Goal: Task Accomplishment & Management: Use online tool/utility

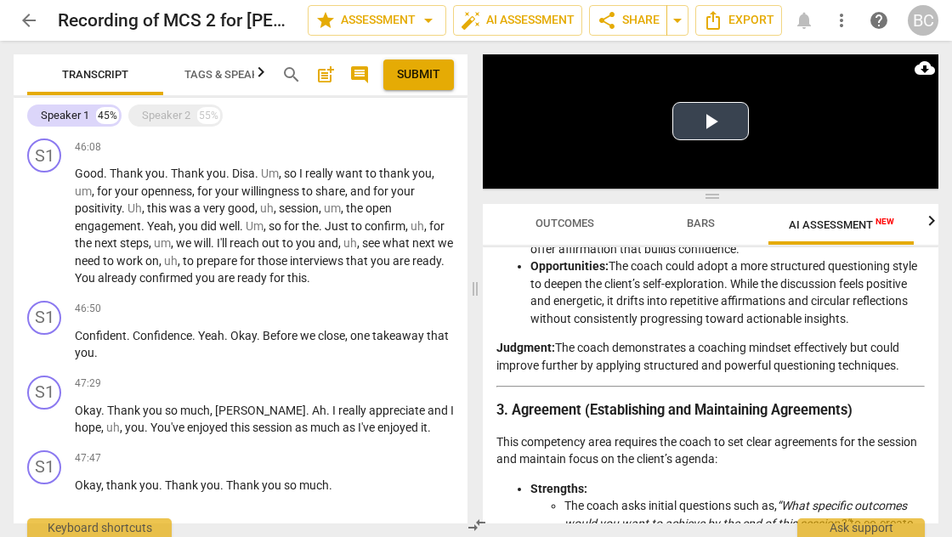
scroll to position [8352, 0]
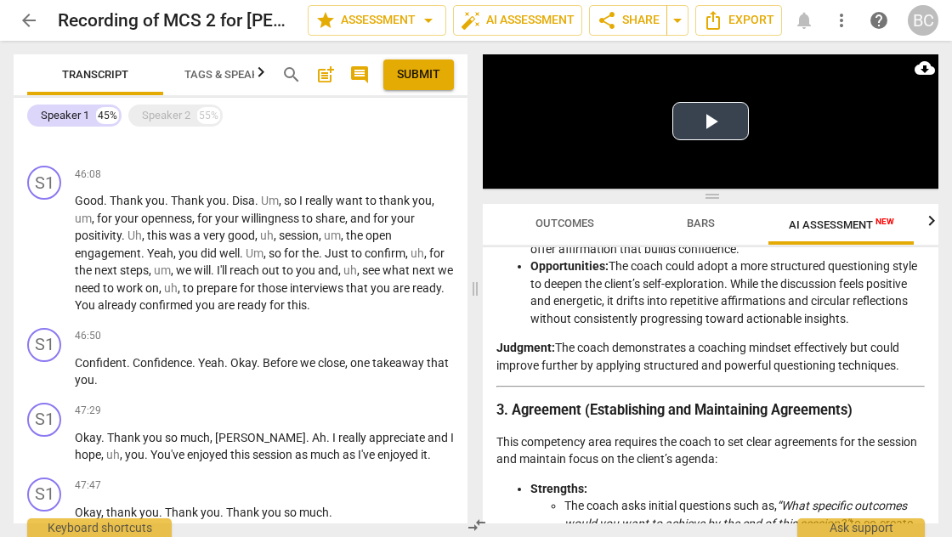
click at [712, 124] on button "Play Video" at bounding box center [711, 121] width 77 height 38
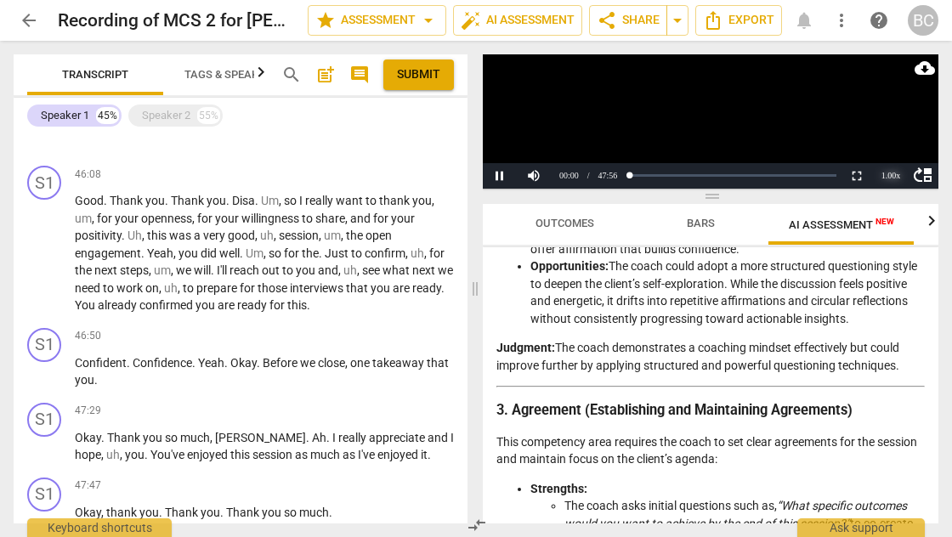
click at [893, 179] on div "1.00 x" at bounding box center [891, 176] width 34 height 26
click at [892, 139] on li "1.5x" at bounding box center [891, 135] width 34 height 19
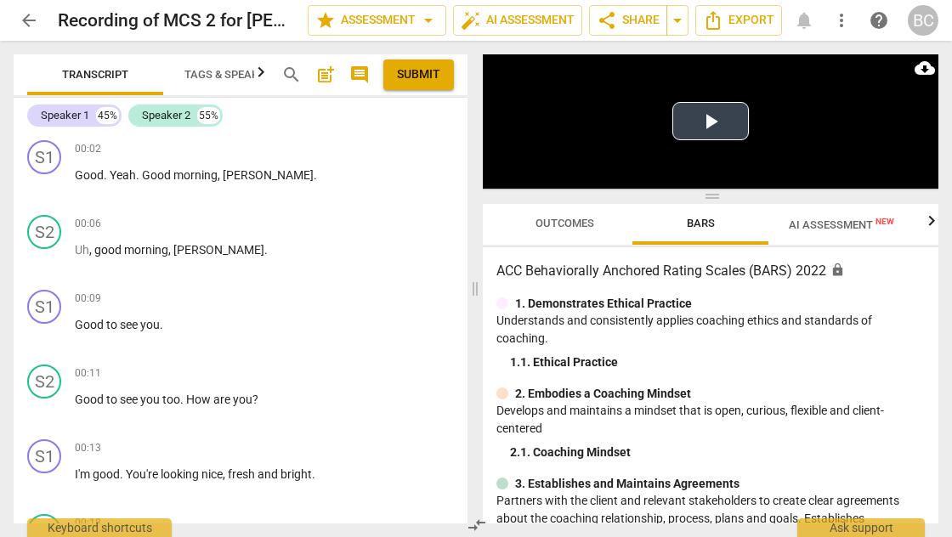
click at [710, 121] on button "Play Video" at bounding box center [711, 121] width 77 height 38
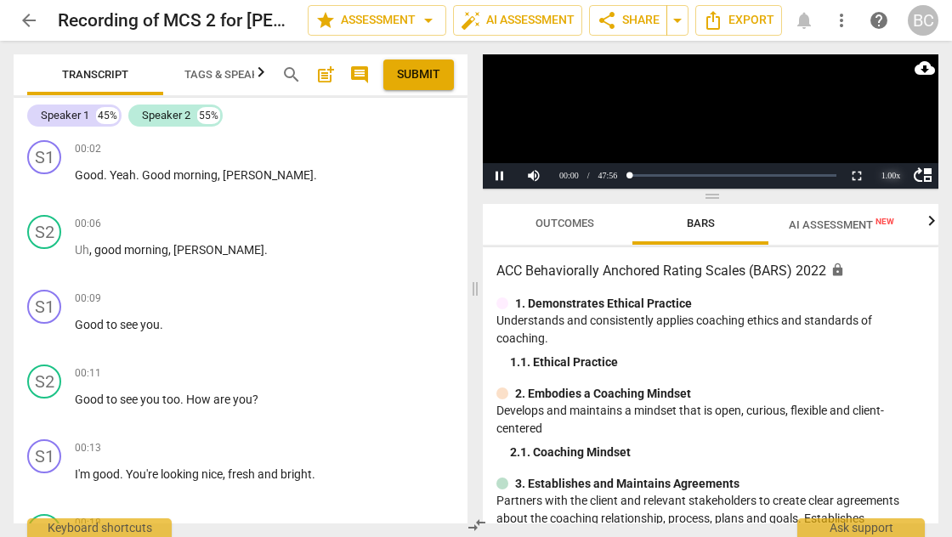
click at [893, 174] on div "1.00 x" at bounding box center [891, 176] width 34 height 26
click at [890, 139] on li "1.5x" at bounding box center [891, 135] width 34 height 19
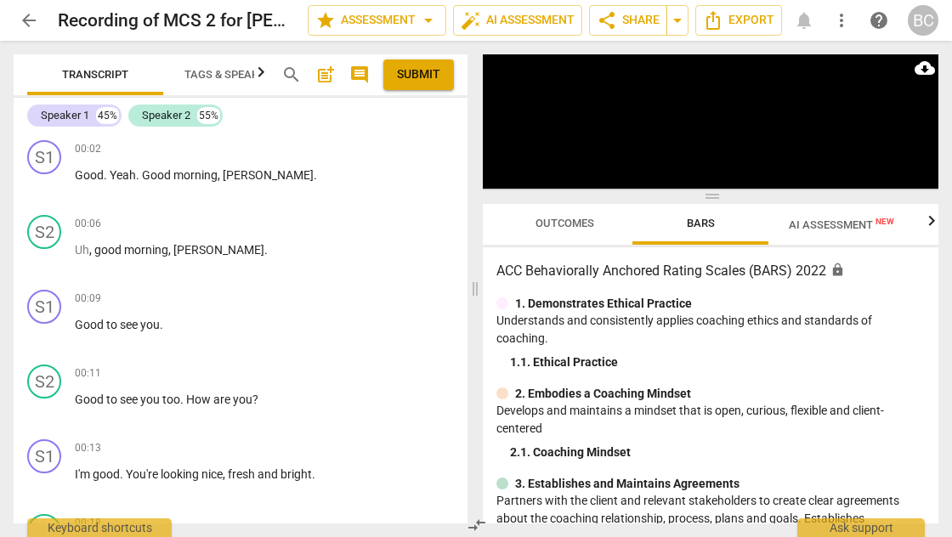
scroll to position [410, 0]
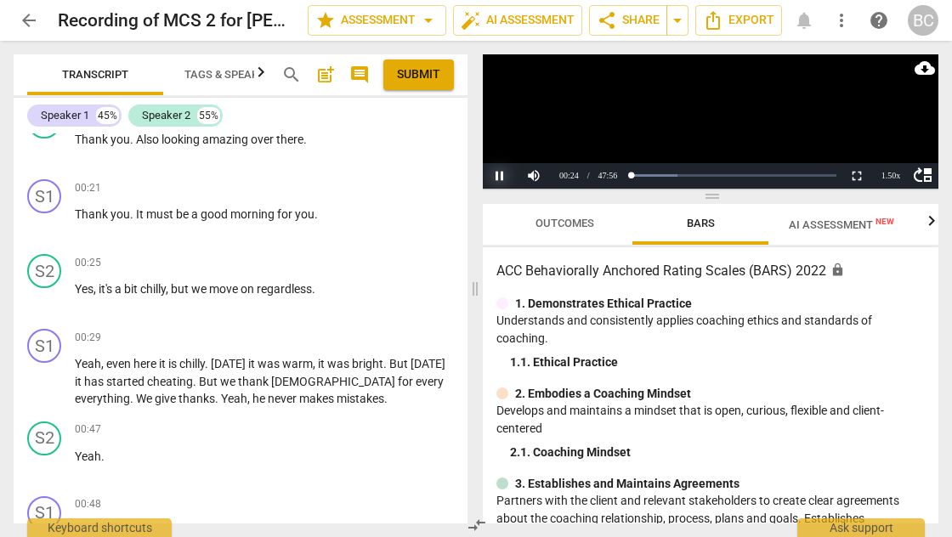
click at [502, 175] on button "Pause" at bounding box center [500, 176] width 34 height 26
click at [503, 179] on button "Play" at bounding box center [500, 176] width 34 height 26
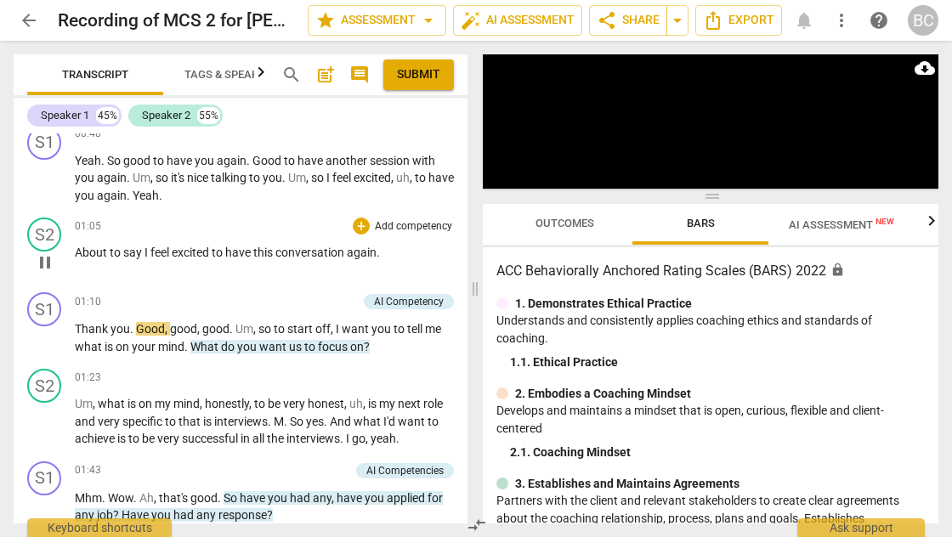
scroll to position [793, 0]
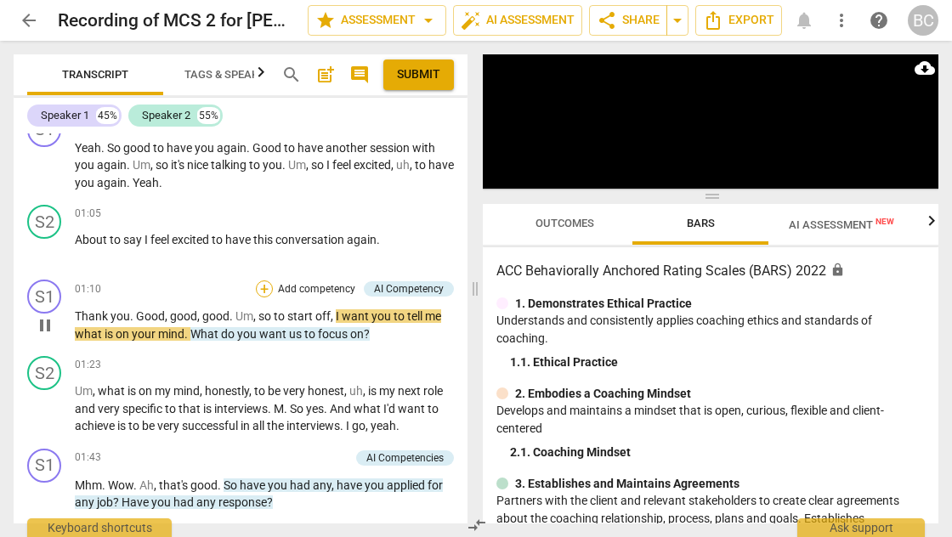
click at [264, 287] on div "+" at bounding box center [264, 289] width 17 height 17
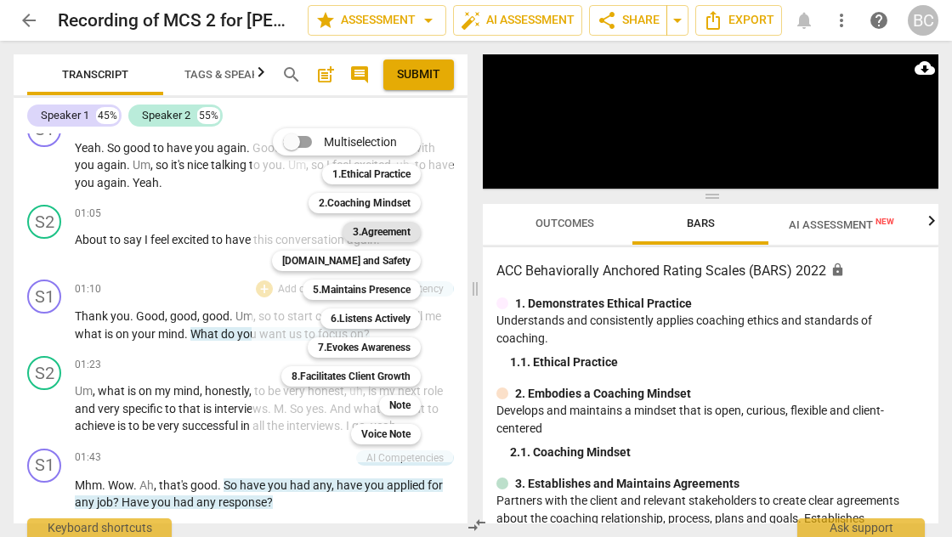
click at [390, 232] on b "3.Agreement" at bounding box center [382, 232] width 58 height 20
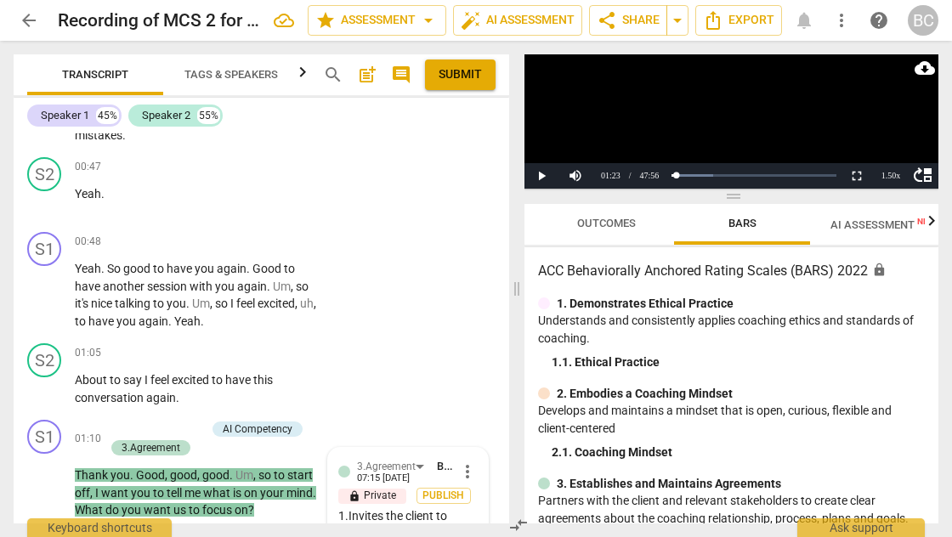
scroll to position [962, 0]
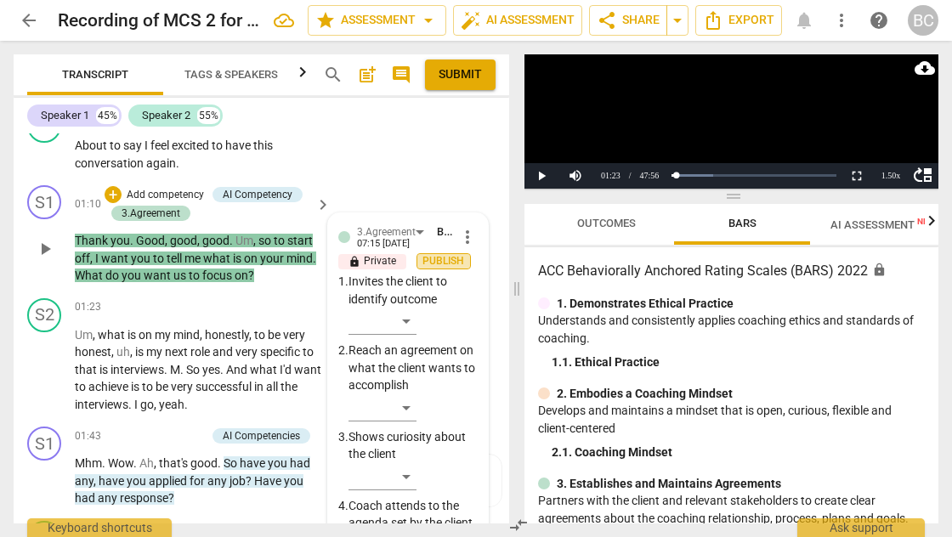
click at [437, 254] on span "Publish" at bounding box center [444, 261] width 26 height 14
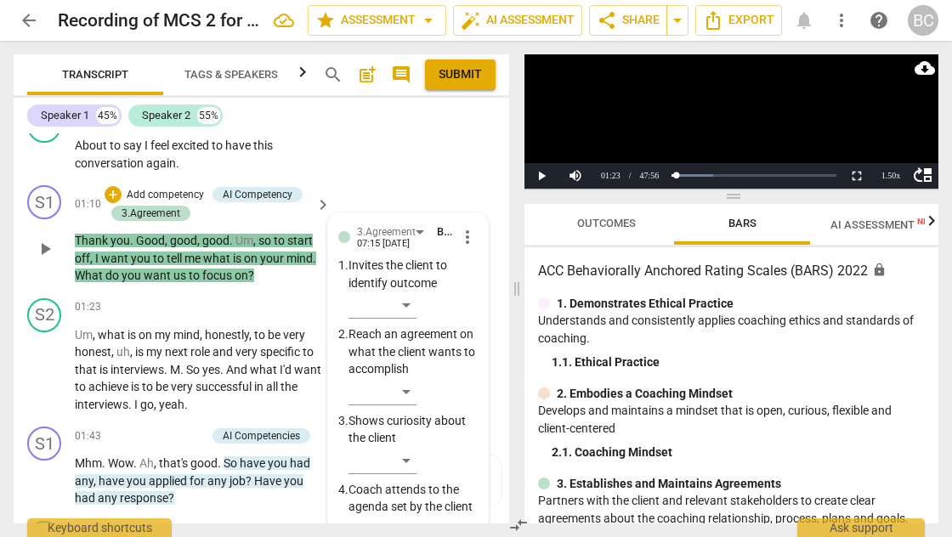
click at [362, 258] on p "Invites the client to identify outcome" at bounding box center [413, 274] width 129 height 35
click at [410, 292] on div "​" at bounding box center [383, 305] width 68 height 27
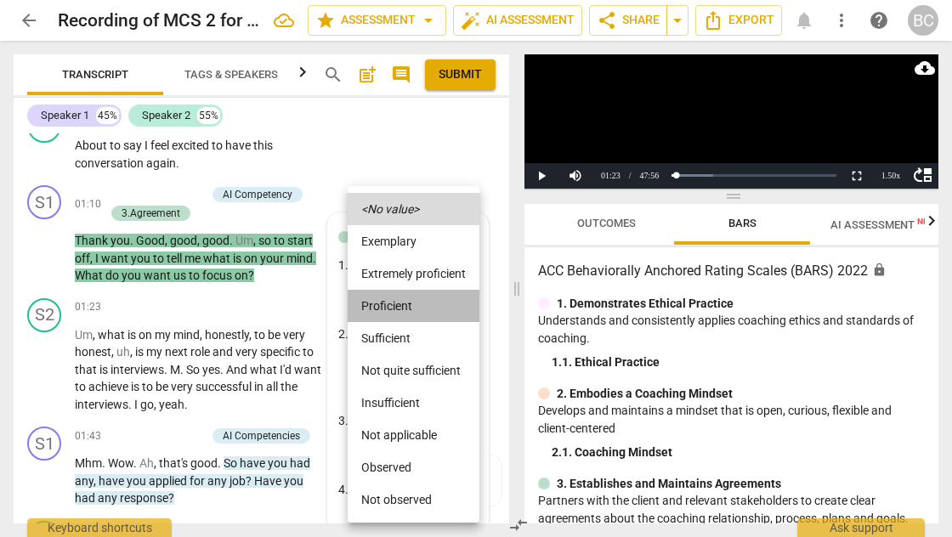
click at [406, 306] on li "Proficient" at bounding box center [414, 306] width 132 height 32
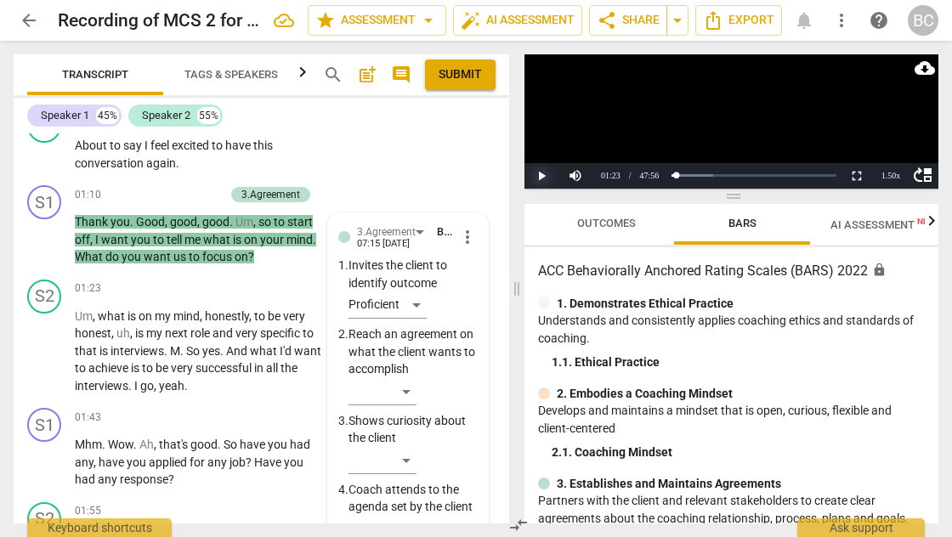
click at [543, 179] on button "Play" at bounding box center [542, 176] width 34 height 26
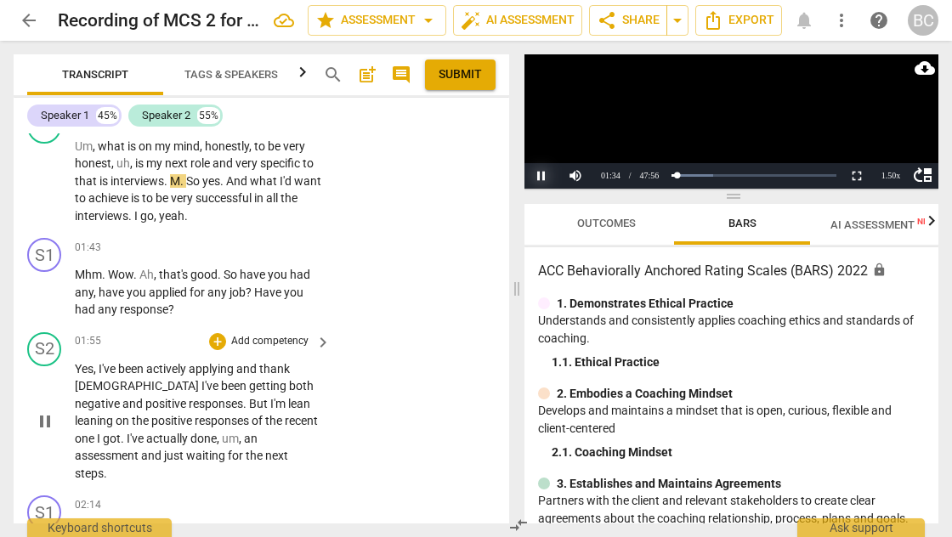
scroll to position [1107, 0]
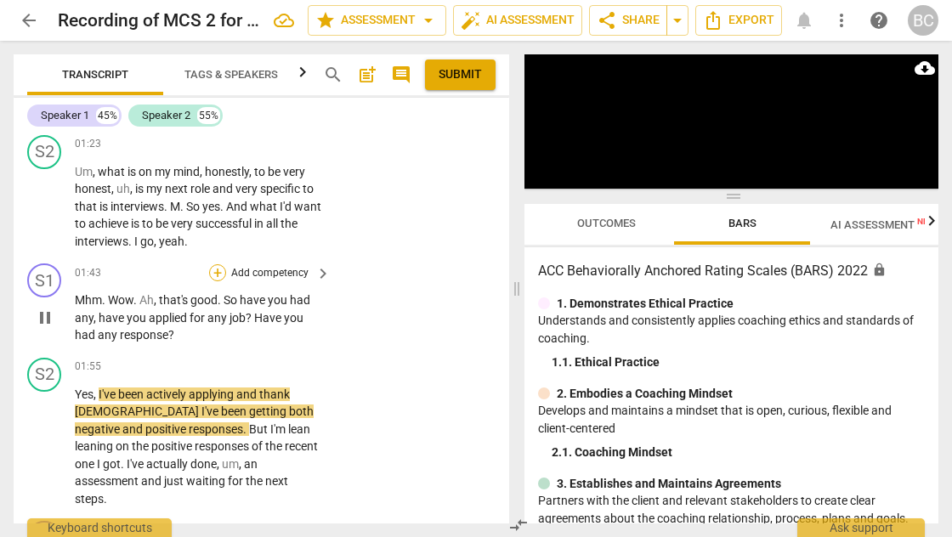
click at [221, 264] on div "+" at bounding box center [217, 272] width 17 height 17
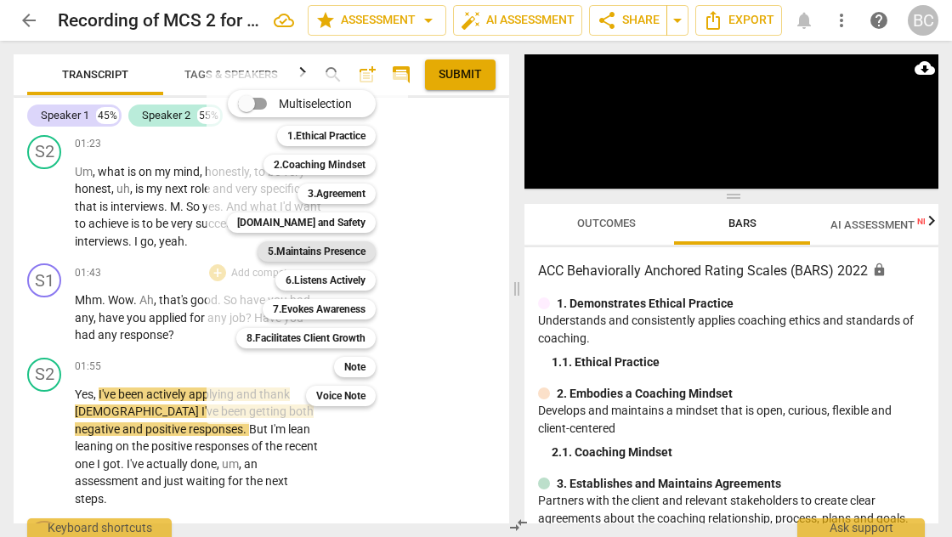
click at [326, 251] on b "5.Maintains Presence" at bounding box center [317, 251] width 98 height 20
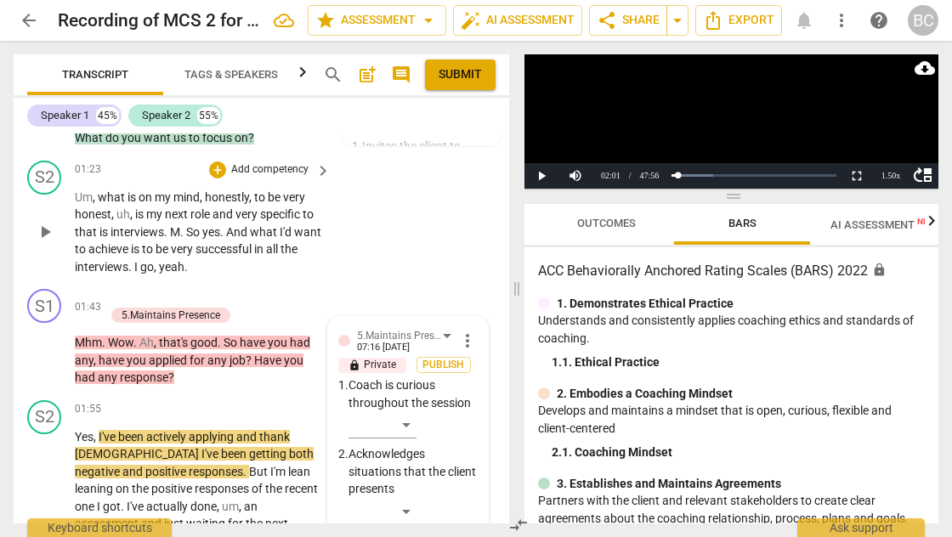
scroll to position [1084, 0]
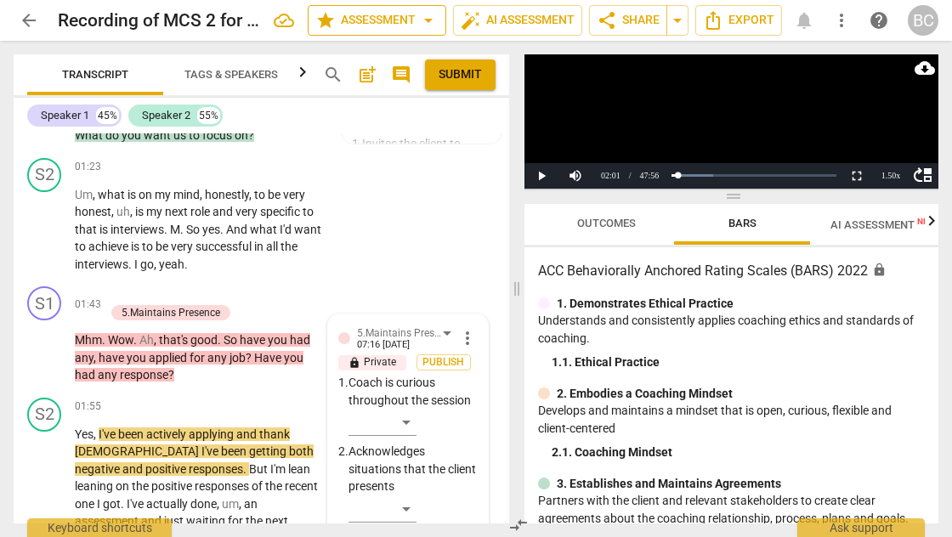
click at [427, 20] on span "arrow_drop_down" at bounding box center [428, 20] width 20 height 20
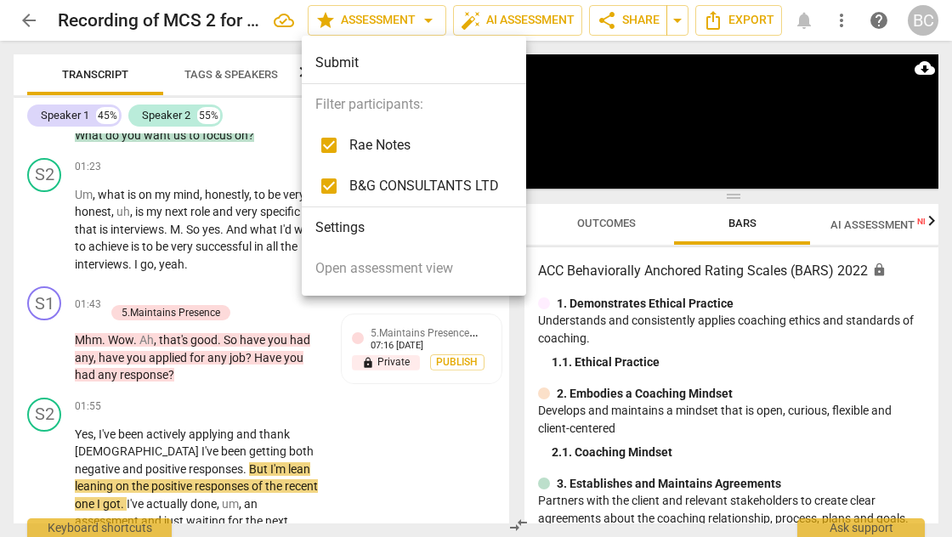
click at [518, 18] on div at bounding box center [476, 268] width 952 height 537
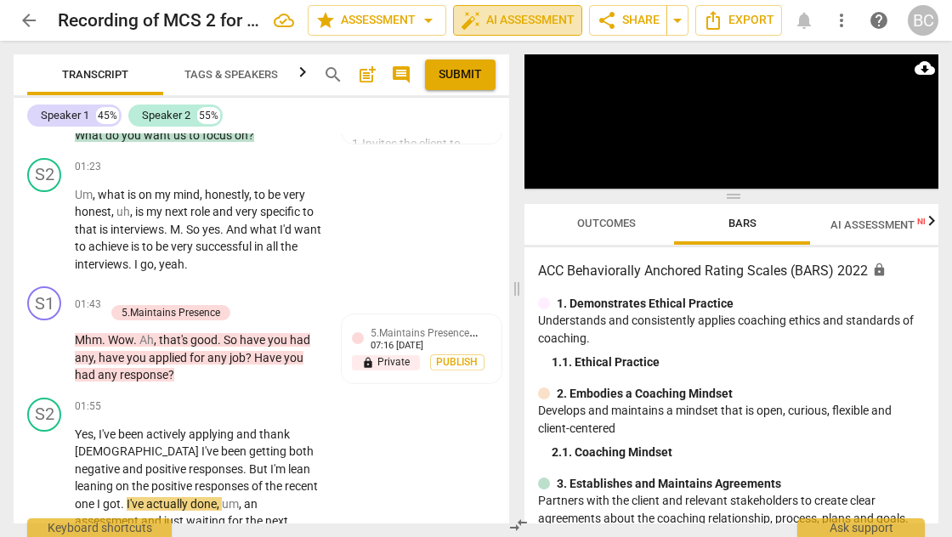
click at [544, 18] on span "auto_fix_high AI Assessment" at bounding box center [518, 20] width 114 height 20
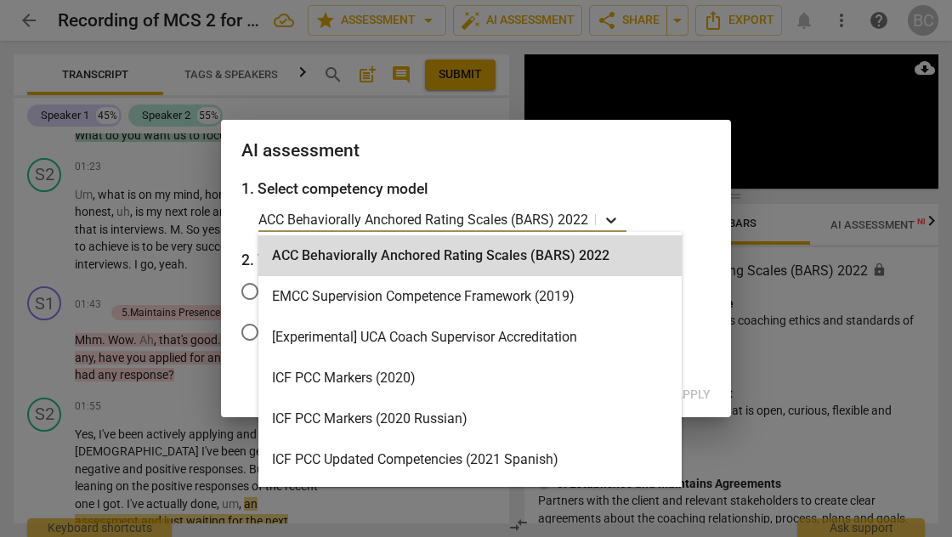
click at [612, 219] on icon at bounding box center [611, 220] width 17 height 17
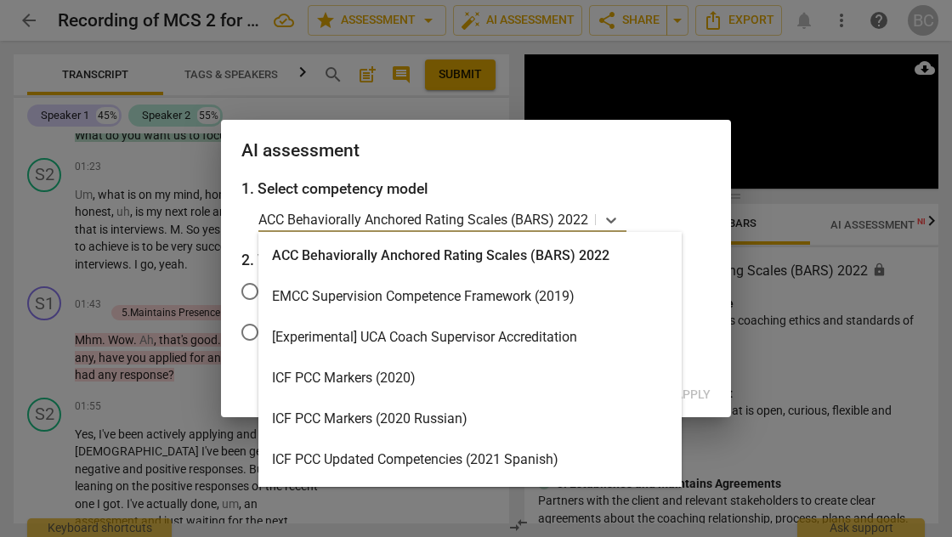
scroll to position [1496, 0]
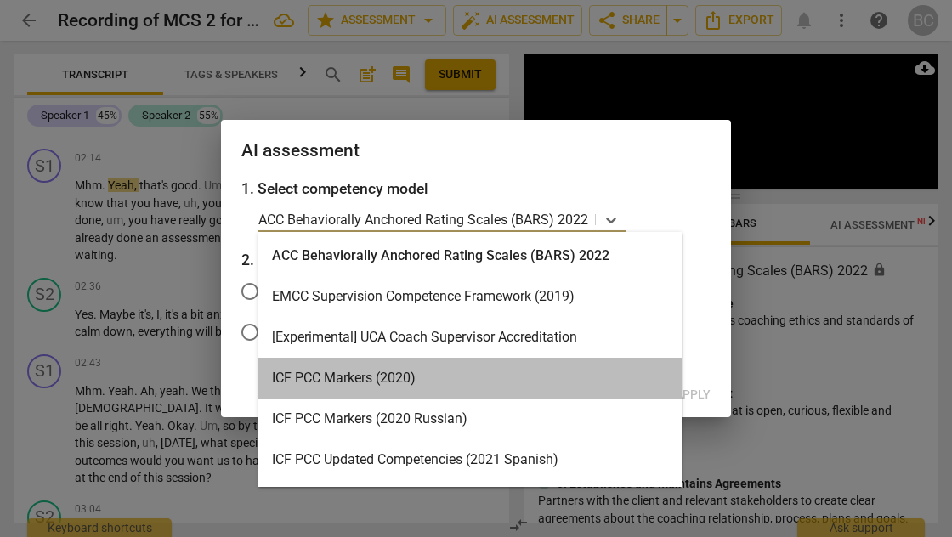
click at [448, 383] on div "ICF PCC Markers (2020)" at bounding box center [469, 378] width 423 height 41
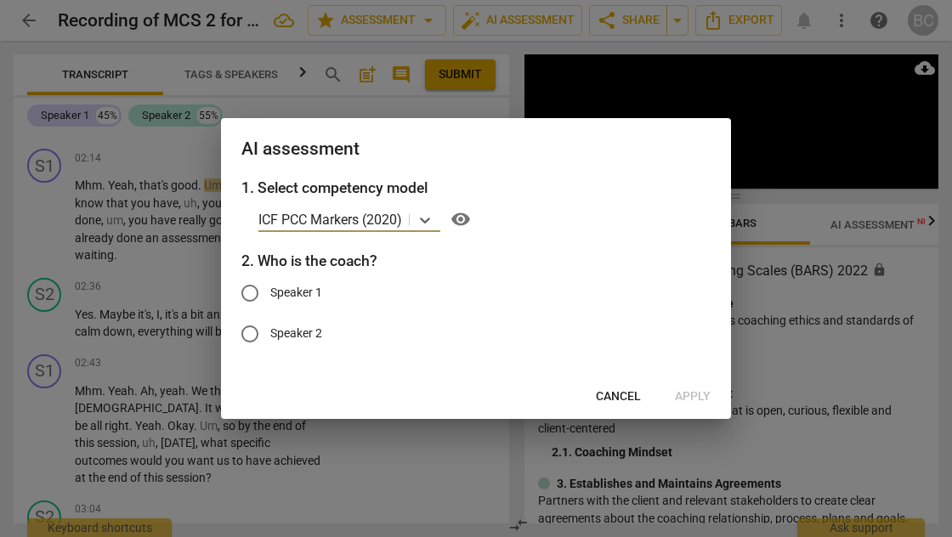
click at [250, 297] on input "Speaker 1" at bounding box center [250, 293] width 41 height 41
radio input "true"
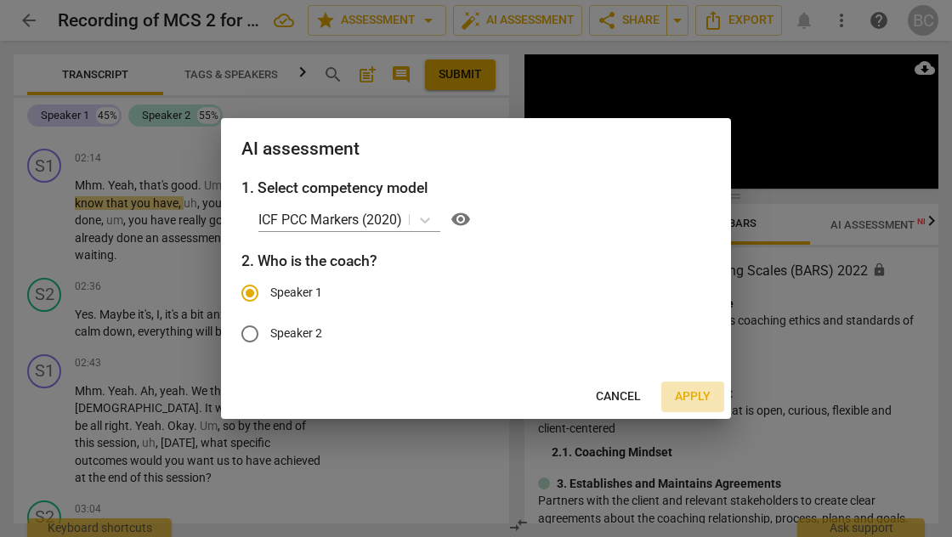
click at [693, 392] on span "Apply" at bounding box center [693, 397] width 36 height 17
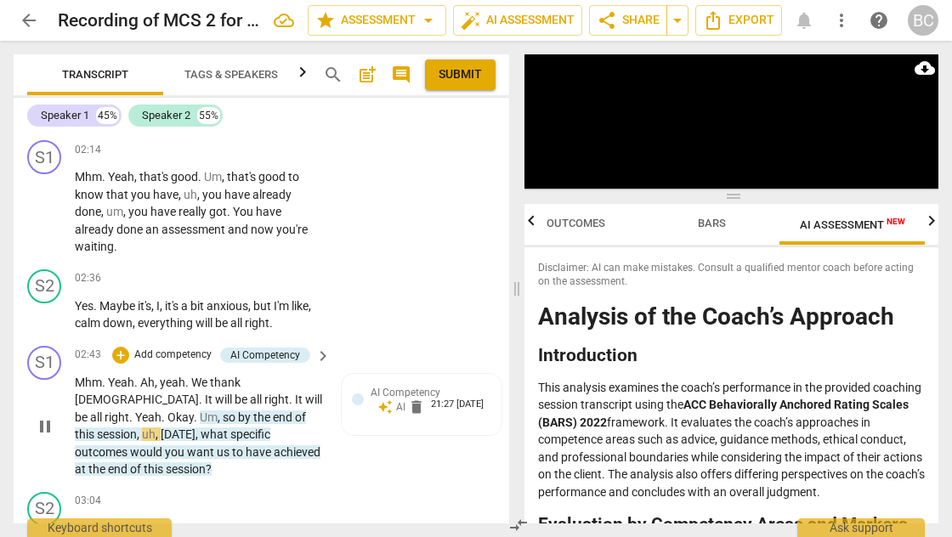
scroll to position [1615, 0]
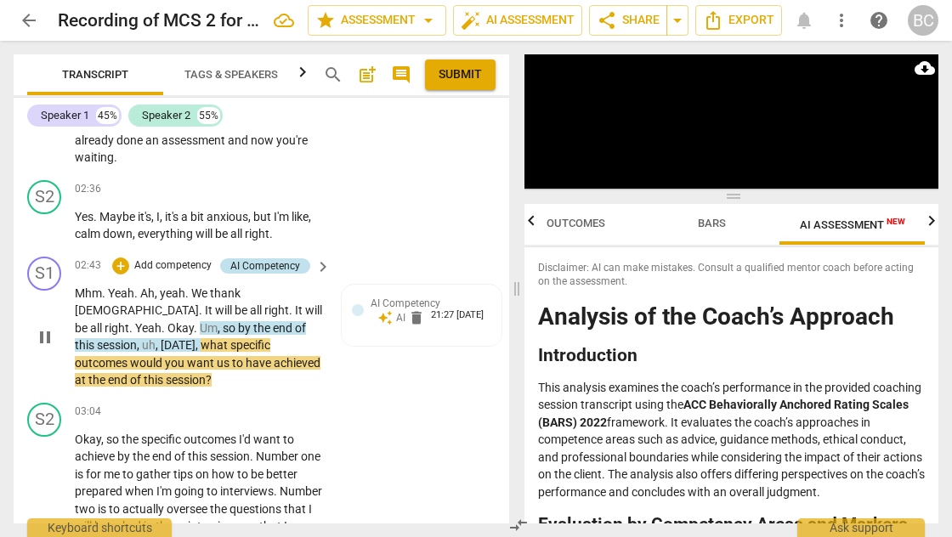
click at [258, 258] on div "AI Competency" at bounding box center [265, 265] width 70 height 15
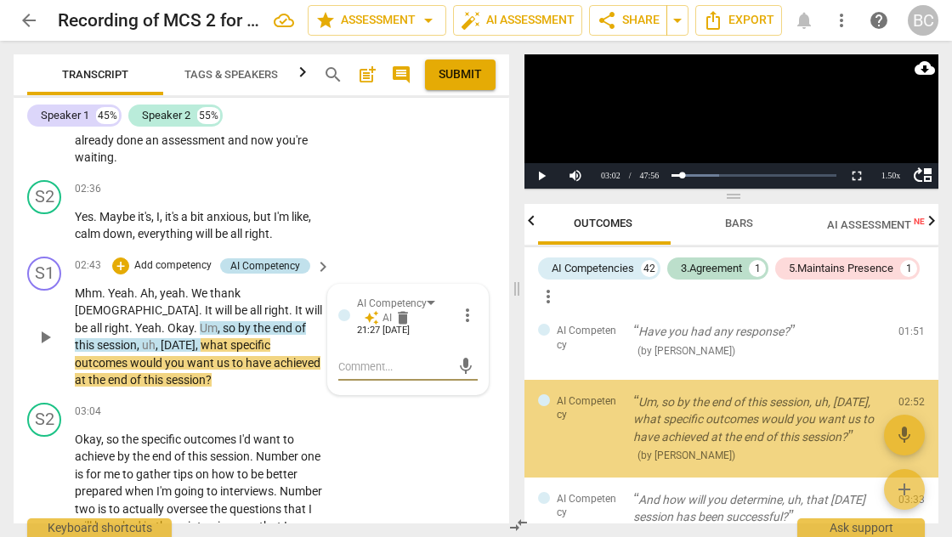
scroll to position [0, 0]
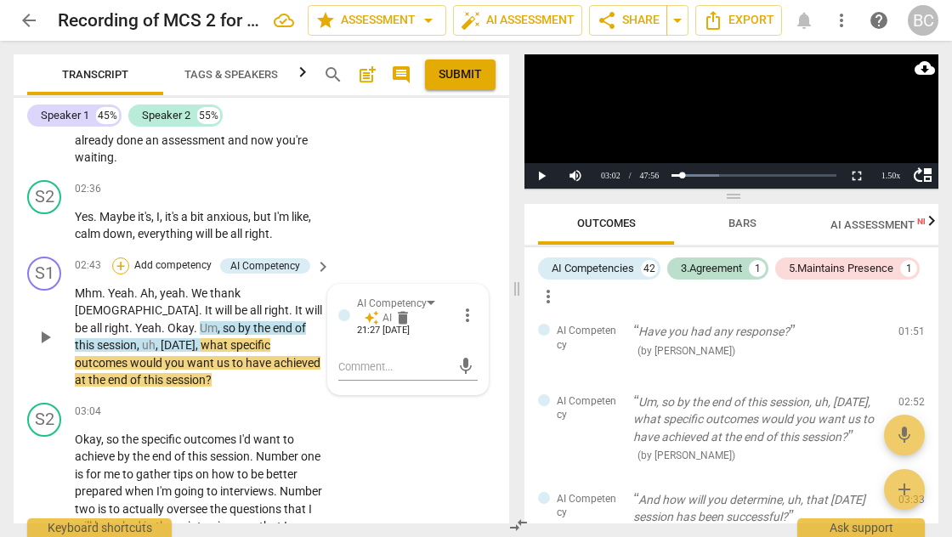
click at [124, 258] on div "+" at bounding box center [120, 266] width 17 height 17
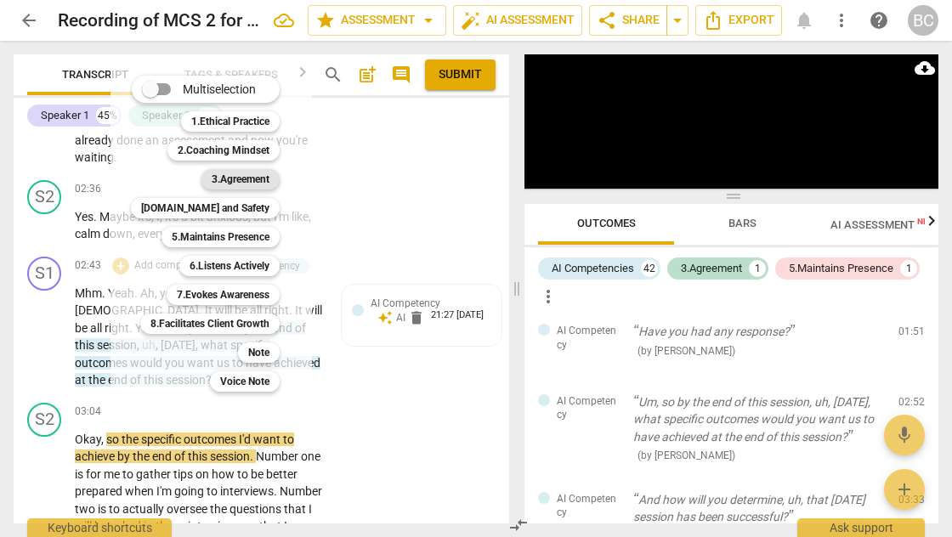
click at [241, 182] on b "3.Agreement" at bounding box center [241, 179] width 58 height 20
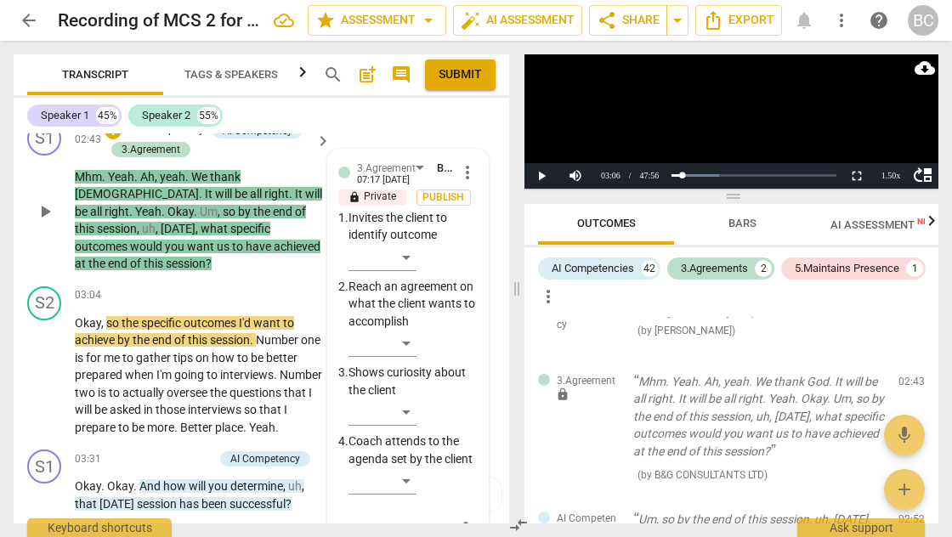
scroll to position [1752, 0]
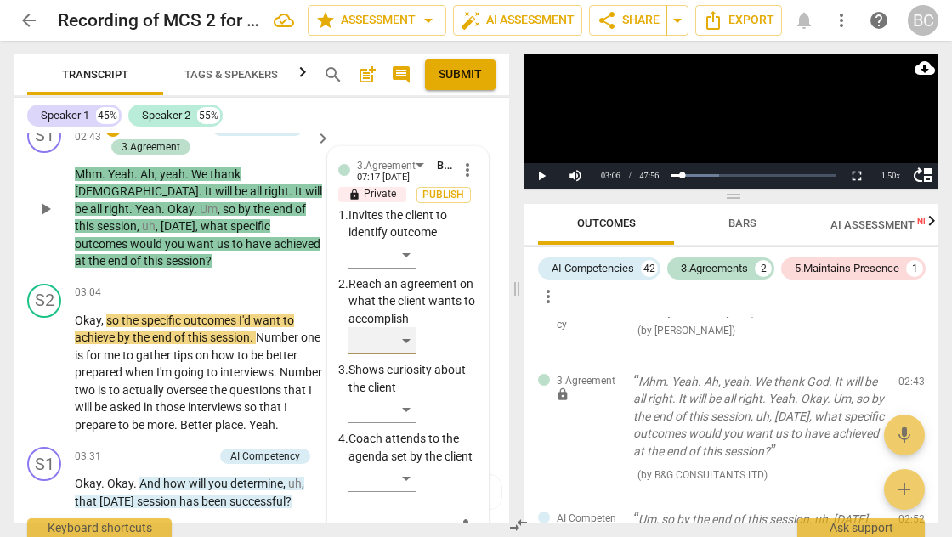
click at [410, 327] on div "​" at bounding box center [383, 340] width 68 height 27
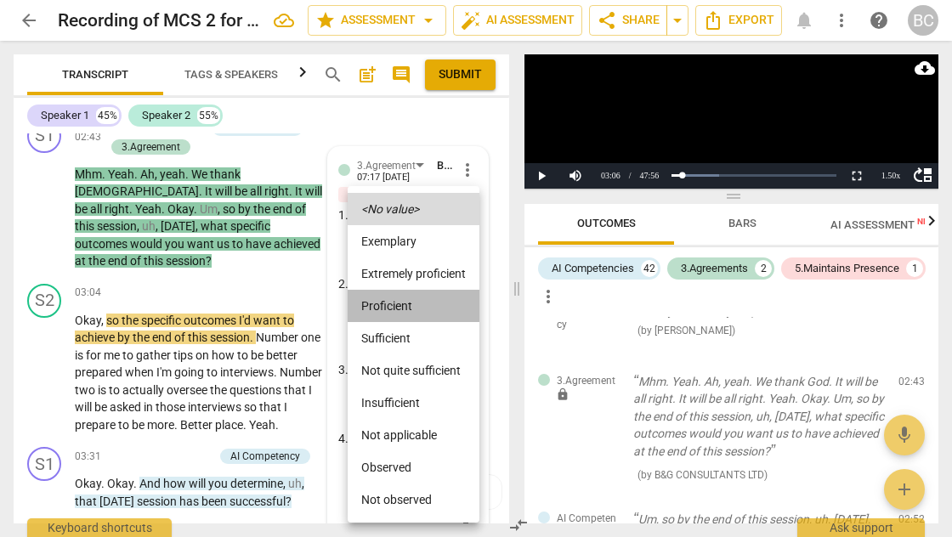
click at [400, 308] on li "Proficient" at bounding box center [414, 306] width 132 height 32
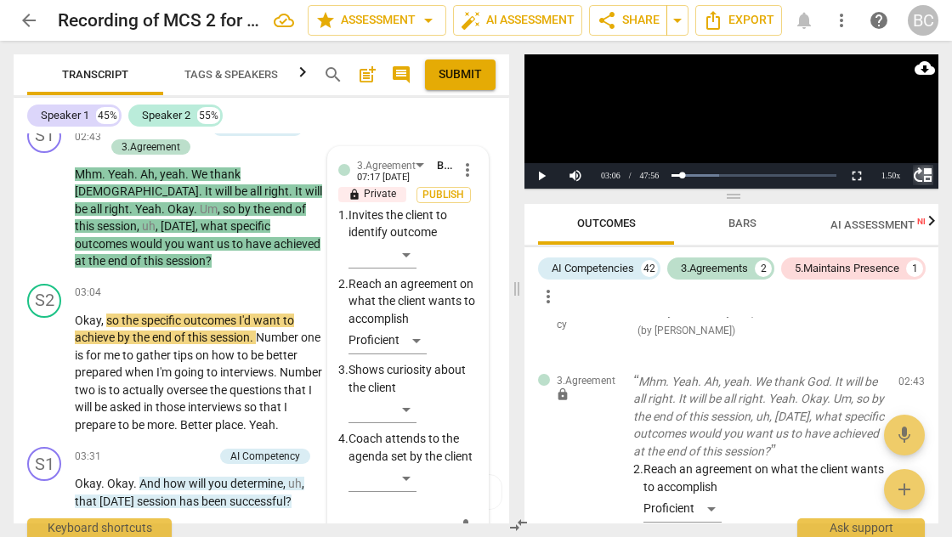
click at [916, 176] on span "move_up" at bounding box center [923, 175] width 20 height 20
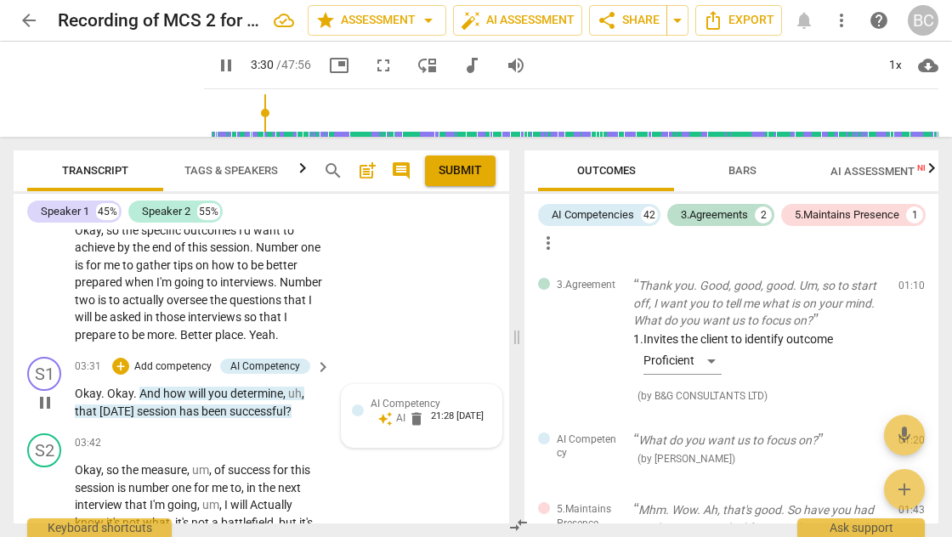
scroll to position [1941, 0]
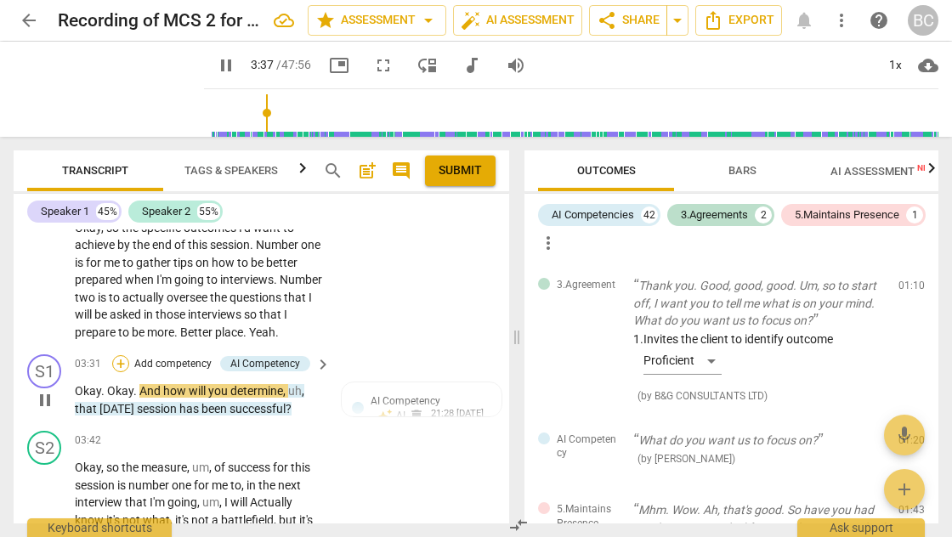
click at [116, 355] on div "+" at bounding box center [120, 363] width 17 height 17
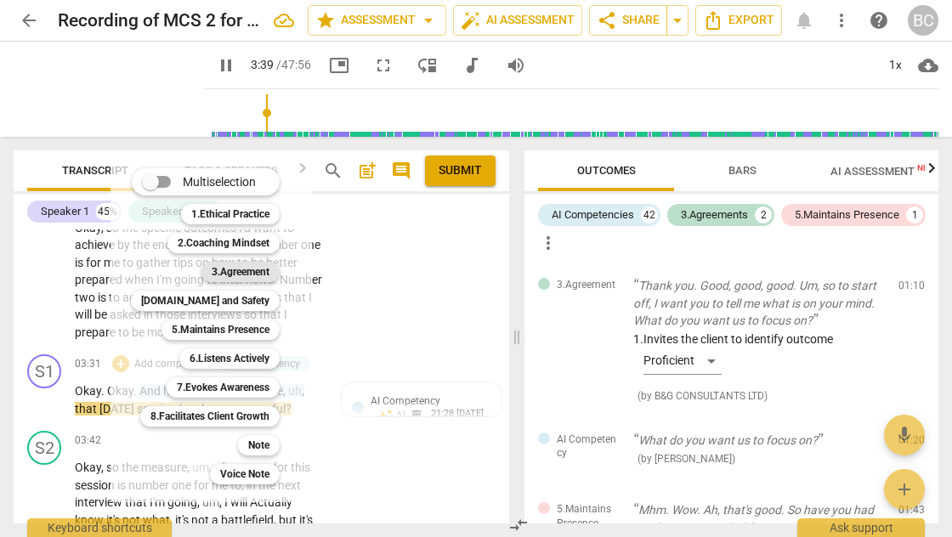
click at [223, 273] on b "3.Agreement" at bounding box center [241, 272] width 58 height 20
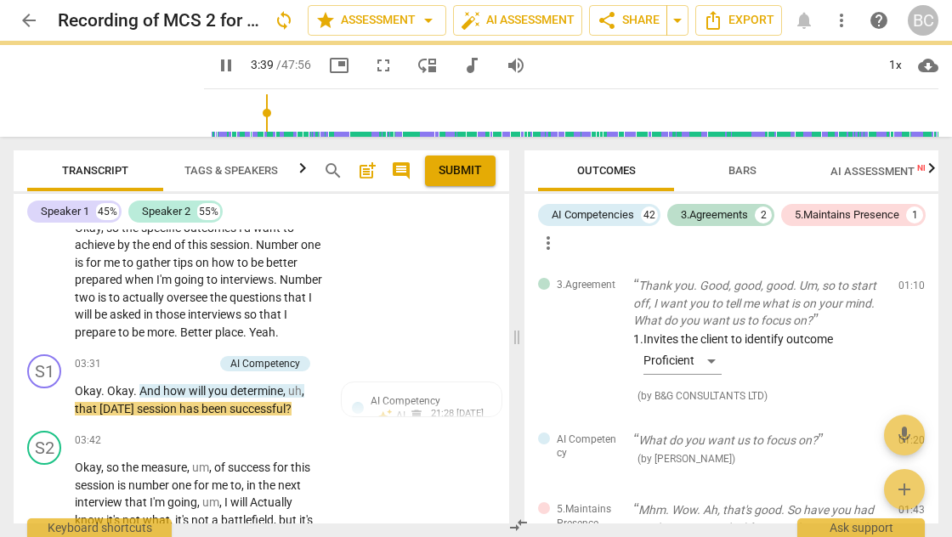
type input "220"
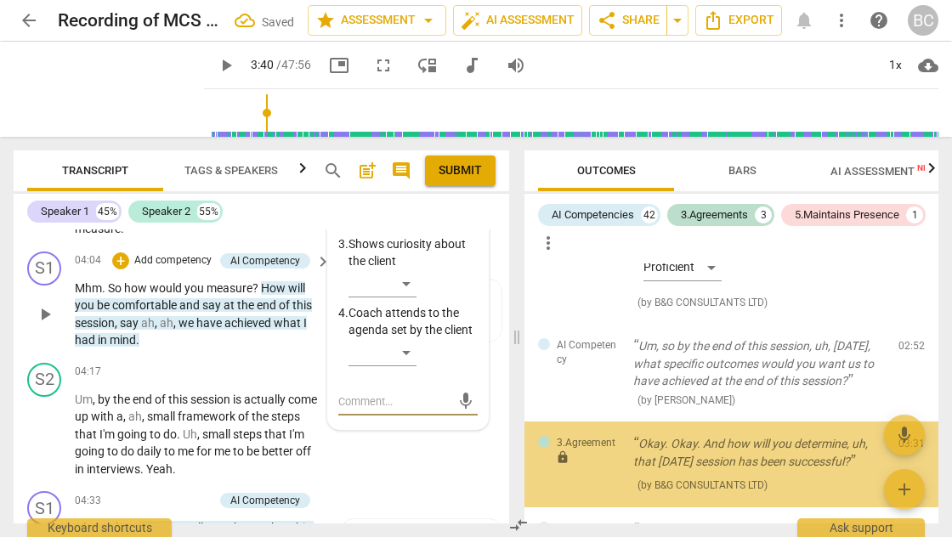
scroll to position [682, 0]
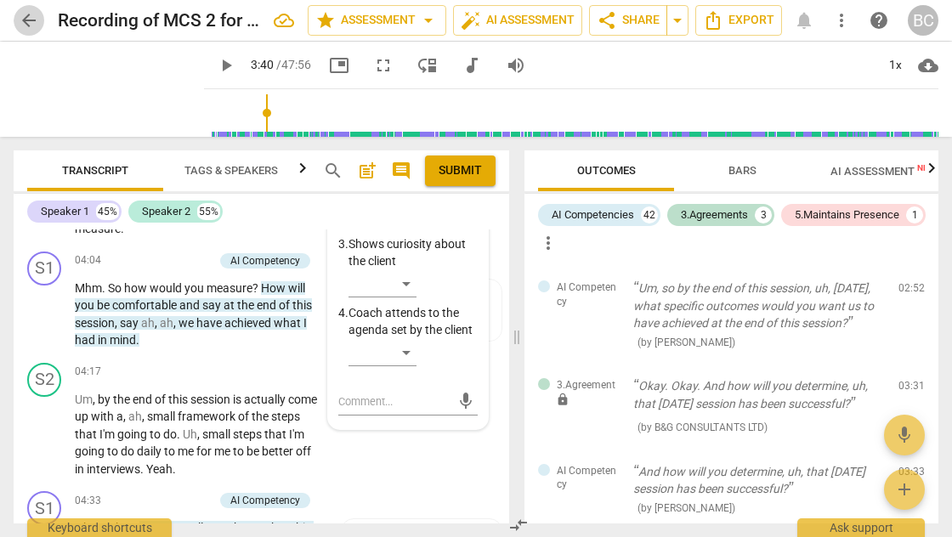
click at [29, 20] on span "arrow_back" at bounding box center [29, 20] width 20 height 20
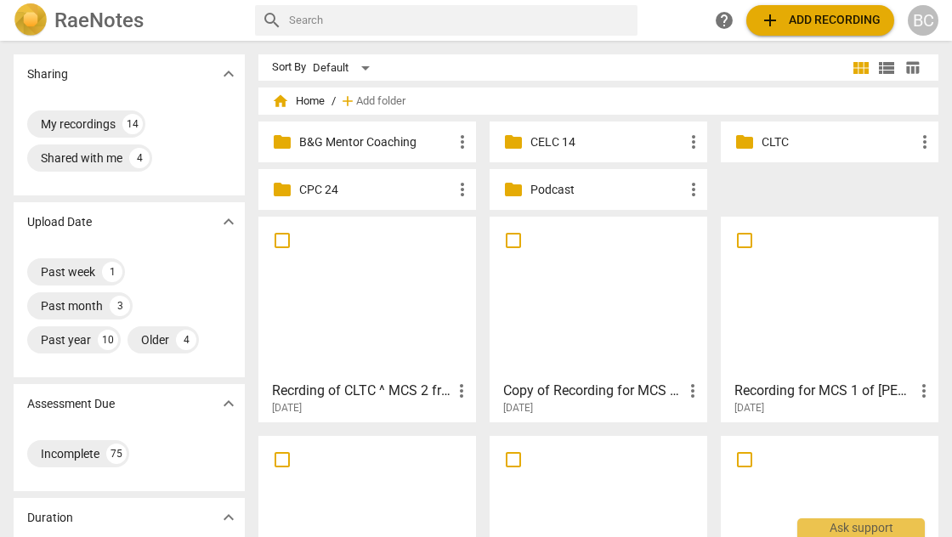
click at [768, 140] on p "CLTC" at bounding box center [838, 142] width 153 height 18
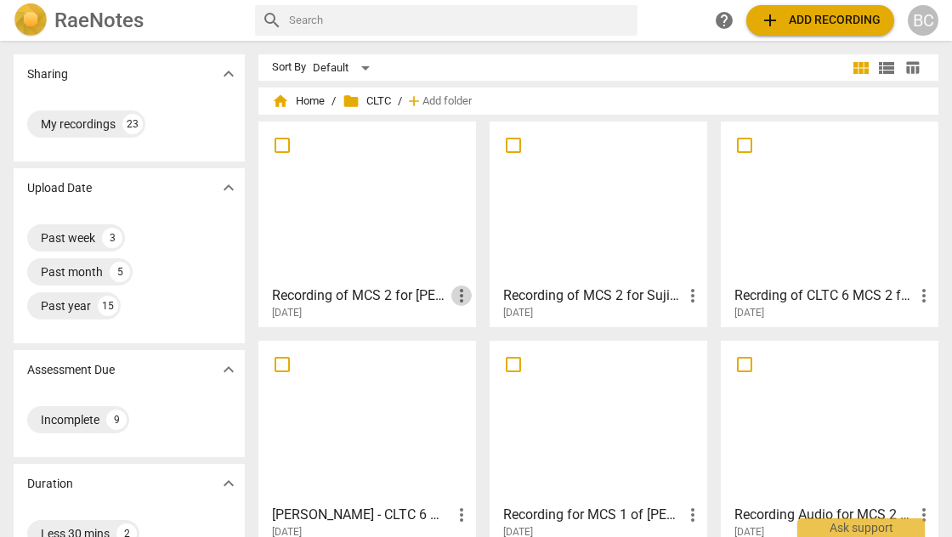
click at [457, 299] on span "more_vert" at bounding box center [461, 296] width 20 height 20
click at [470, 335] on li "Delete" at bounding box center [481, 336] width 65 height 41
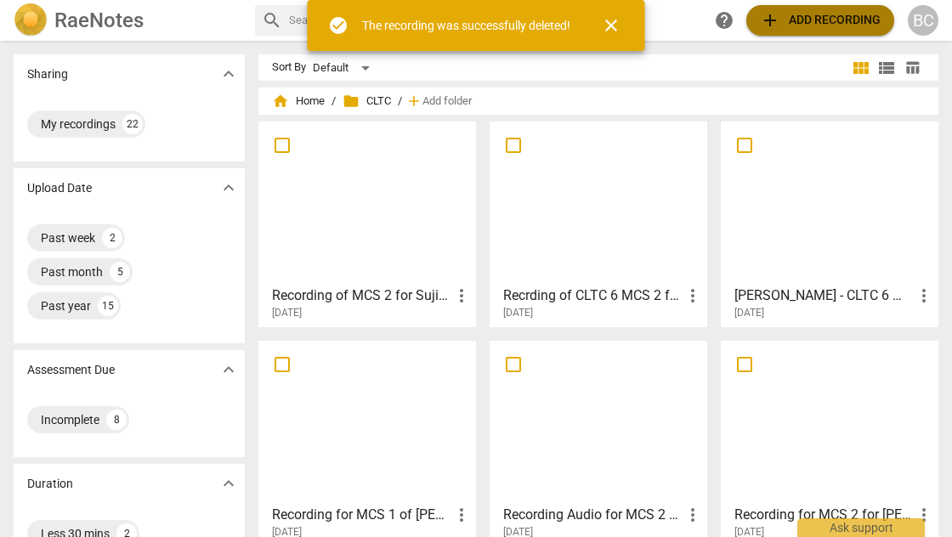
click at [825, 20] on span "add Add recording" at bounding box center [820, 20] width 121 height 20
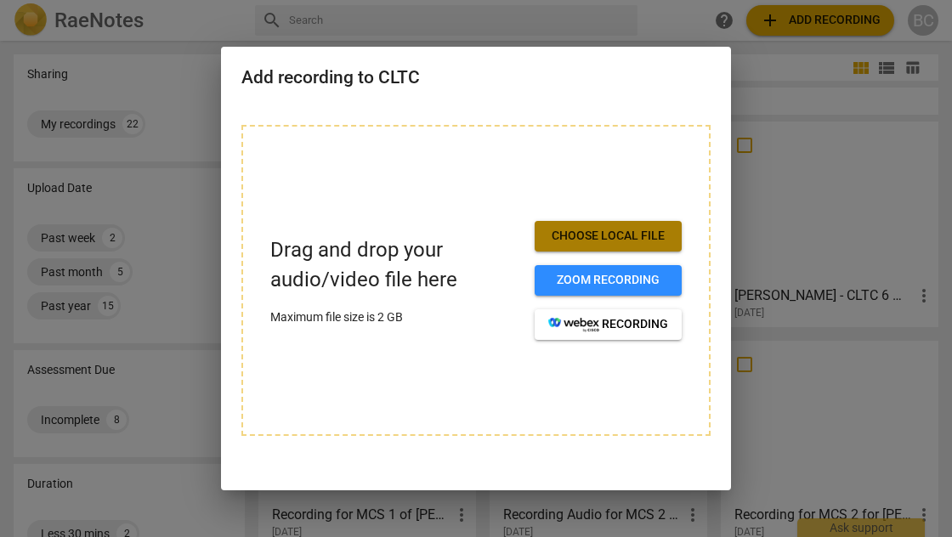
click at [610, 234] on span "Choose local file" at bounding box center [608, 236] width 120 height 17
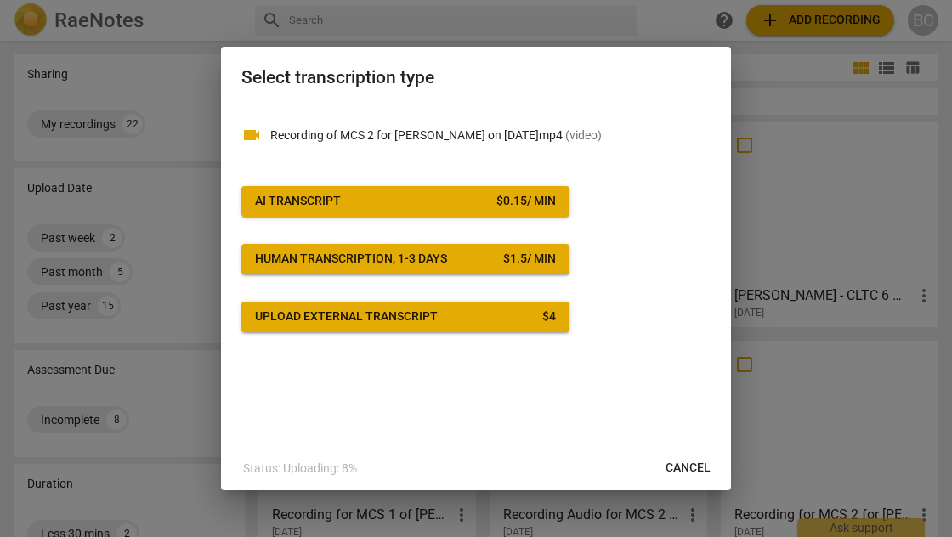
click at [520, 207] on div "$ 0.15 / min" at bounding box center [527, 201] width 60 height 17
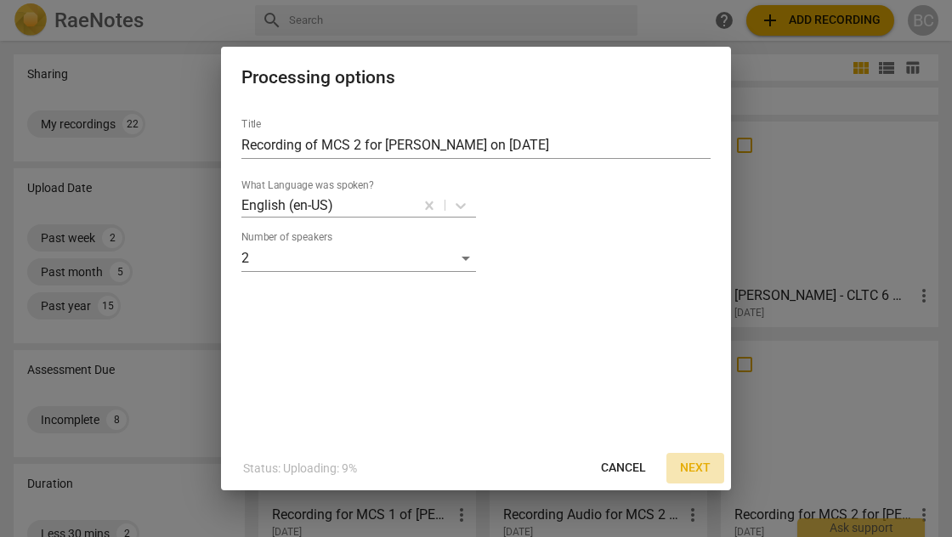
click at [697, 462] on span "Next" at bounding box center [695, 468] width 31 height 17
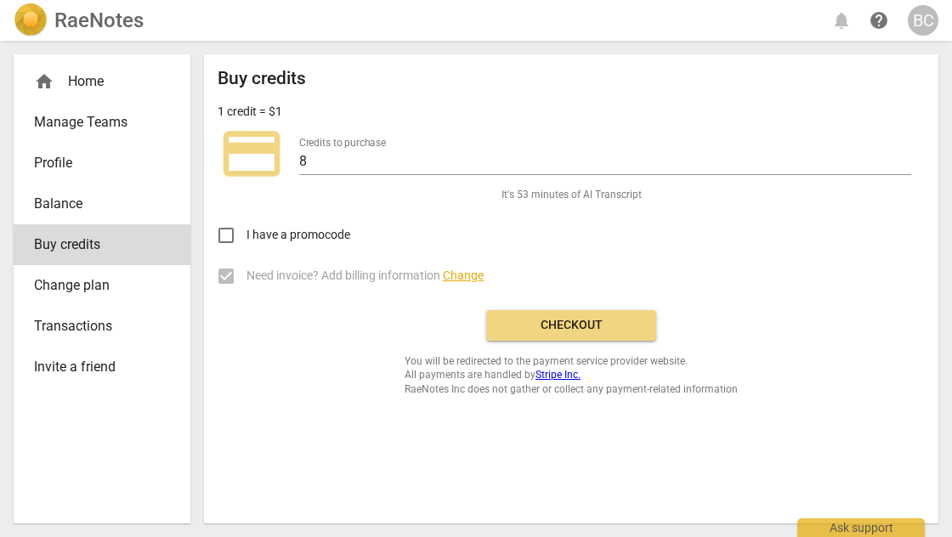
click at [614, 383] on span "You will be redirected to the payment service provider website. All payments ar…" at bounding box center [571, 376] width 333 height 43
click at [590, 328] on span "Checkout" at bounding box center [571, 325] width 143 height 17
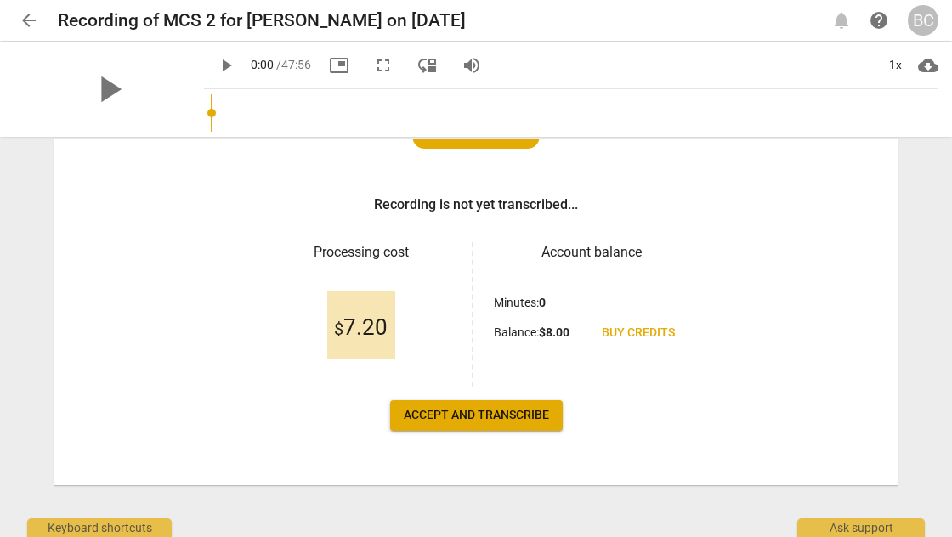
scroll to position [230, 0]
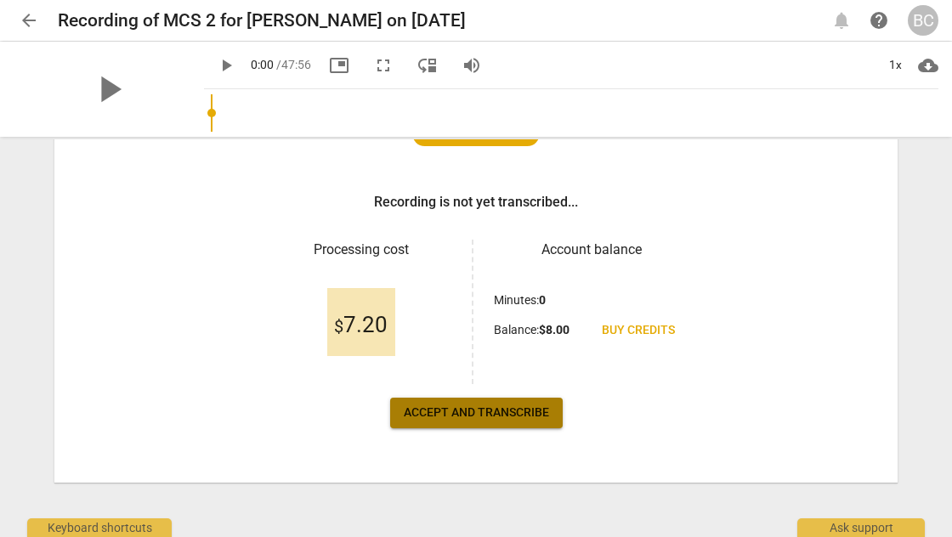
click at [472, 406] on span "Accept and transcribe" at bounding box center [476, 413] width 145 height 17
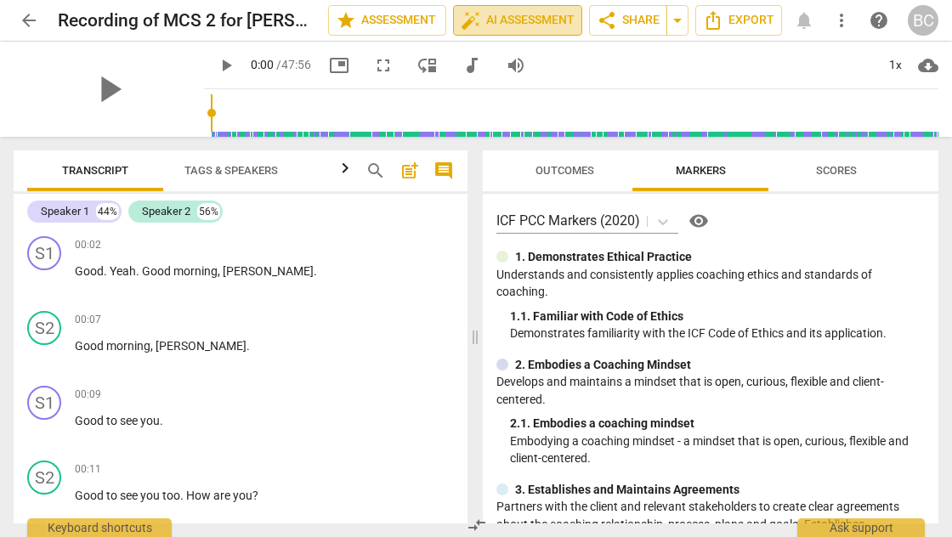
click at [565, 17] on span "auto_fix_high AI Assessment" at bounding box center [518, 20] width 114 height 20
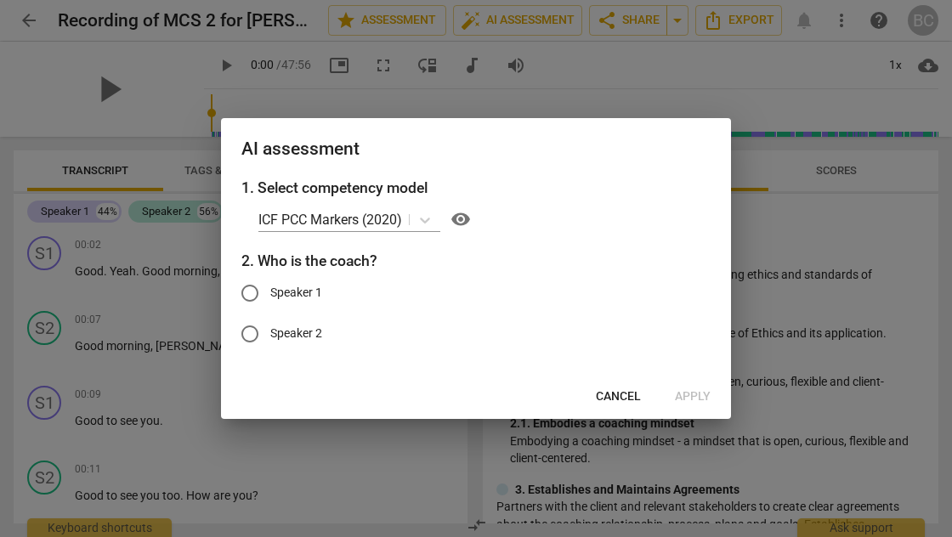
click at [752, 78] on div at bounding box center [476, 268] width 952 height 537
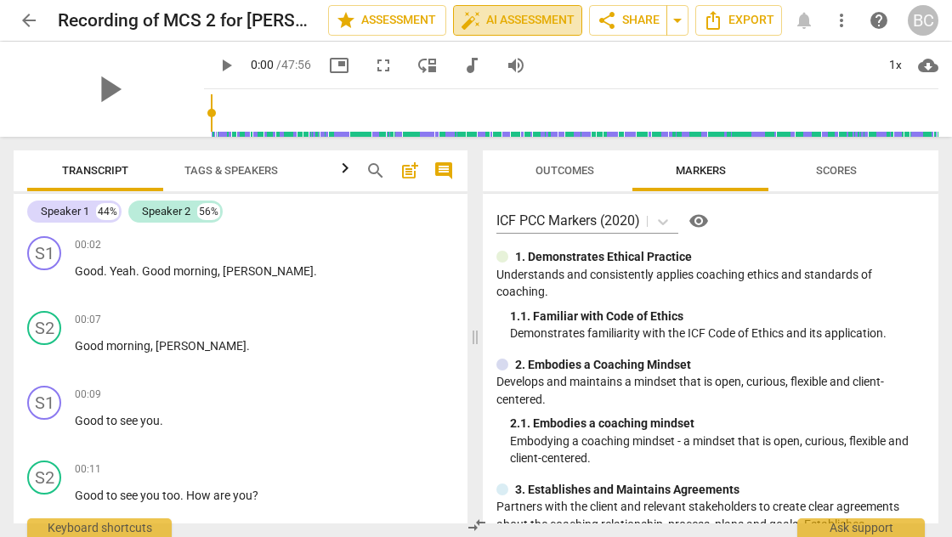
click at [559, 24] on span "auto_fix_high AI Assessment" at bounding box center [518, 20] width 114 height 20
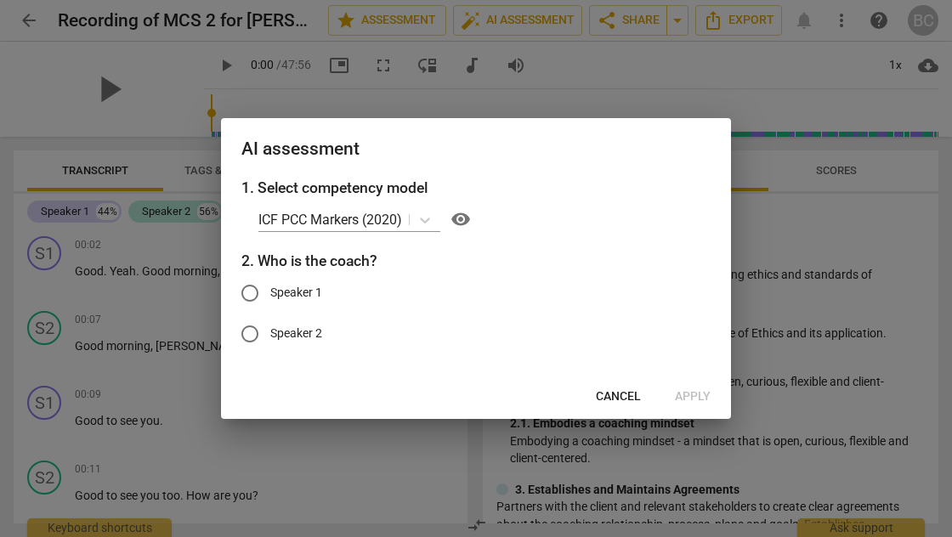
click at [740, 82] on div at bounding box center [476, 268] width 952 height 537
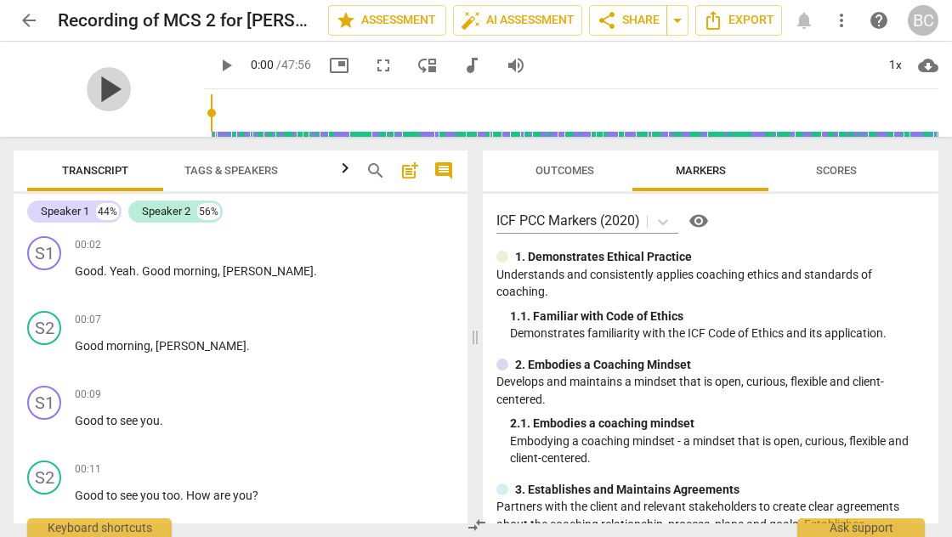
click at [98, 94] on span "play_arrow" at bounding box center [109, 89] width 44 height 44
click at [893, 65] on div "1x" at bounding box center [895, 65] width 32 height 27
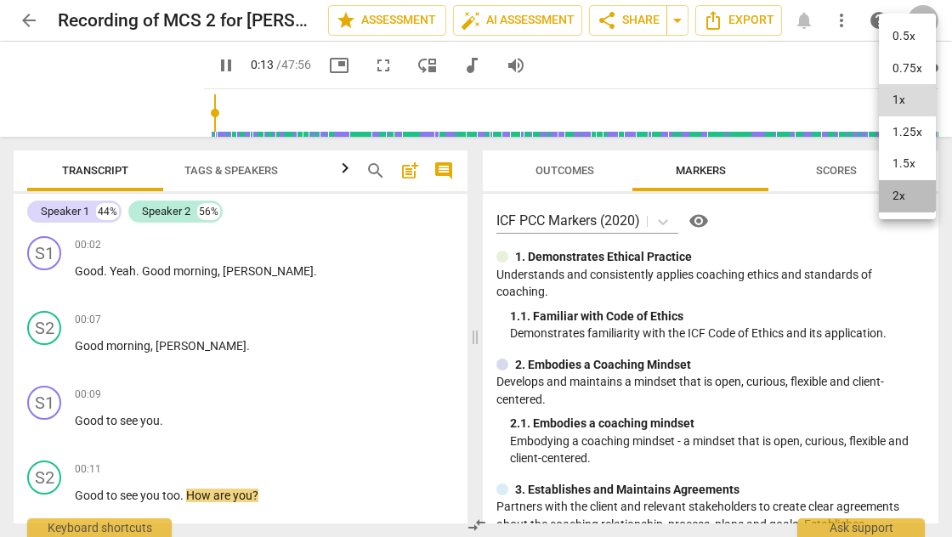
click at [903, 190] on li "2x" at bounding box center [907, 196] width 57 height 32
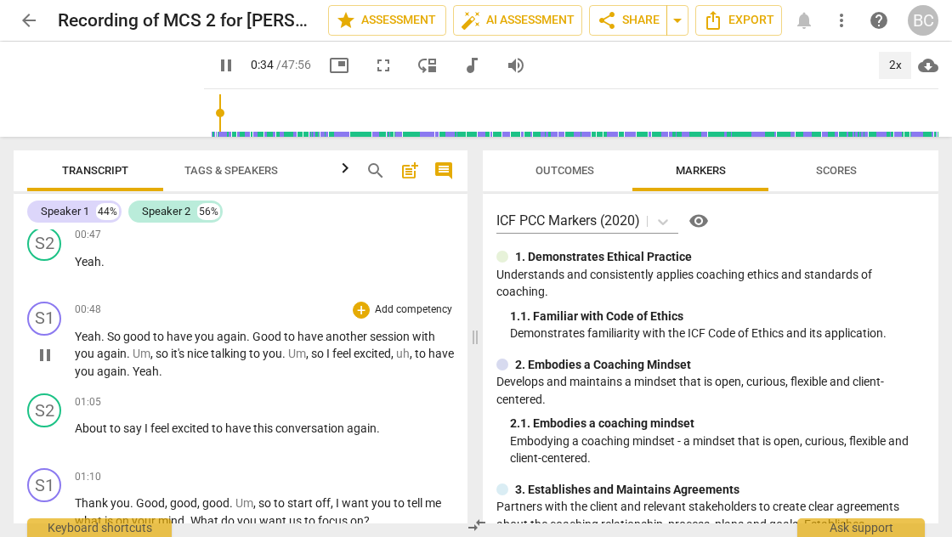
scroll to position [728, 0]
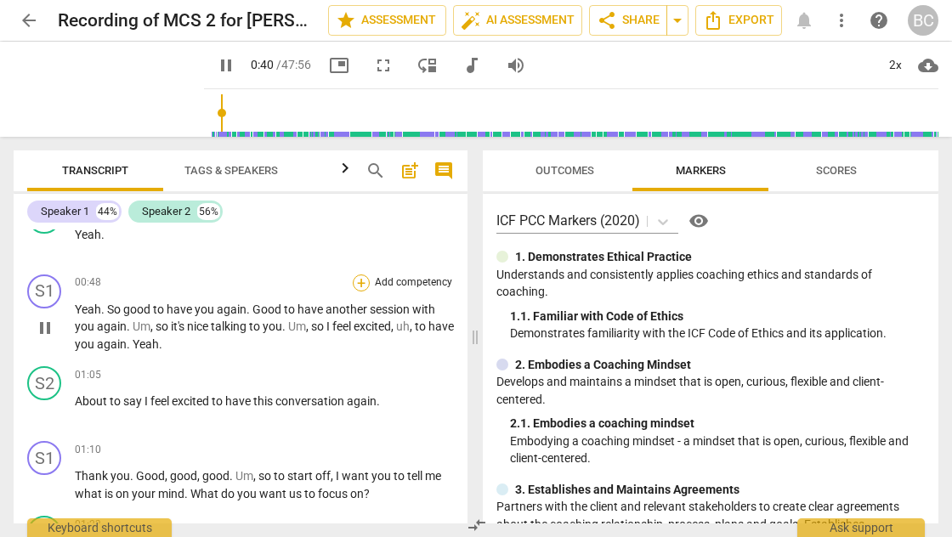
click at [356, 286] on div "+" at bounding box center [361, 283] width 17 height 17
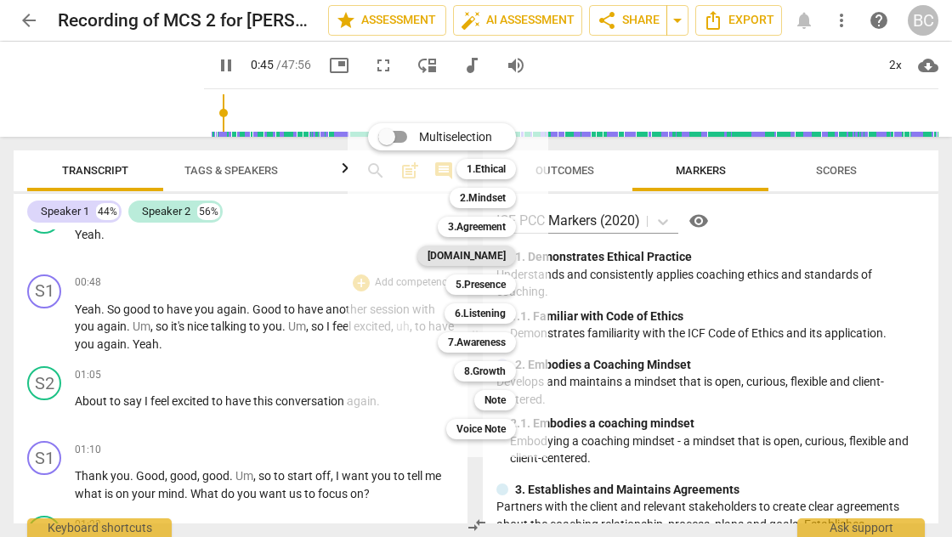
click at [490, 258] on b "[DOMAIN_NAME]" at bounding box center [467, 256] width 78 height 20
type input "46"
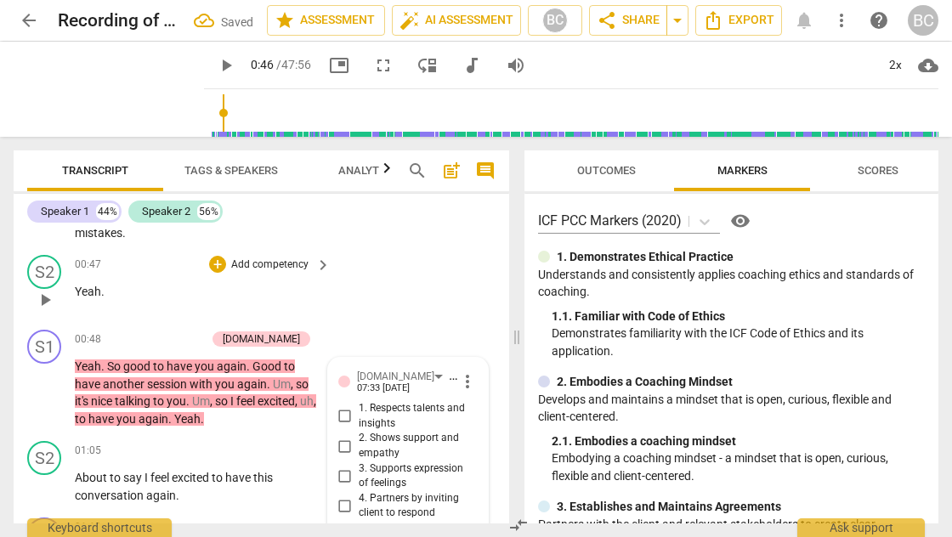
scroll to position [740, 0]
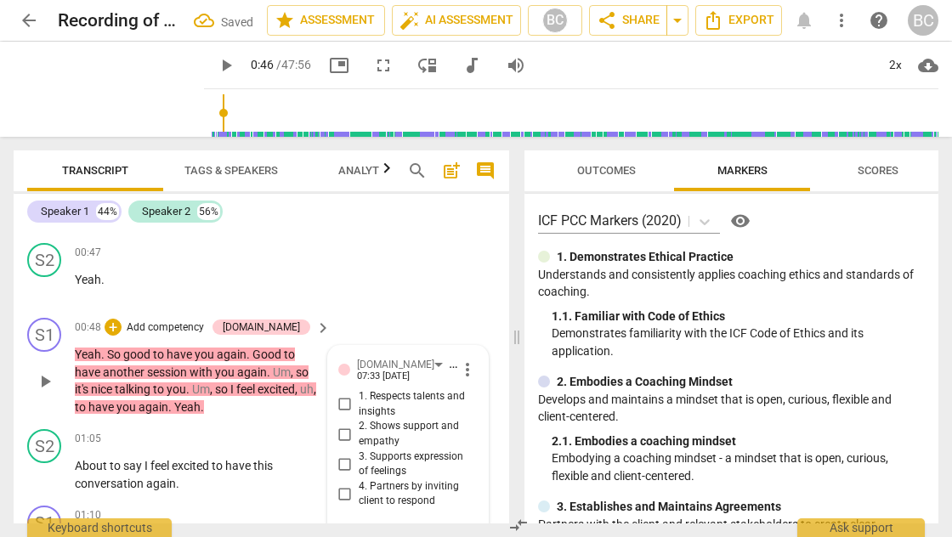
click at [342, 424] on input "2. Shows support and empathy" at bounding box center [345, 434] width 27 height 20
checkbox input "true"
click at [216, 64] on span "play_arrow" at bounding box center [226, 65] width 20 height 20
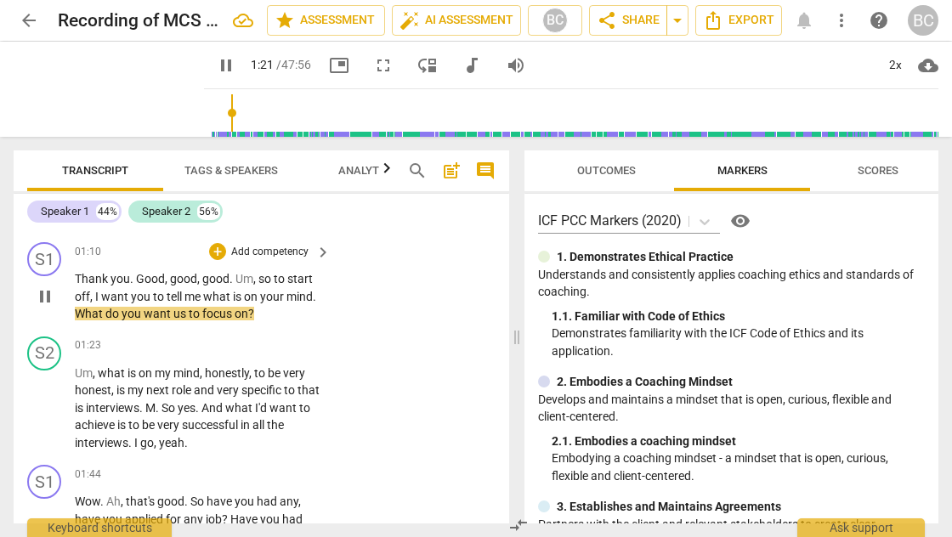
scroll to position [1001, 0]
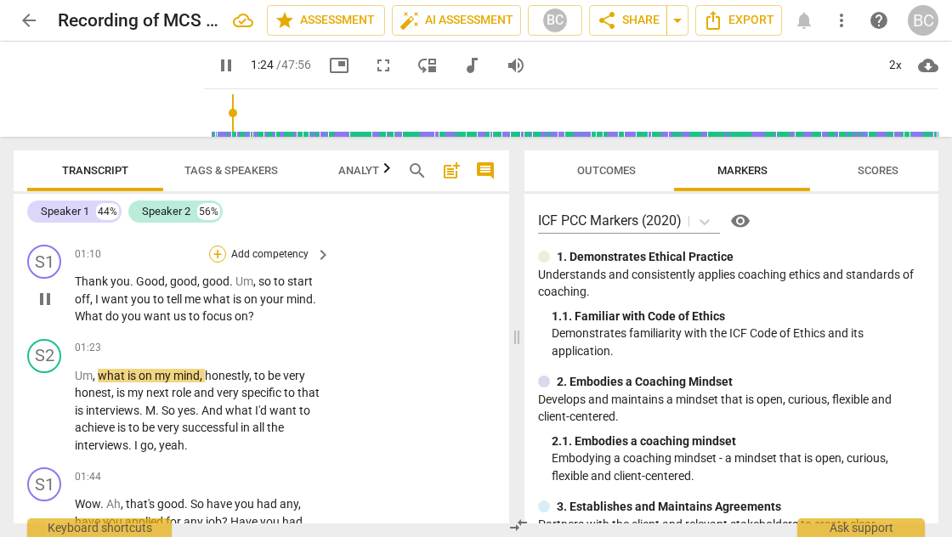
click at [217, 246] on div "+" at bounding box center [217, 254] width 17 height 17
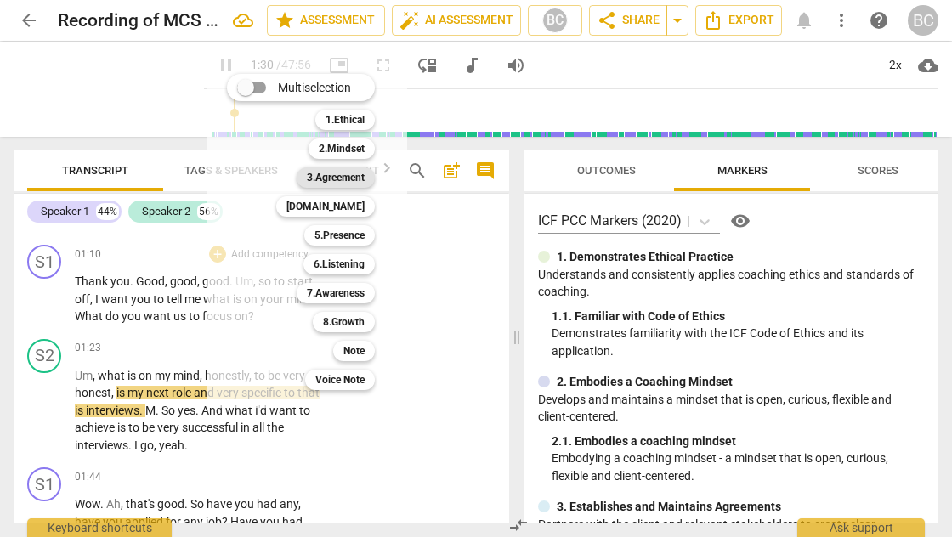
click at [343, 175] on b "3.Agreement" at bounding box center [336, 177] width 58 height 20
type input "91"
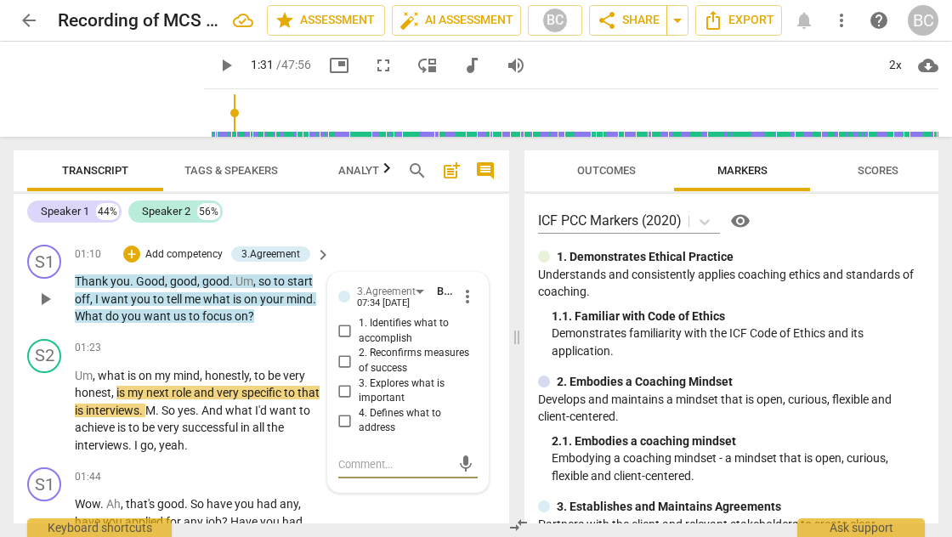
click at [342, 321] on input "1. Identifies what to accomplish" at bounding box center [345, 331] width 27 height 20
checkbox input "true"
click at [216, 69] on span "play_arrow" at bounding box center [226, 65] width 20 height 20
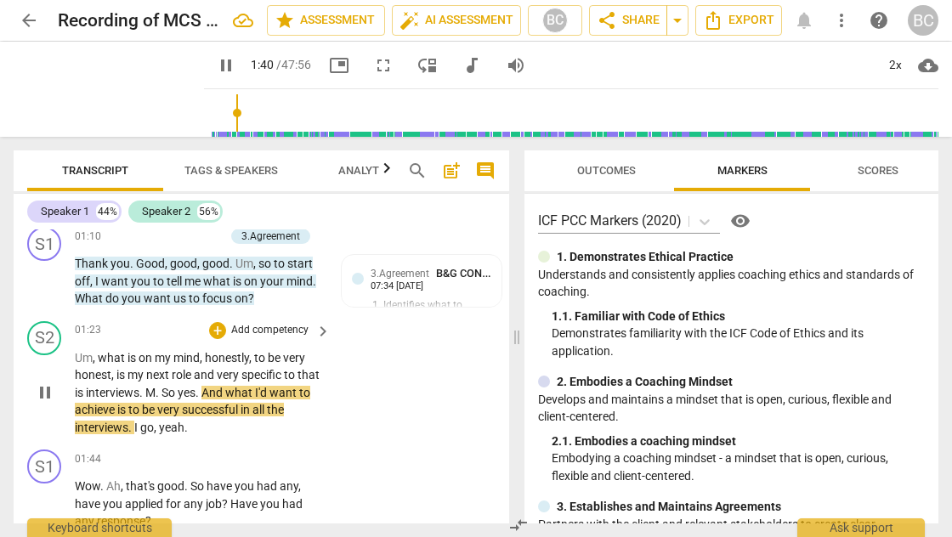
scroll to position [1025, 0]
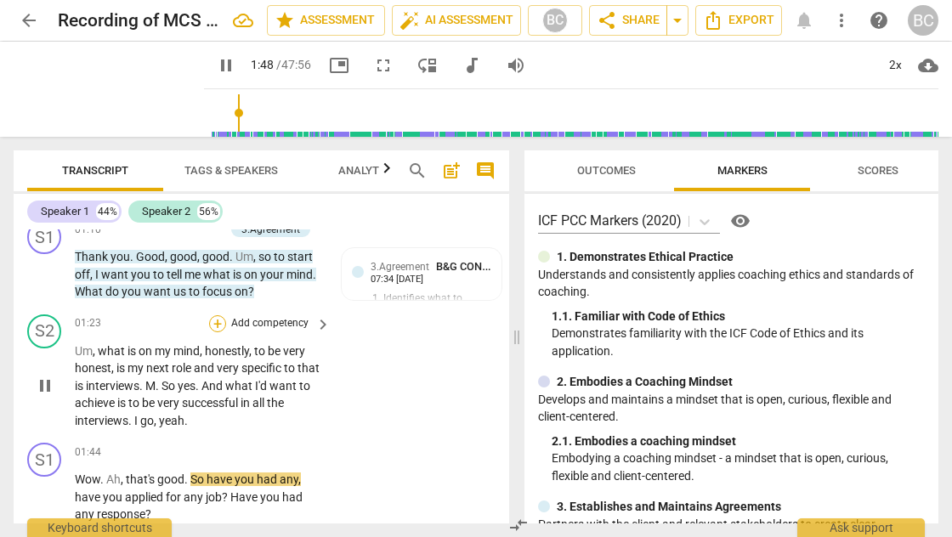
click at [219, 315] on div "+" at bounding box center [217, 323] width 17 height 17
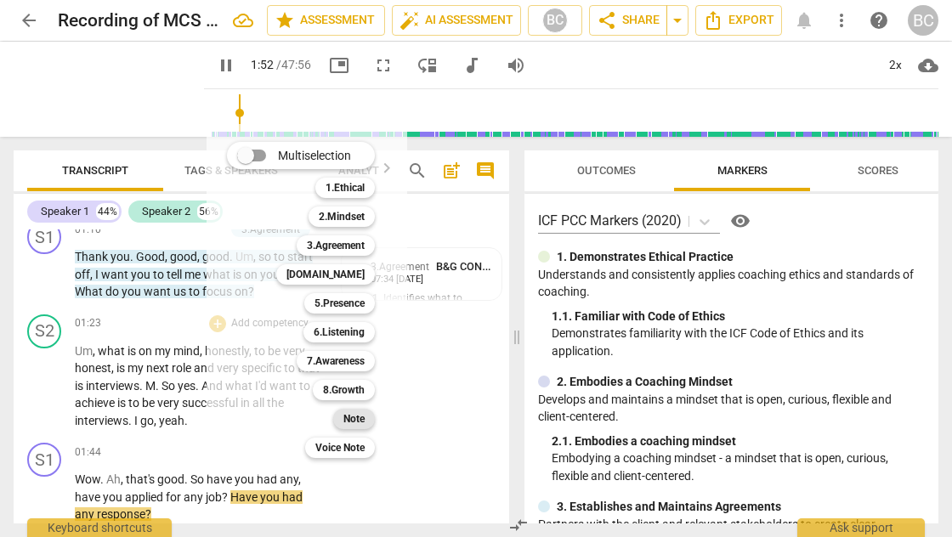
click at [355, 420] on b "Note" at bounding box center [353, 419] width 21 height 20
type input "113"
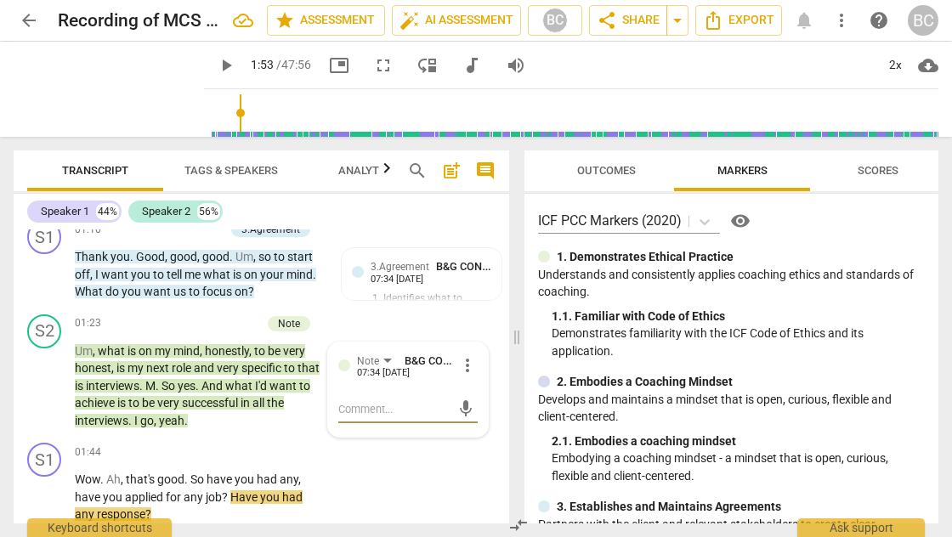
type textarea "L"
type textarea "C"
type textarea "Cl"
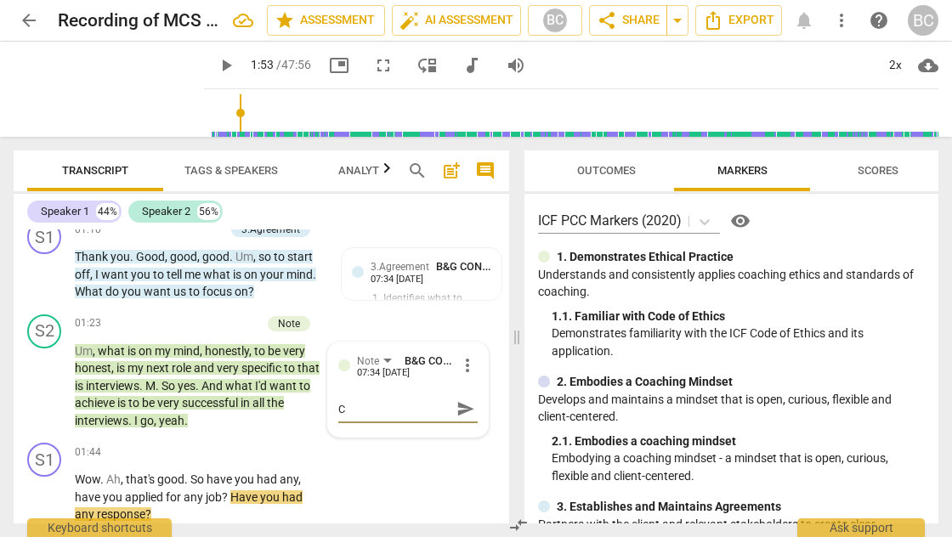
type textarea "Cl"
type textarea "Cli"
type textarea "Clie"
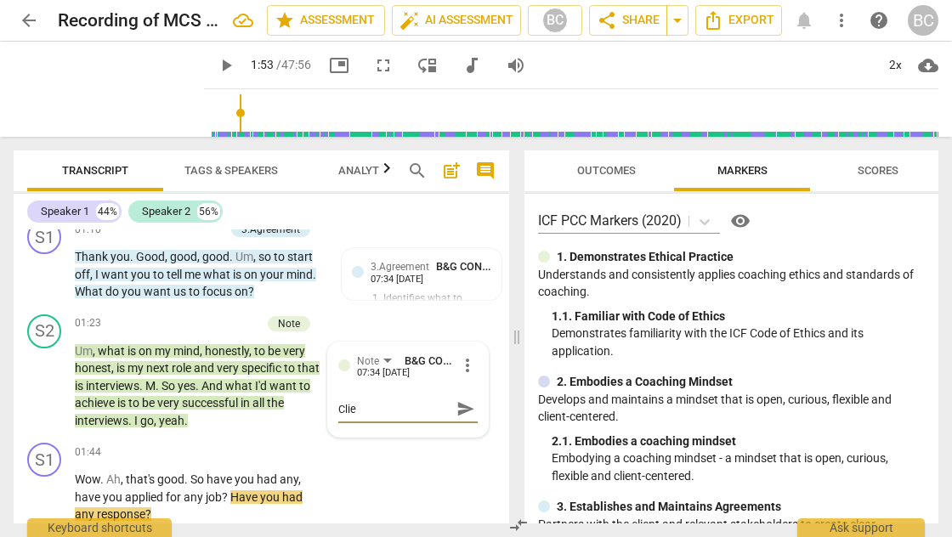
type textarea "Clien"
type textarea "Client"
type textarea "Clients"
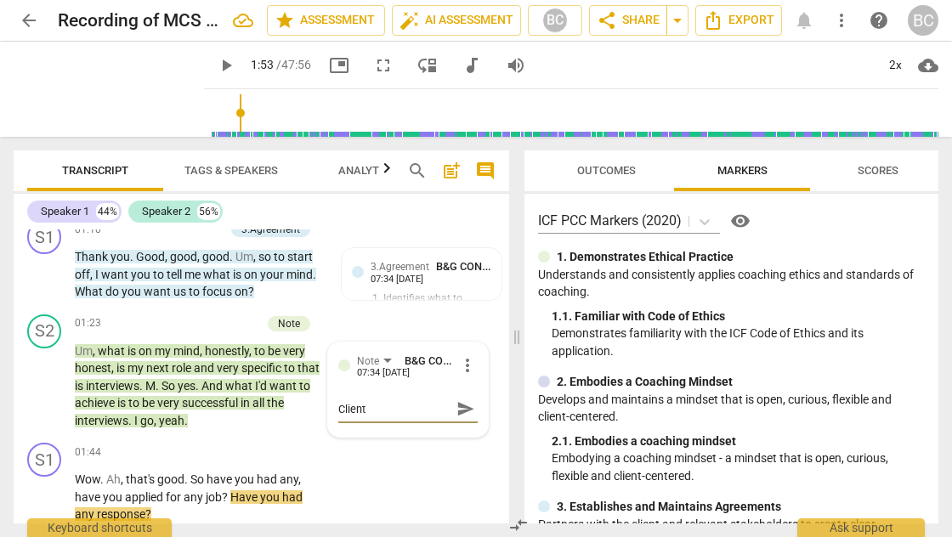
type textarea "Clients"
type textarea "Client"
type textarea "Client'"
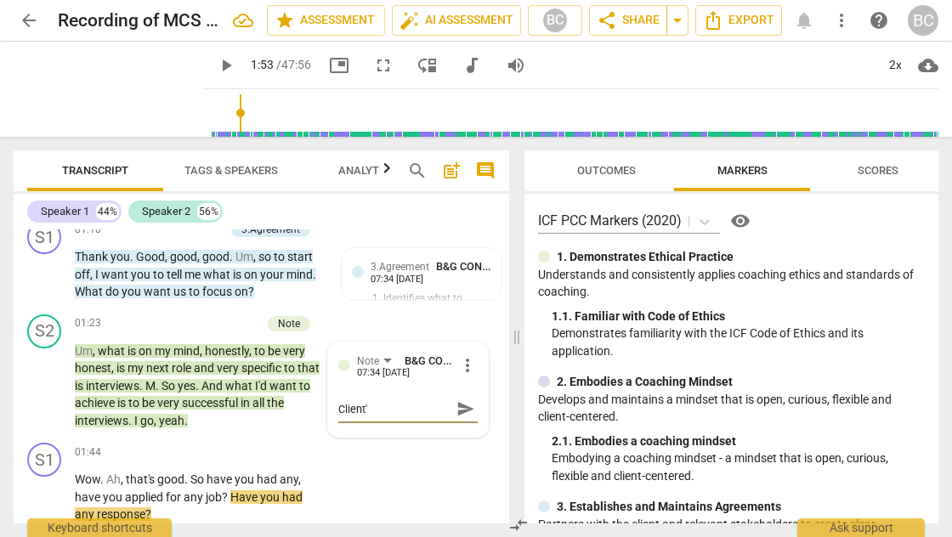
type textarea "Client's"
type textarea "Client's G"
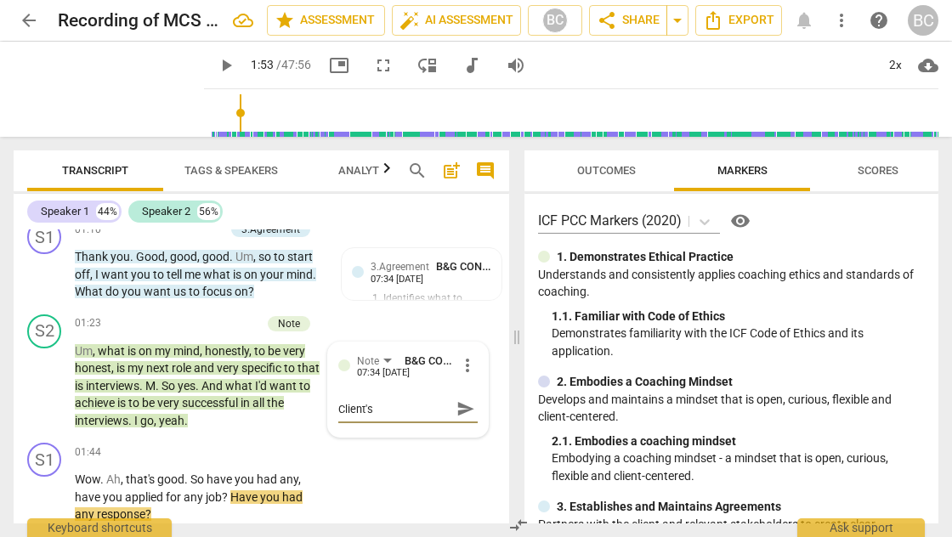
type textarea "Client's G"
type textarea "Client's Go"
type textarea "Client's [GEOGRAPHIC_DATA]"
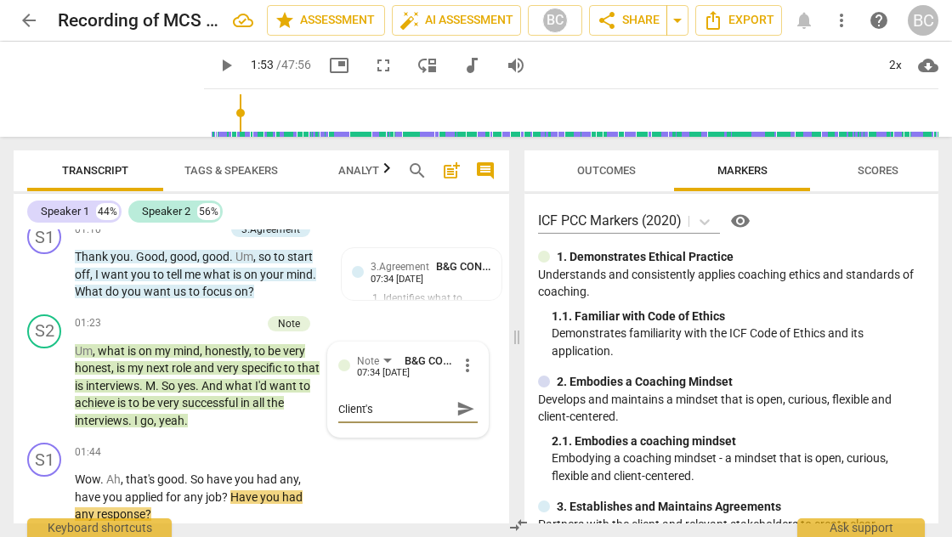
type textarea "Client's Goal"
type textarea "Client's Goal:"
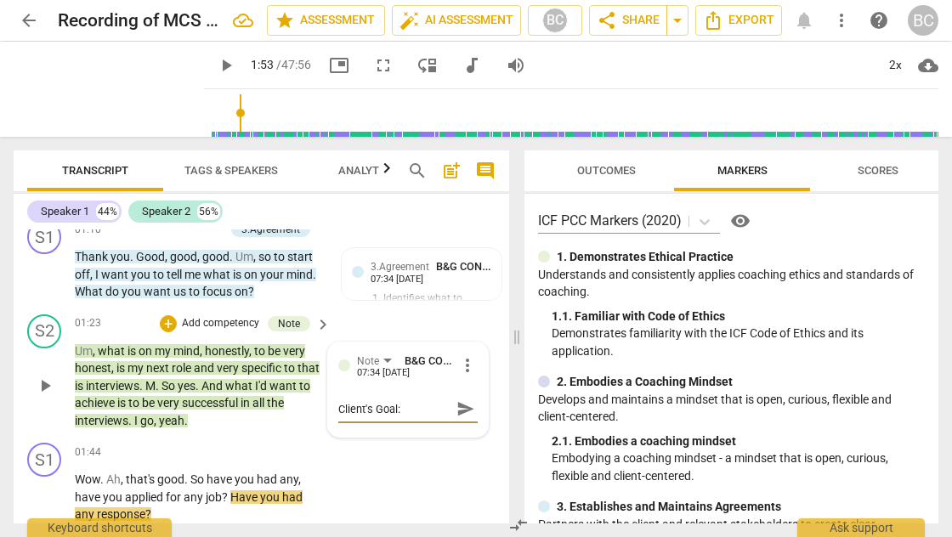
type textarea "Client's Goal:"
click at [252, 379] on span "what" at bounding box center [240, 386] width 30 height 14
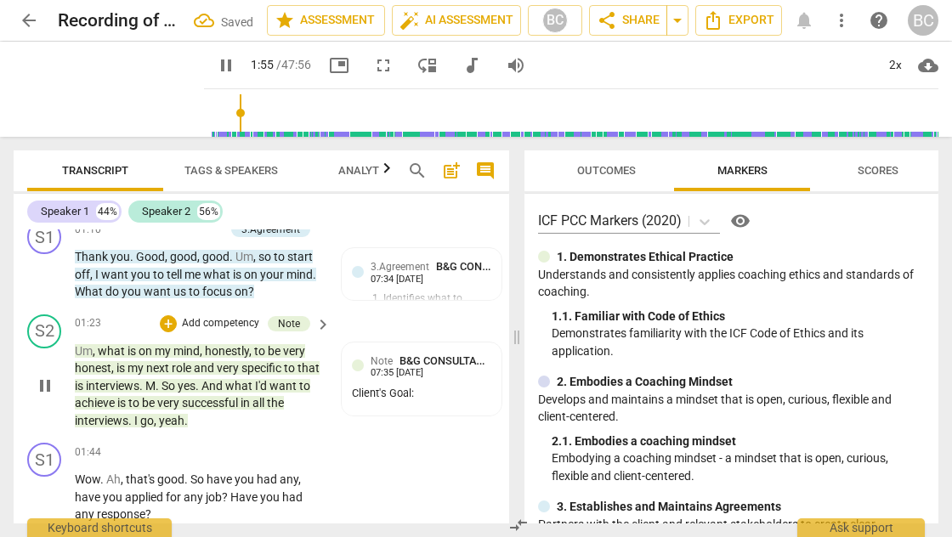
scroll to position [1337, 0]
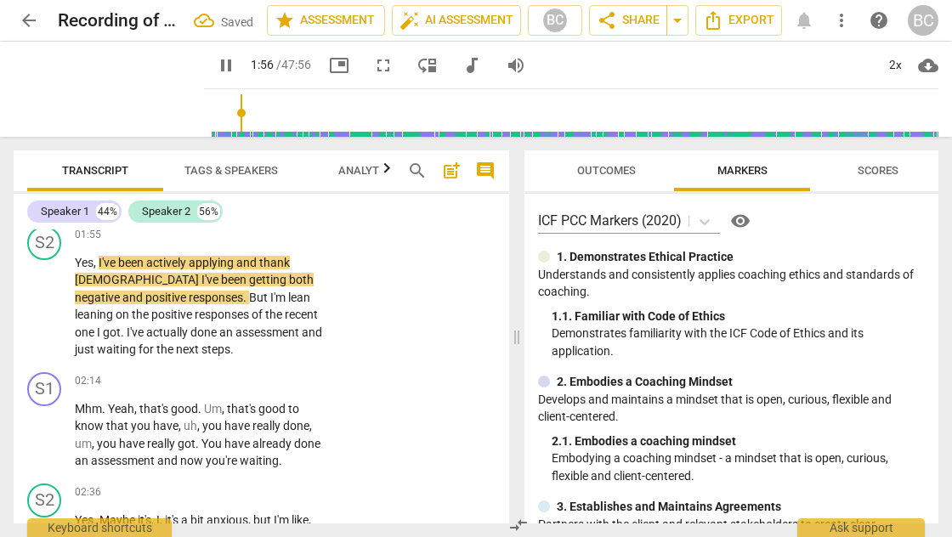
click at [255, 326] on p "Yes , I've been actively applying and thank God I've been getting both negative…" at bounding box center [198, 306] width 247 height 105
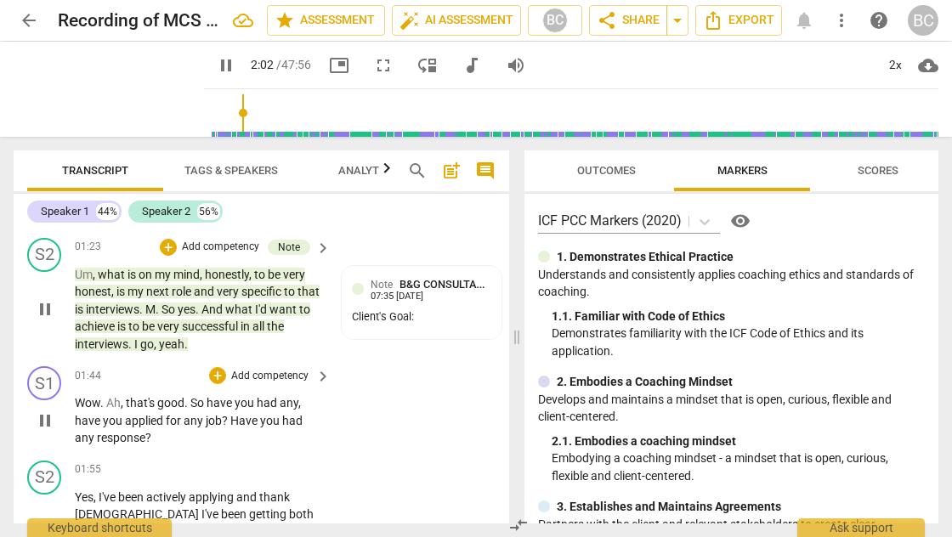
scroll to position [1099, 0]
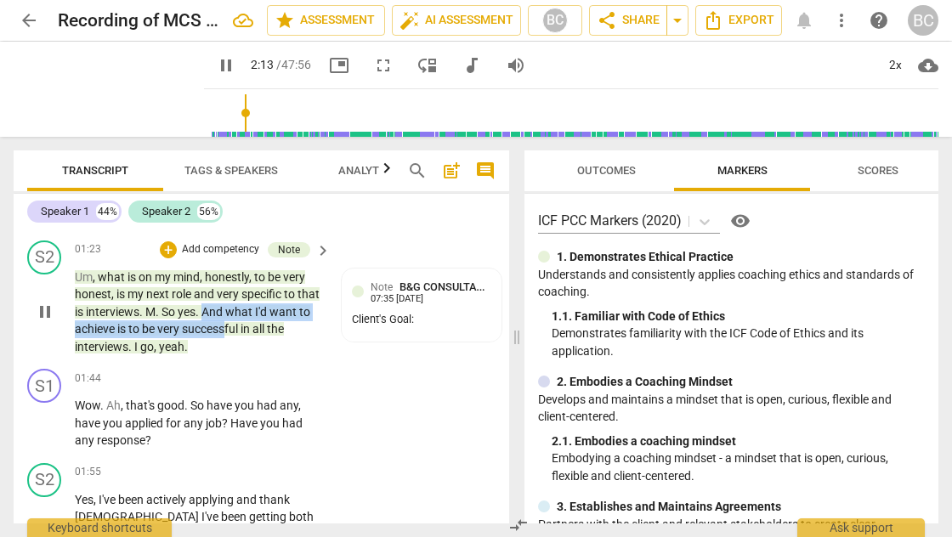
drag, startPoint x: 228, startPoint y: 287, endPoint x: 270, endPoint y: 309, distance: 47.9
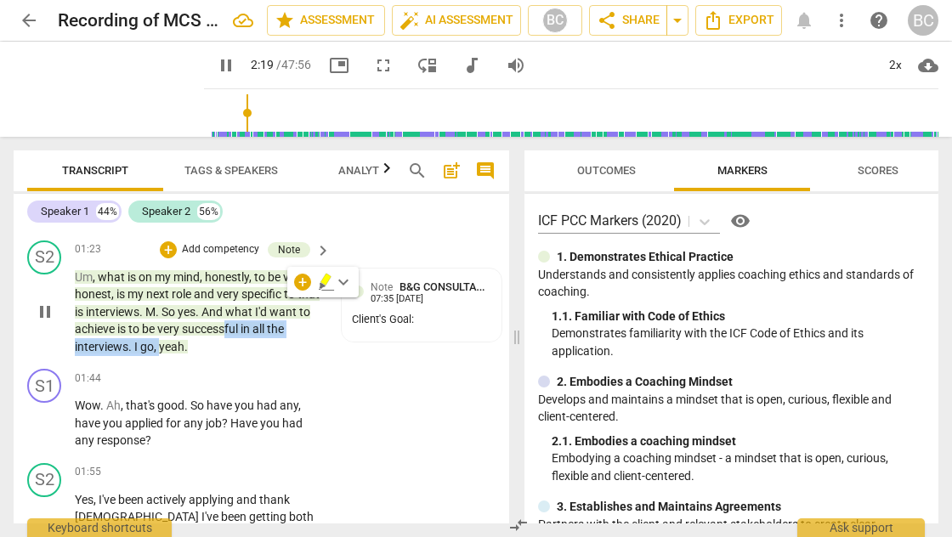
drag, startPoint x: 270, startPoint y: 309, endPoint x: 180, endPoint y: 326, distance: 91.6
click at [180, 326] on p "Um , what is on my mind , honestly , to be very honest , is my next role and ve…" at bounding box center [198, 313] width 247 height 88
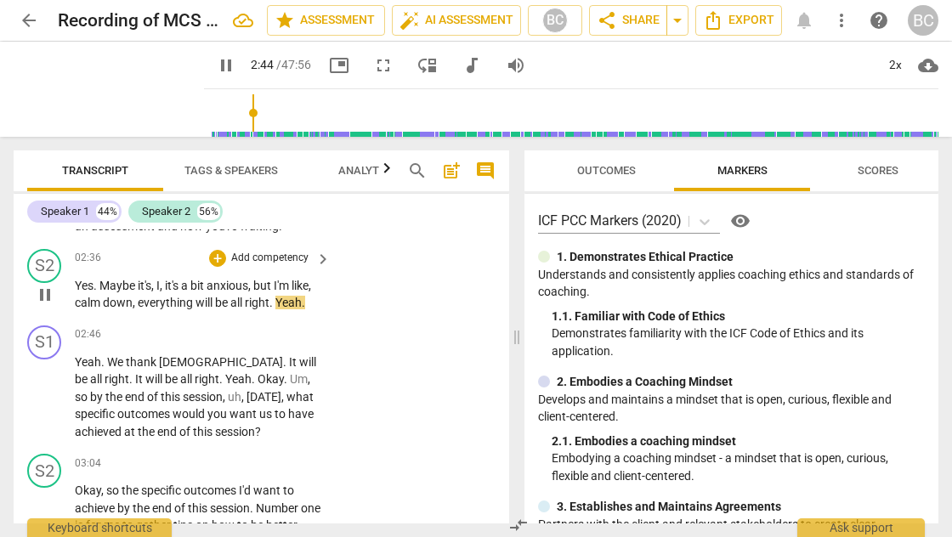
scroll to position [1595, 0]
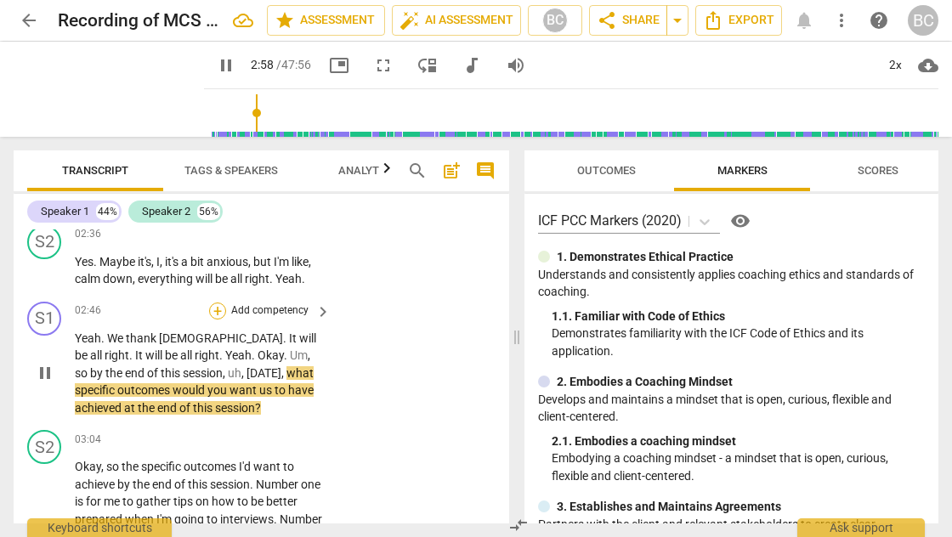
click at [215, 303] on div "+" at bounding box center [217, 311] width 17 height 17
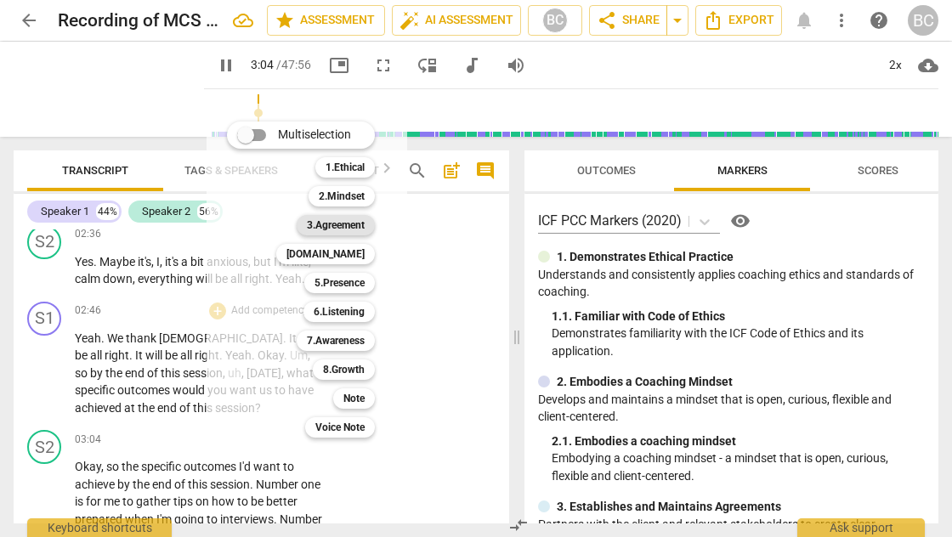
click at [352, 230] on b "3.Agreement" at bounding box center [336, 225] width 58 height 20
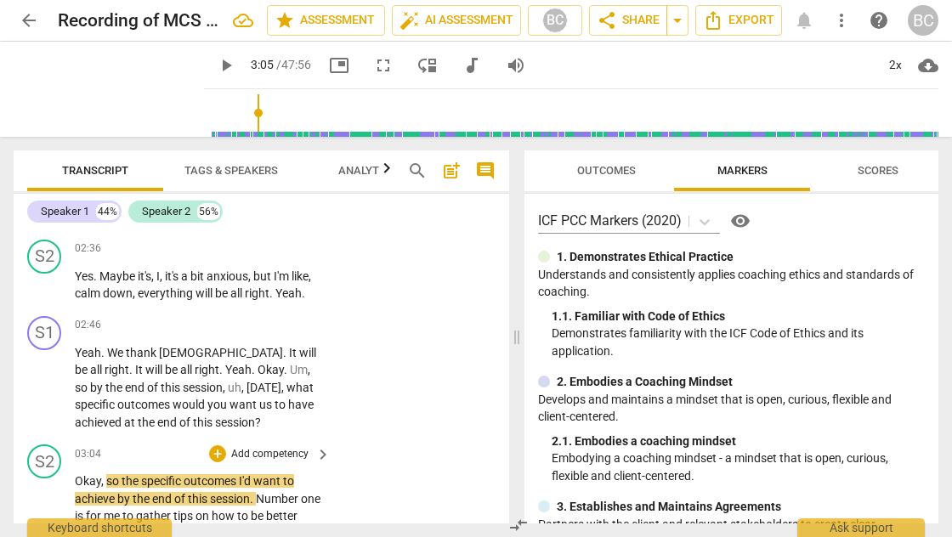
scroll to position [1602, 0]
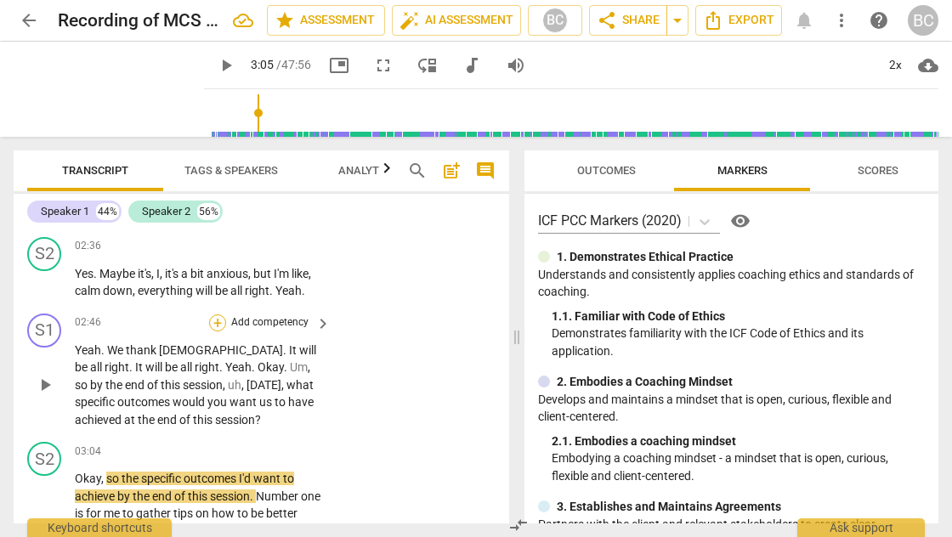
click at [219, 315] on div "+" at bounding box center [217, 323] width 17 height 17
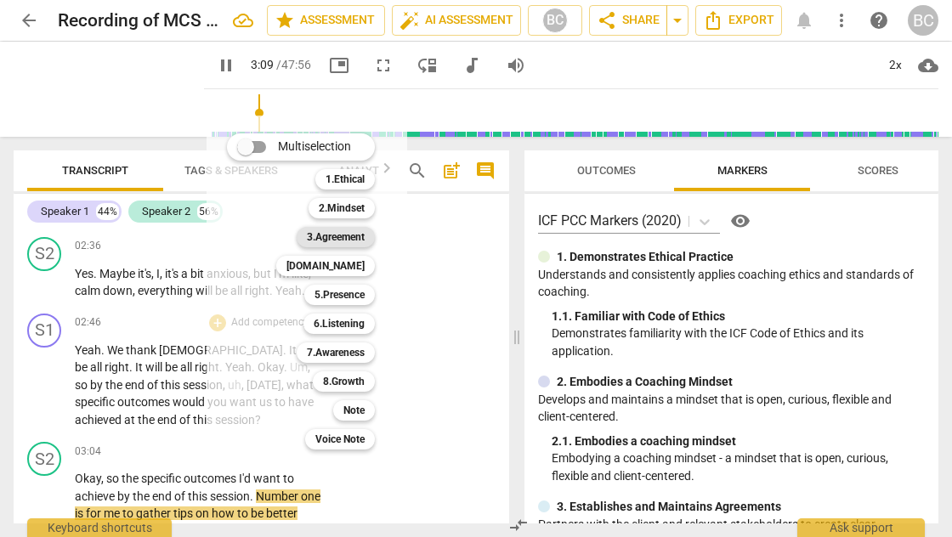
click at [354, 236] on b "3.Agreement" at bounding box center [336, 237] width 58 height 20
type input "191"
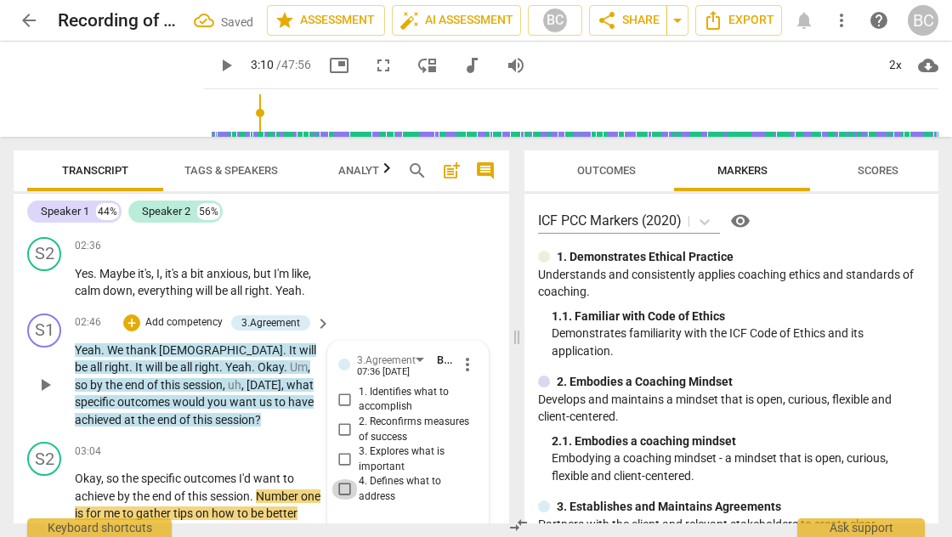
click at [343, 480] on input "4. Defines what to address" at bounding box center [345, 490] width 27 height 20
checkbox input "true"
click at [343, 389] on input "1. Identifies what to accomplish" at bounding box center [345, 399] width 27 height 20
checkbox input "true"
click at [343, 420] on input "2. Reconfirms measures of success" at bounding box center [345, 430] width 27 height 20
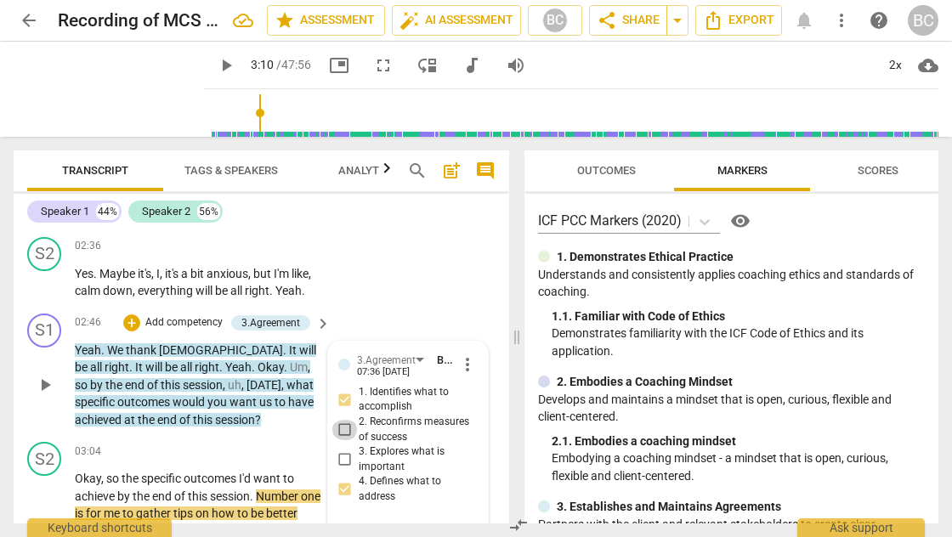
checkbox input "true"
click at [216, 65] on span "play_arrow" at bounding box center [226, 65] width 20 height 20
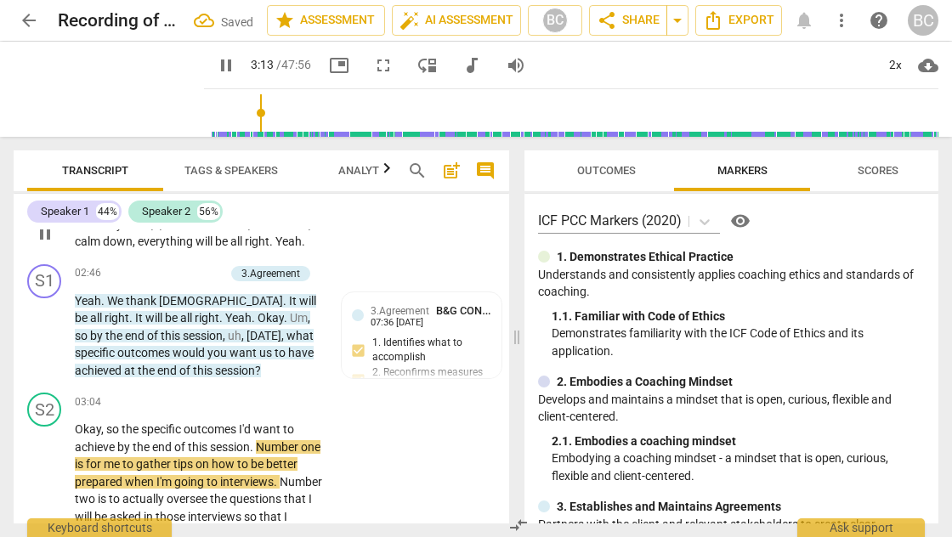
scroll to position [1775, 0]
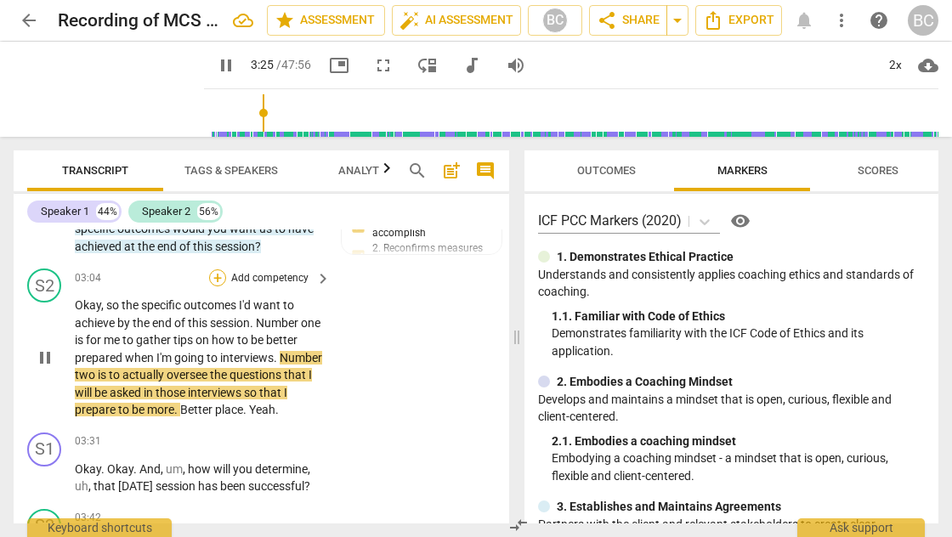
click at [220, 270] on div "+" at bounding box center [217, 278] width 17 height 17
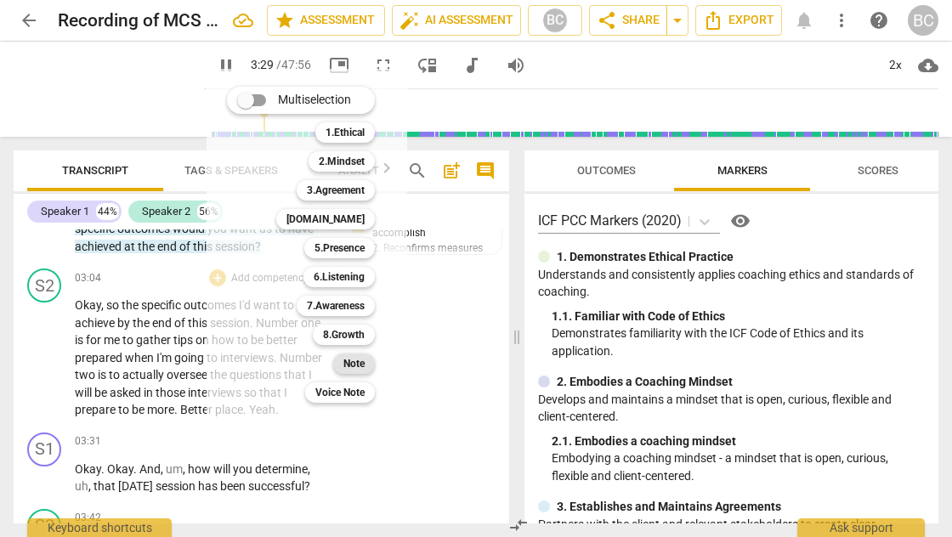
click at [365, 360] on b "Note" at bounding box center [353, 364] width 21 height 20
type input "210"
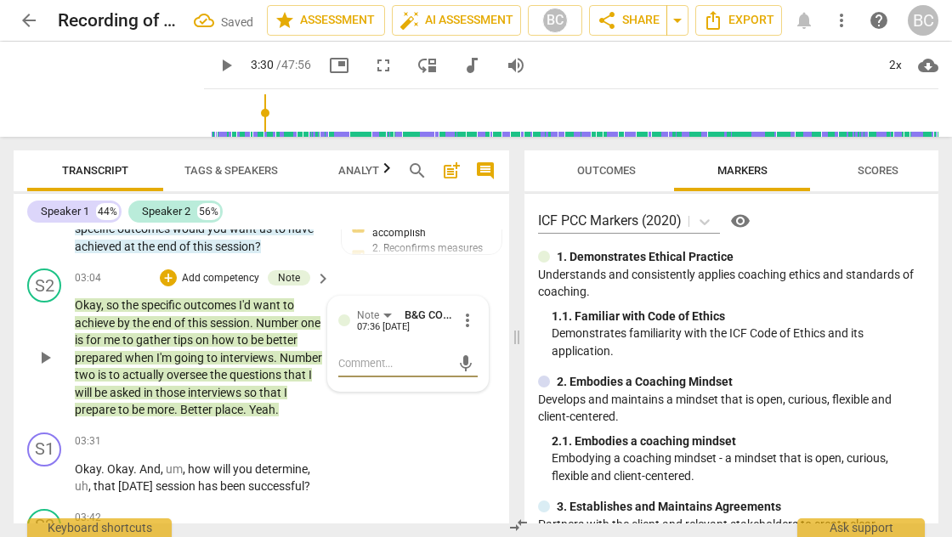
type textarea "S"
type textarea "Sp"
type textarea "Spe"
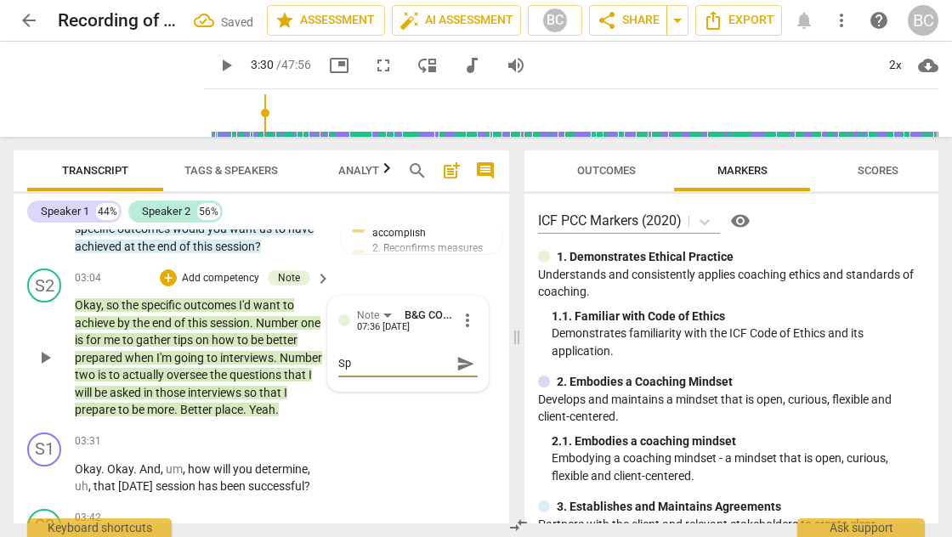
type textarea "Spe"
type textarea "Spec"
type textarea "Speci"
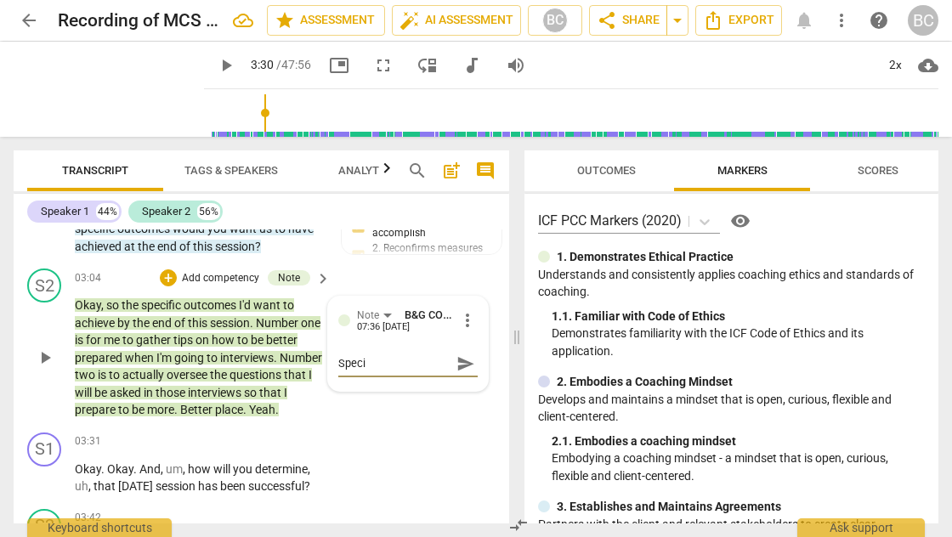
type textarea "Specif"
type textarea "Specifi"
type textarea "Specifis"
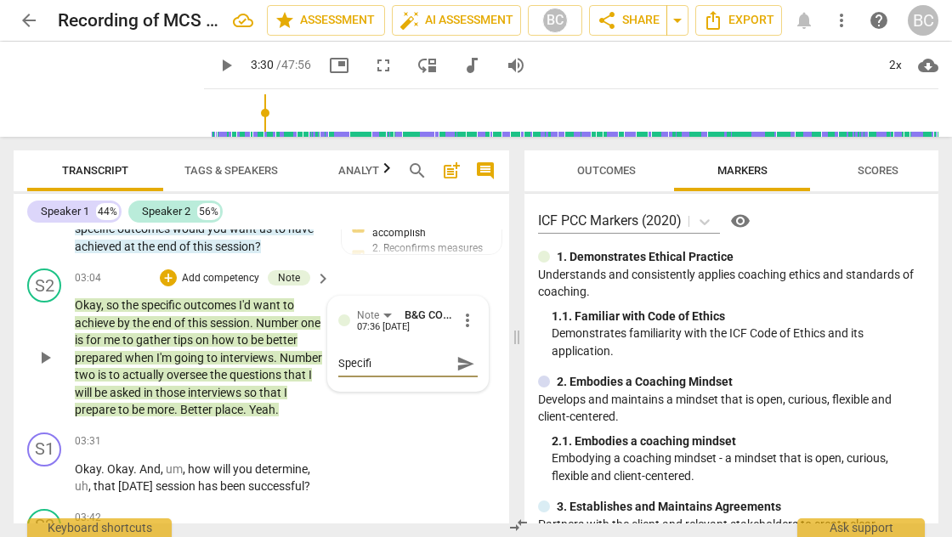
type textarea "Specifis"
type textarea "Specifi"
type textarea "Specifie"
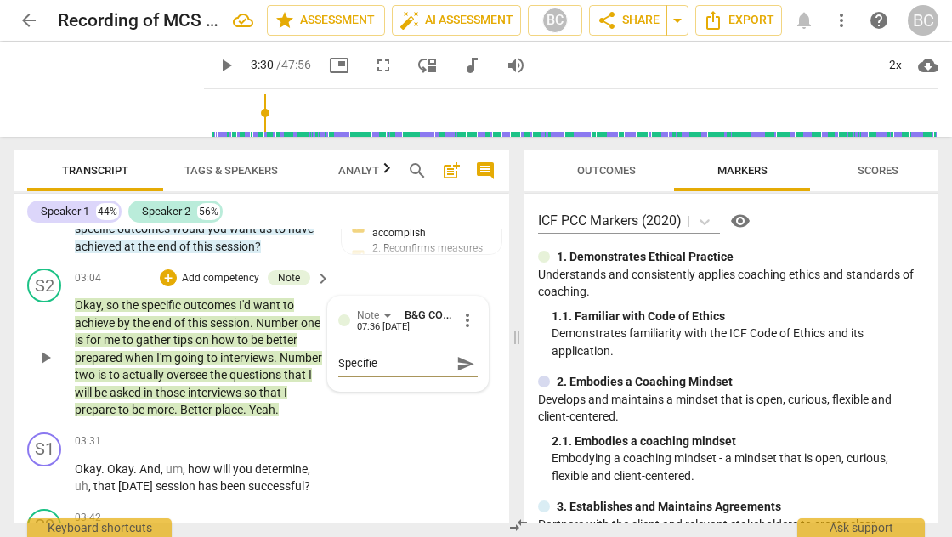
type textarea "Specifies"
type textarea "Specifies d"
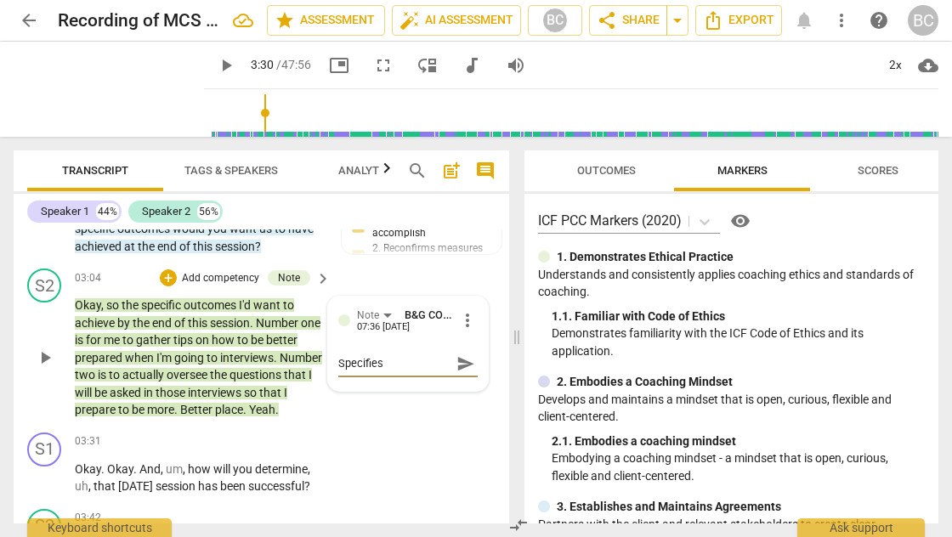
type textarea "Specifies d"
type textarea "Specifies de"
type textarea "Specifies des"
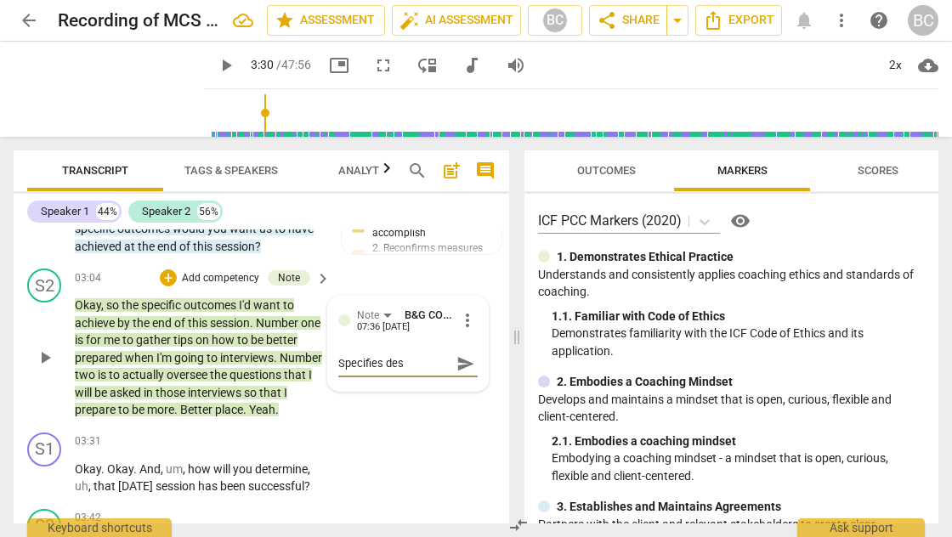
type textarea "Specifies desi"
type textarea "Specifies [PERSON_NAME]"
type textarea "Specifies desire"
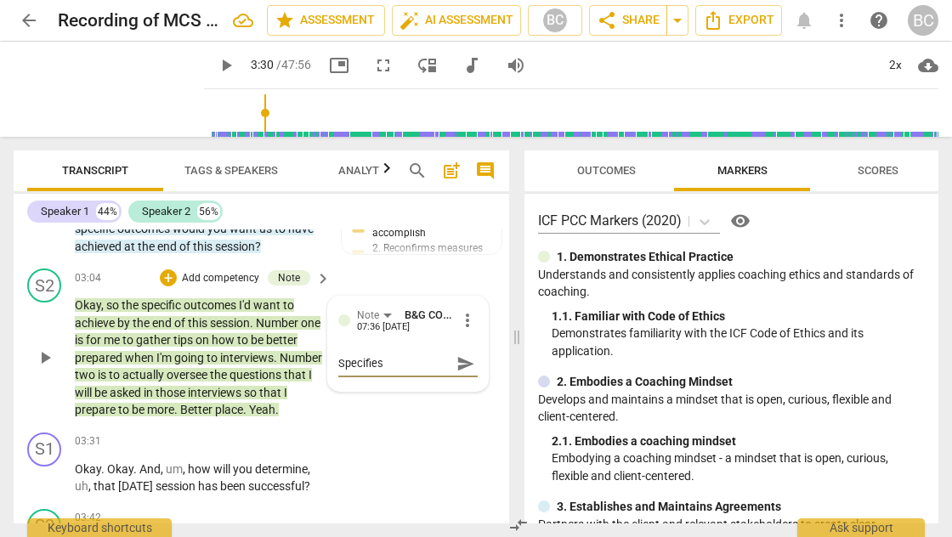
type textarea "Specifies desire"
type textarea "Specifies desired"
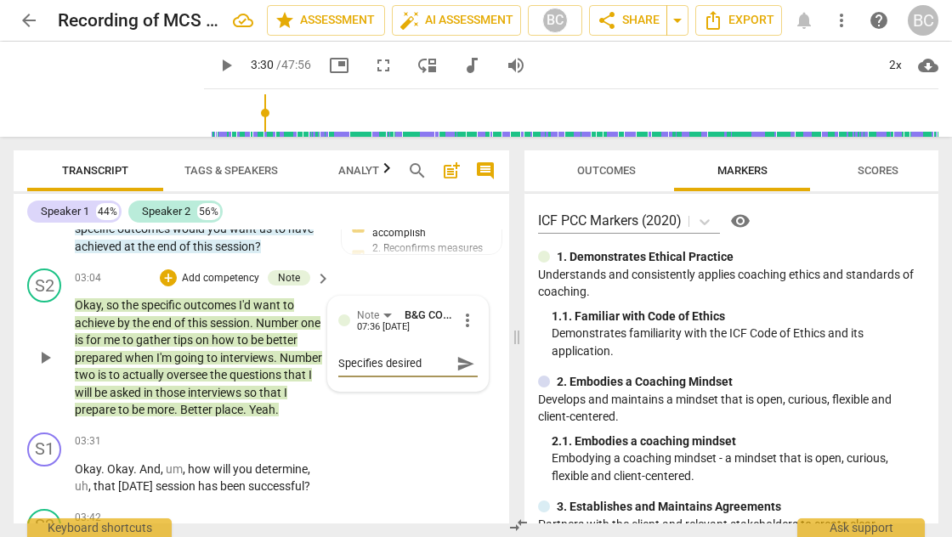
type textarea "Specifies desired o"
type textarea "Specifies desired ou"
type textarea "Specifies desired out"
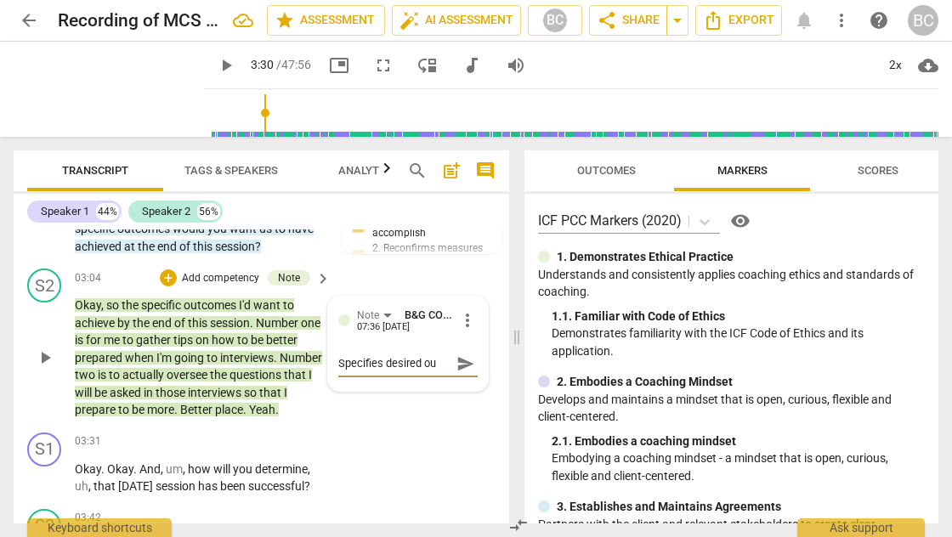
type textarea "Specifies desired out"
type textarea "Specifies desired outc"
type textarea "Specifies desired outco"
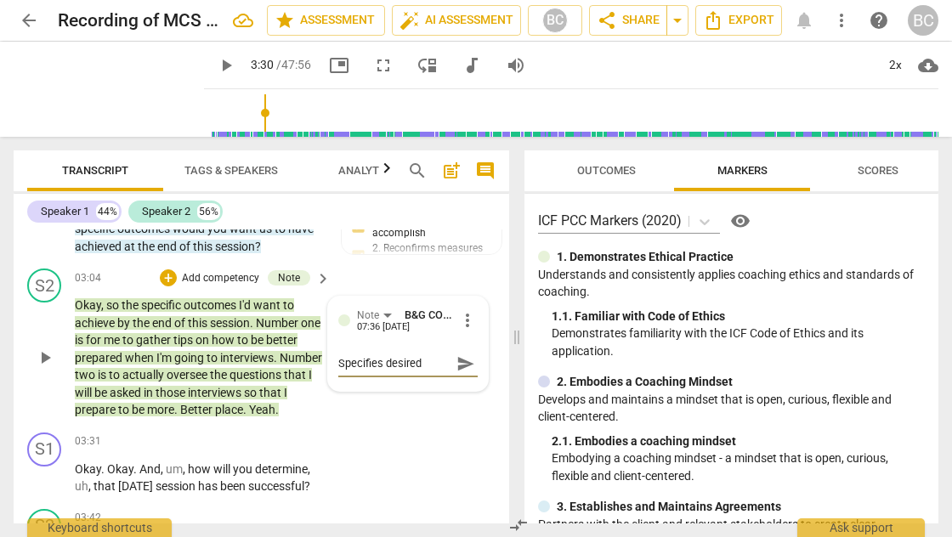
scroll to position [14, 0]
type textarea "Specifies desired outcom"
type textarea "Specifies desired outcome"
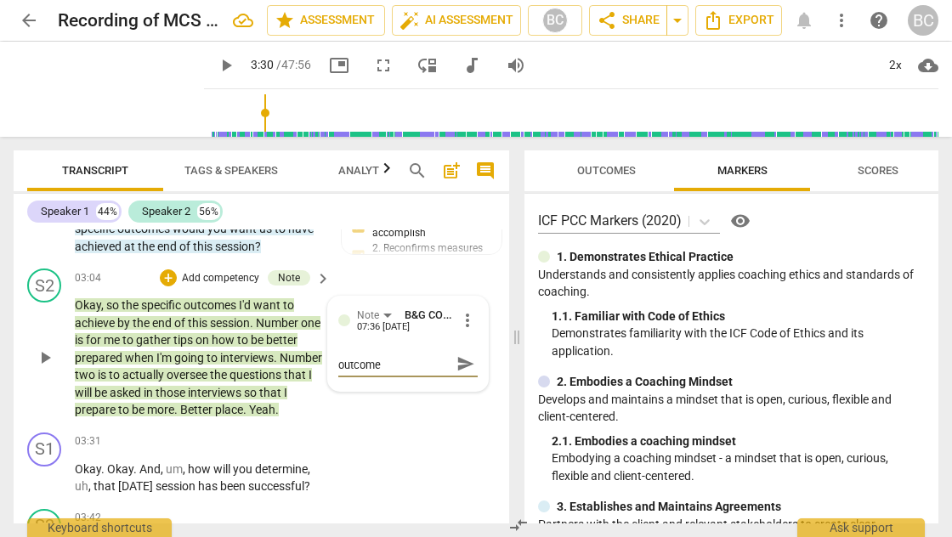
type textarea "Specifies desired outcome"
type textarea "Specifies desired outcome o"
type textarea "Specifies desired outcome of"
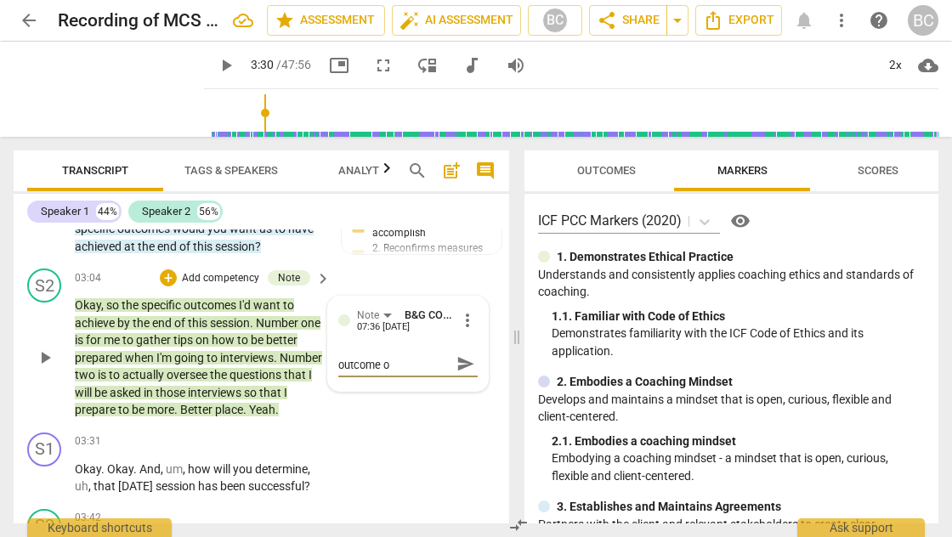
type textarea "Specifies desired outcome of"
type textarea "Specifies desired outcome of t"
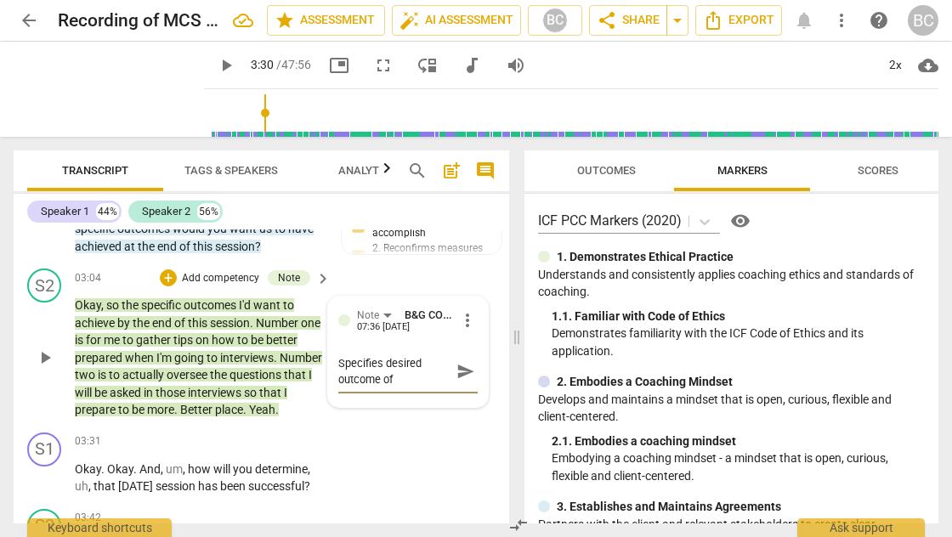
type textarea "Specifies desired outcome of t"
type textarea "Specifies desired outcome of th"
type textarea "Specifies desired outcome of the"
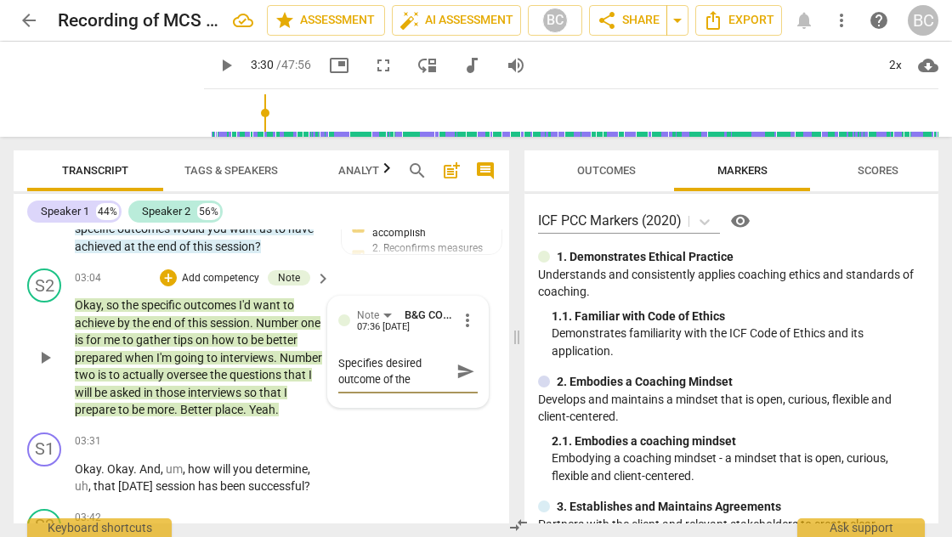
type textarea "Specifies desired outcome of the"
type textarea "Specifies desired outcome of the s"
type textarea "Specifies desired outcome of the se"
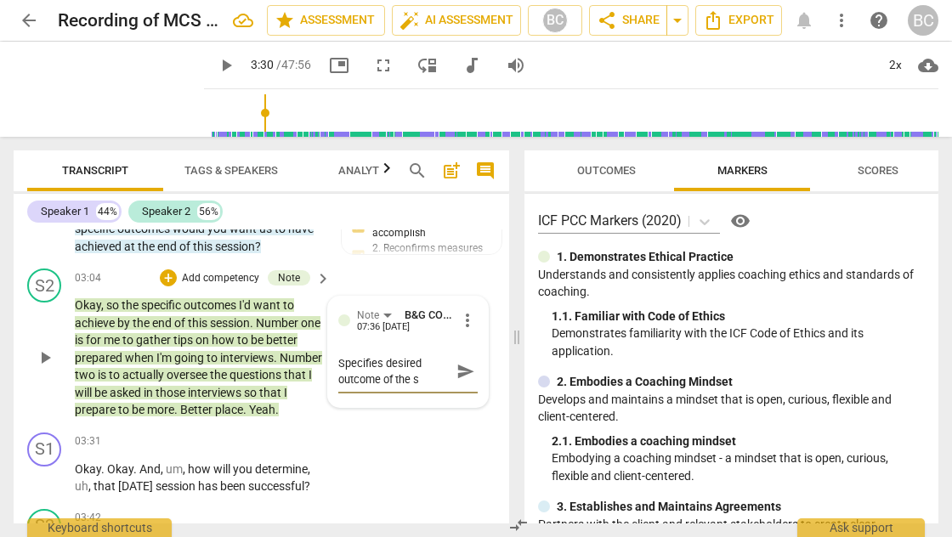
type textarea "Specifies desired outcome of the se"
type textarea "Specifies desired outcome of the ses"
type textarea "Specifies desired outcome of the sess"
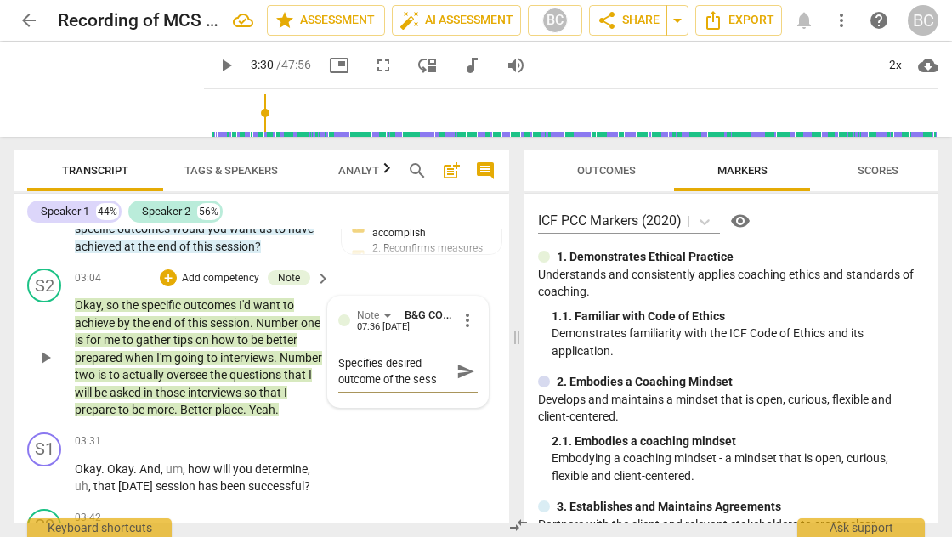
scroll to position [14, 0]
type textarea "Specifies desired outcome of the sessi"
type textarea "Specifies desired outcome of the sessio"
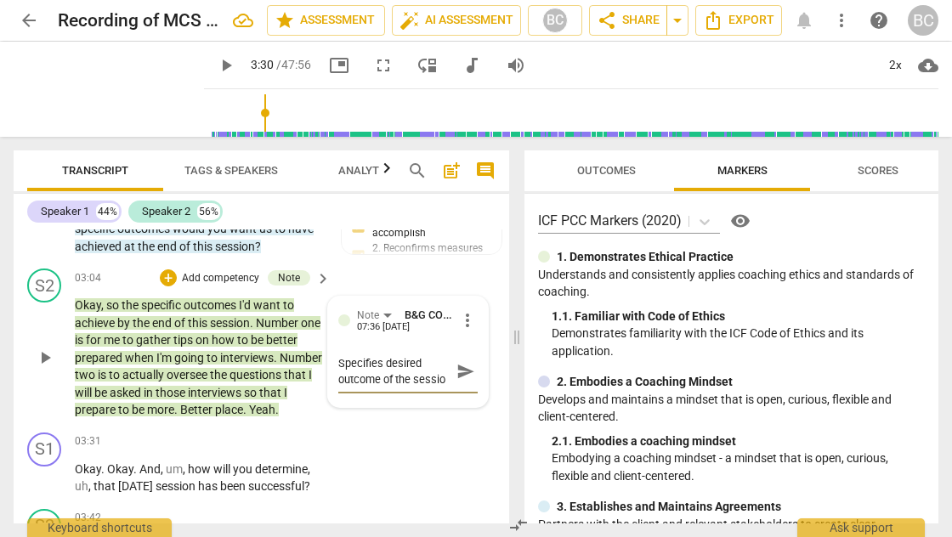
type textarea "Specifies desired outcome of the session"
type textarea "Specifies desired outcome of the session."
click at [457, 362] on span "send" at bounding box center [466, 371] width 19 height 19
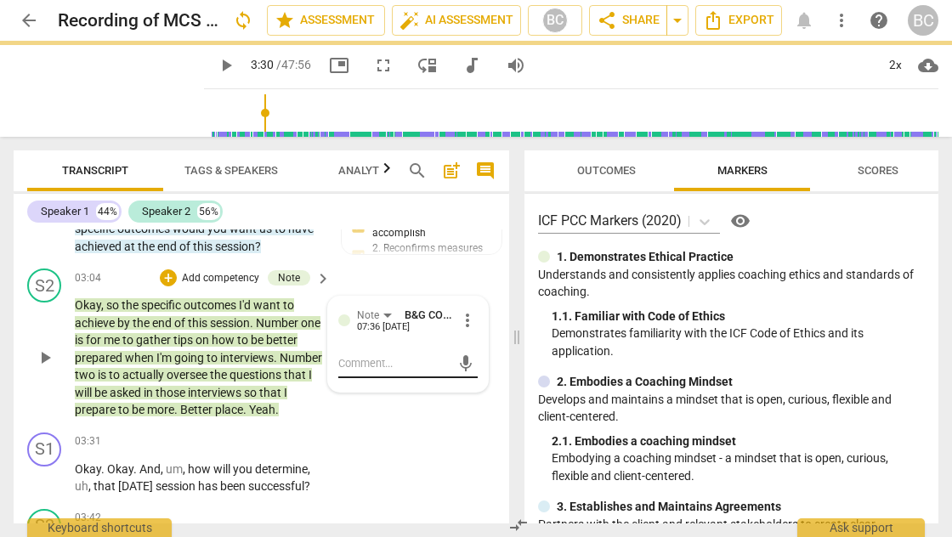
scroll to position [0, 0]
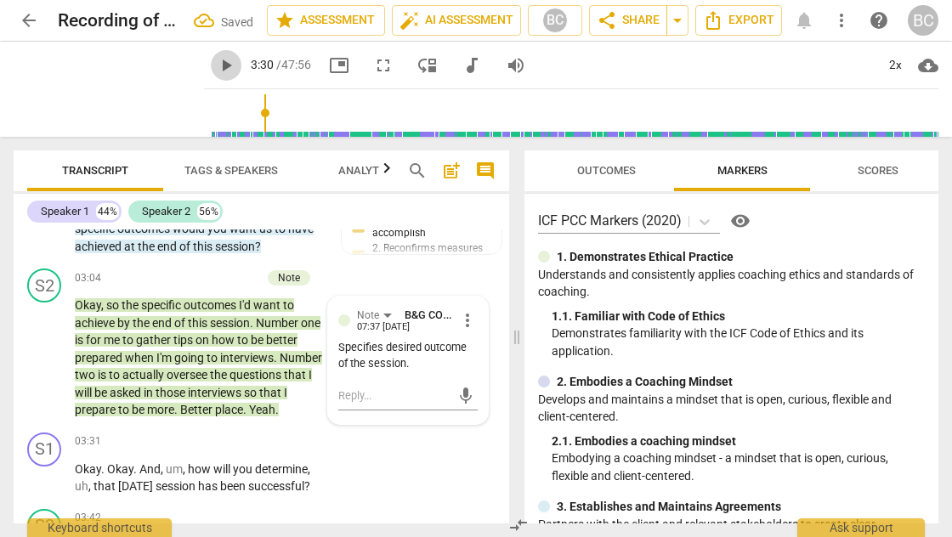
click at [216, 65] on span "play_arrow" at bounding box center [226, 65] width 20 height 20
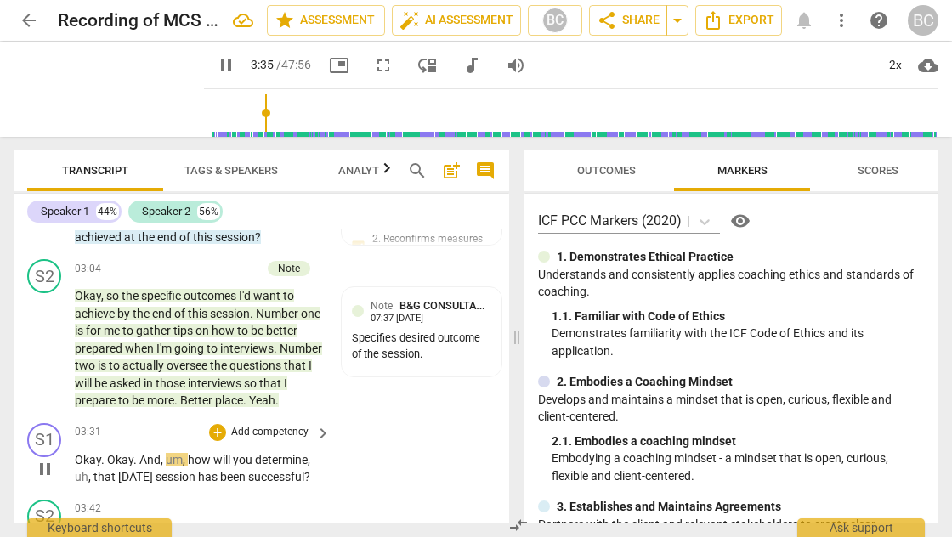
scroll to position [1894, 0]
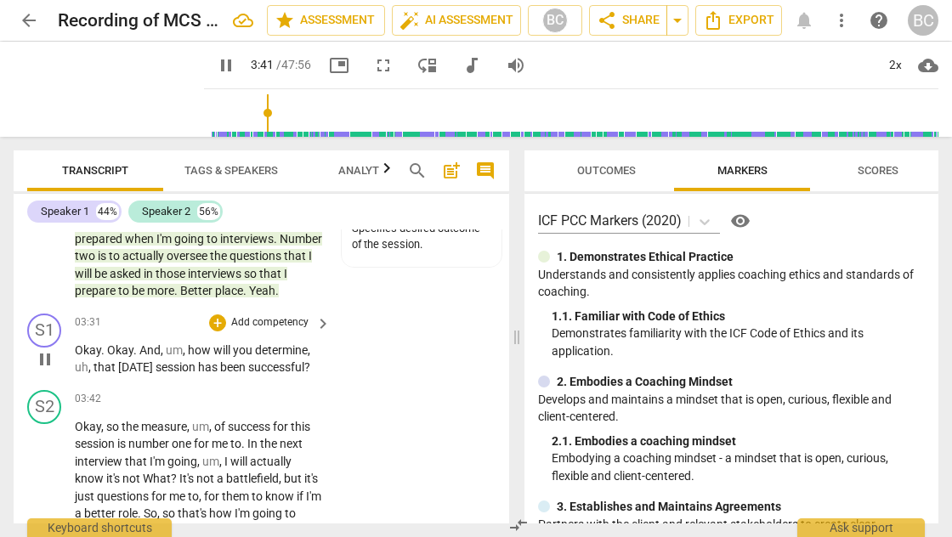
click at [270, 315] on p "Add competency" at bounding box center [270, 322] width 81 height 15
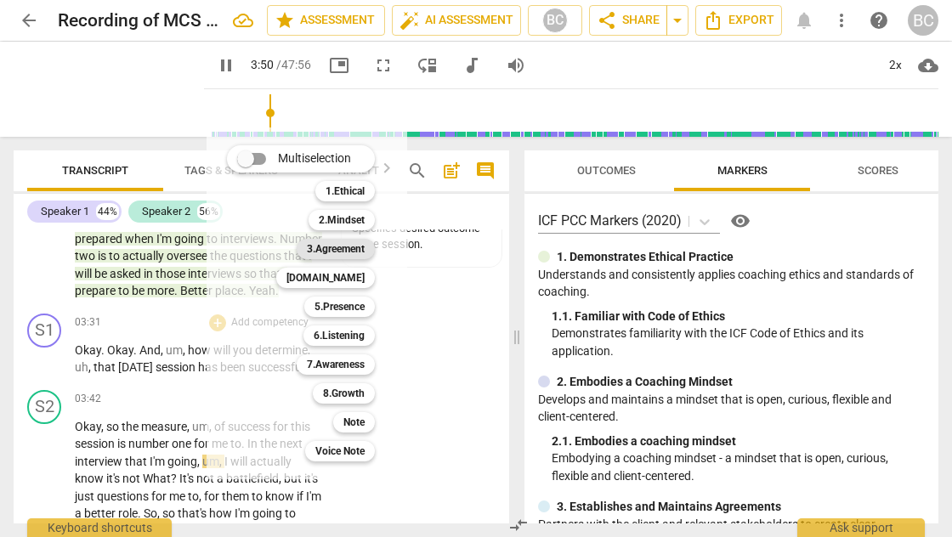
click at [354, 251] on b "3.Agreement" at bounding box center [336, 249] width 58 height 20
type input "231"
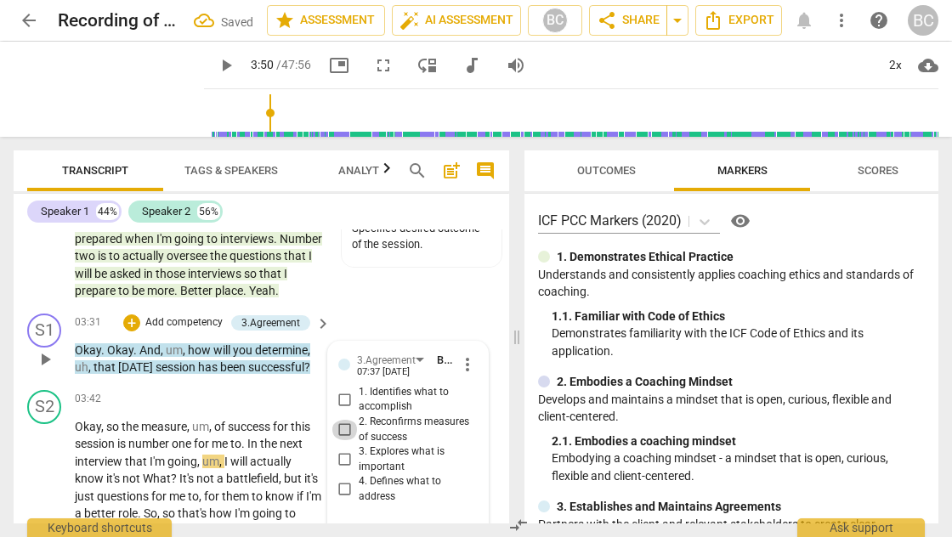
click at [341, 420] on input "2. Reconfirms measures of success" at bounding box center [345, 430] width 27 height 20
checkbox input "true"
click at [216, 65] on span "play_arrow" at bounding box center [226, 65] width 20 height 20
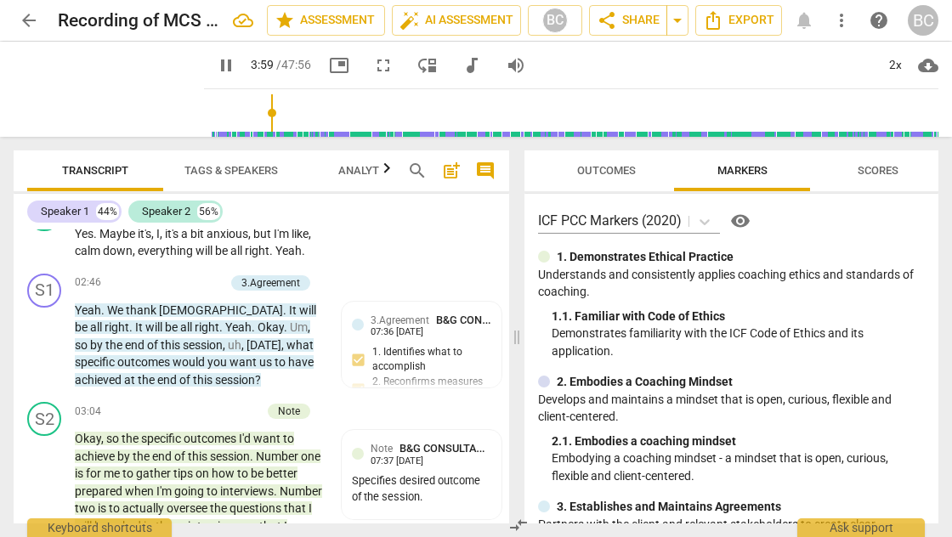
scroll to position [1513, 0]
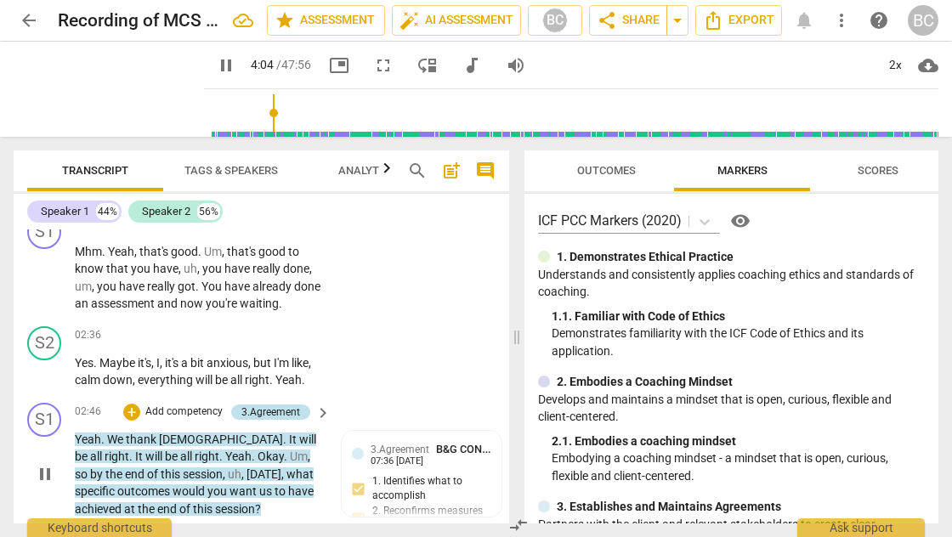
click at [274, 405] on div "3.Agreement" at bounding box center [270, 412] width 59 height 15
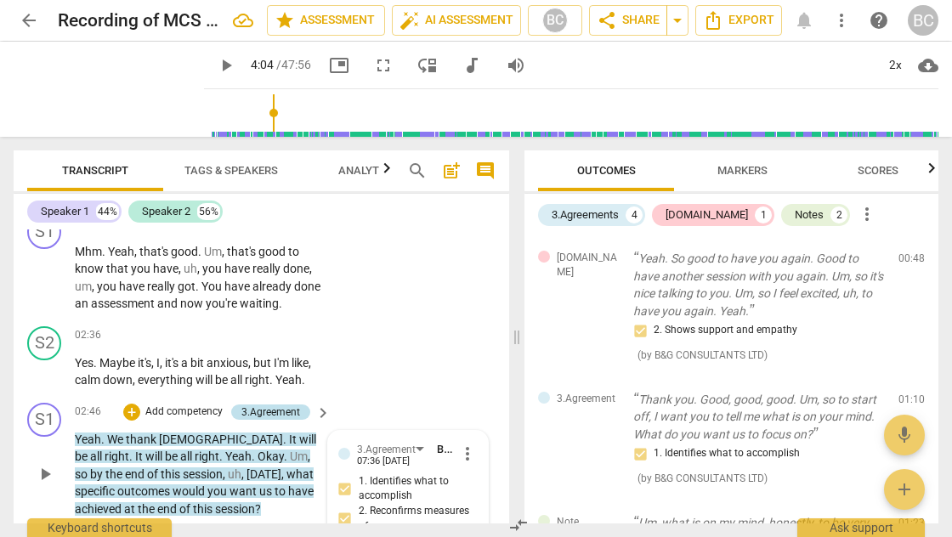
type input "245"
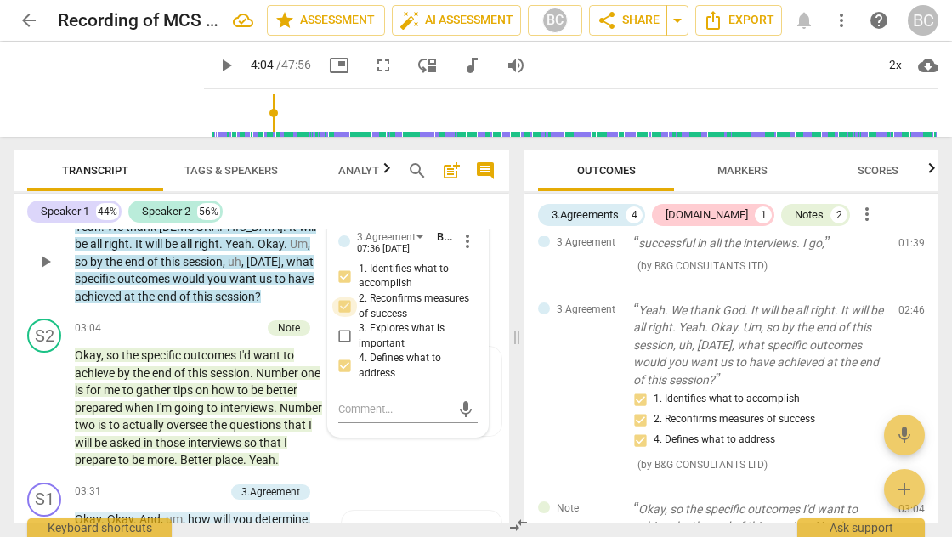
click at [345, 297] on input "2. Reconfirms measures of success" at bounding box center [345, 307] width 27 height 20
checkbox input "false"
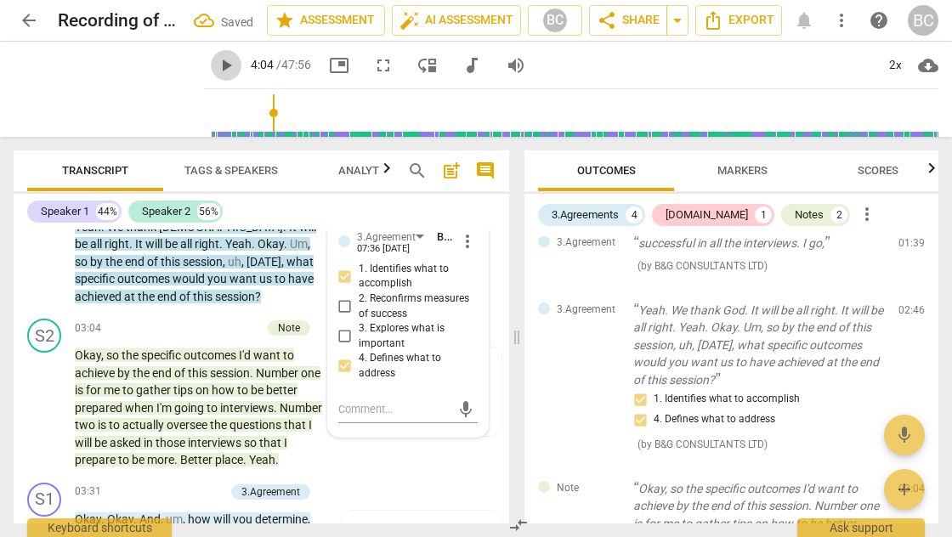
click at [216, 64] on span "play_arrow" at bounding box center [226, 65] width 20 height 20
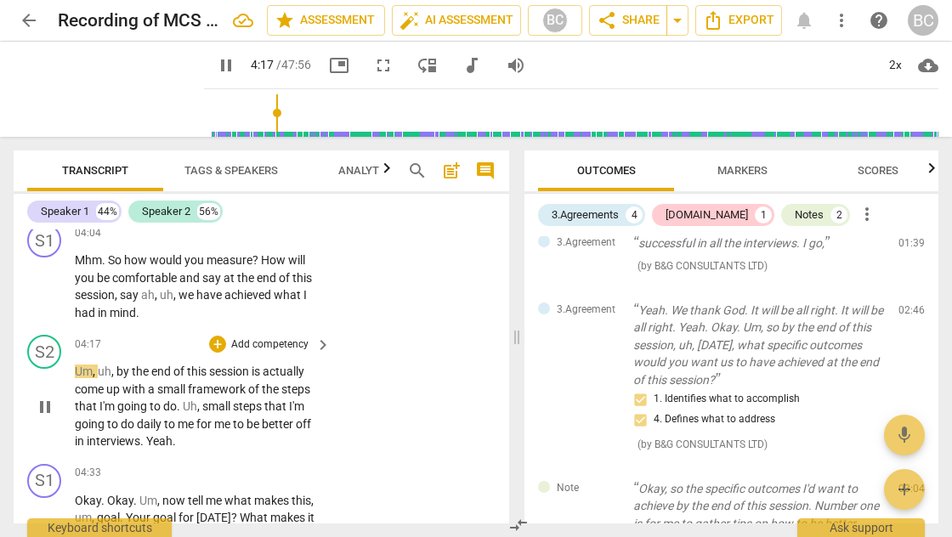
scroll to position [2142, 0]
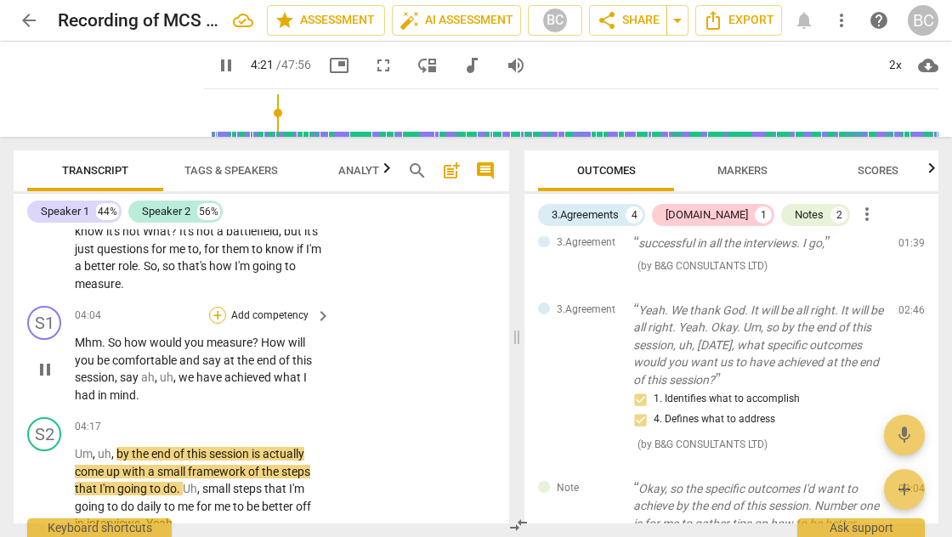
click at [216, 307] on div "+" at bounding box center [217, 315] width 17 height 17
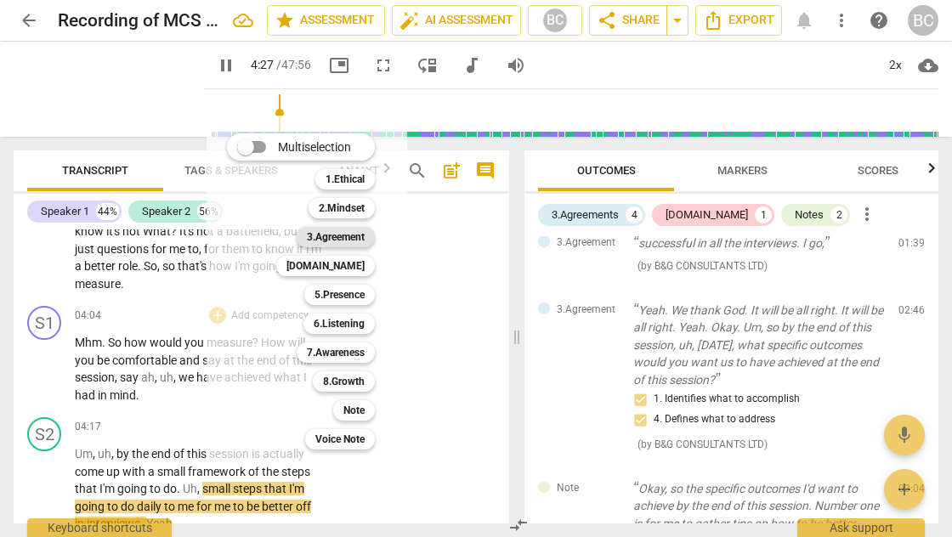
click at [351, 240] on b "3.Agreement" at bounding box center [336, 237] width 58 height 20
type input "268"
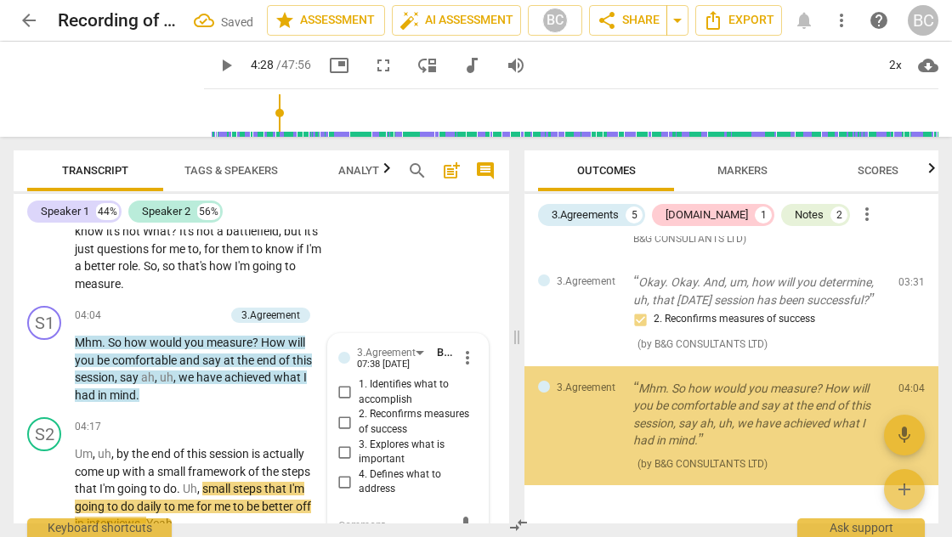
scroll to position [851, 0]
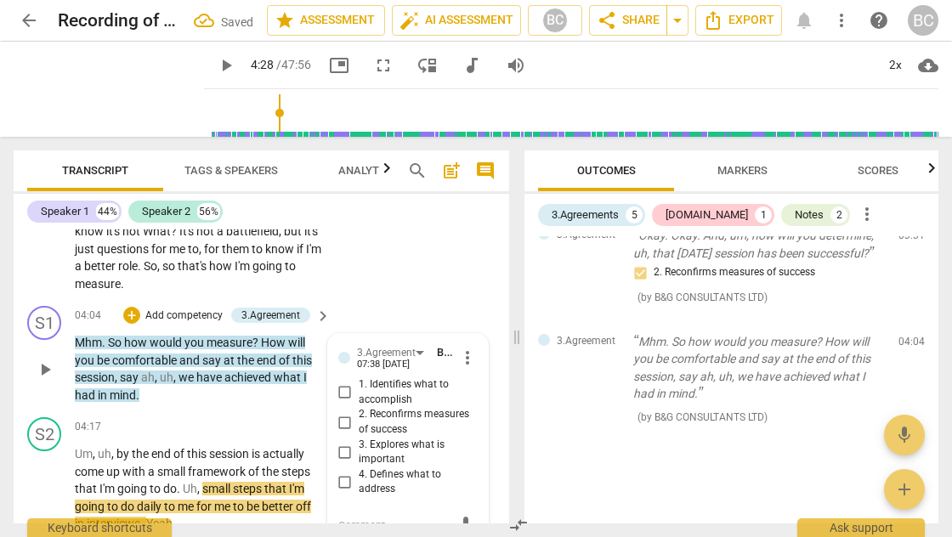
click at [341, 412] on input "2. Reconfirms measures of success" at bounding box center [345, 422] width 27 height 20
checkbox input "true"
click at [360, 250] on div "S2 play_arrow pause 03:42 + Add competency keyboard_arrow_right Okay , so the m…" at bounding box center [262, 218] width 496 height 164
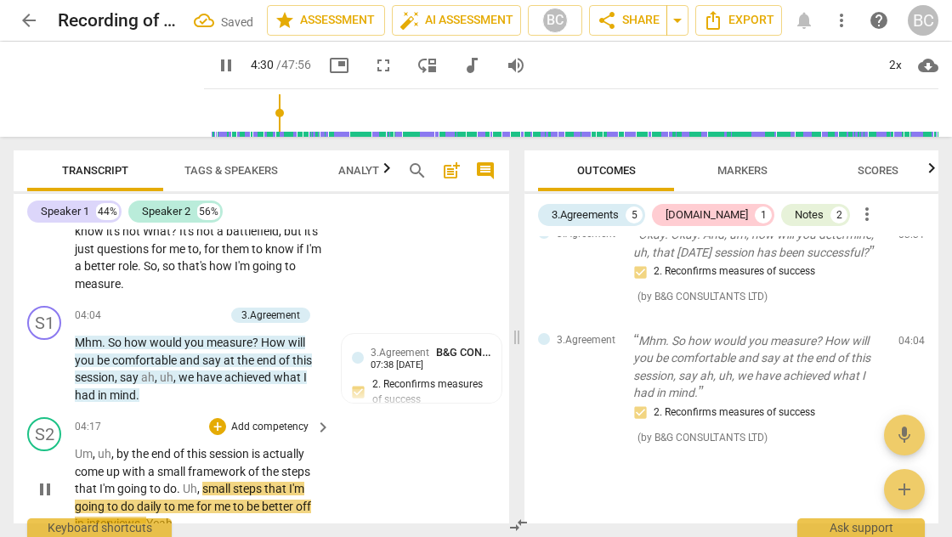
scroll to position [2228, 0]
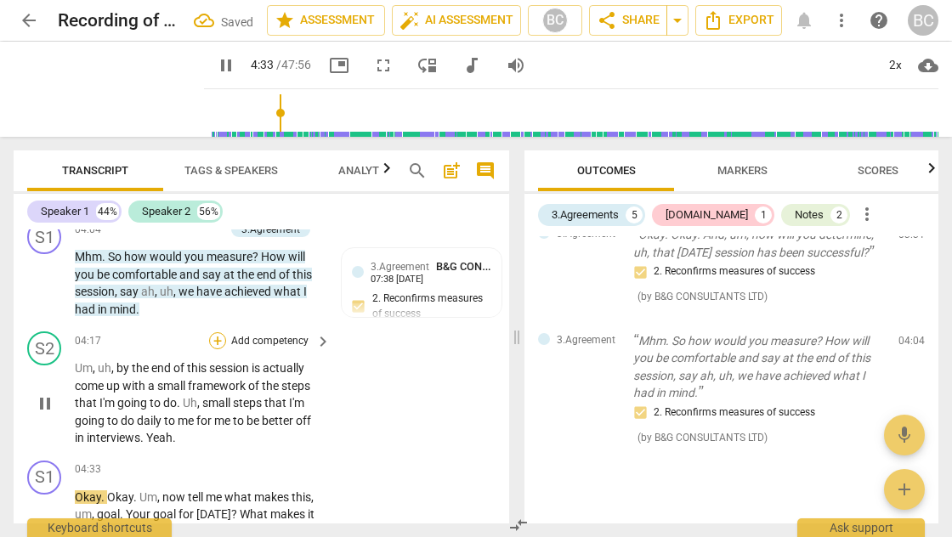
click at [219, 332] on div "+" at bounding box center [217, 340] width 17 height 17
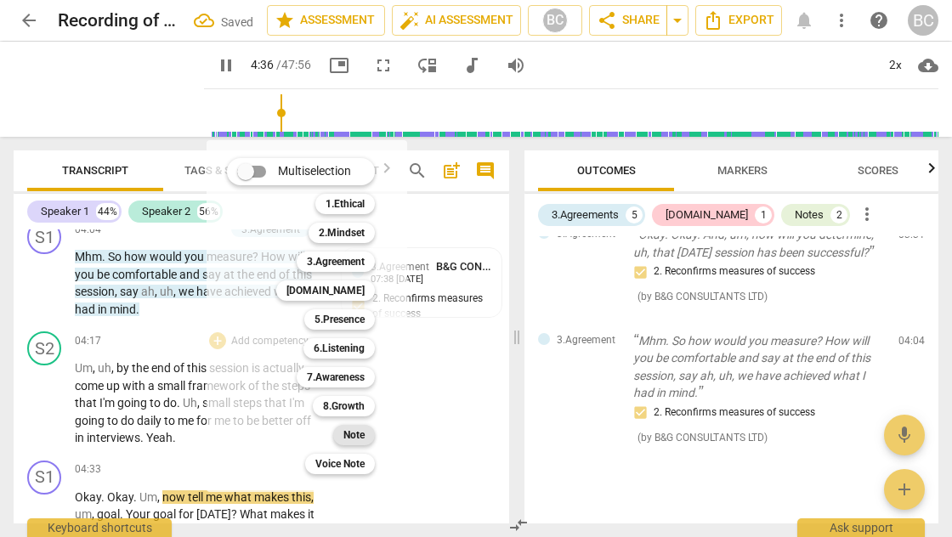
click at [354, 433] on b "Note" at bounding box center [353, 435] width 21 height 20
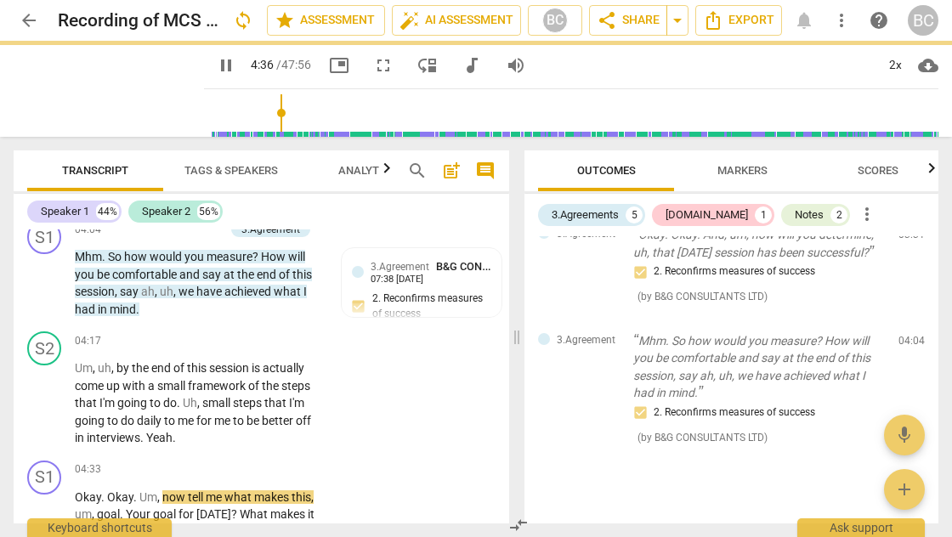
type input "277"
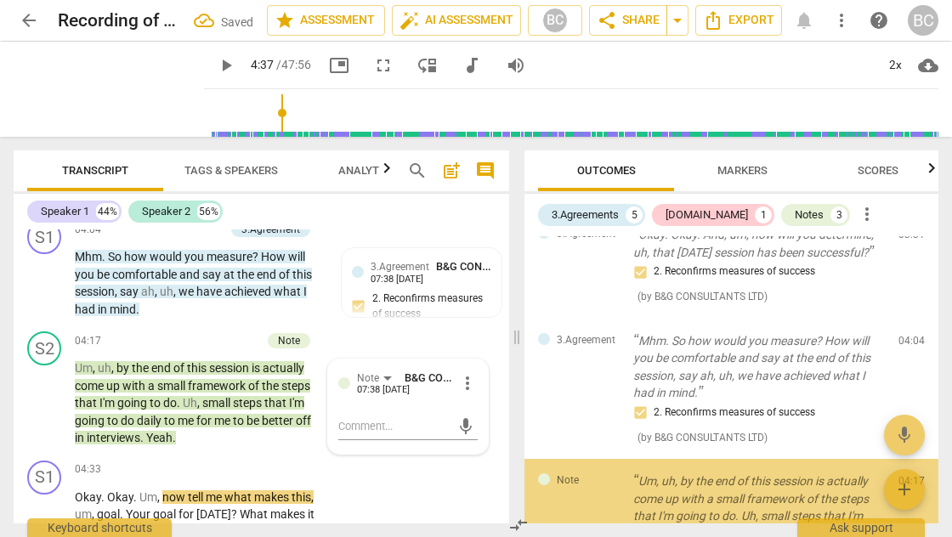
scroll to position [996, 0]
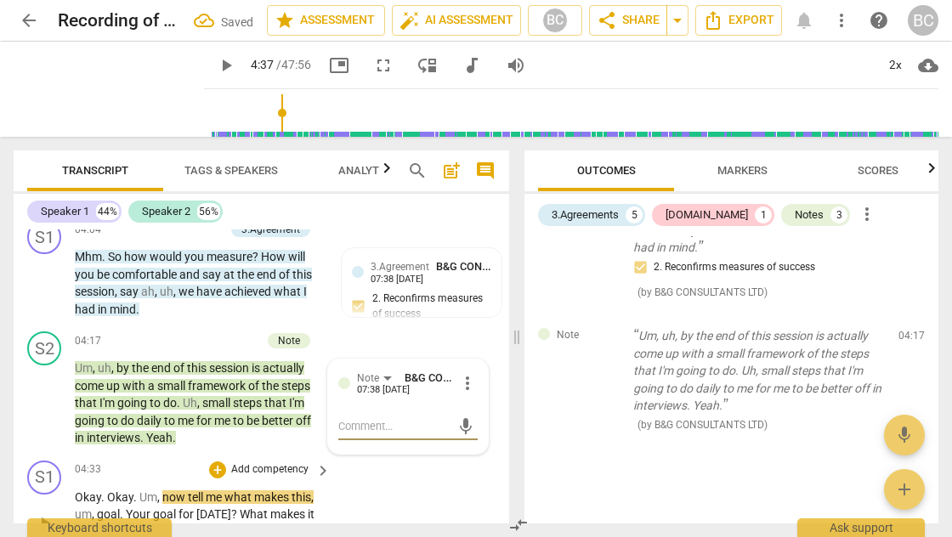
type textarea "C"
type textarea "Cl"
type textarea "Cli"
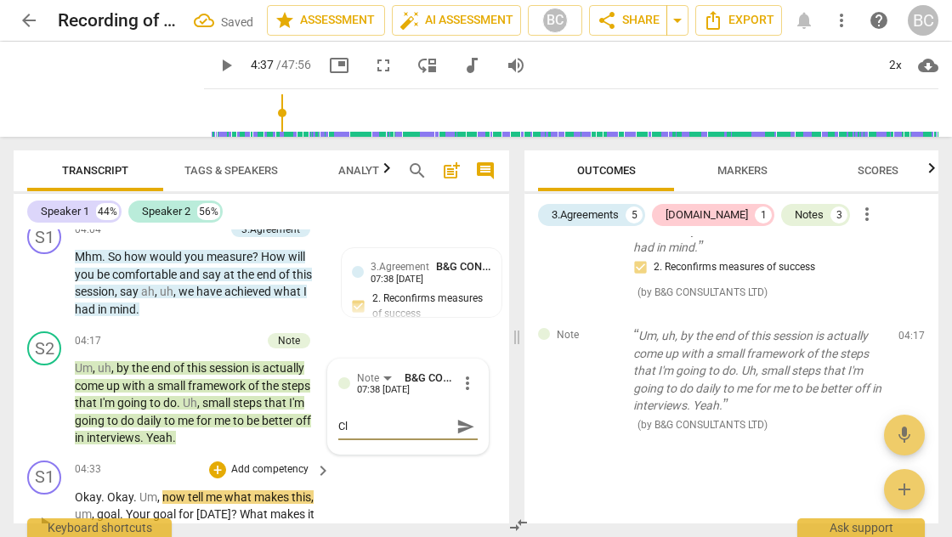
type textarea "Cli"
type textarea "Clie"
type textarea "Clien"
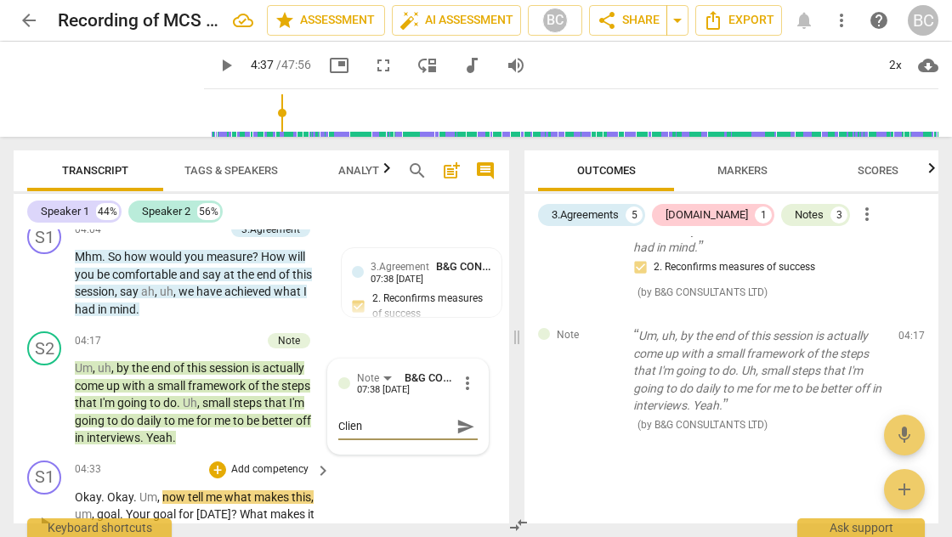
type textarea "Client"
type textarea "Clients"
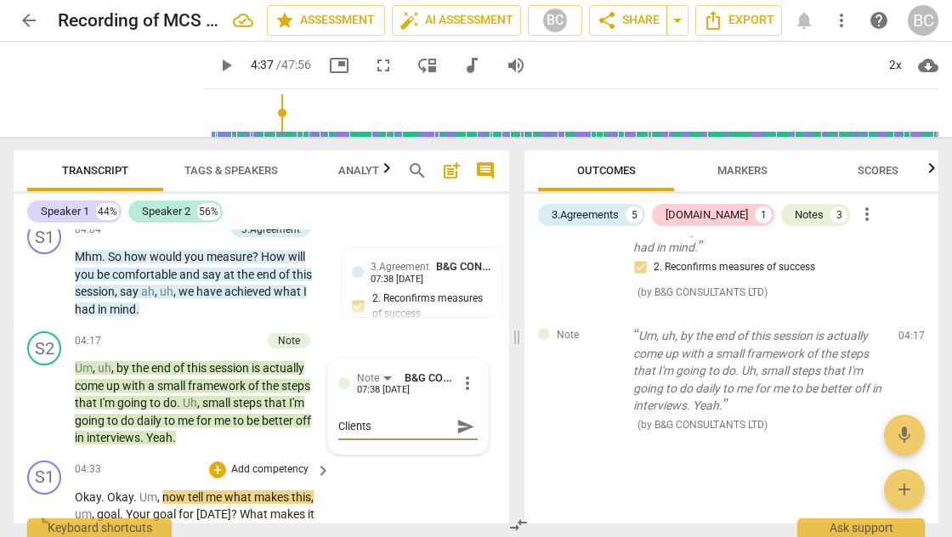
type textarea "Clients"
type textarea "Clients s"
type textarea "Clients st"
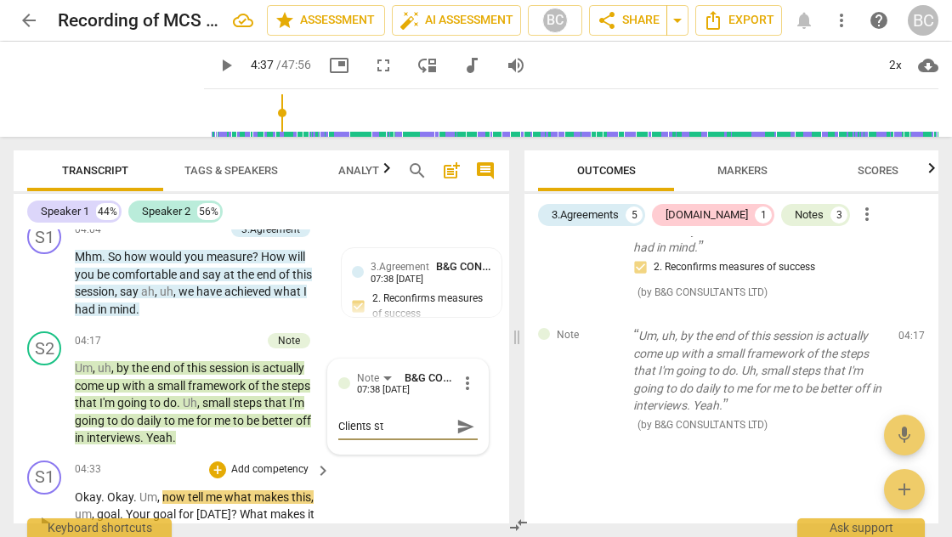
type textarea "Clients sta"
type textarea "Clients stat"
type textarea "Clients state"
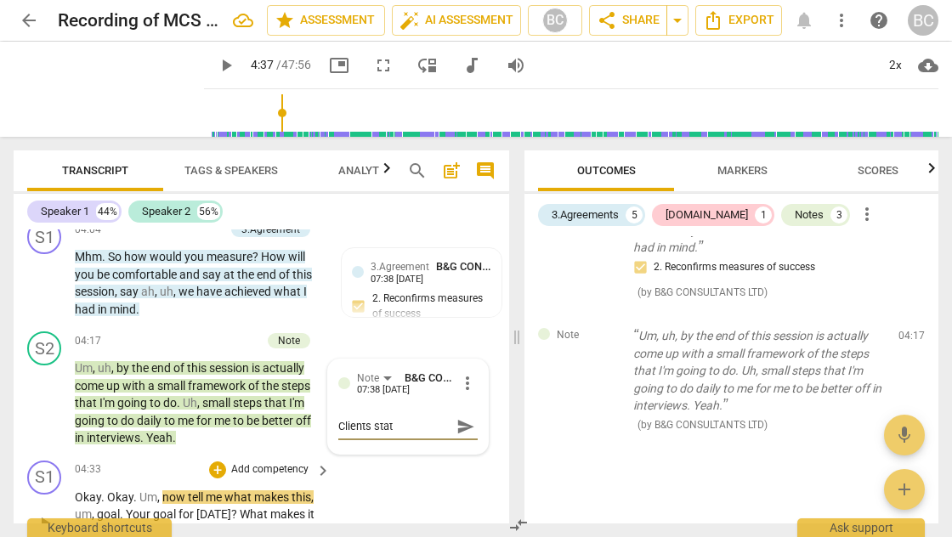
type textarea "Clients state"
type textarea "Clients stater"
type textarea "Clients staters"
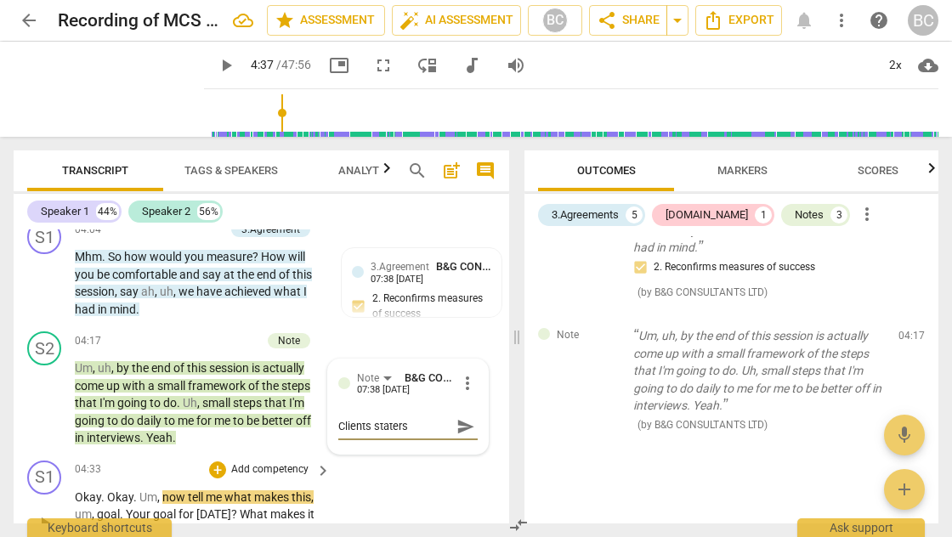
type textarea "Clients staters"
type textarea "Clients staters w"
type textarea "Clients staters wh"
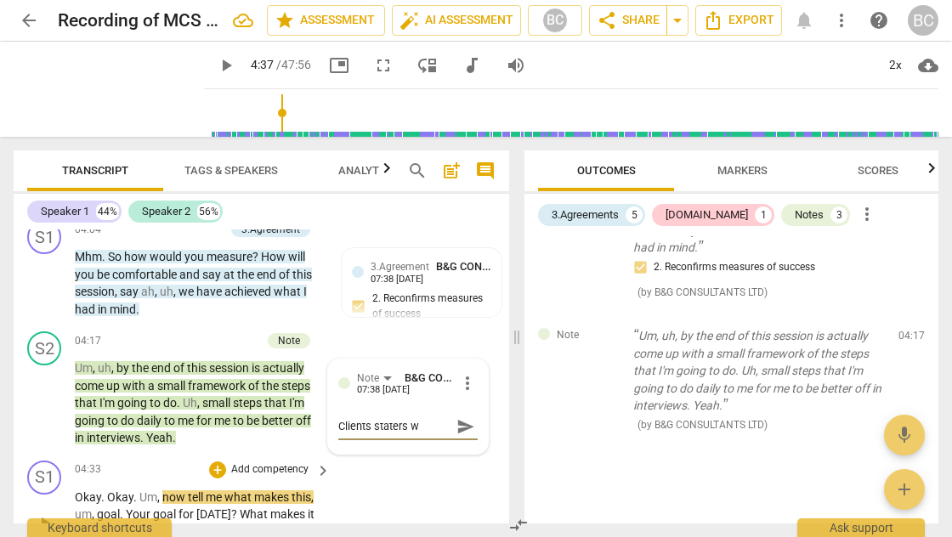
type textarea "Clients staters wh"
type textarea "Clients staters wha"
type textarea "Clients staters what"
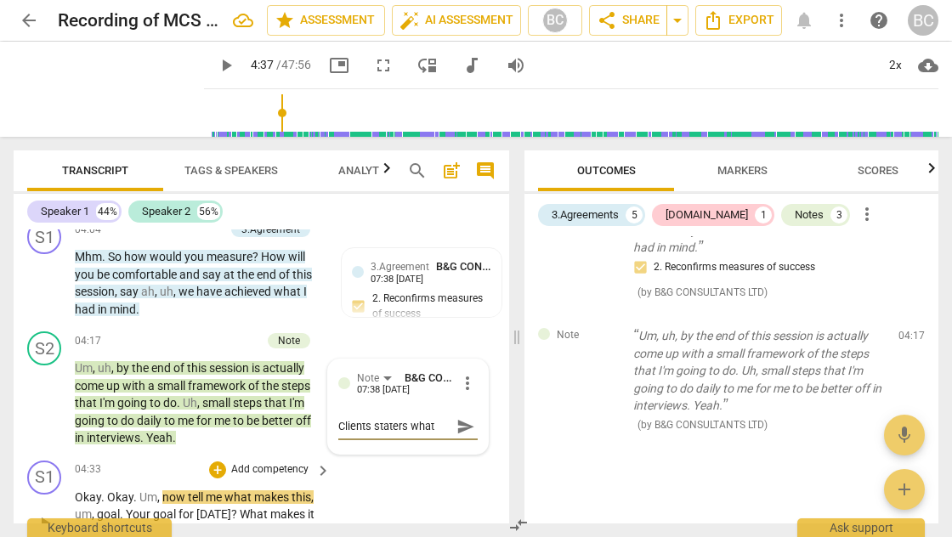
type textarea "Clients staters what"
type textarea "Clients staters what t"
type textarea "Clients staters what th"
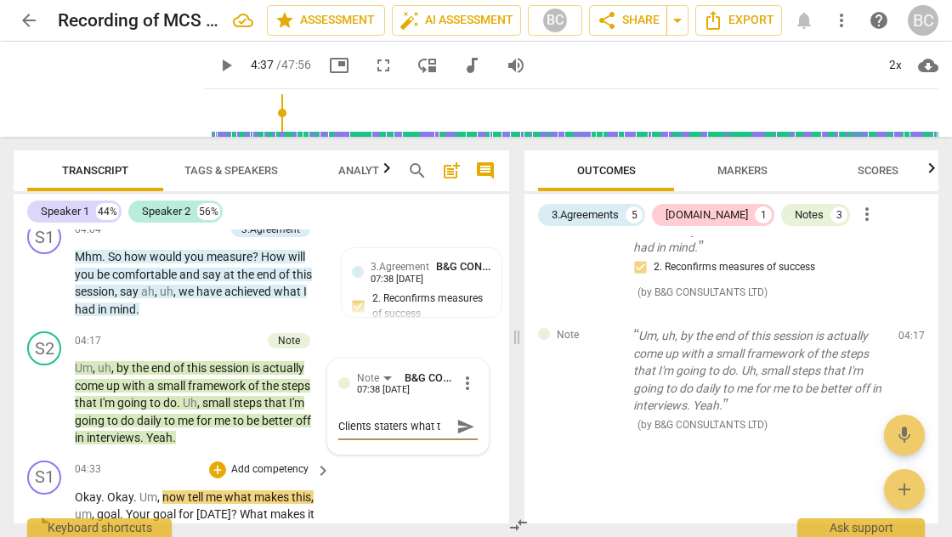
type textarea "Clients staters what th"
type textarea "Clients staters what the"
type textarea "Clients staters what they"
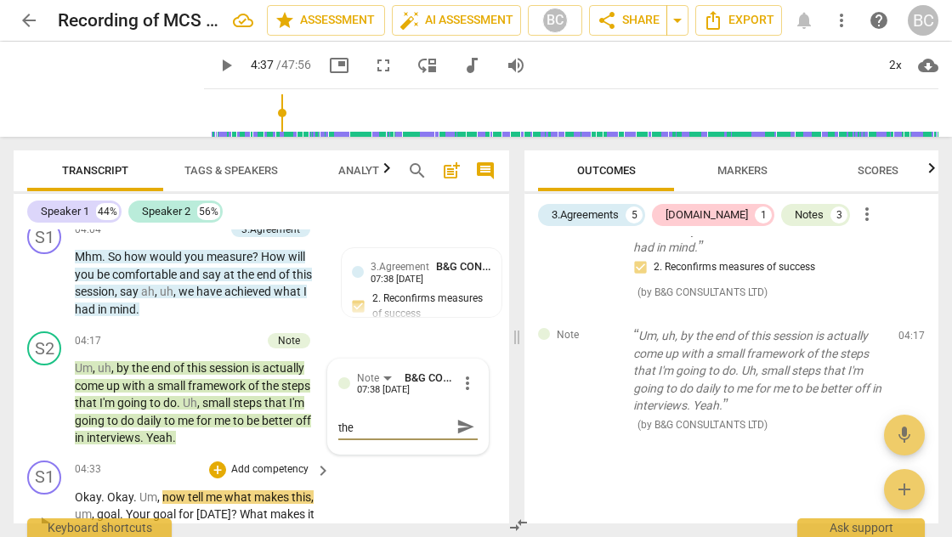
type textarea "Clients staters what they"
type textarea "Clients staters what the"
type textarea "Clients staters what th"
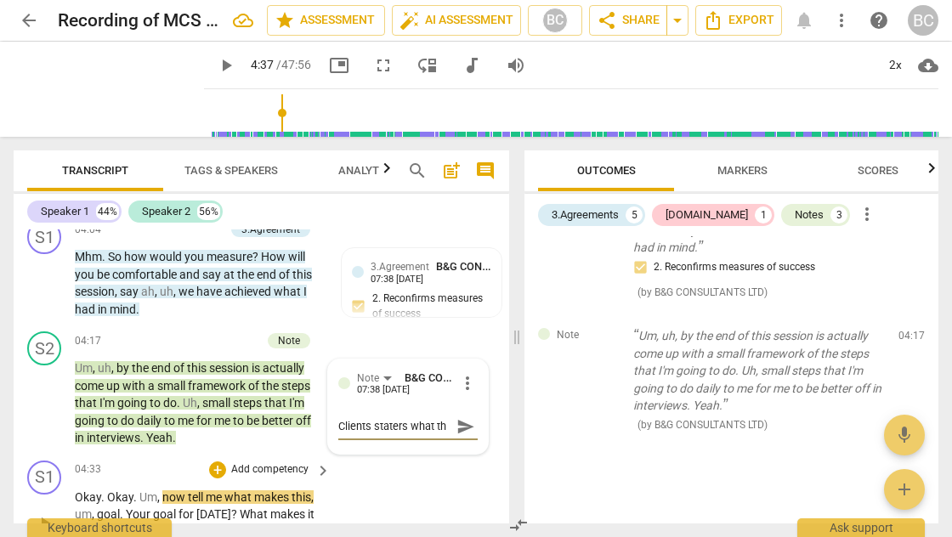
type textarea "Clients staters what t"
type textarea "Clients staters what"
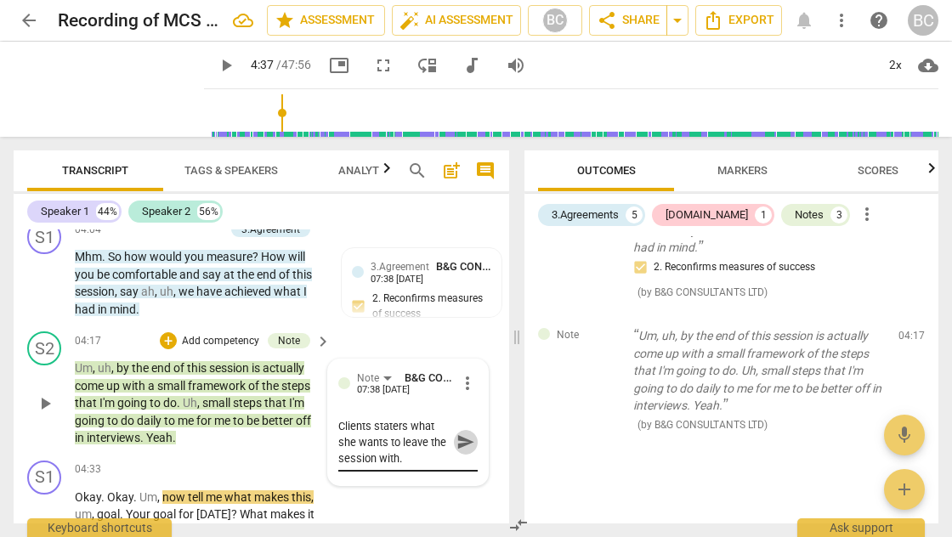
click at [458, 433] on span "send" at bounding box center [466, 442] width 19 height 19
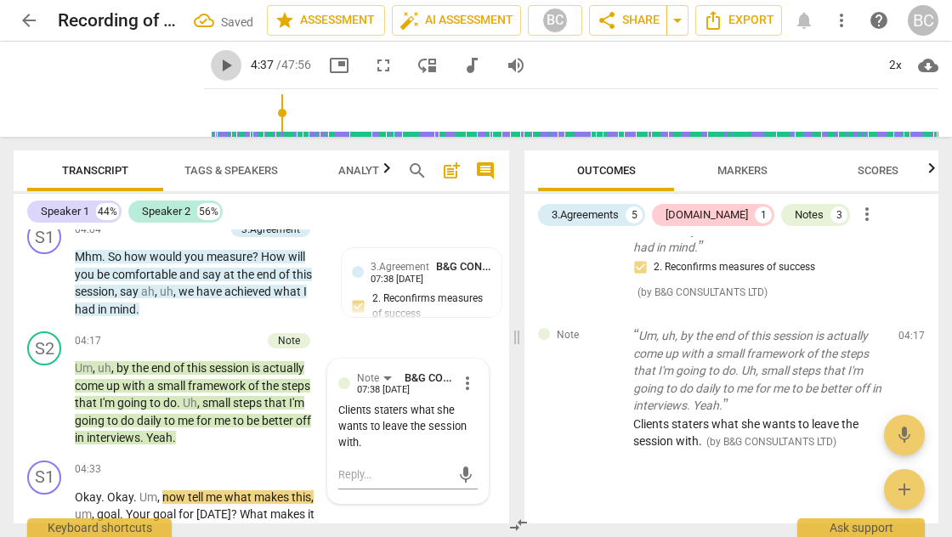
click at [216, 66] on span "play_arrow" at bounding box center [226, 65] width 20 height 20
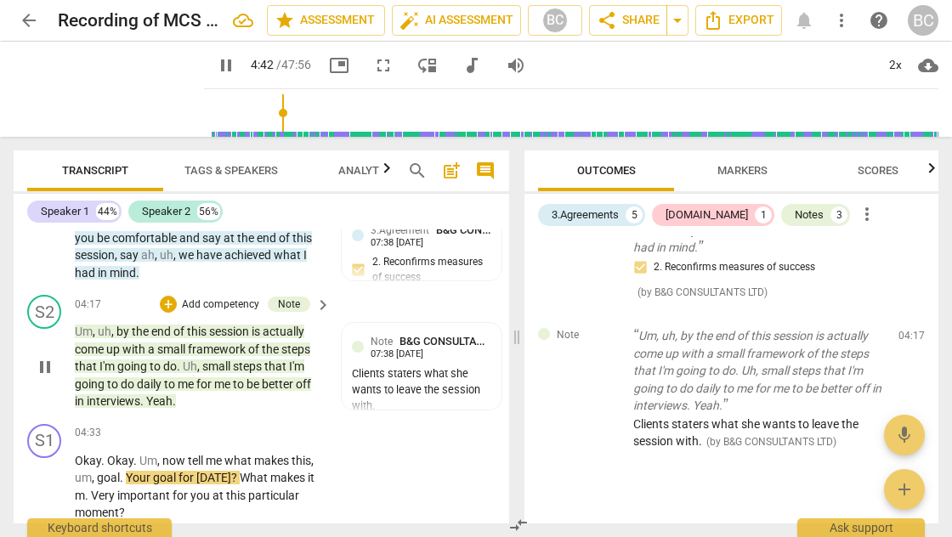
scroll to position [2283, 0]
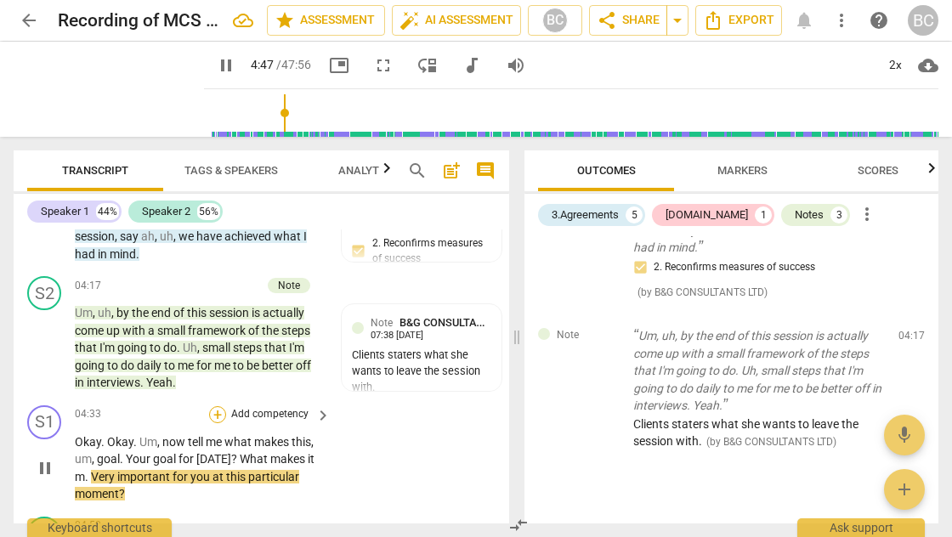
click at [219, 406] on div "+" at bounding box center [217, 414] width 17 height 17
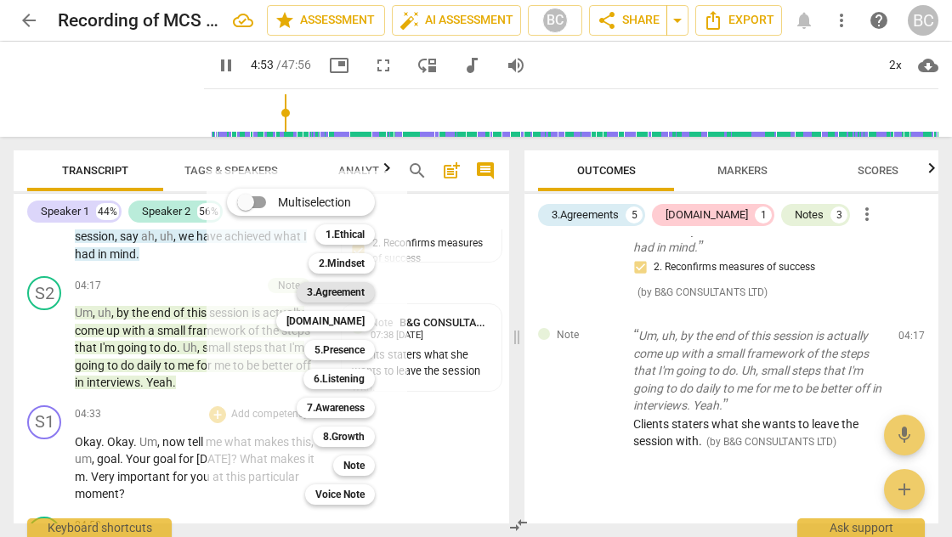
click at [343, 293] on b "3.Agreement" at bounding box center [336, 292] width 58 height 20
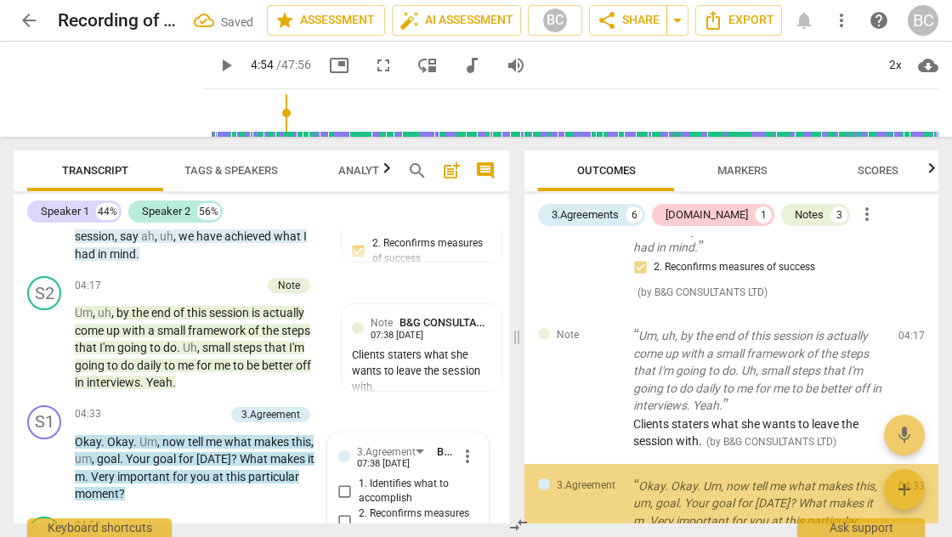
scroll to position [1137, 0]
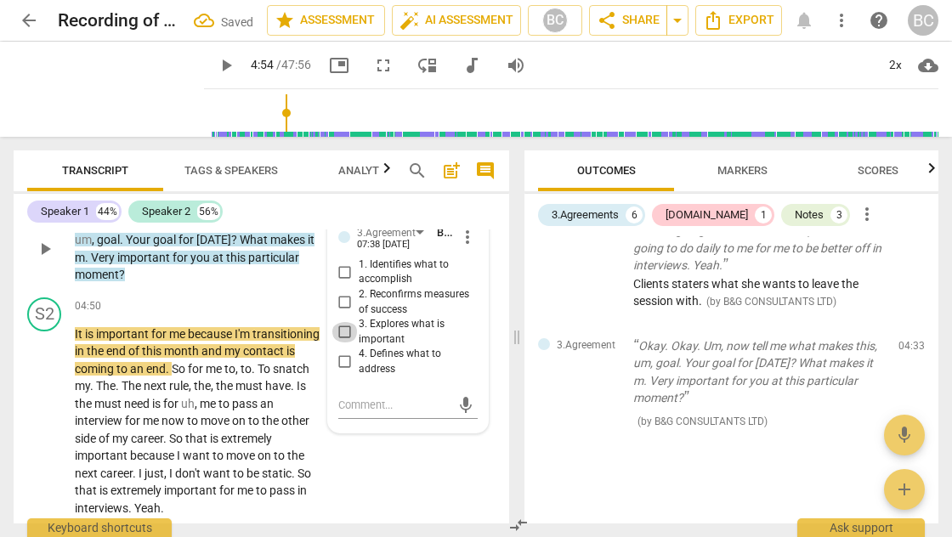
click at [345, 322] on input "3. Explores what is important" at bounding box center [345, 332] width 27 height 20
click at [216, 66] on span "play_arrow" at bounding box center [226, 65] width 20 height 20
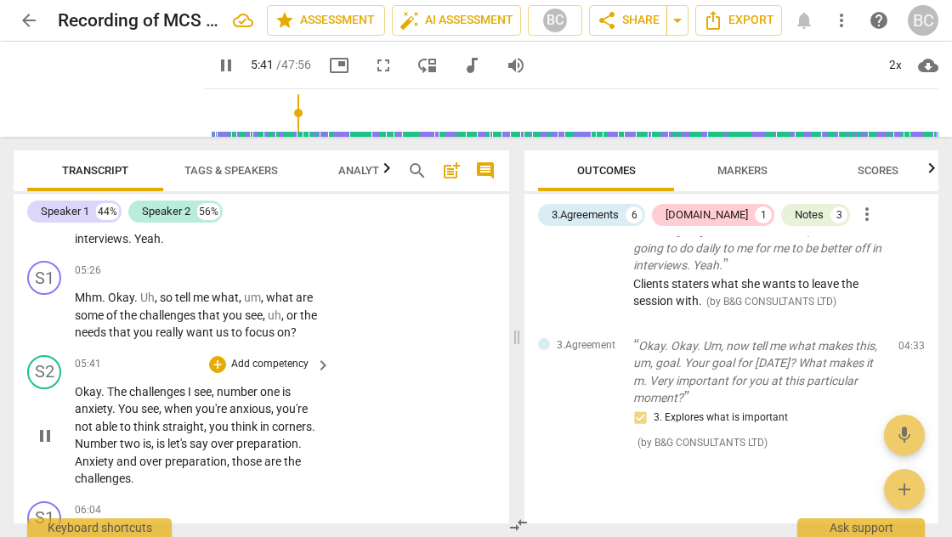
scroll to position [2770, 0]
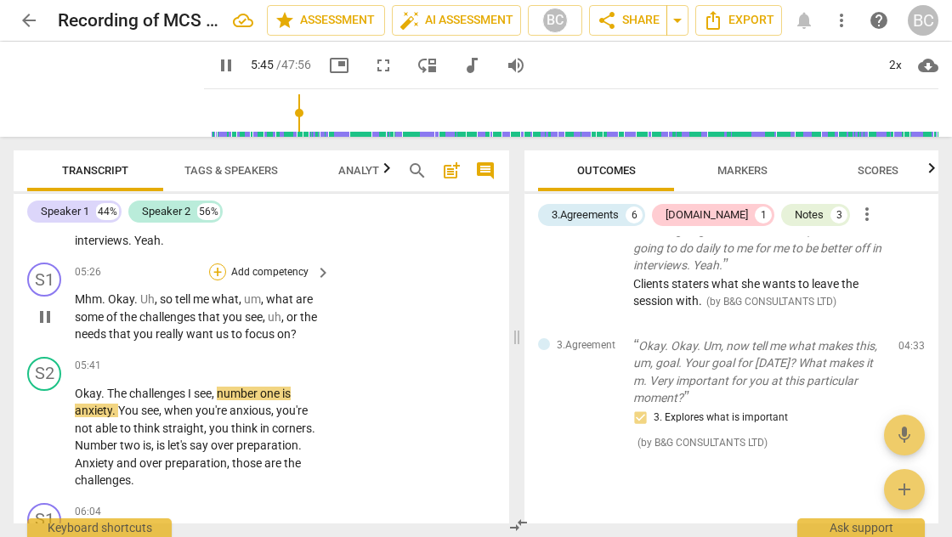
click at [218, 264] on div "+" at bounding box center [217, 272] width 17 height 17
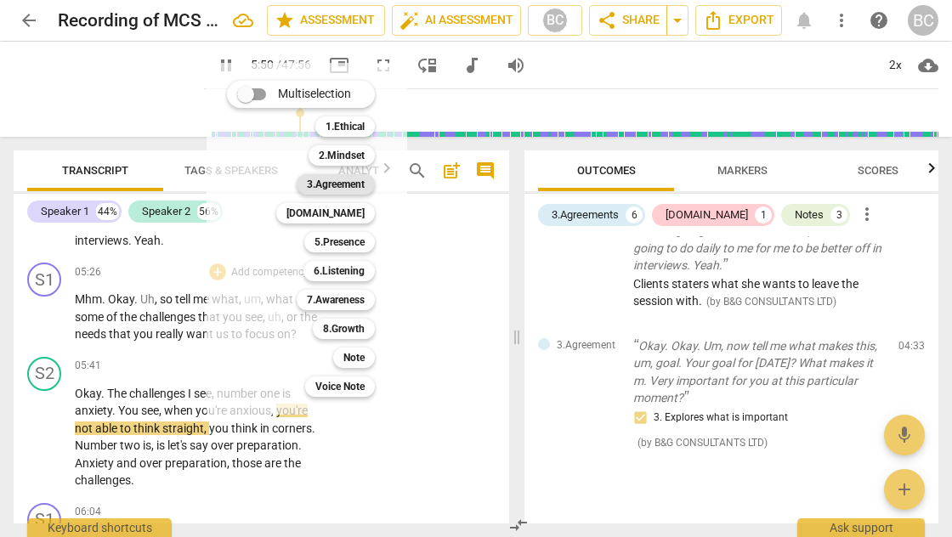
click at [349, 185] on b "3.Agreement" at bounding box center [336, 184] width 58 height 20
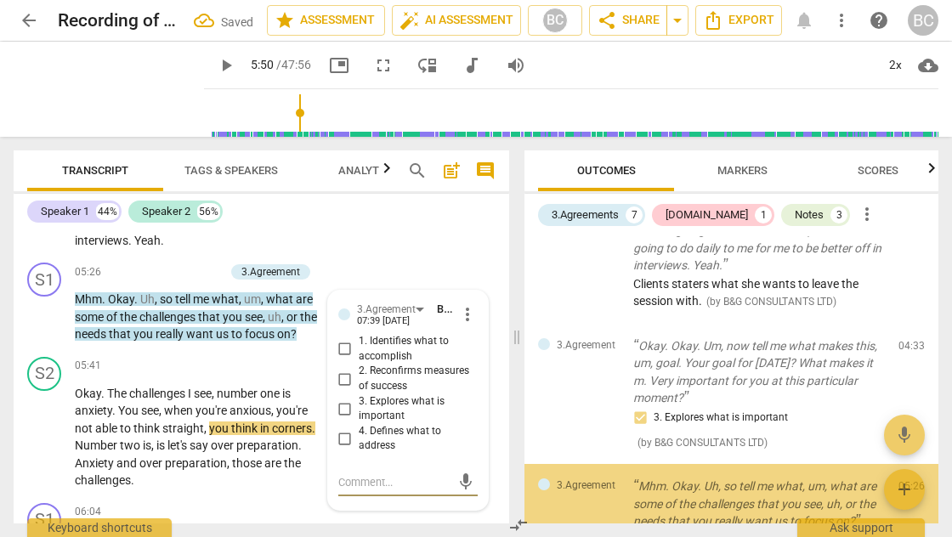
scroll to position [1258, 0]
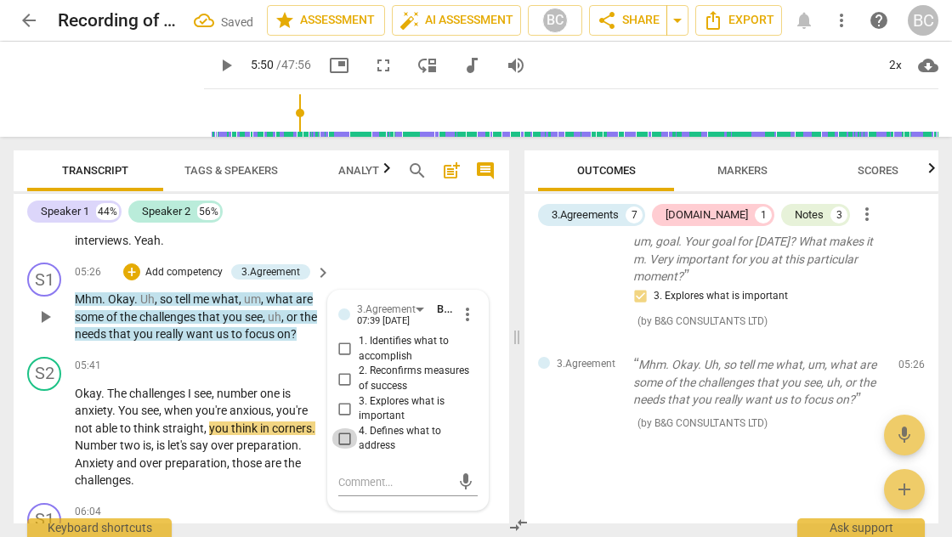
click at [344, 429] on input "4. Defines what to address" at bounding box center [345, 439] width 27 height 20
click at [216, 68] on span "play_arrow" at bounding box center [226, 65] width 20 height 20
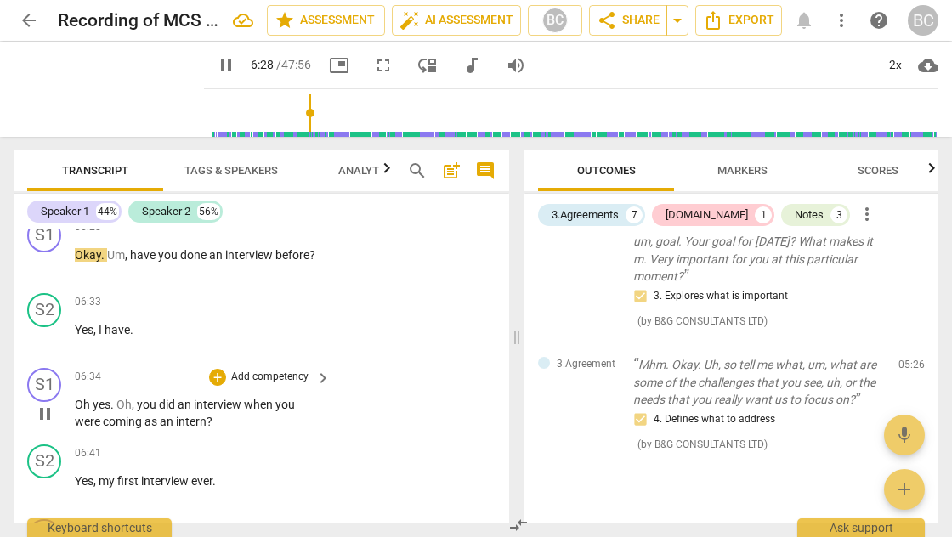
scroll to position [3162, 0]
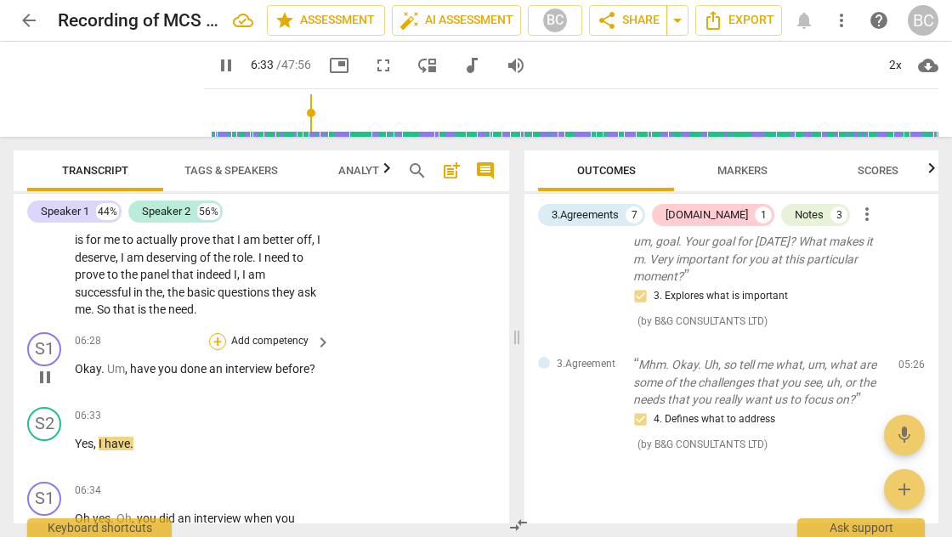
click at [214, 333] on div "+" at bounding box center [217, 341] width 17 height 17
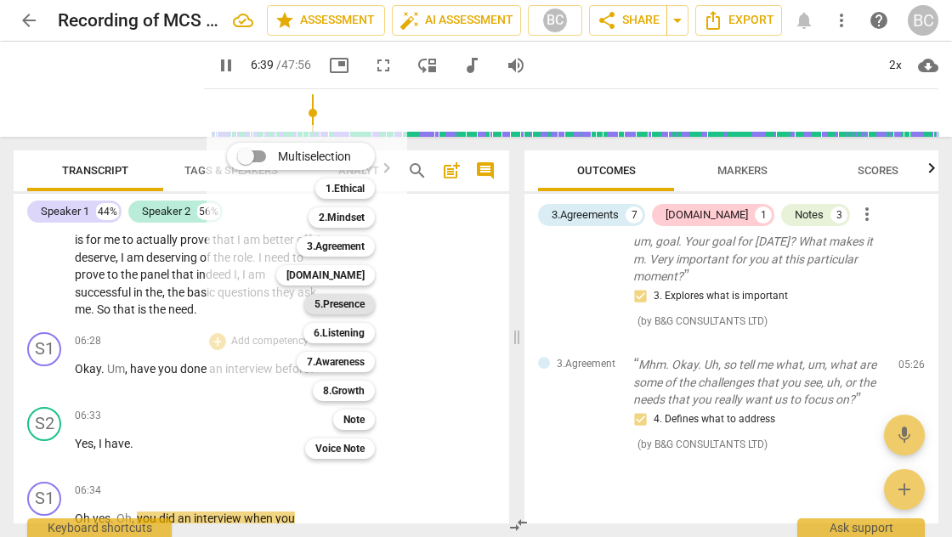
click at [343, 306] on b "5.Presence" at bounding box center [340, 304] width 50 height 20
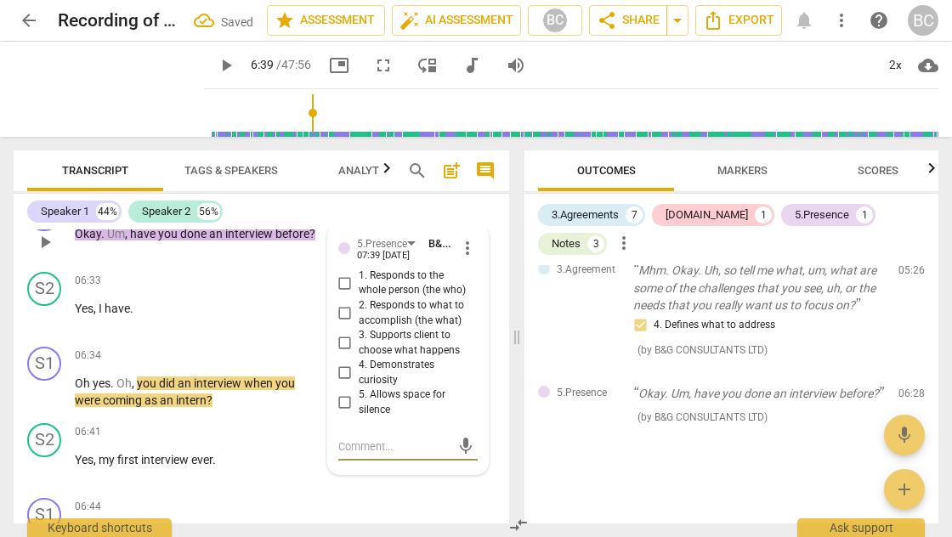
scroll to position [3284, 0]
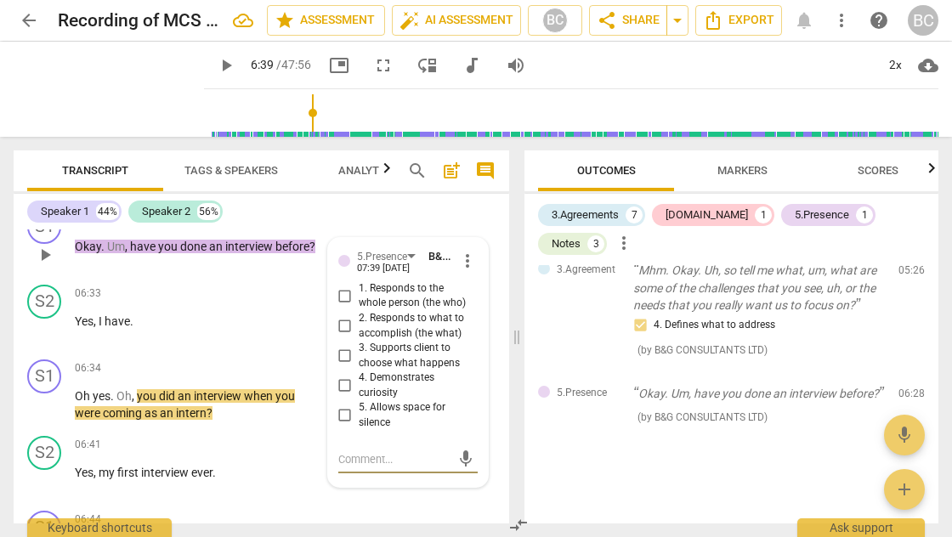
click at [343, 316] on input "2. Responds to what to accomplish (the what)" at bounding box center [345, 326] width 27 height 20
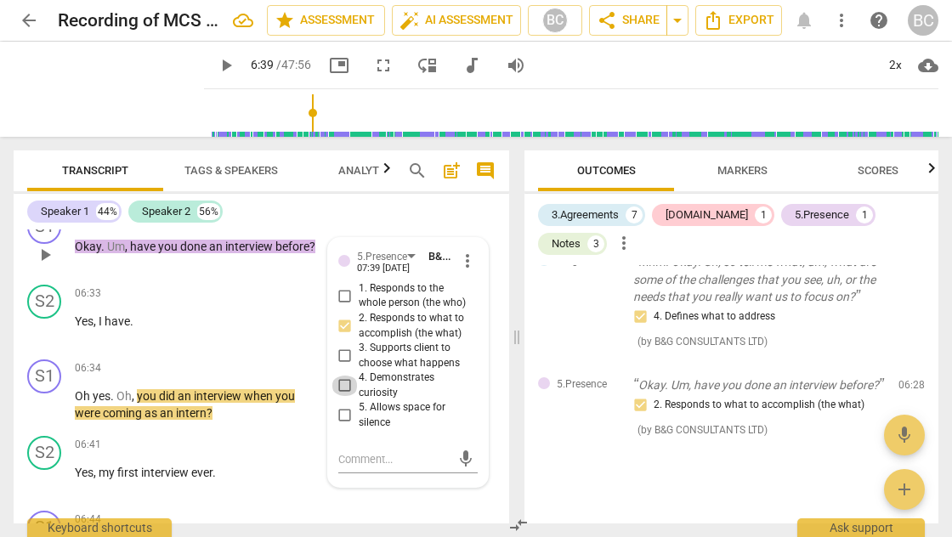
click at [343, 376] on input "4. Demonstrates curiosity" at bounding box center [345, 386] width 27 height 20
click at [216, 64] on span "play_arrow" at bounding box center [226, 65] width 20 height 20
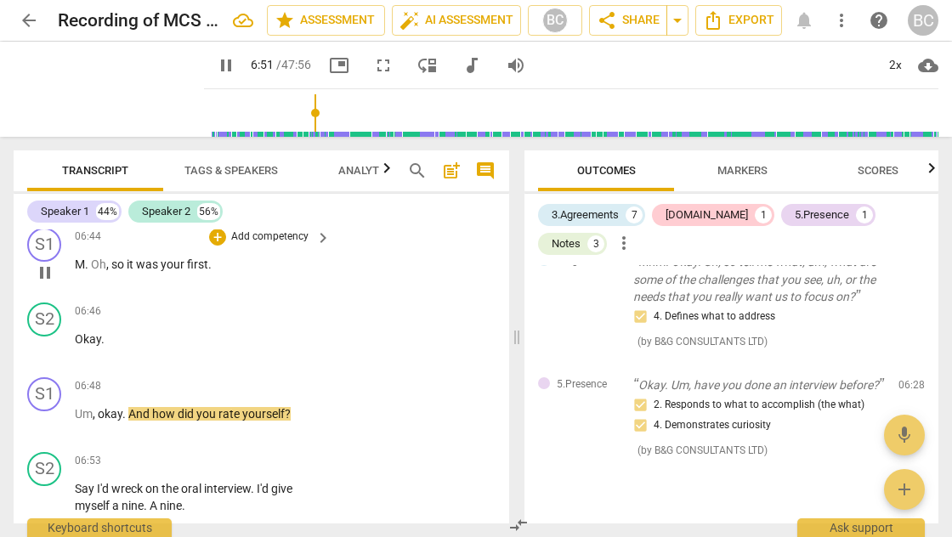
scroll to position [3612, 0]
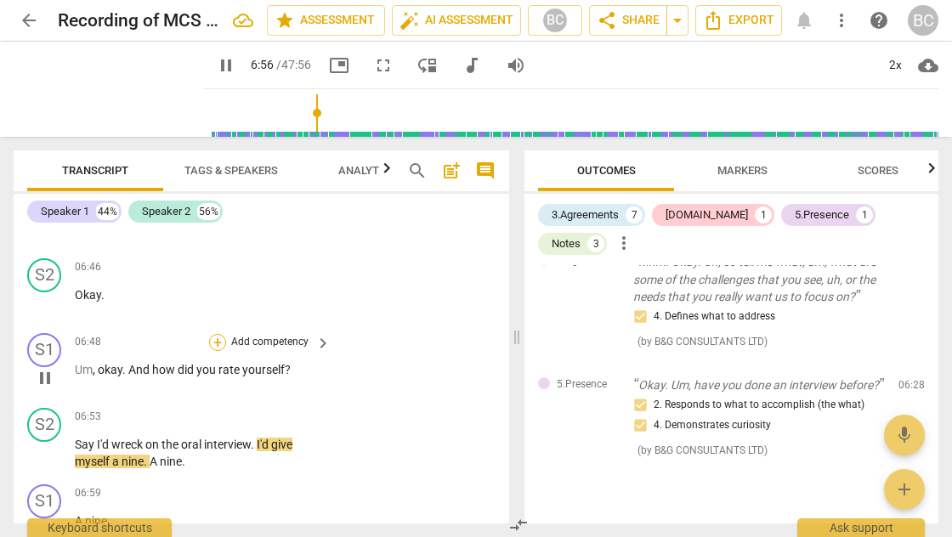
click at [218, 334] on div "+" at bounding box center [217, 342] width 17 height 17
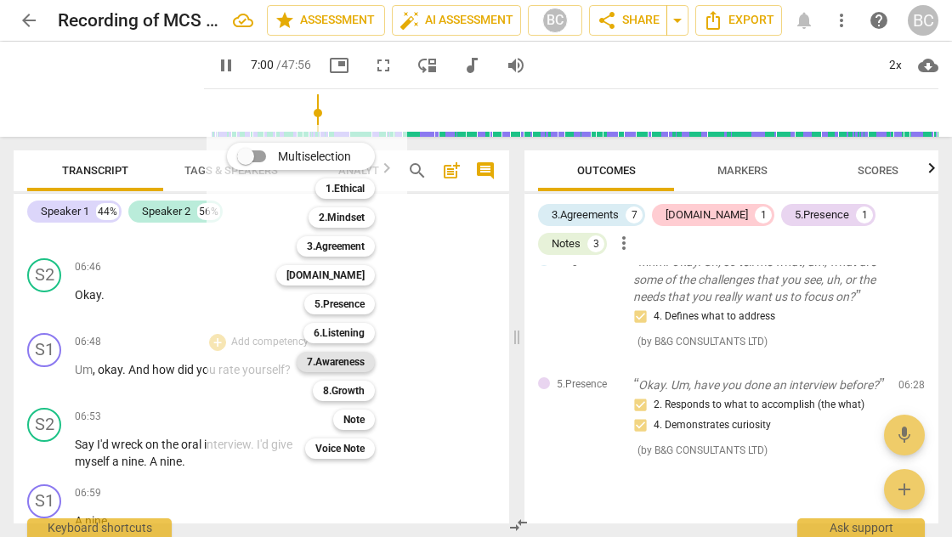
click at [344, 361] on b "7.Awareness" at bounding box center [336, 362] width 58 height 20
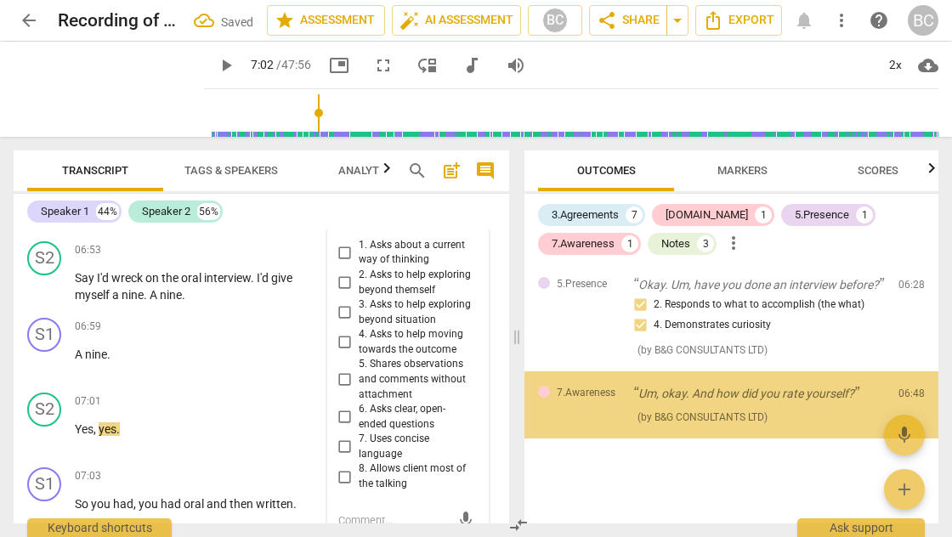
scroll to position [3668, 0]
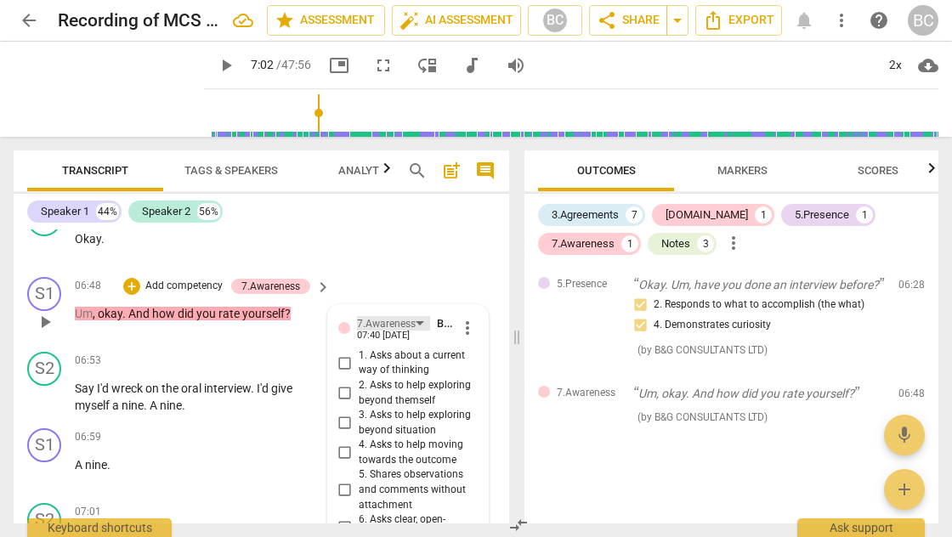
click at [418, 316] on div "7.Awareness" at bounding box center [393, 323] width 73 height 14
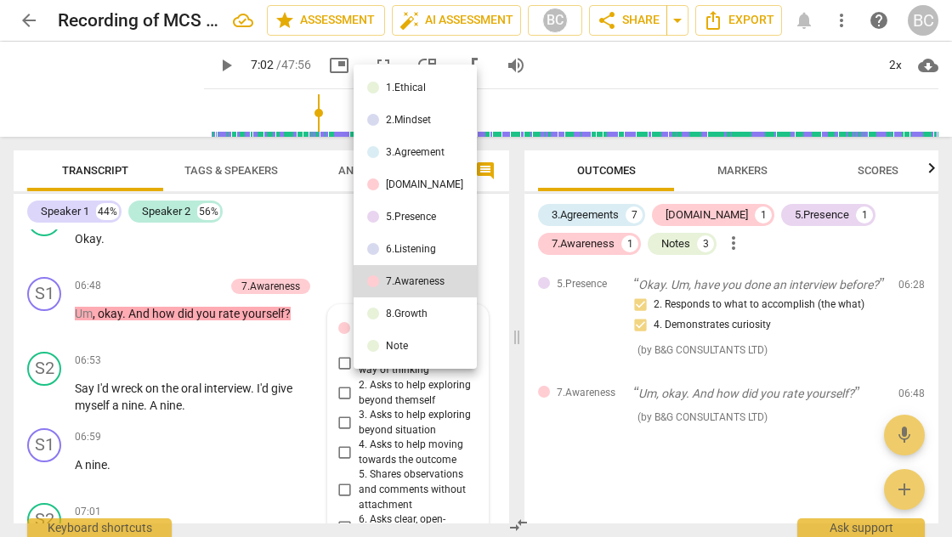
click at [412, 252] on div "6.Listening" at bounding box center [411, 249] width 50 height 10
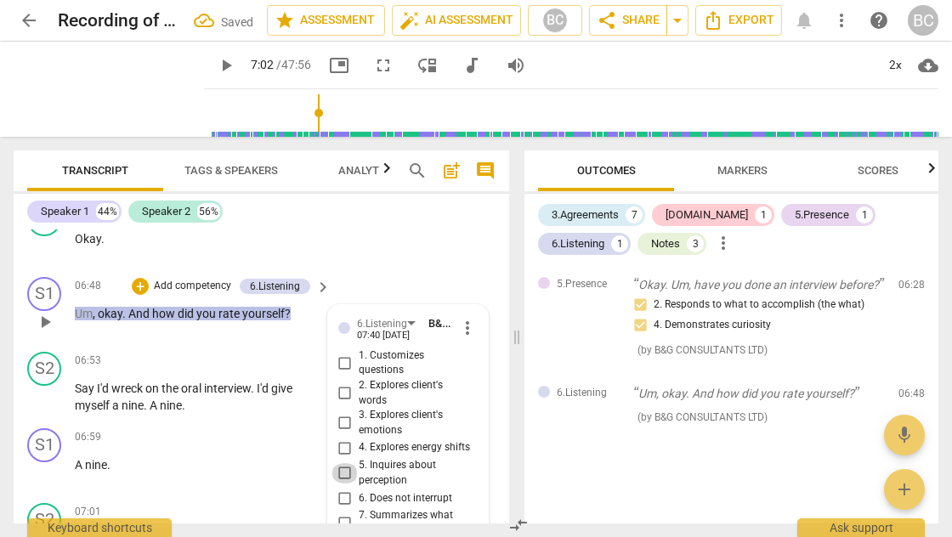
click at [343, 463] on input "5. Inquires about perception" at bounding box center [345, 473] width 27 height 20
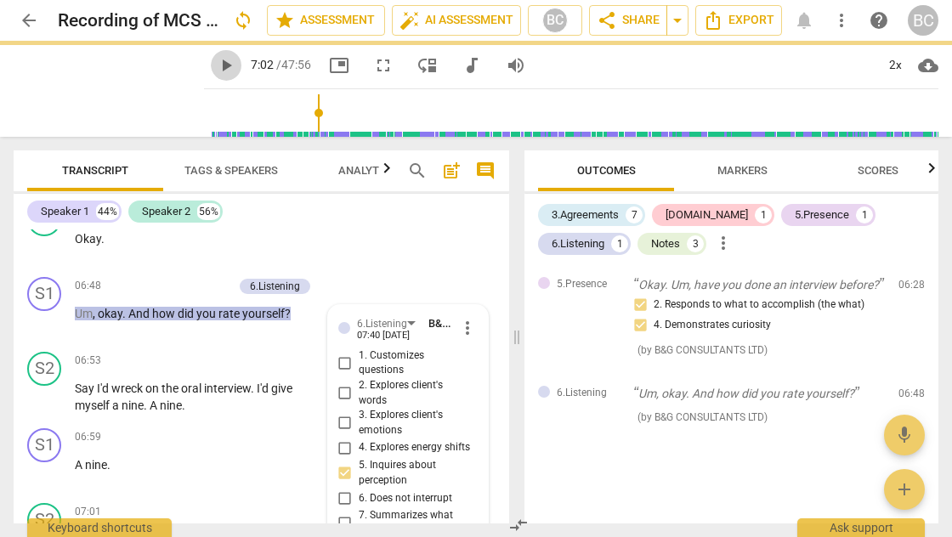
click at [216, 66] on span "play_arrow" at bounding box center [226, 65] width 20 height 20
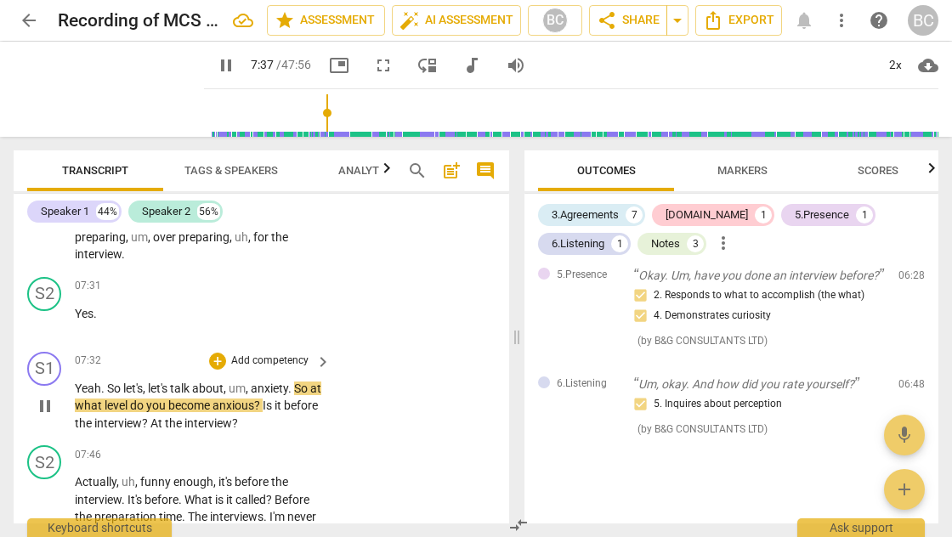
scroll to position [4290, 0]
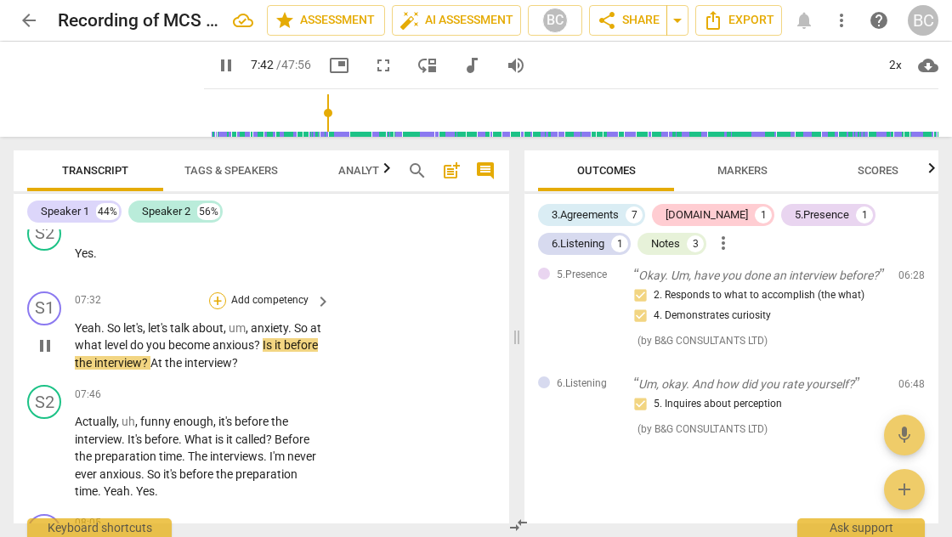
click at [214, 292] on div "+" at bounding box center [217, 300] width 17 height 17
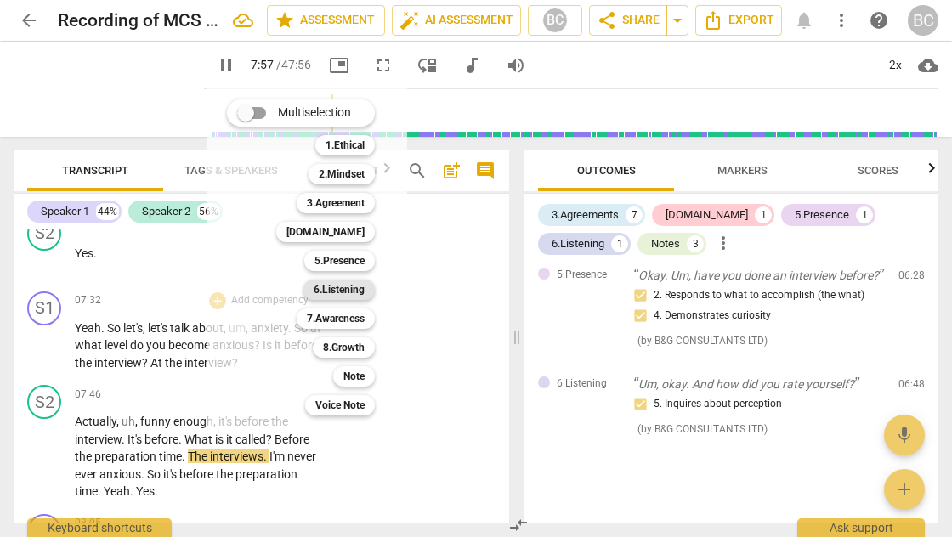
click at [339, 287] on b "6.Listening" at bounding box center [339, 290] width 51 height 20
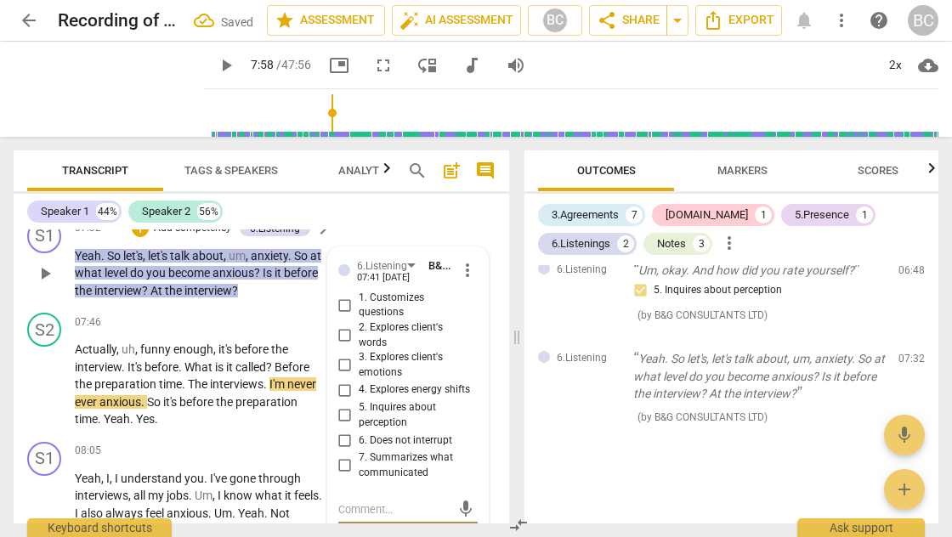
scroll to position [4360, 0]
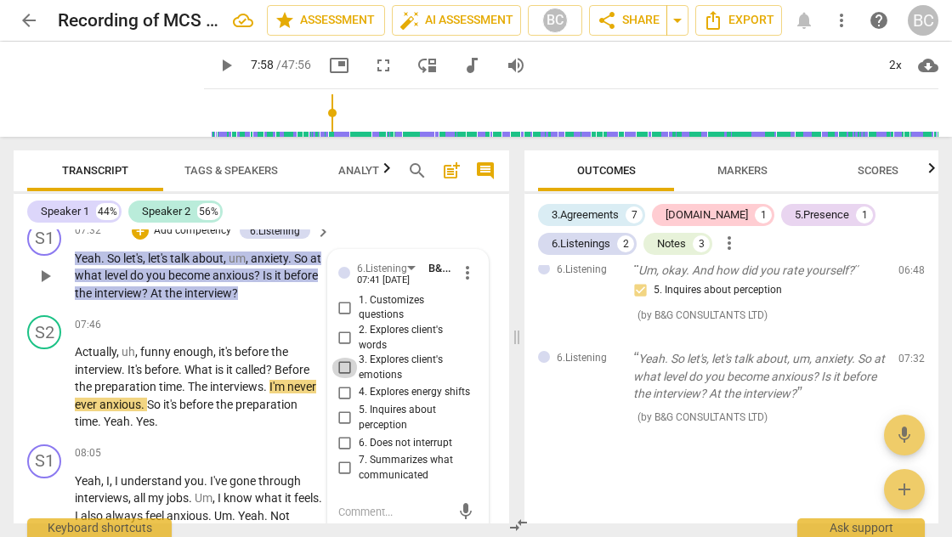
click at [342, 358] on input "3. Explores client's emotions" at bounding box center [345, 368] width 27 height 20
click at [343, 298] on input "1. Customizes questions" at bounding box center [345, 308] width 27 height 20
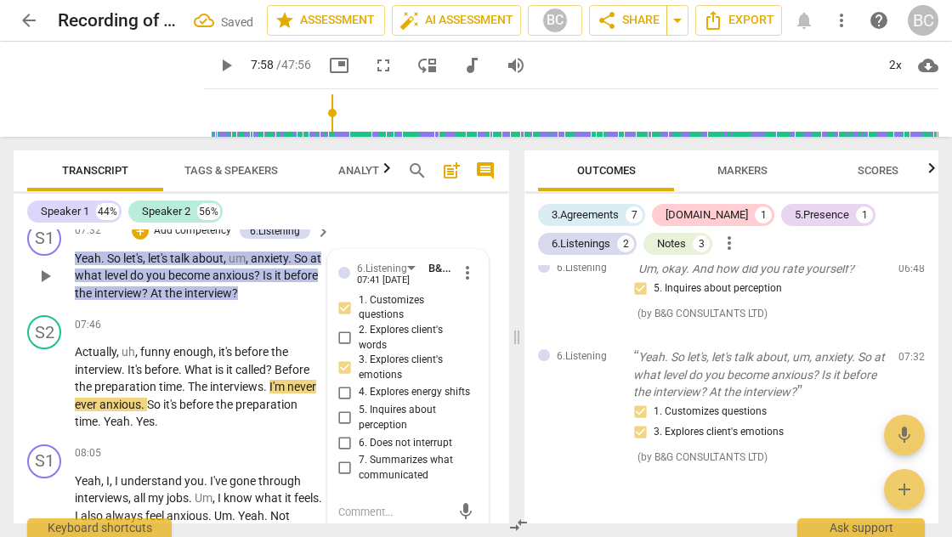
click at [347, 504] on textarea at bounding box center [394, 512] width 112 height 16
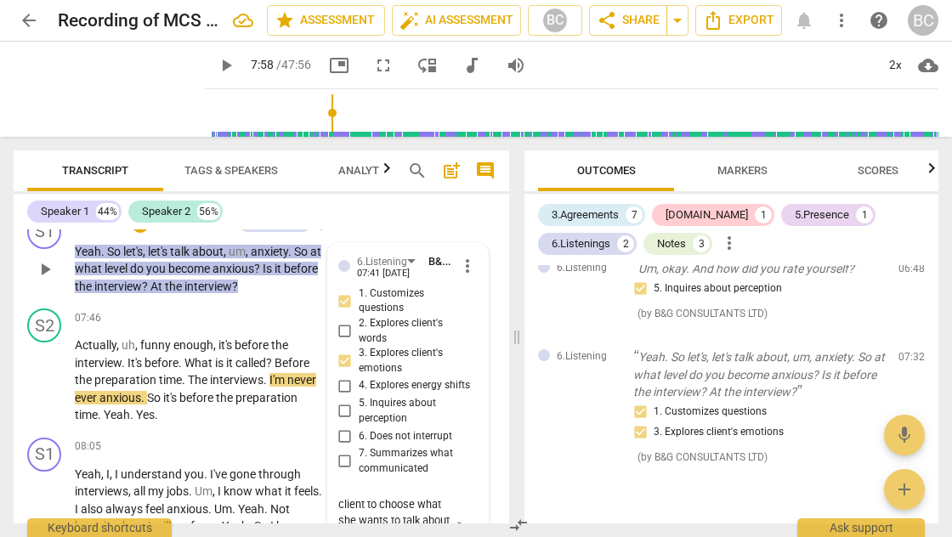
scroll to position [4382, 0]
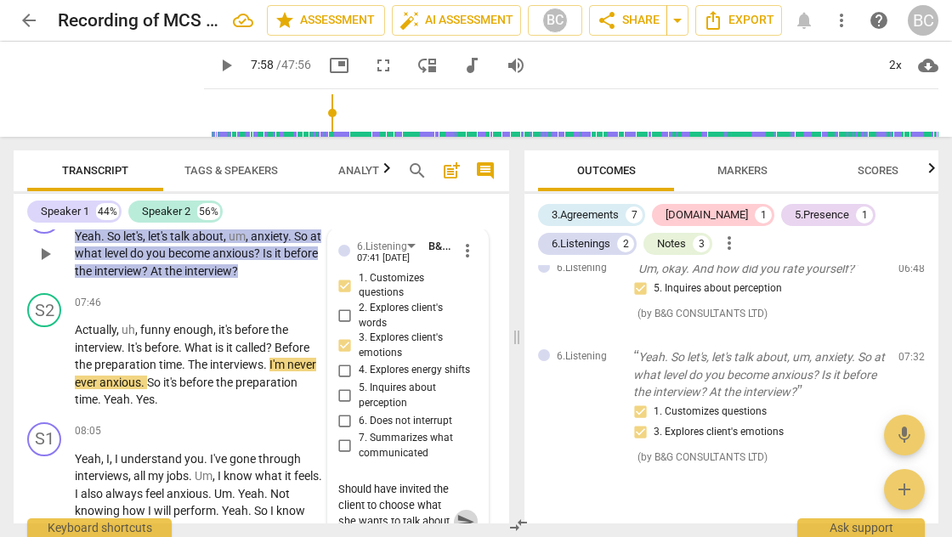
click at [458, 513] on span "send" at bounding box center [466, 522] width 19 height 19
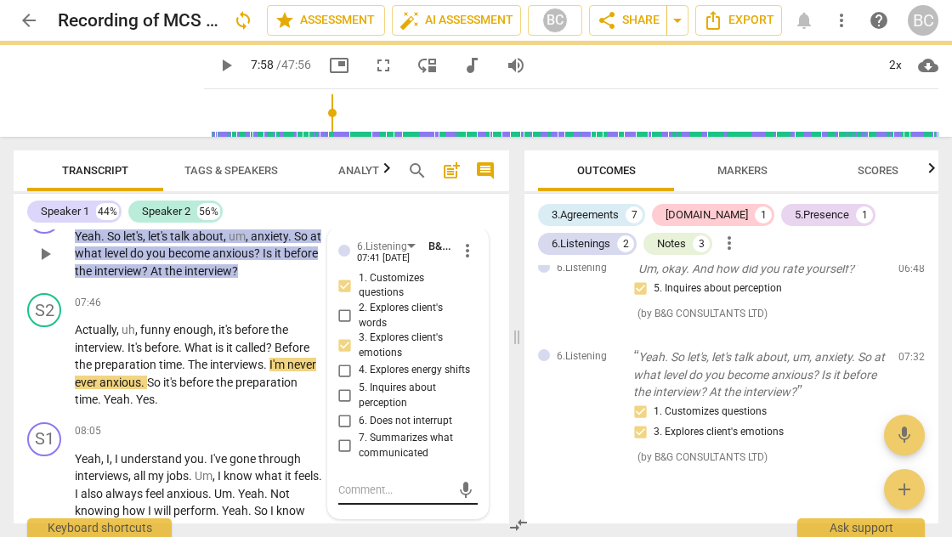
scroll to position [0, 0]
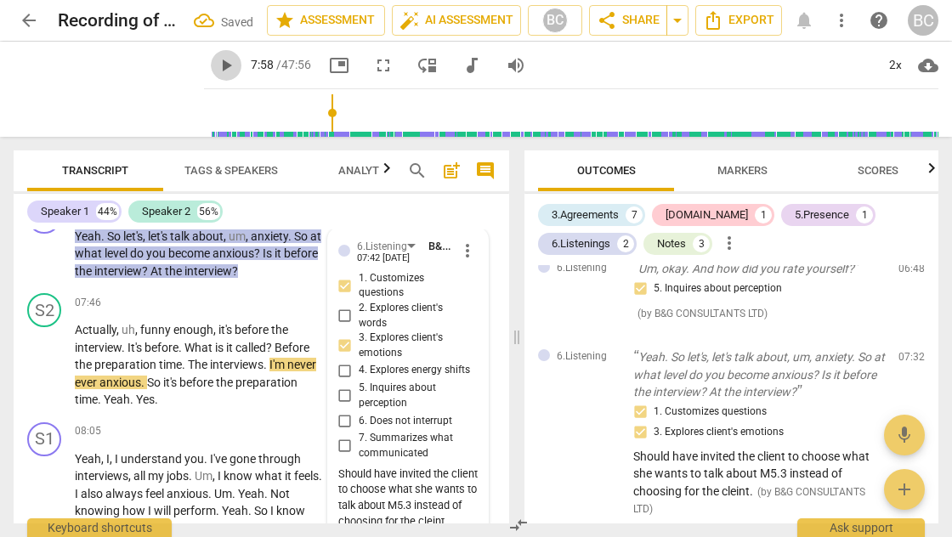
click at [216, 67] on span "play_arrow" at bounding box center [226, 65] width 20 height 20
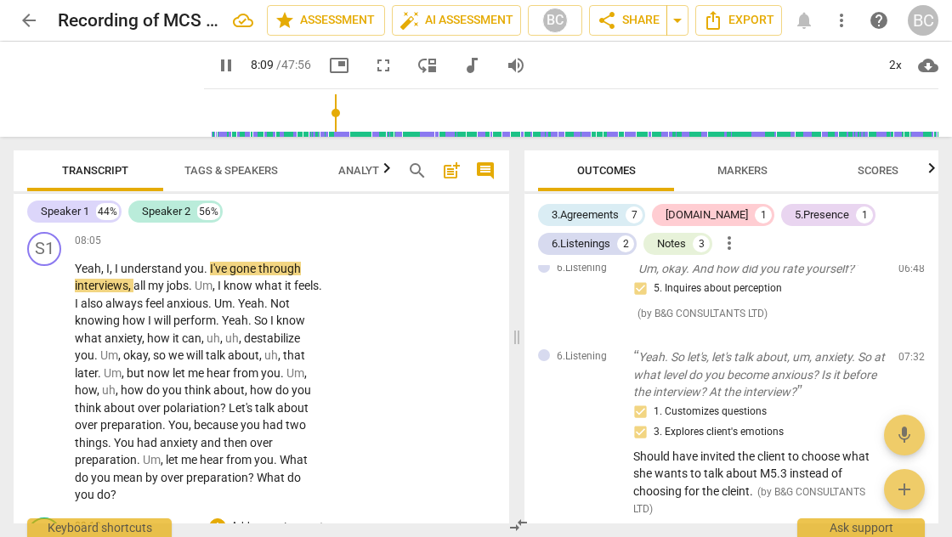
scroll to position [4530, 0]
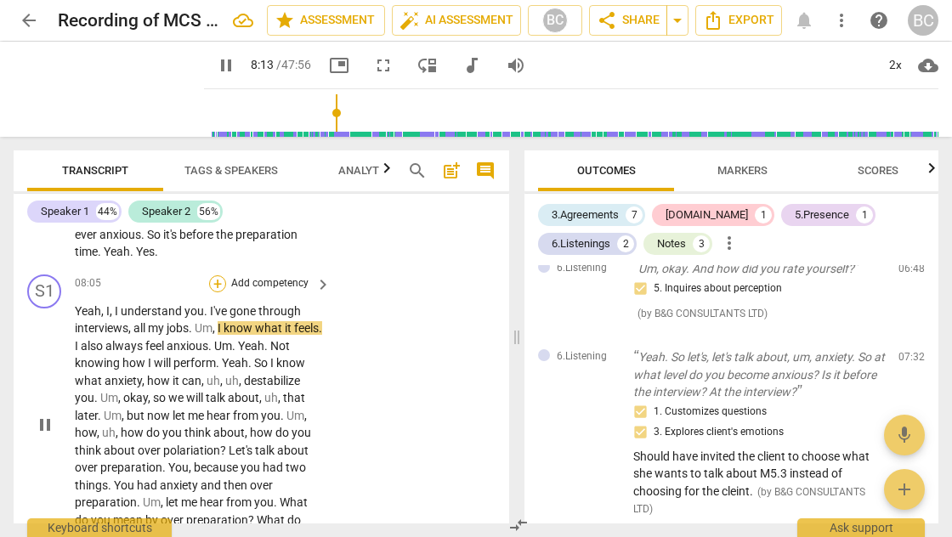
click at [214, 275] on div "+" at bounding box center [217, 283] width 17 height 17
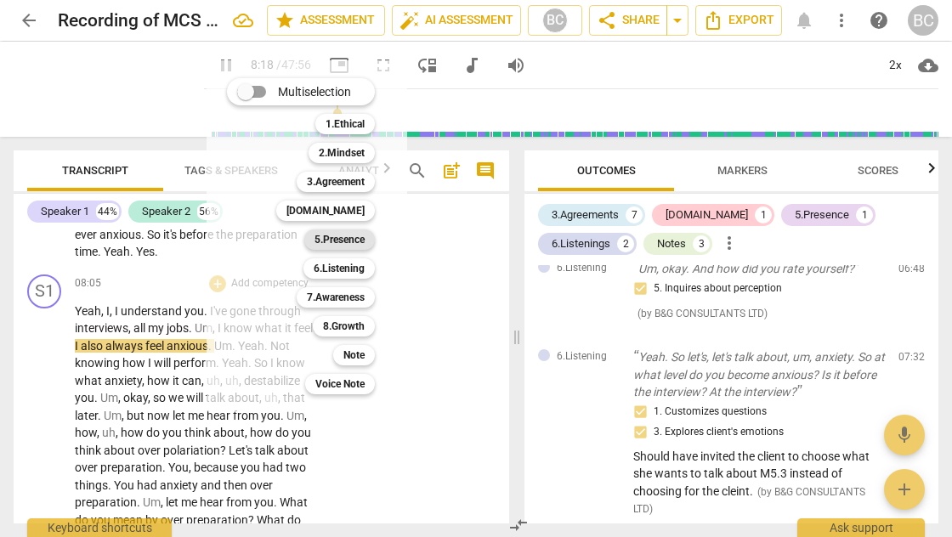
click at [343, 240] on b "5.Presence" at bounding box center [340, 240] width 50 height 20
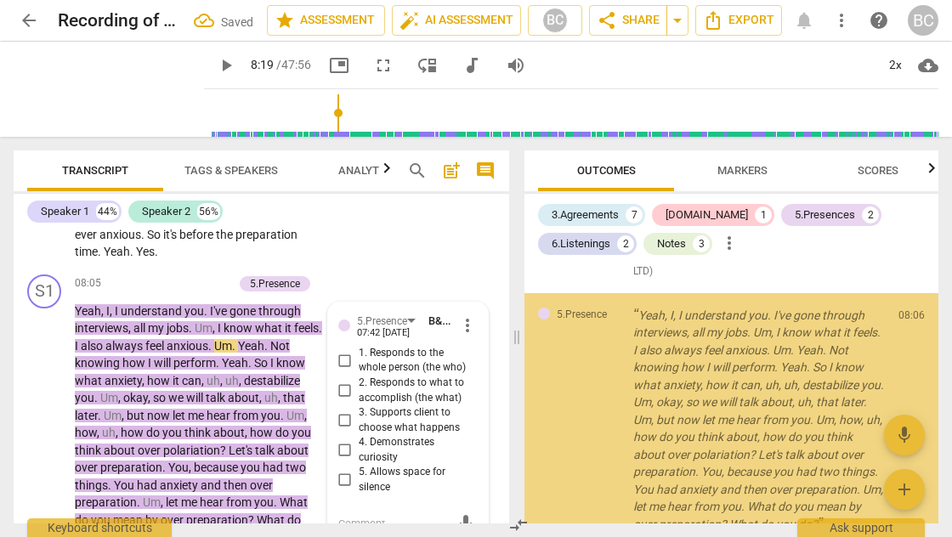
scroll to position [1902, 0]
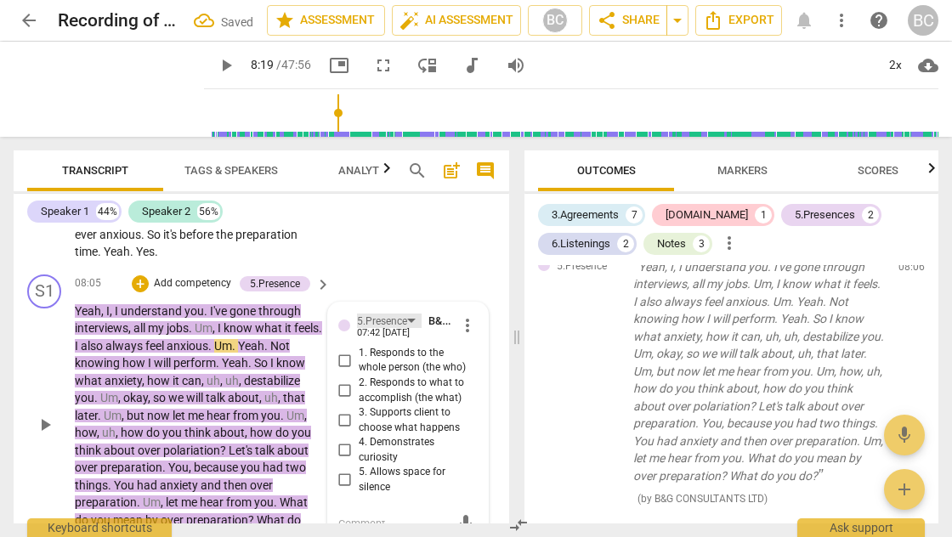
click at [412, 314] on div "5.Presence" at bounding box center [389, 321] width 65 height 14
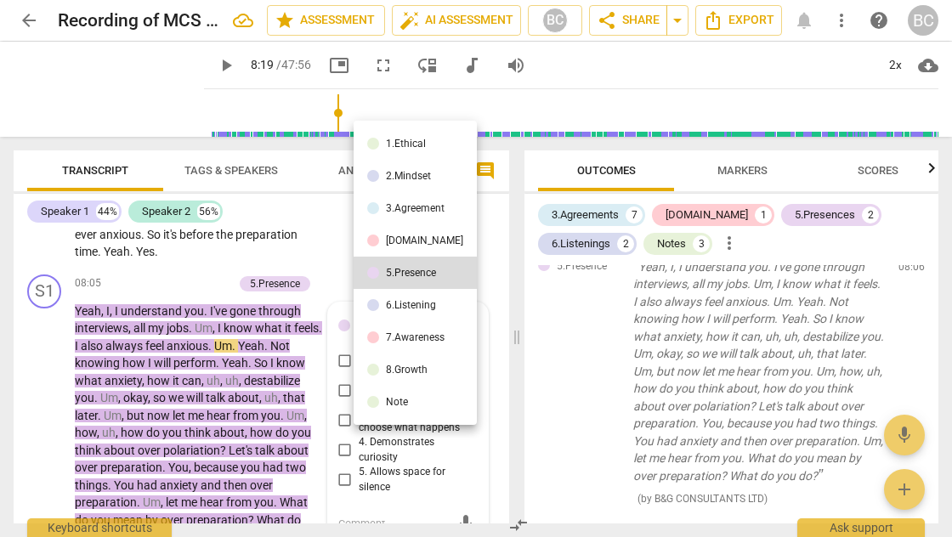
click at [405, 242] on div "[DOMAIN_NAME]" at bounding box center [424, 241] width 77 height 10
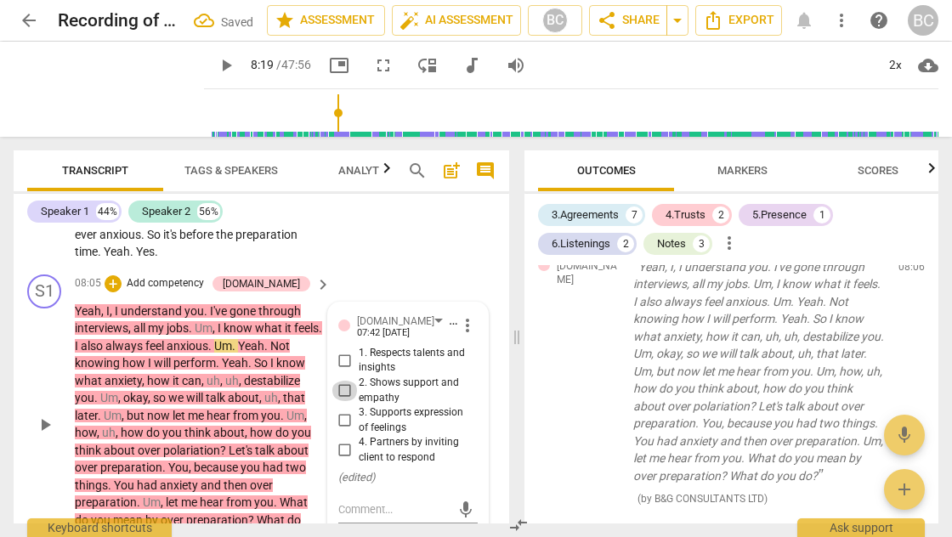
click at [344, 381] on input "2. Shows support and empathy" at bounding box center [345, 391] width 27 height 20
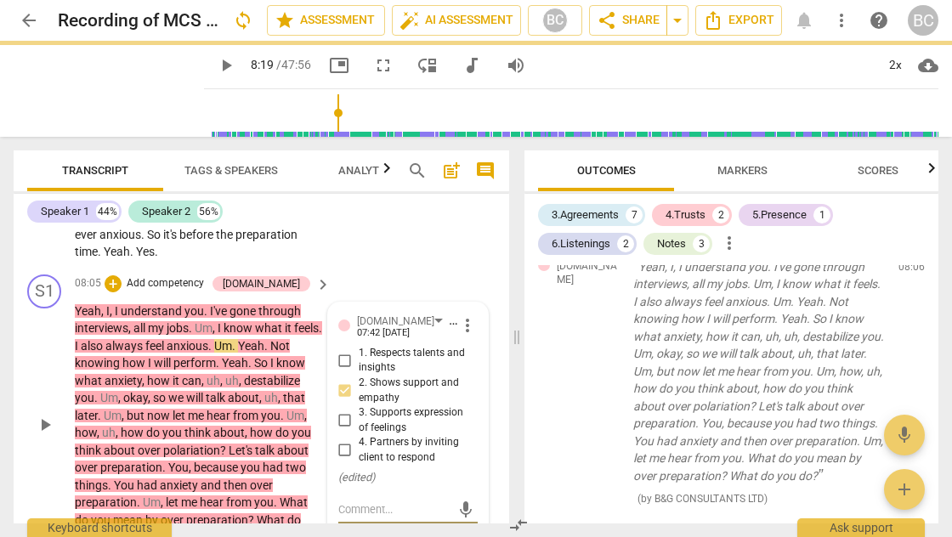
click at [349, 502] on textarea at bounding box center [394, 510] width 112 height 16
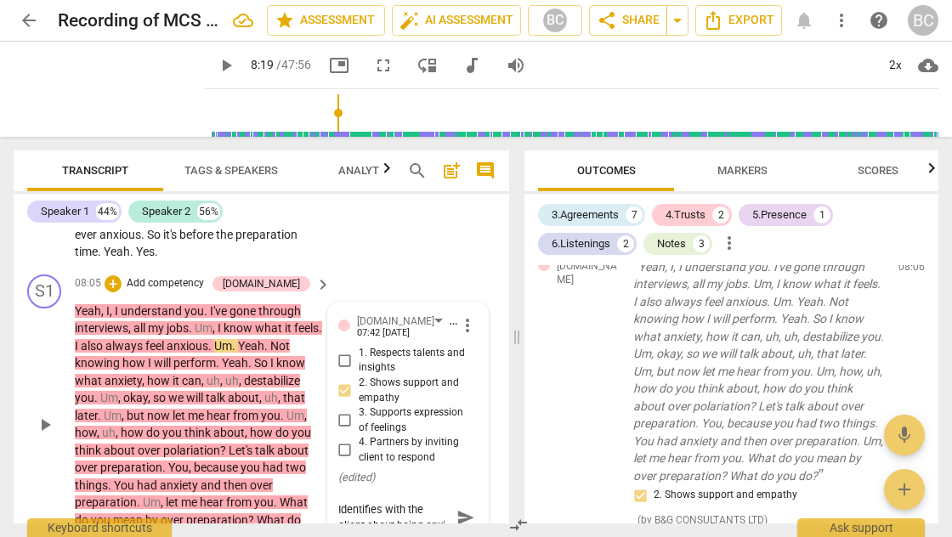
scroll to position [14, 0]
click at [457, 508] on span "send" at bounding box center [466, 517] width 19 height 19
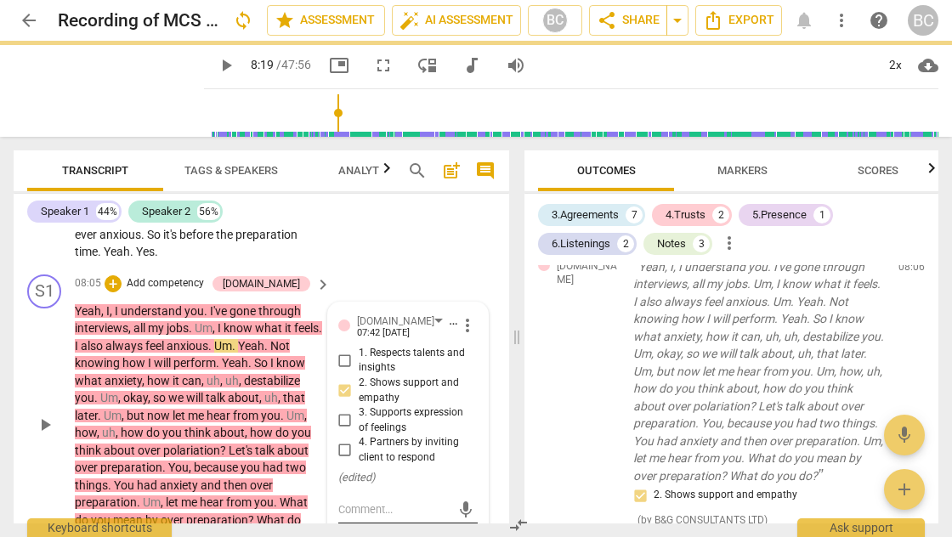
scroll to position [0, 0]
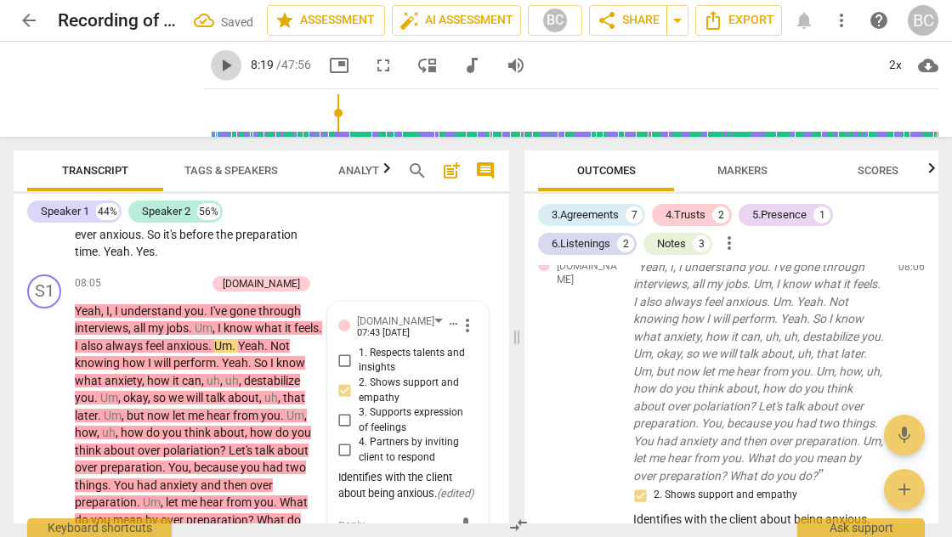
click at [216, 65] on span "play_arrow" at bounding box center [226, 65] width 20 height 20
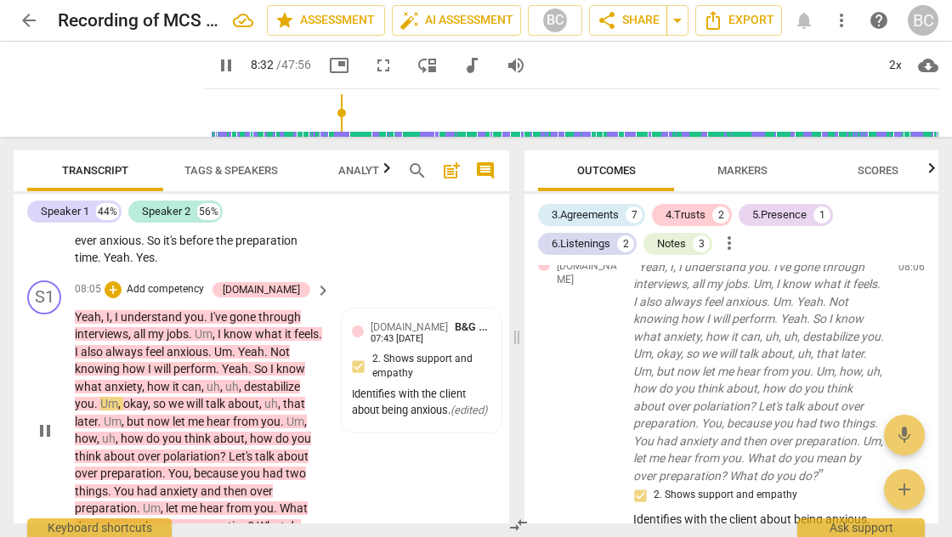
scroll to position [4527, 0]
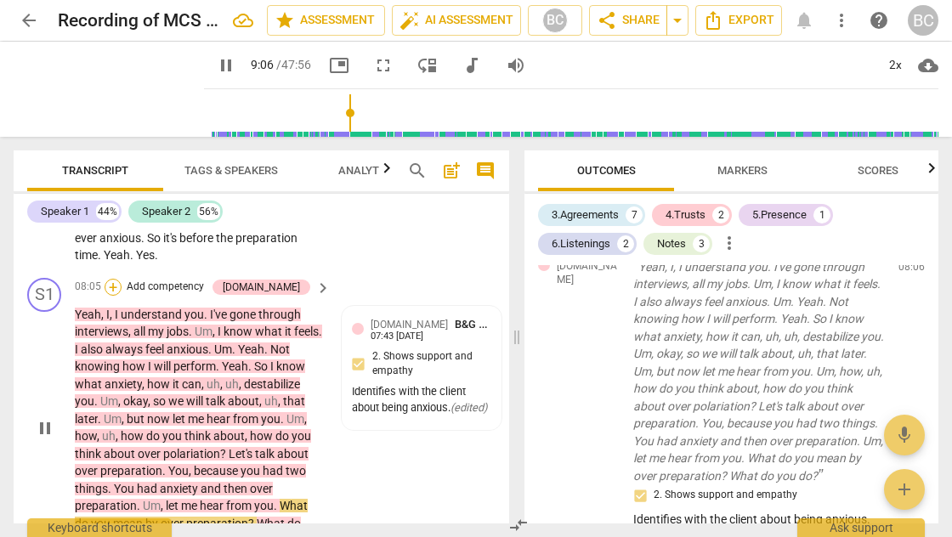
click at [122, 279] on div "+" at bounding box center [113, 287] width 17 height 17
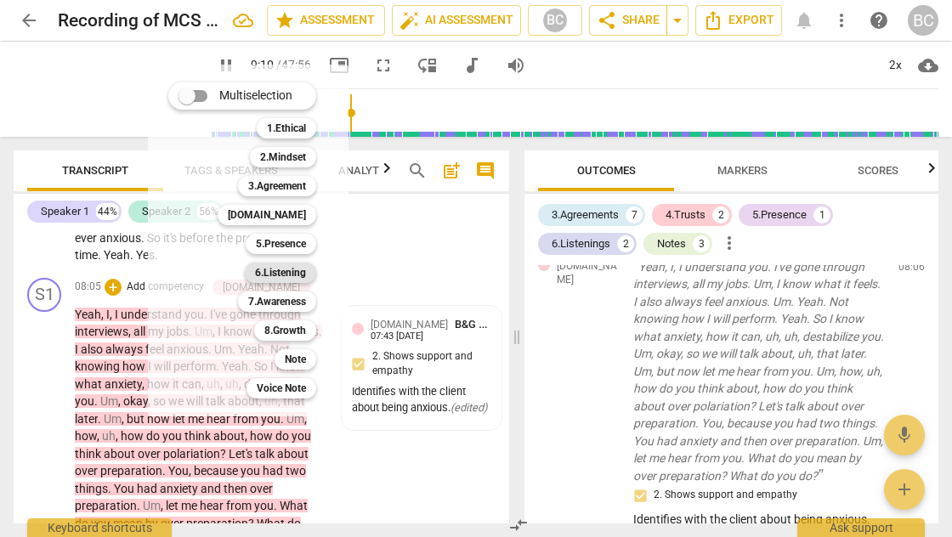
scroll to position [4838, 0]
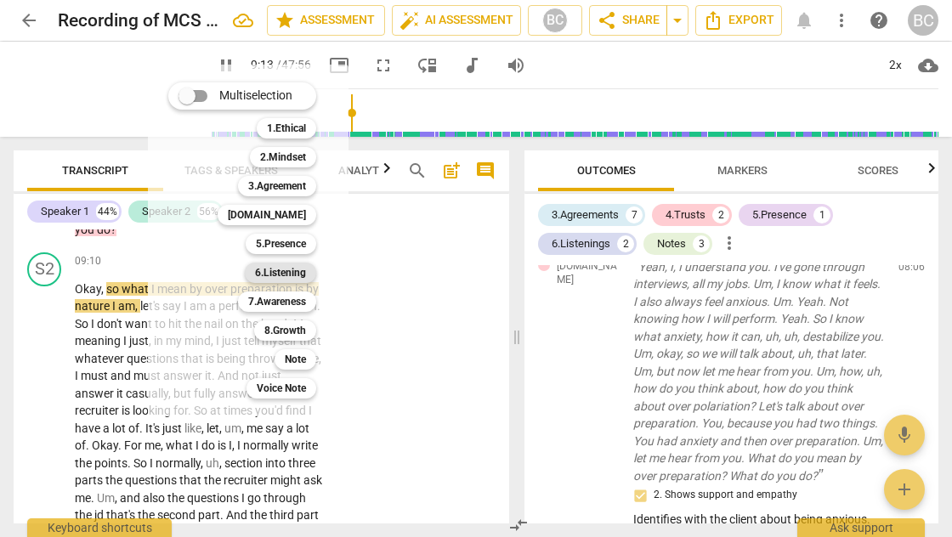
click at [283, 275] on b "6.Listening" at bounding box center [280, 273] width 51 height 20
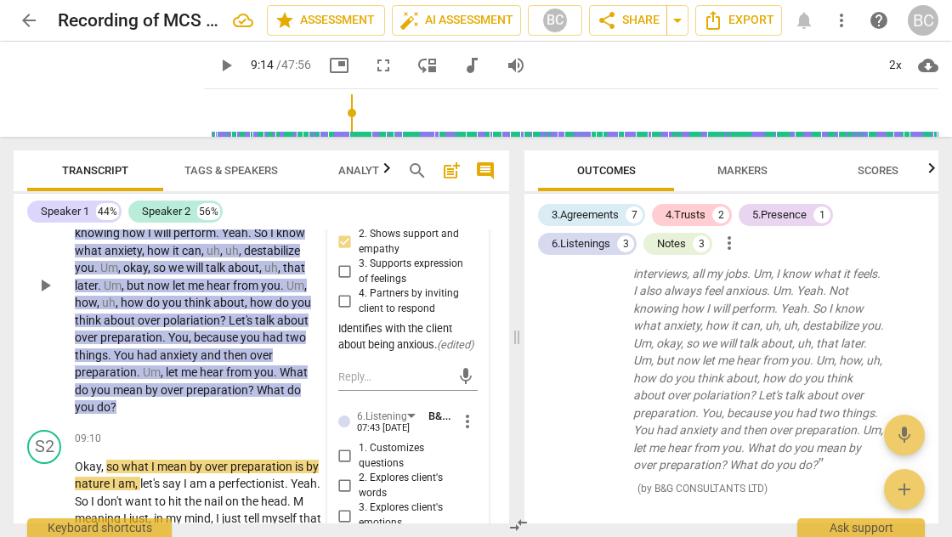
scroll to position [4782, 0]
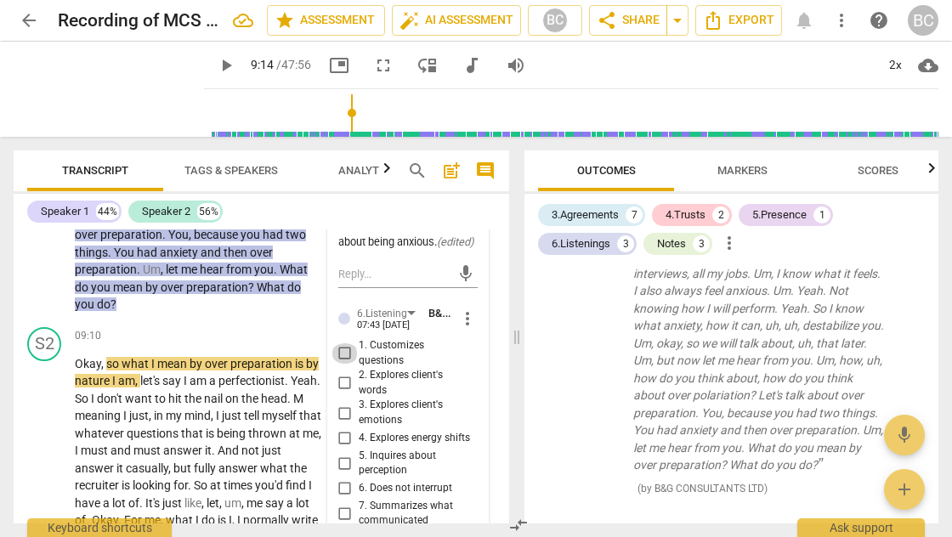
click at [343, 343] on input "1. Customizes questions" at bounding box center [345, 353] width 27 height 20
click at [343, 373] on input "2. Explores client's words" at bounding box center [345, 383] width 27 height 20
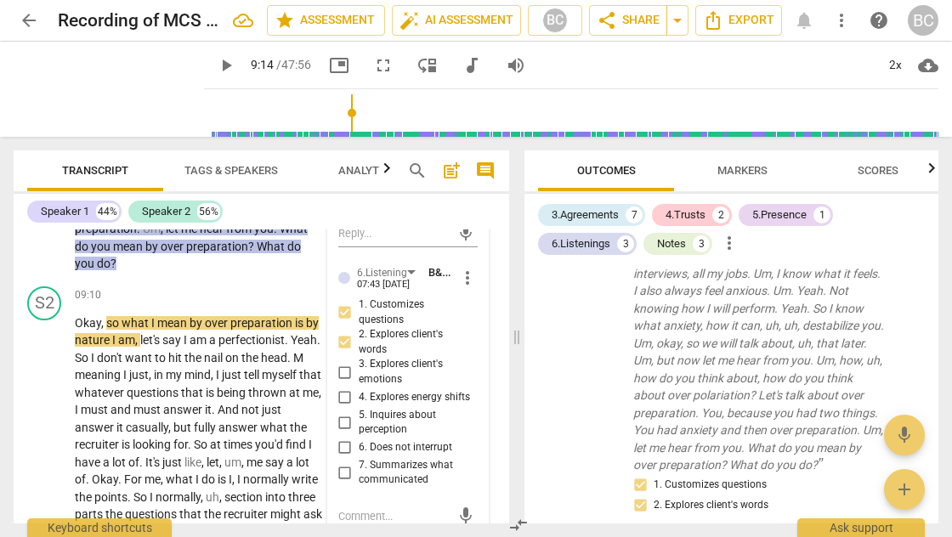
scroll to position [4824, 0]
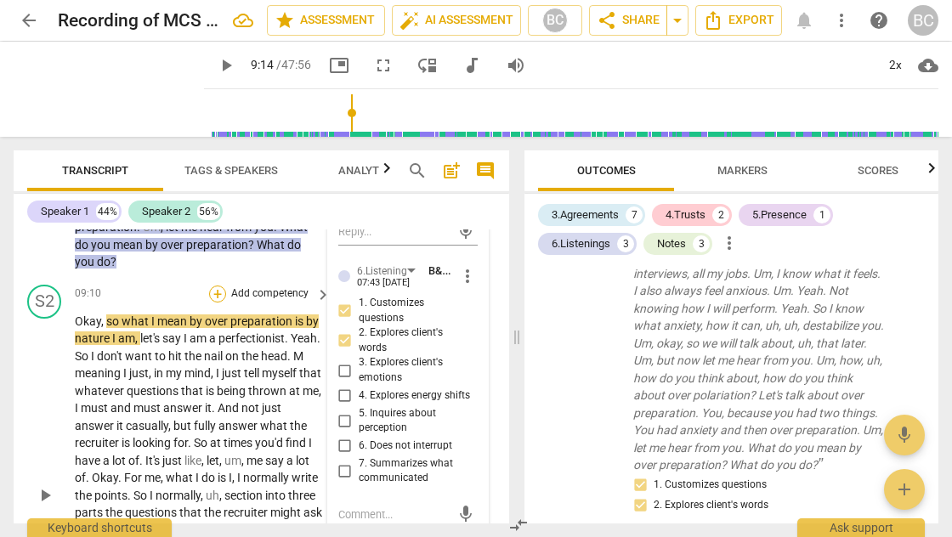
click at [213, 286] on div "+" at bounding box center [217, 294] width 17 height 17
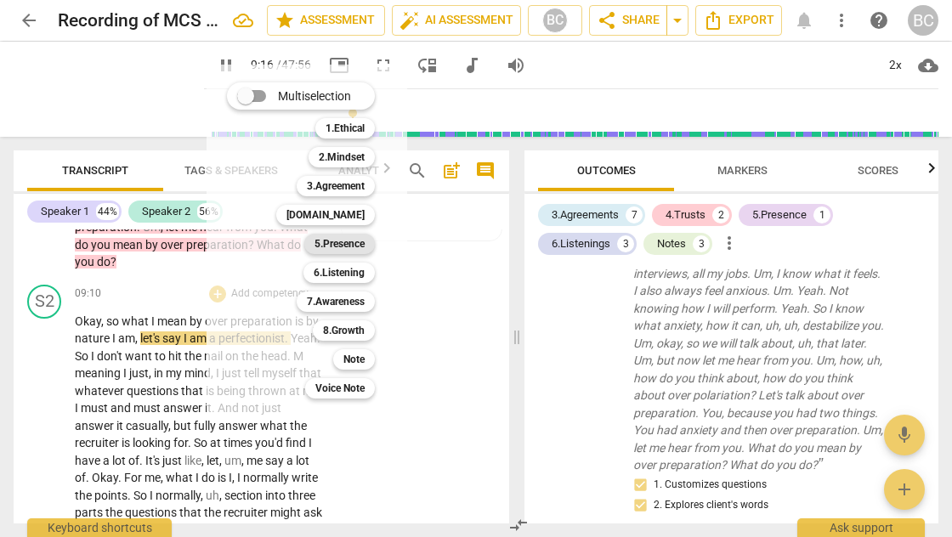
click at [332, 246] on b "5.Presence" at bounding box center [340, 244] width 50 height 20
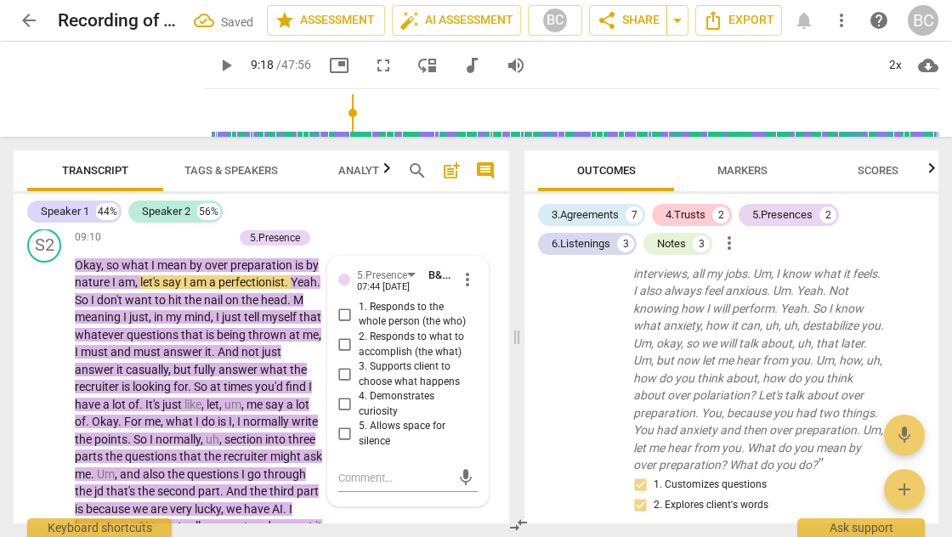
scroll to position [2625, 0]
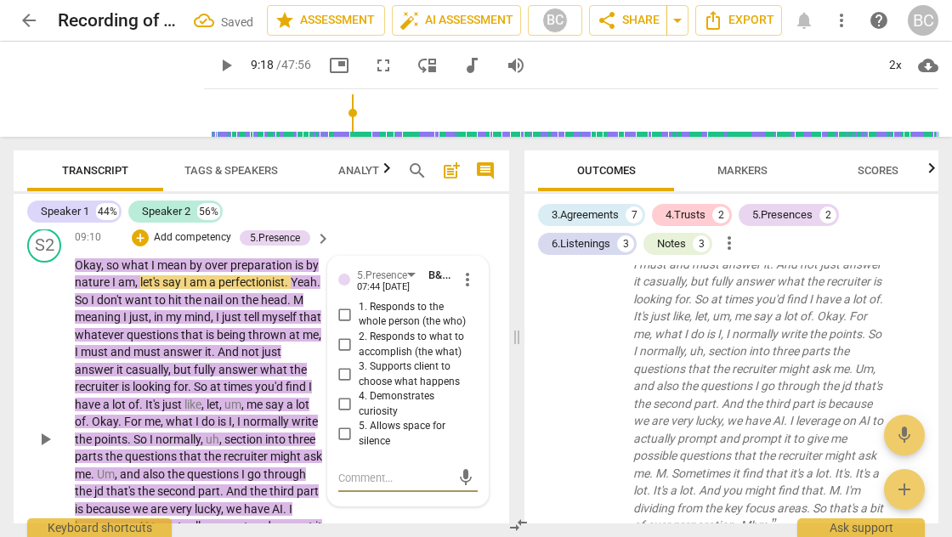
click at [339, 335] on input "2. Responds to what to accomplish (the what)" at bounding box center [345, 345] width 27 height 20
click at [216, 64] on span "play_arrow" at bounding box center [226, 65] width 20 height 20
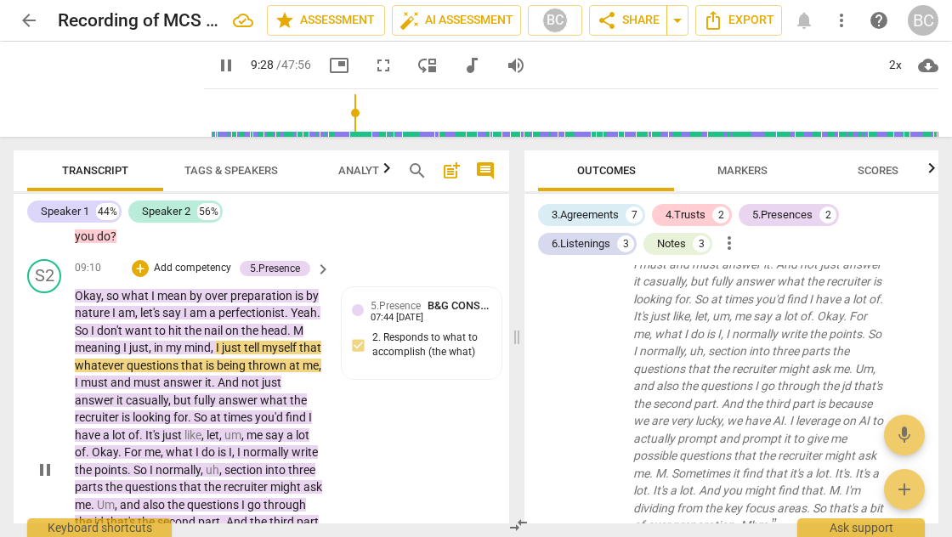
scroll to position [4792, 0]
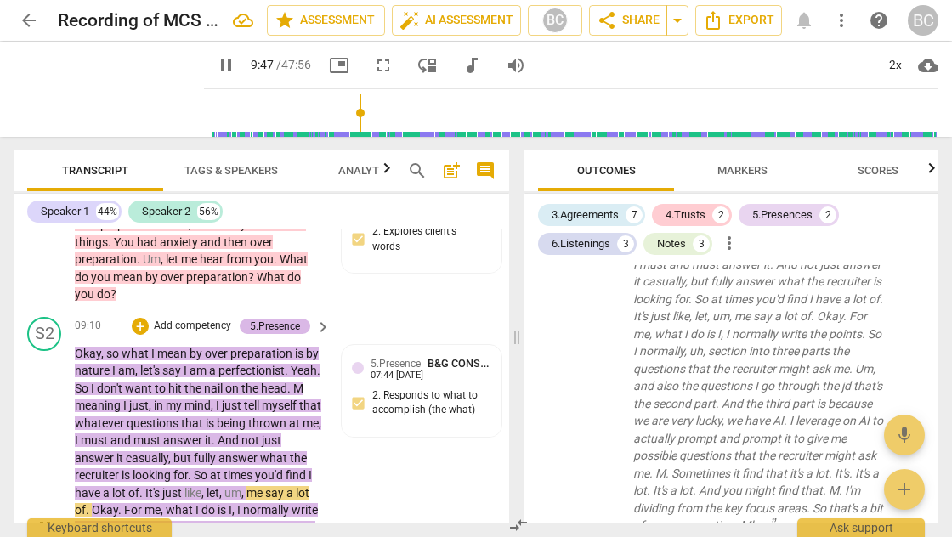
click at [294, 319] on div "5.Presence" at bounding box center [275, 326] width 50 height 15
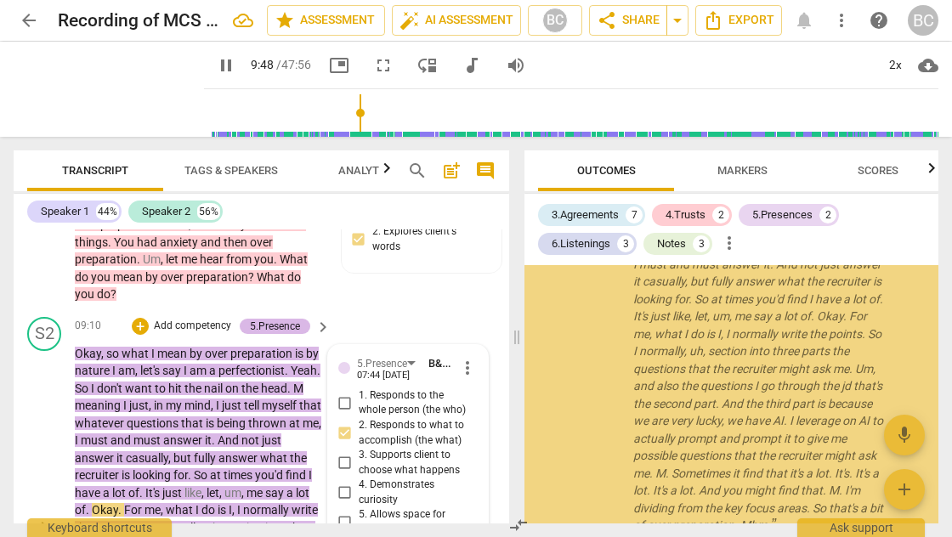
scroll to position [2636, 0]
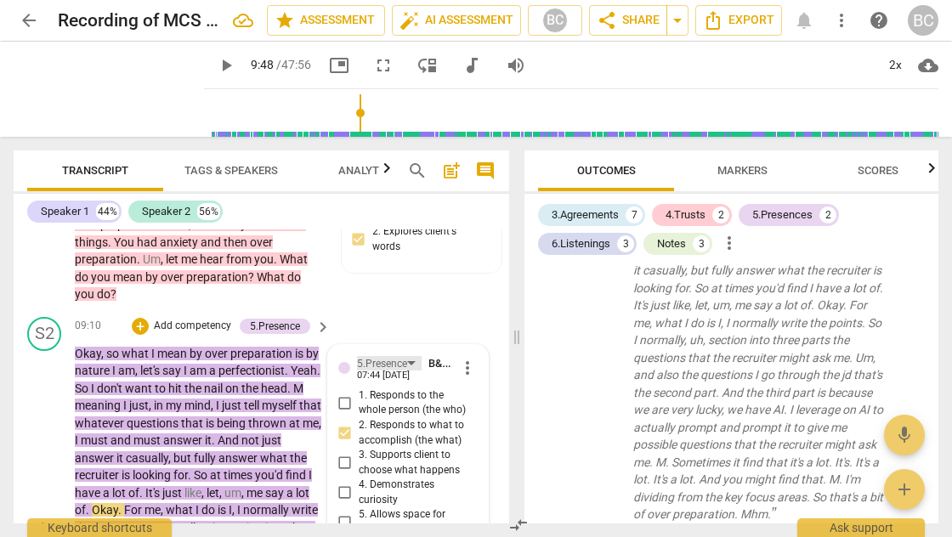
click at [414, 356] on div "5.Presence" at bounding box center [389, 363] width 65 height 14
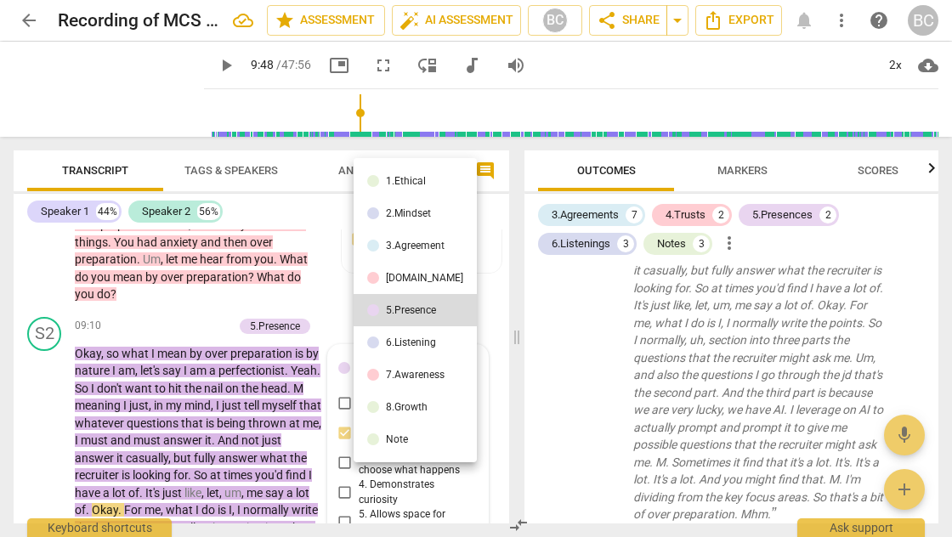
click at [275, 274] on div at bounding box center [476, 268] width 952 height 537
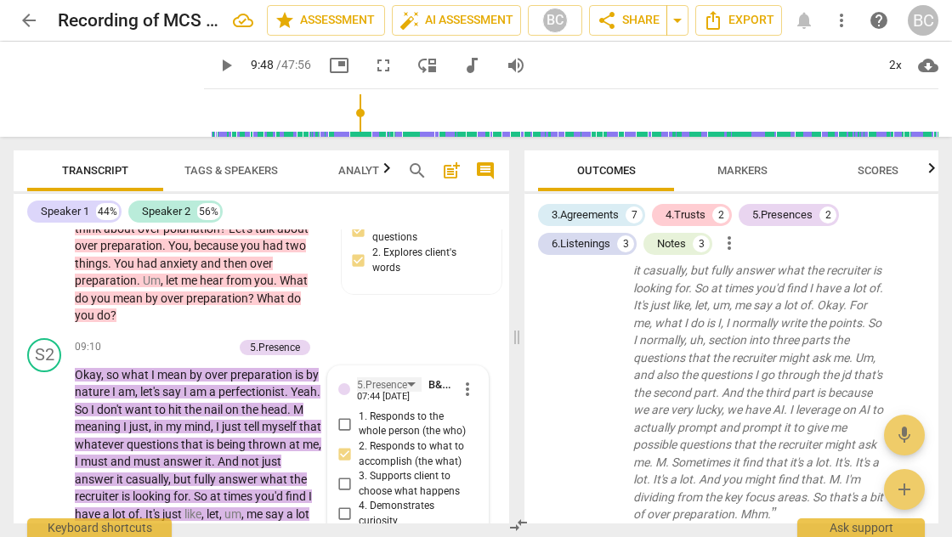
scroll to position [4768, 0]
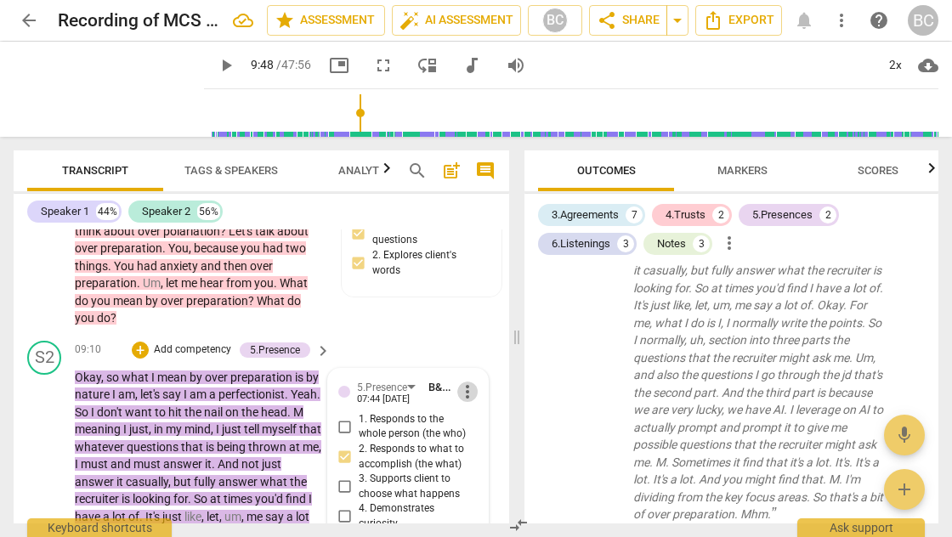
click at [462, 382] on span "more_vert" at bounding box center [467, 392] width 20 height 20
click at [484, 368] on li "Delete" at bounding box center [480, 371] width 59 height 32
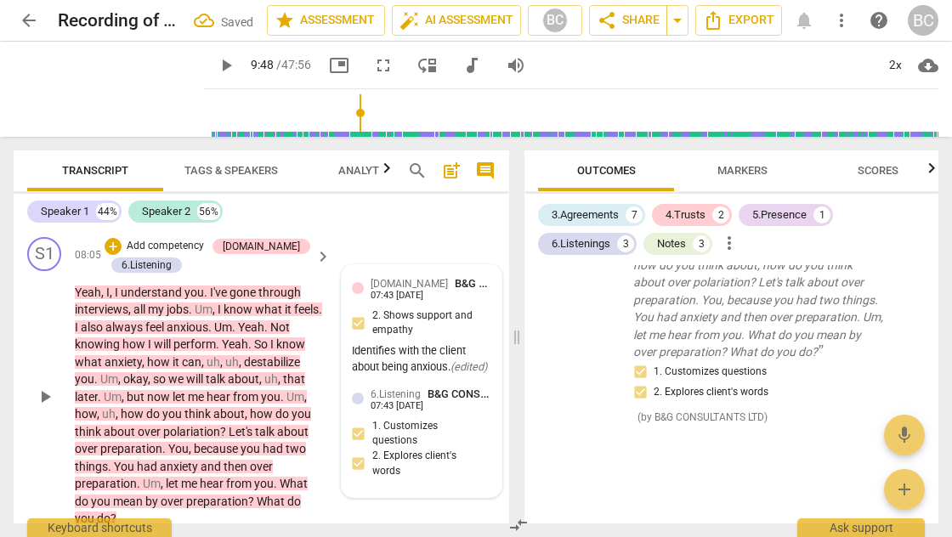
scroll to position [4459, 0]
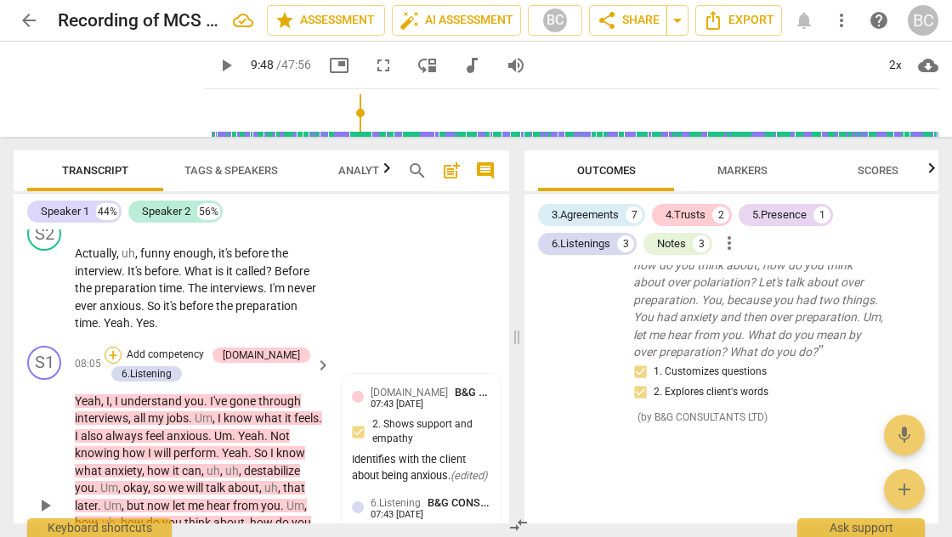
click at [116, 347] on div "+" at bounding box center [113, 355] width 17 height 17
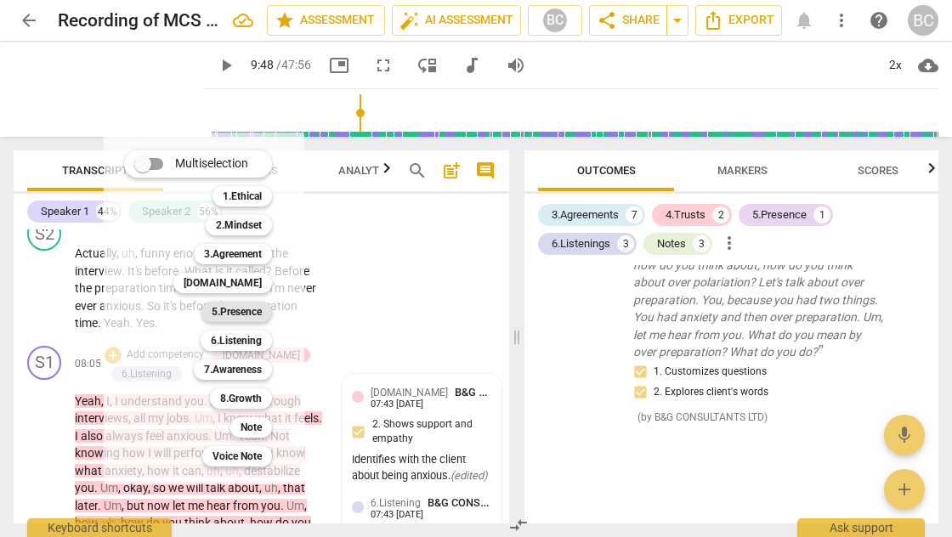
click at [248, 307] on b "5.Presence" at bounding box center [237, 312] width 50 height 20
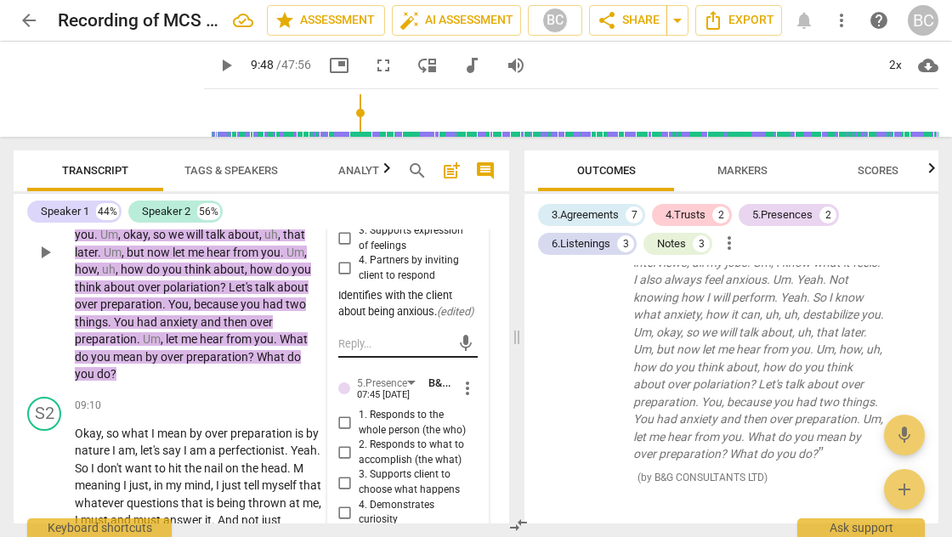
scroll to position [4714, 0]
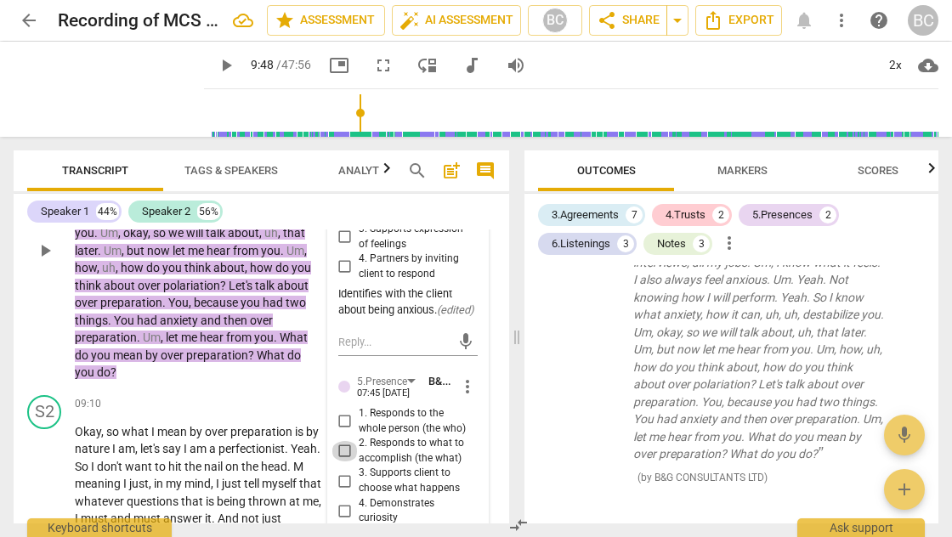
click at [342, 441] on input "2. Responds to what to accomplish (the what)" at bounding box center [345, 451] width 27 height 20
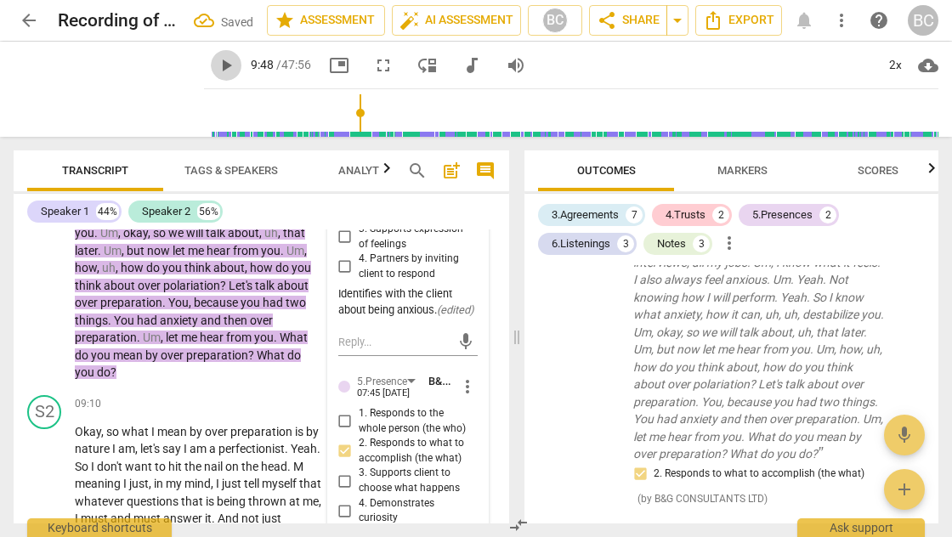
click at [216, 68] on span "play_arrow" at bounding box center [226, 65] width 20 height 20
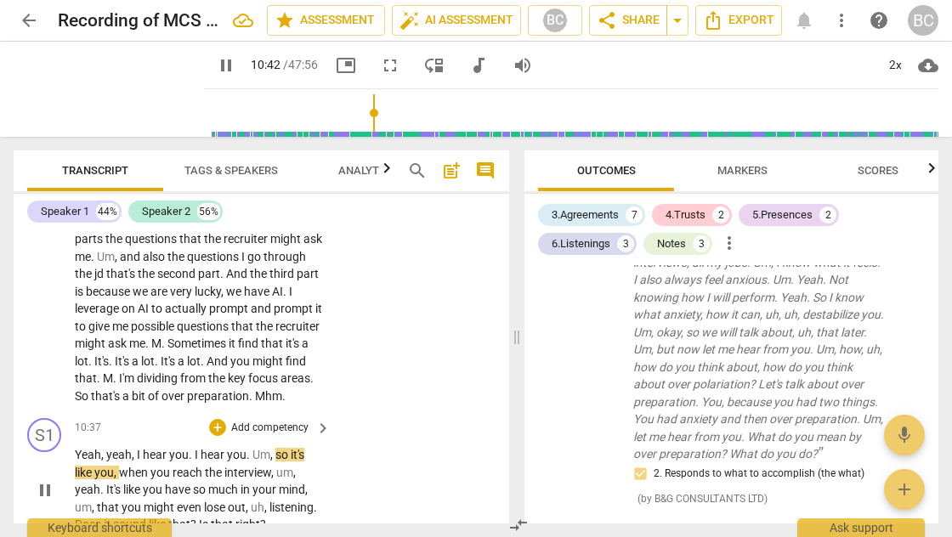
scroll to position [5125, 0]
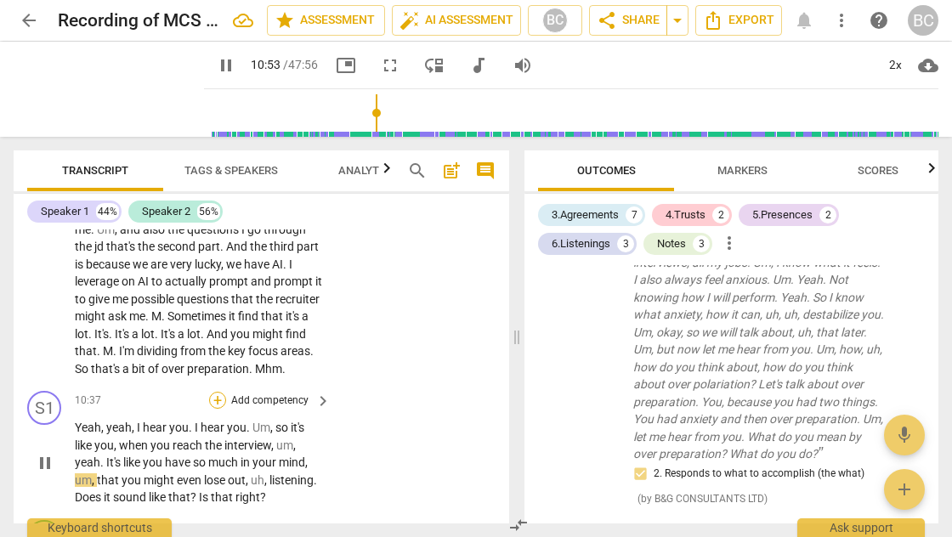
click at [214, 392] on div "+" at bounding box center [217, 400] width 17 height 17
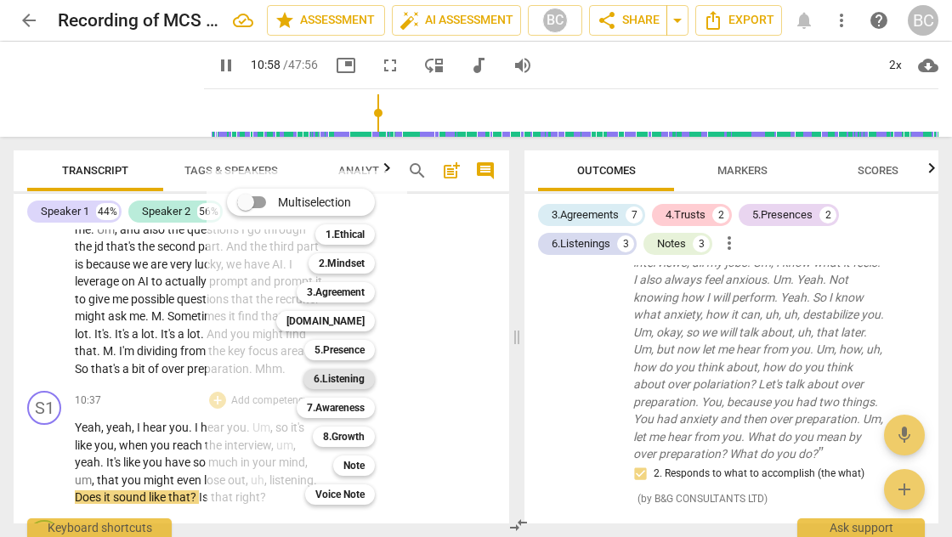
click at [352, 378] on b "6.Listening" at bounding box center [339, 379] width 51 height 20
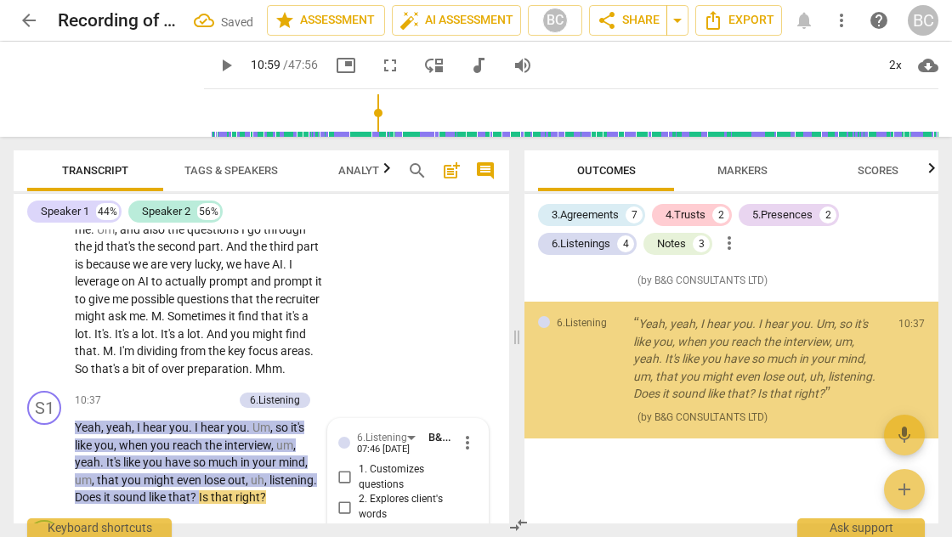
scroll to position [5392, 0]
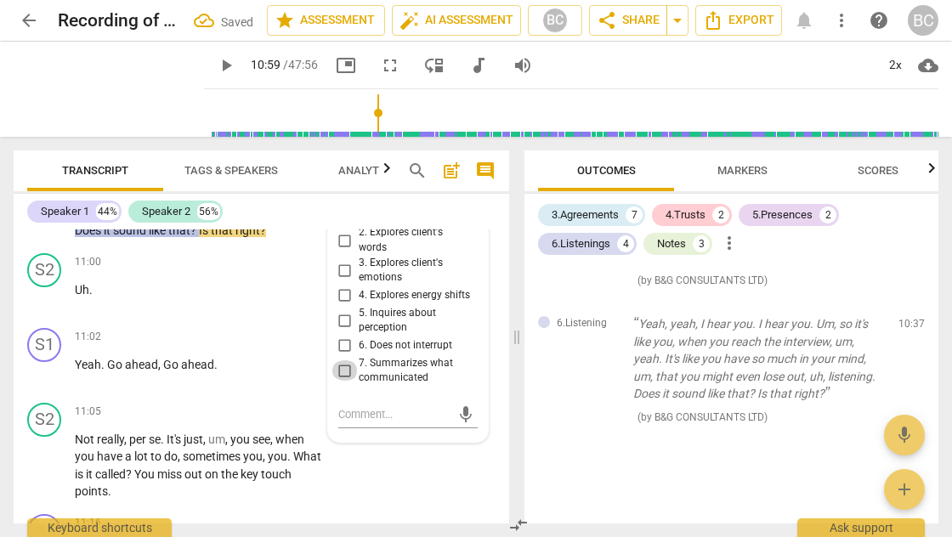
click at [342, 361] on input "7. Summarizes what communicated" at bounding box center [345, 371] width 27 height 20
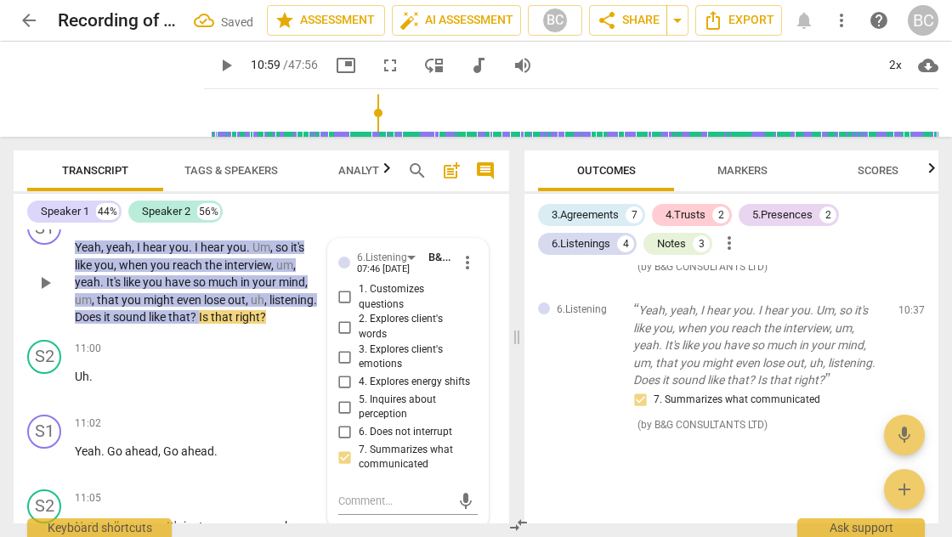
scroll to position [5304, 0]
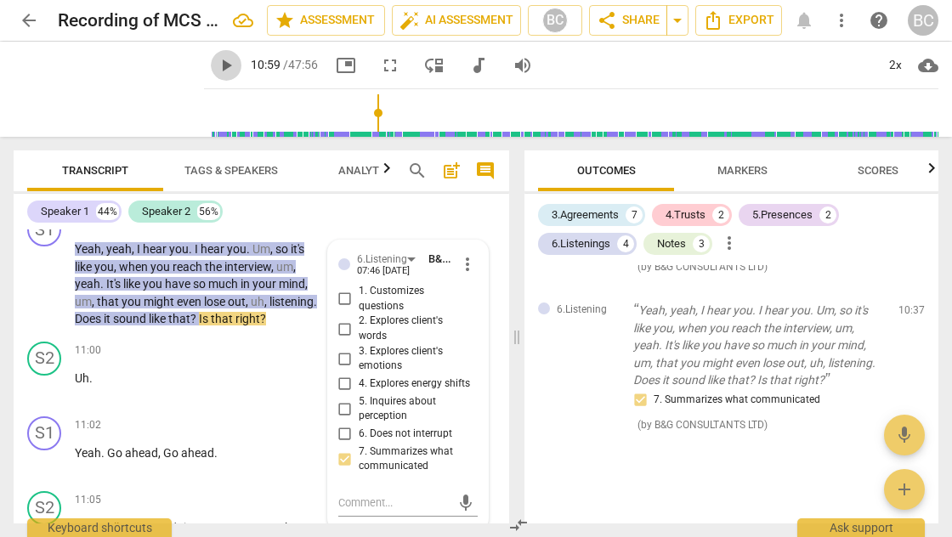
click at [216, 71] on span "play_arrow" at bounding box center [226, 65] width 20 height 20
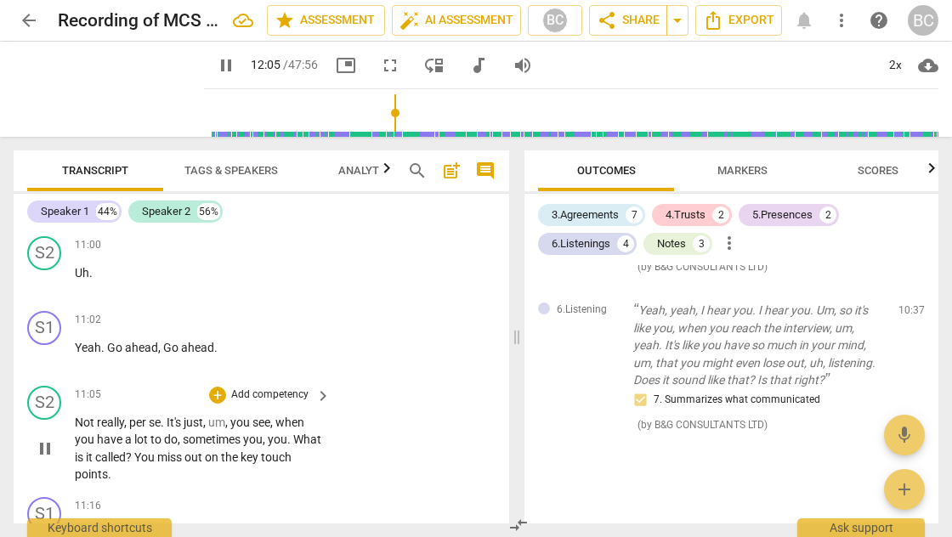
scroll to position [6270, 0]
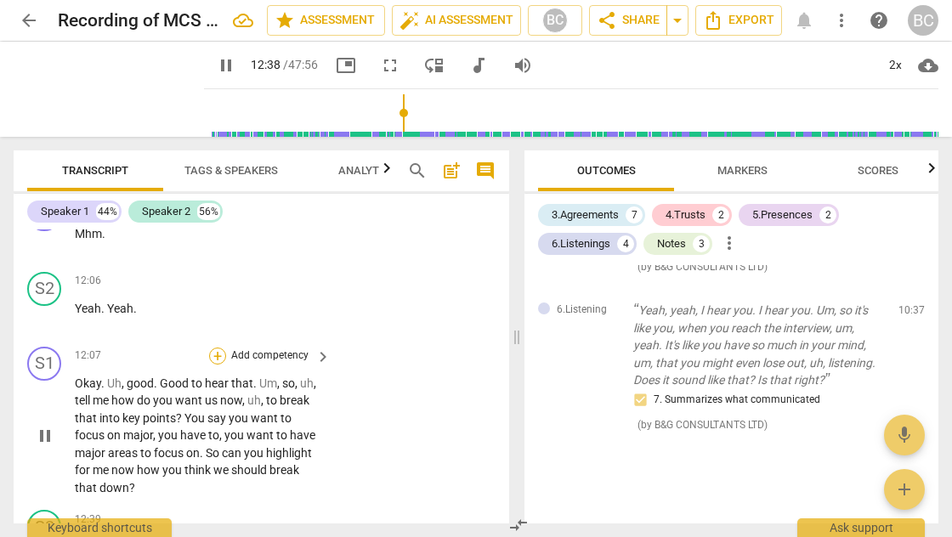
click at [213, 348] on div "+" at bounding box center [217, 356] width 17 height 17
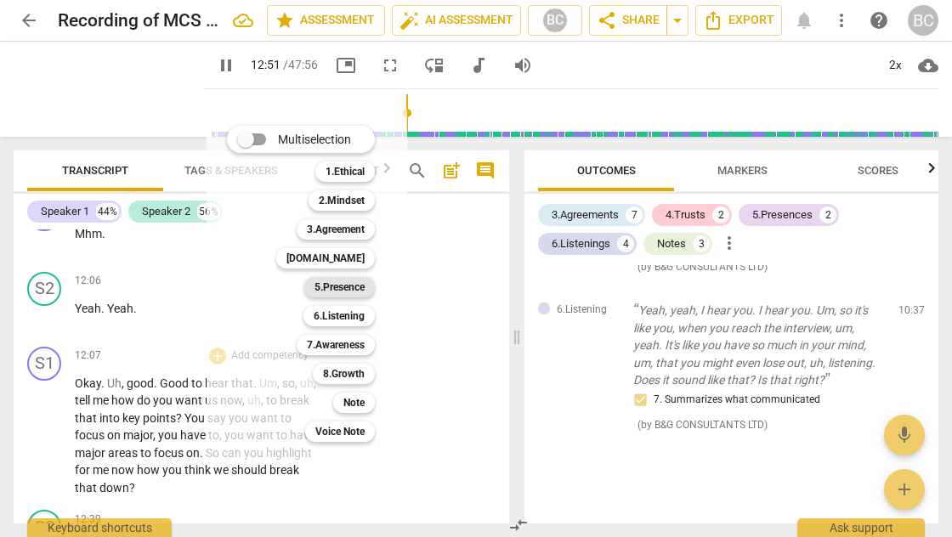
click at [347, 286] on b "5.Presence" at bounding box center [340, 287] width 50 height 20
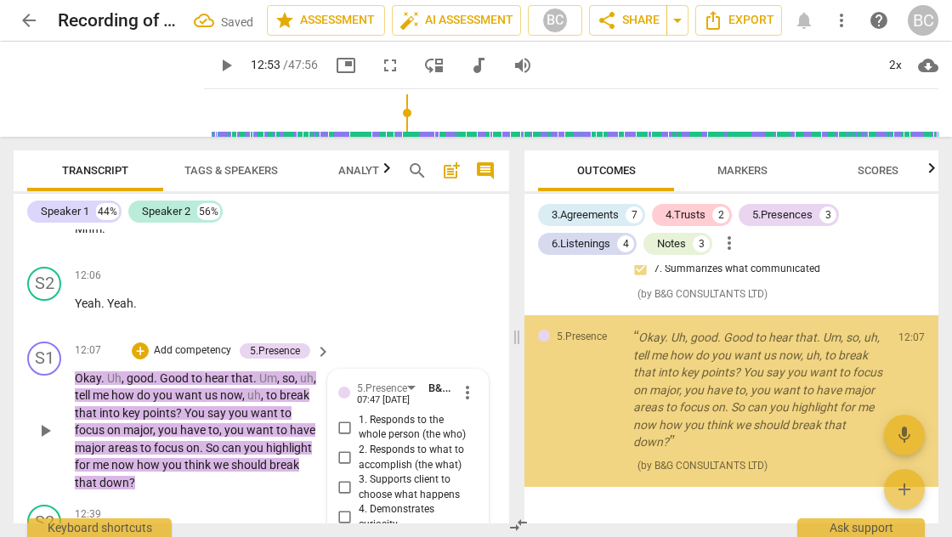
scroll to position [2961, 0]
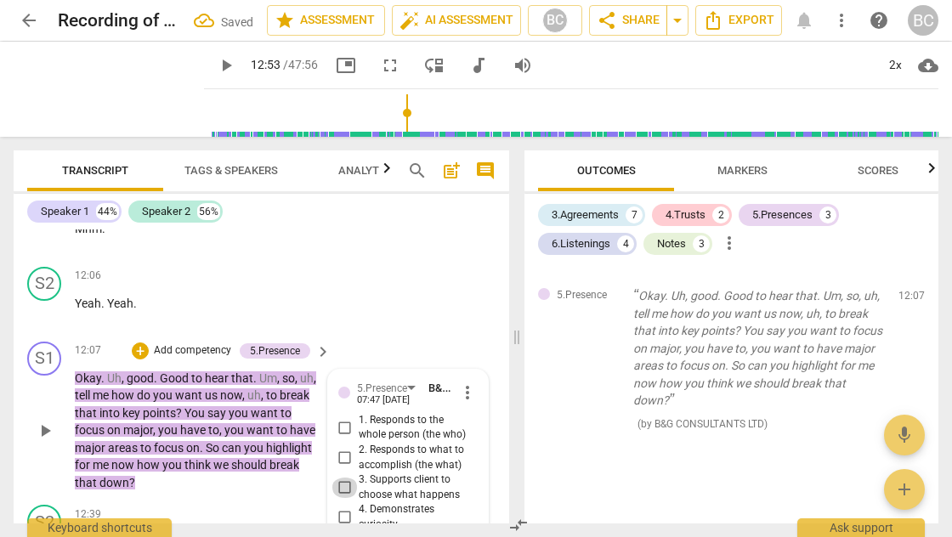
click at [342, 478] on input "3. Supports client to choose what happens" at bounding box center [345, 488] width 27 height 20
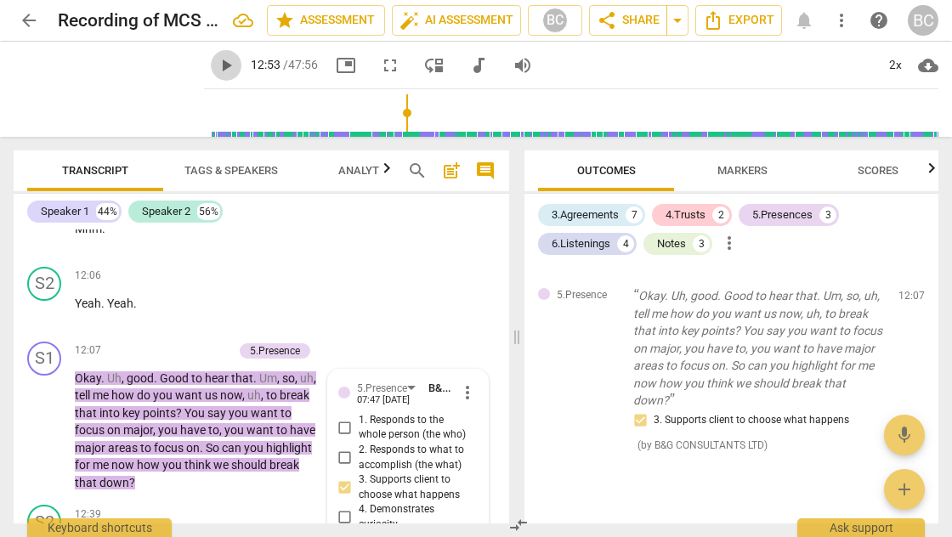
click at [216, 67] on span "play_arrow" at bounding box center [226, 65] width 20 height 20
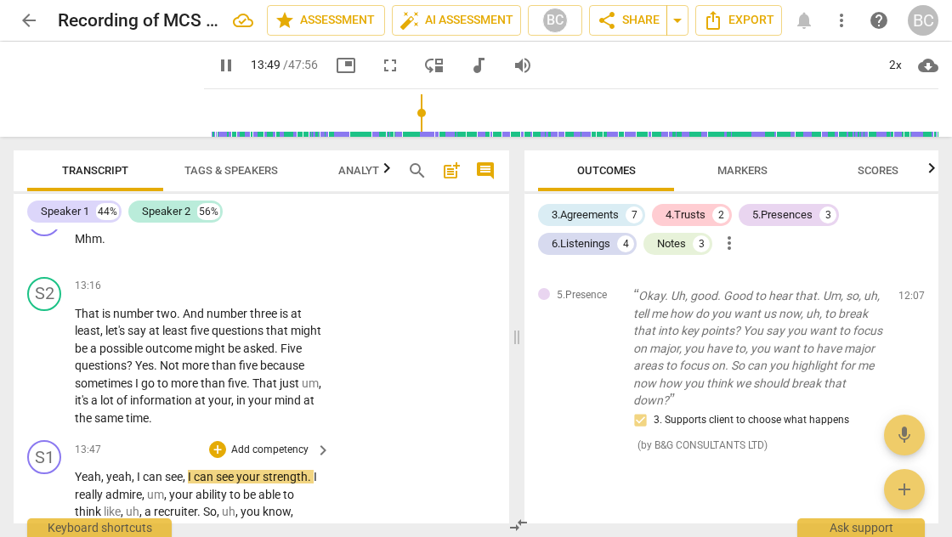
scroll to position [6797, 0]
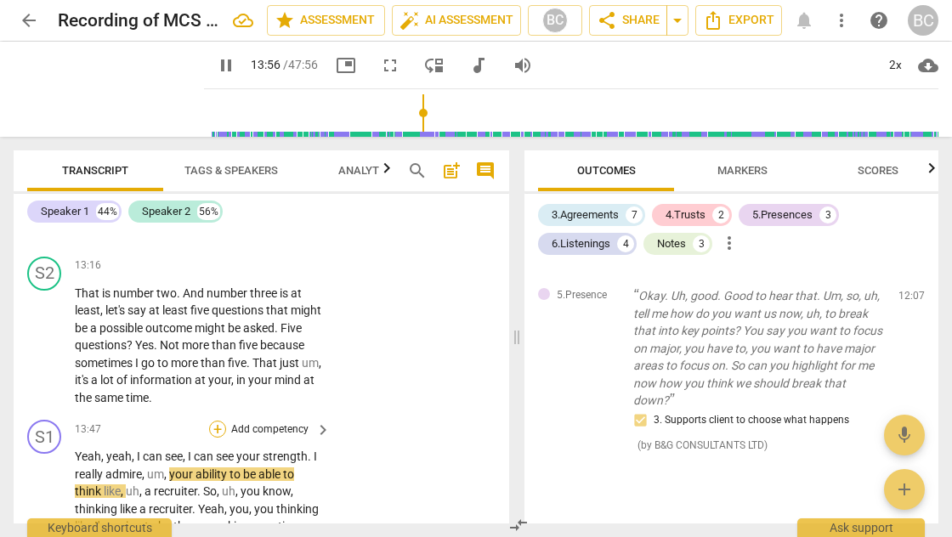
click at [221, 421] on div "+" at bounding box center [217, 429] width 17 height 17
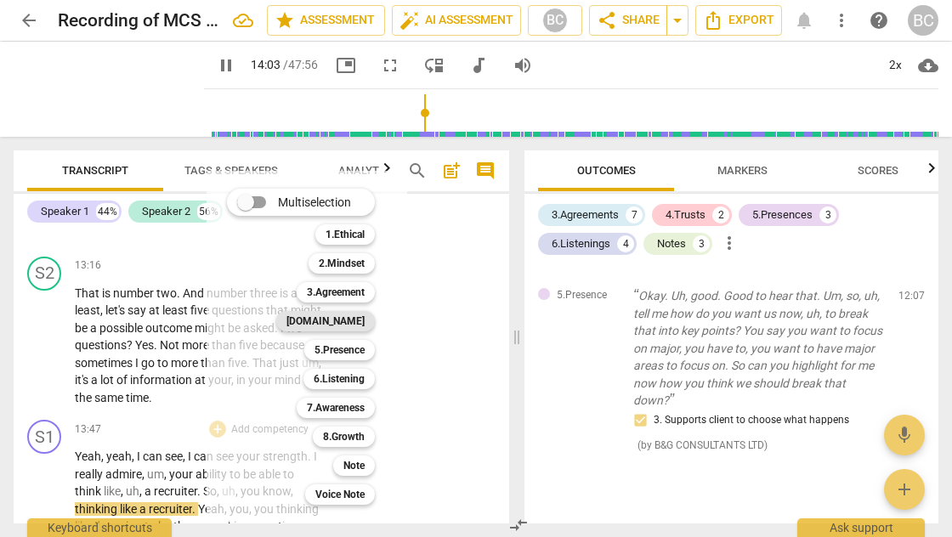
click at [351, 325] on b "[DOMAIN_NAME]" at bounding box center [326, 321] width 78 height 20
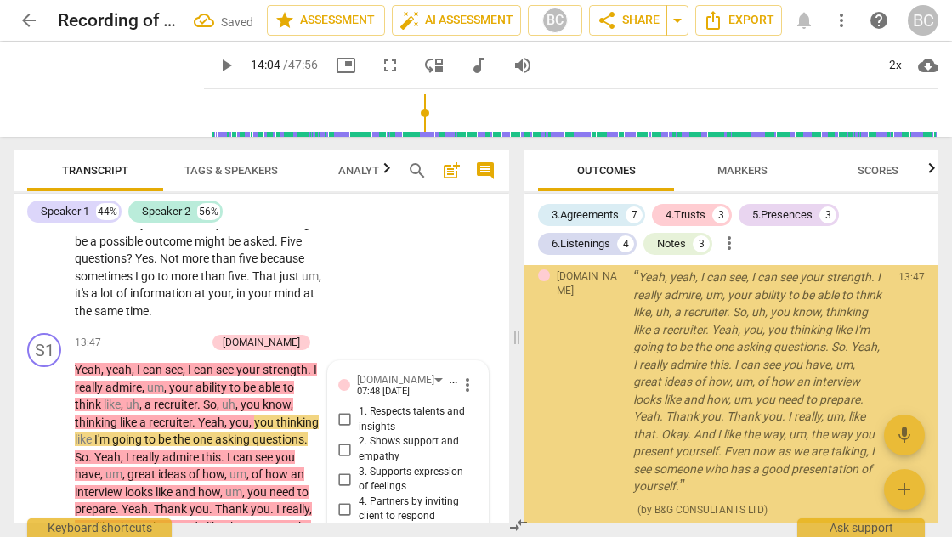
scroll to position [3202, 0]
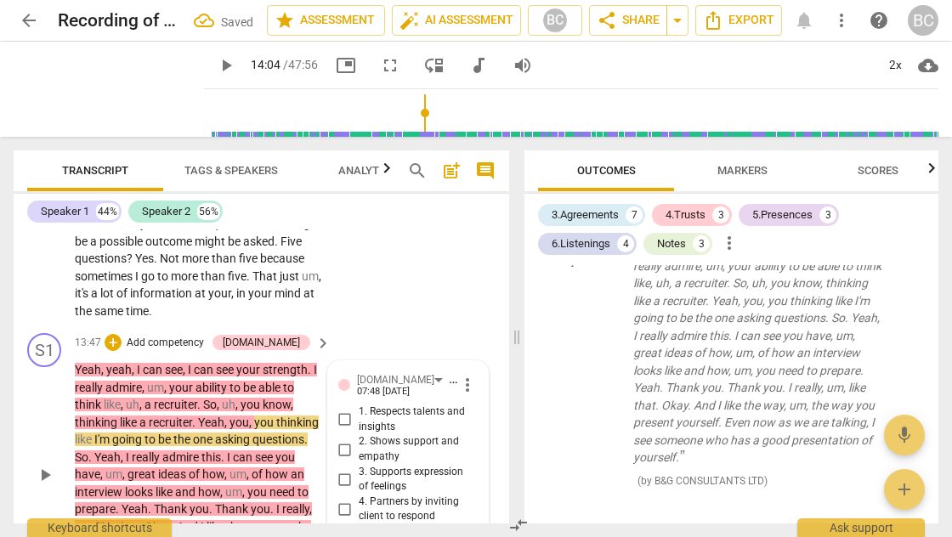
click at [342, 410] on input "1. Respects talents and insights" at bounding box center [345, 420] width 27 height 20
click at [216, 65] on span "play_arrow" at bounding box center [226, 65] width 20 height 20
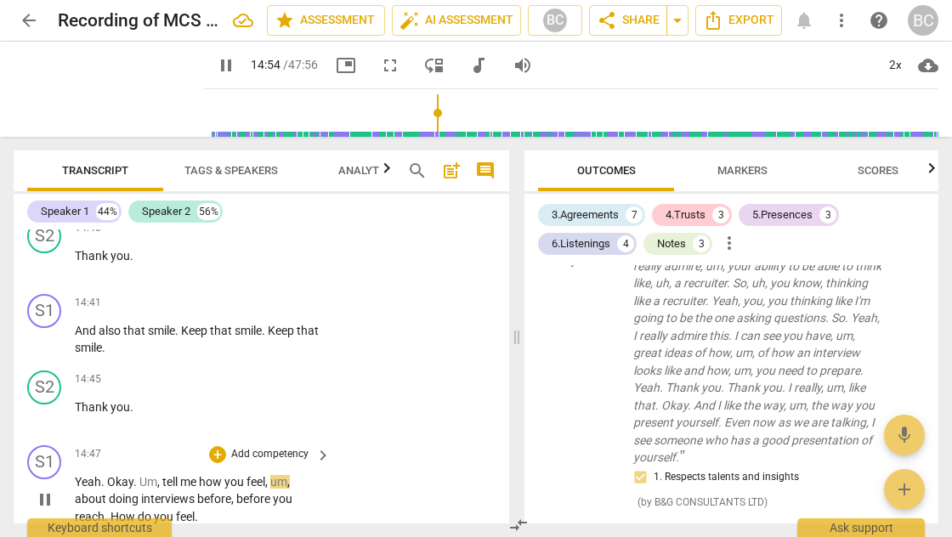
scroll to position [7339, 0]
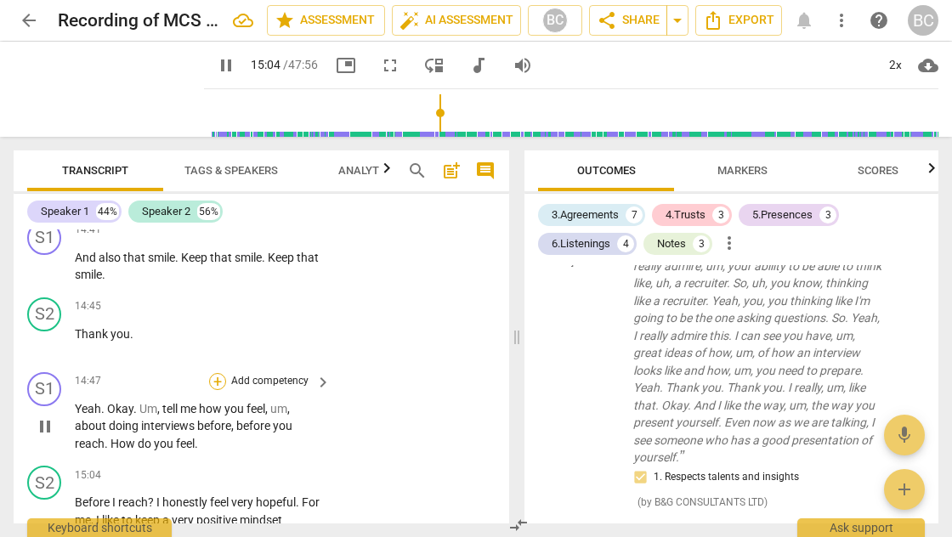
click at [213, 373] on div "+" at bounding box center [217, 381] width 17 height 17
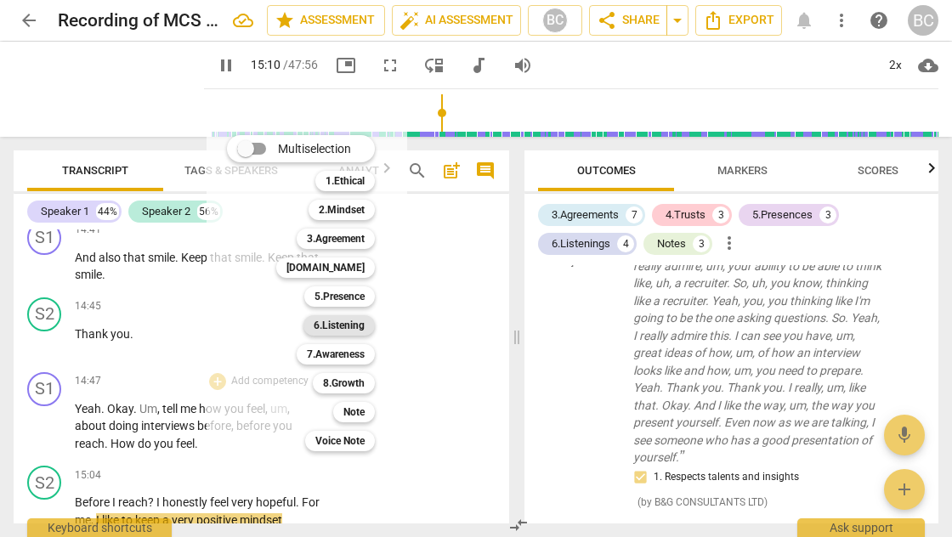
click at [343, 326] on b "6.Listening" at bounding box center [339, 325] width 51 height 20
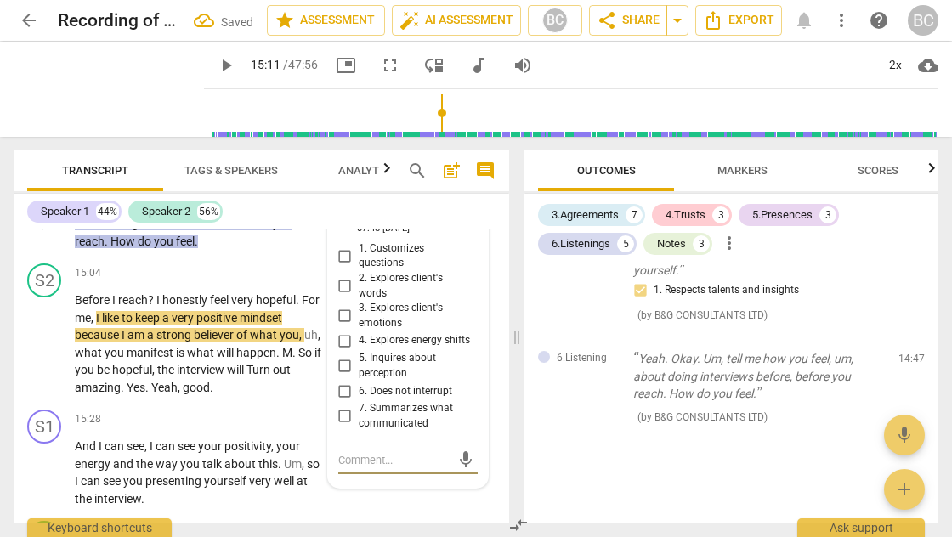
scroll to position [7527, 0]
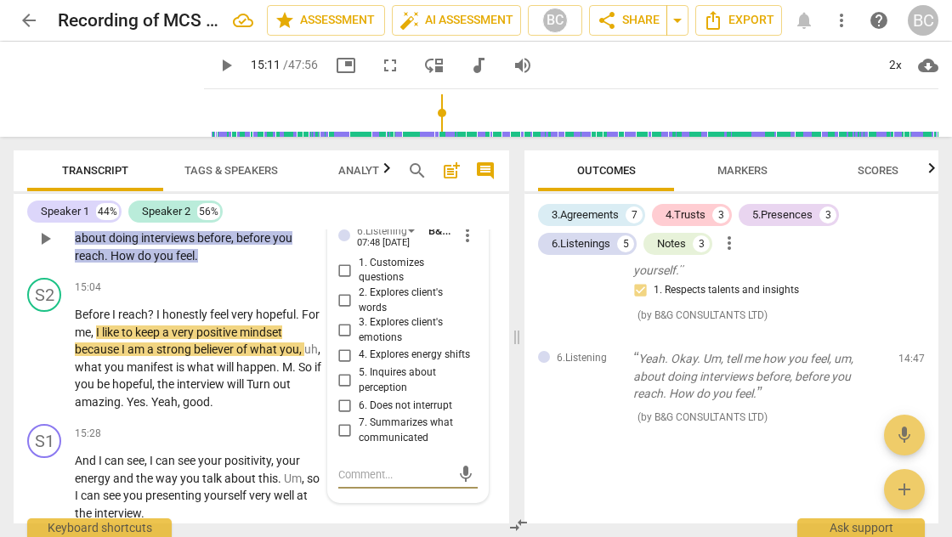
click at [346, 345] on input "4. Explores energy shifts" at bounding box center [345, 355] width 27 height 20
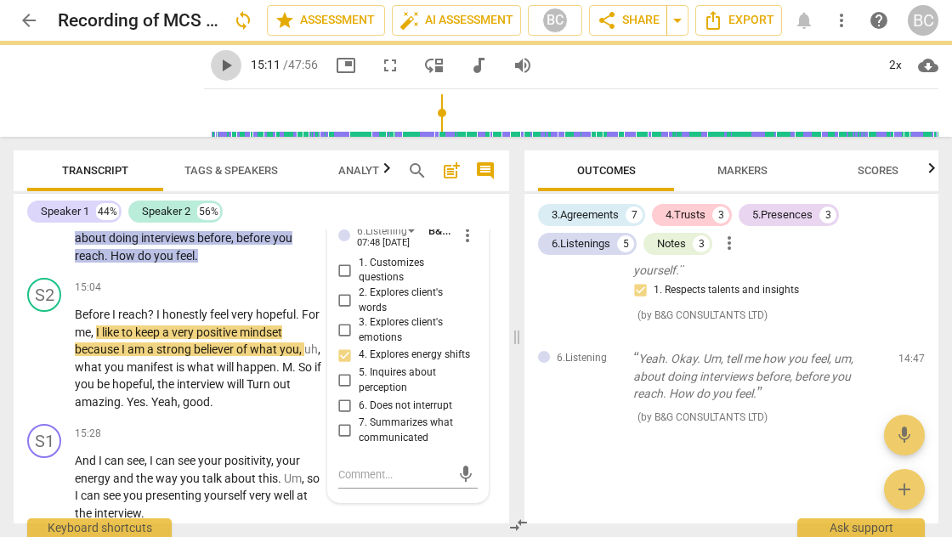
click at [216, 61] on span "play_arrow" at bounding box center [226, 65] width 20 height 20
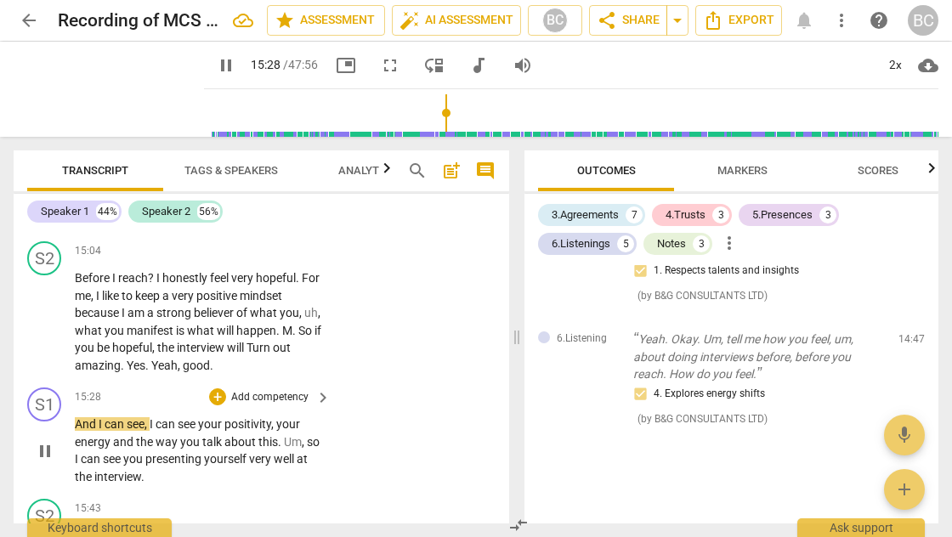
scroll to position [7570, 0]
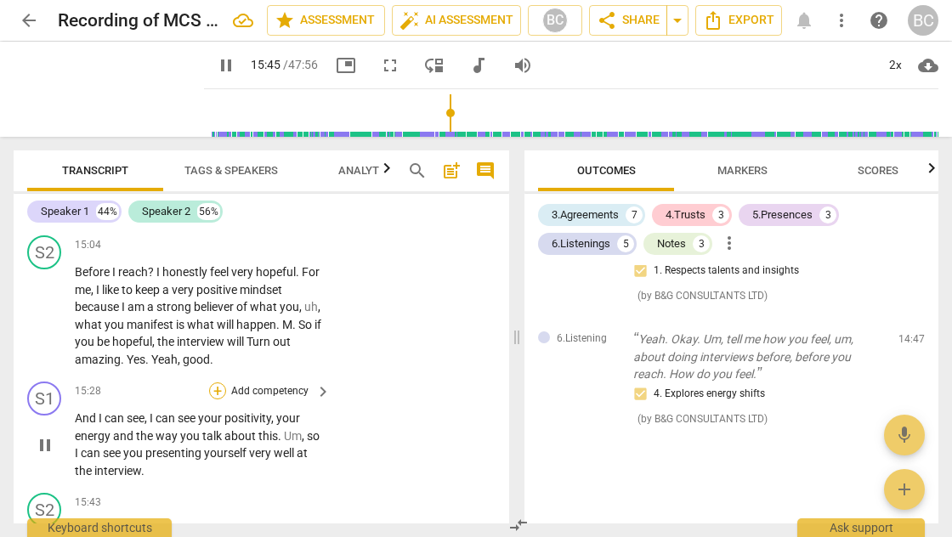
click at [218, 383] on div "+" at bounding box center [217, 391] width 17 height 17
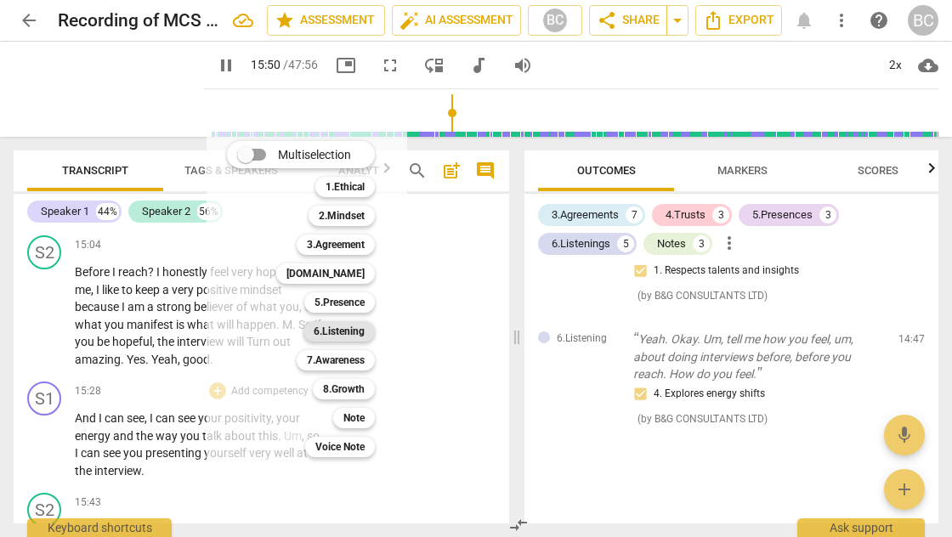
click at [329, 331] on b "6.Listening" at bounding box center [339, 331] width 51 height 20
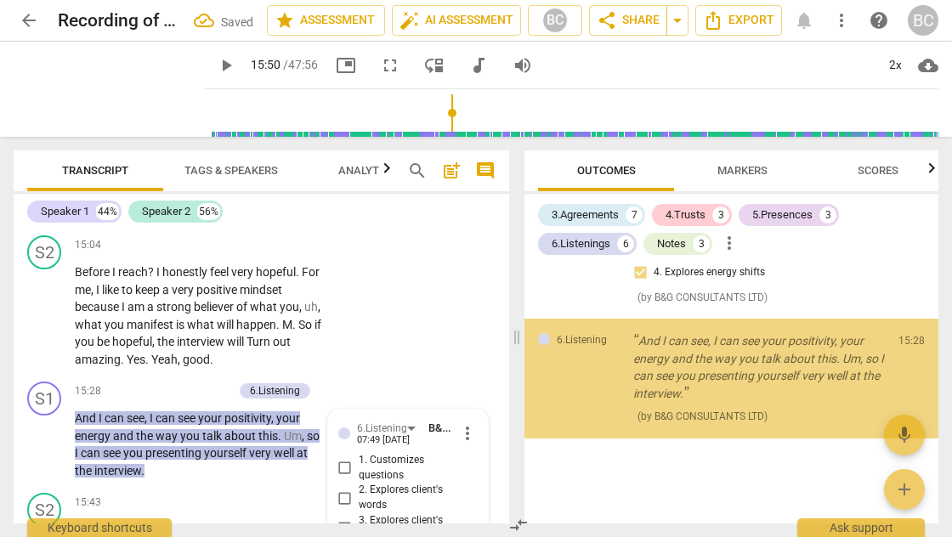
scroll to position [7781, 0]
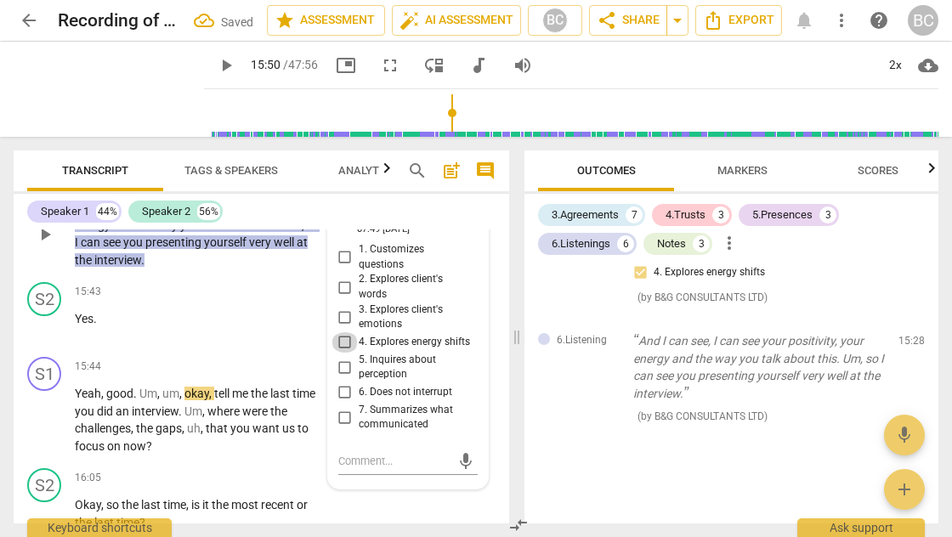
click at [343, 332] on input "4. Explores energy shifts" at bounding box center [345, 342] width 27 height 20
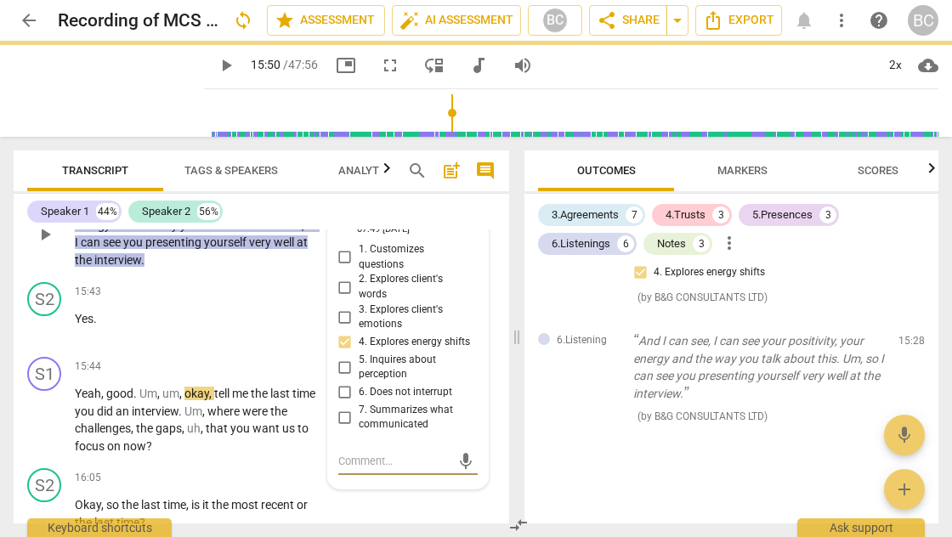
click at [338, 453] on textarea at bounding box center [394, 461] width 112 height 16
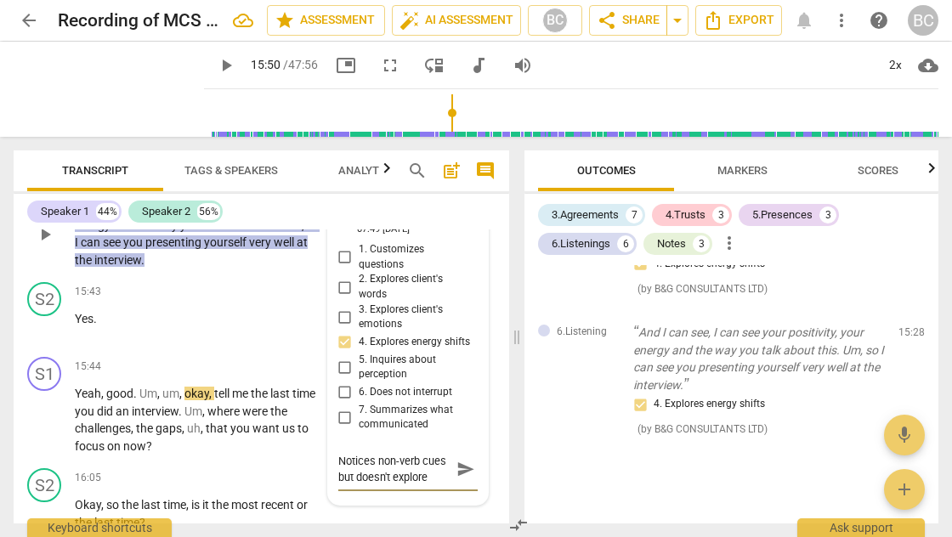
scroll to position [14, 0]
click at [463, 460] on span "send" at bounding box center [466, 469] width 19 height 19
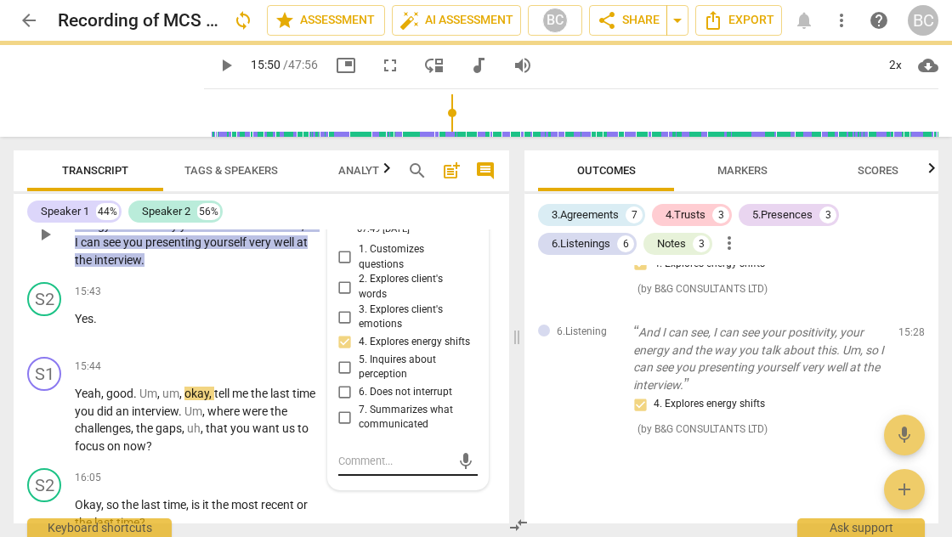
scroll to position [0, 0]
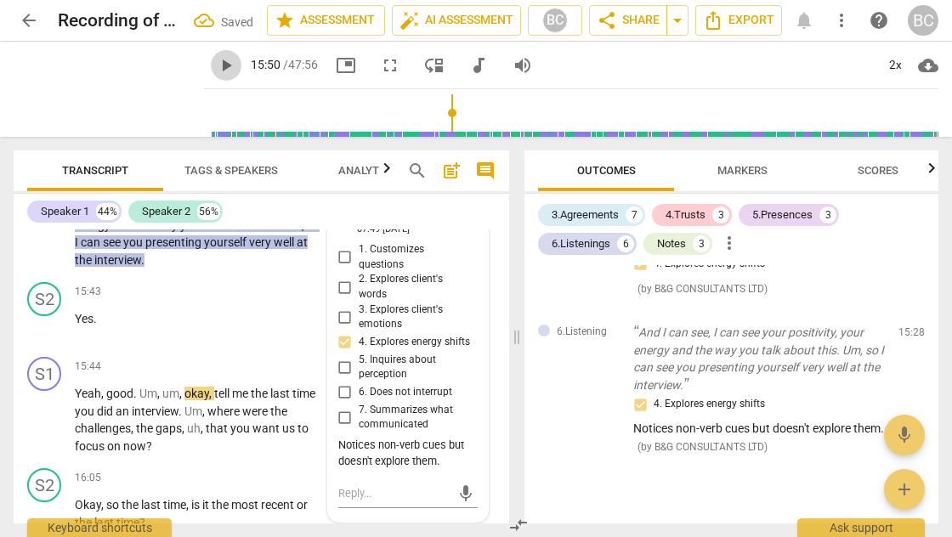
click at [216, 65] on span "play_arrow" at bounding box center [226, 65] width 20 height 20
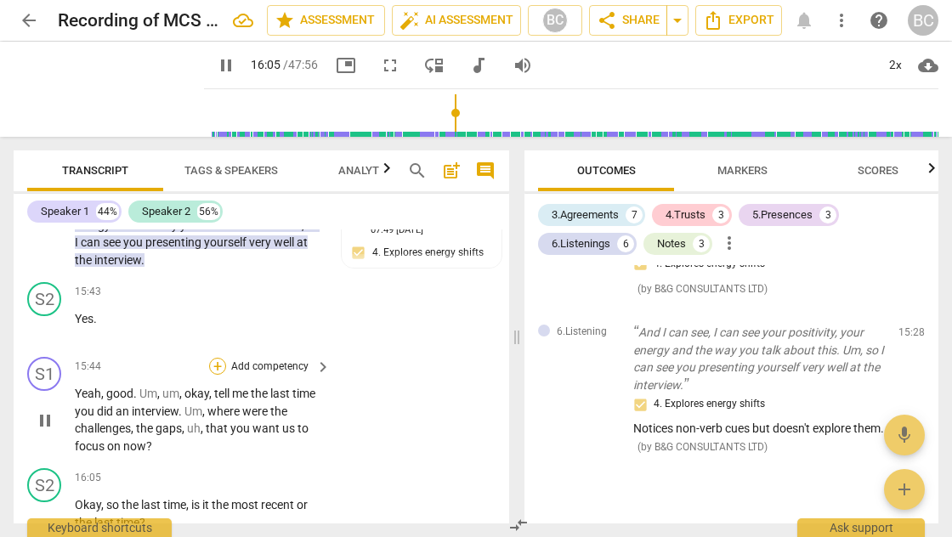
click at [220, 358] on div "+" at bounding box center [217, 366] width 17 height 17
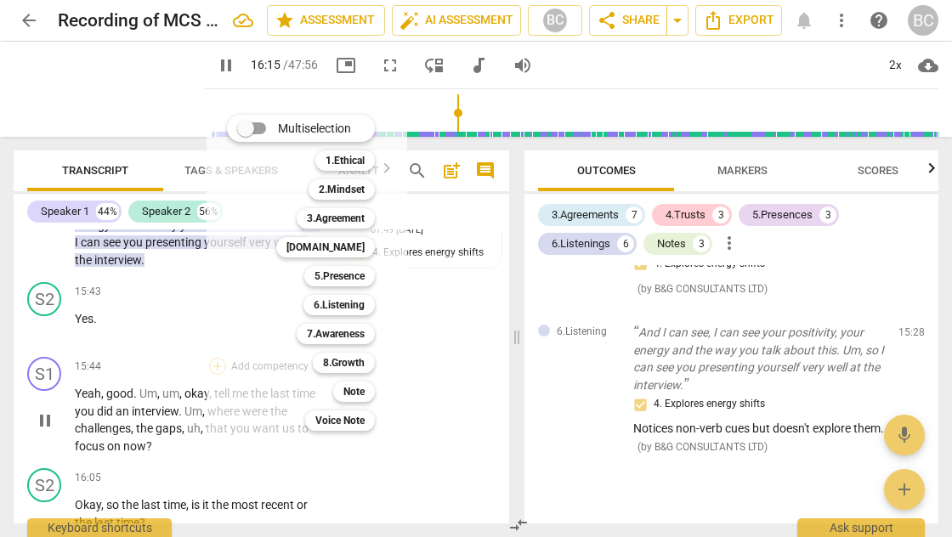
scroll to position [8106, 0]
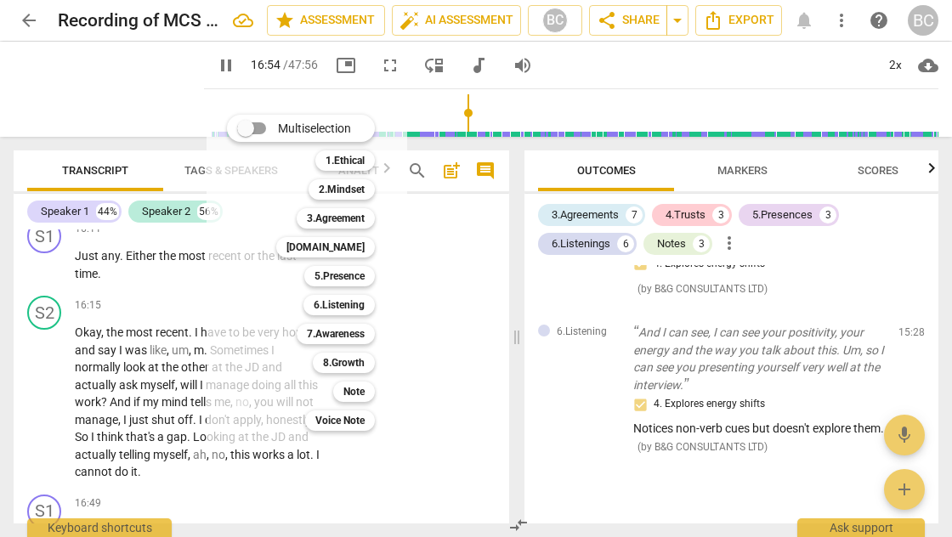
click at [465, 325] on div at bounding box center [476, 268] width 952 height 537
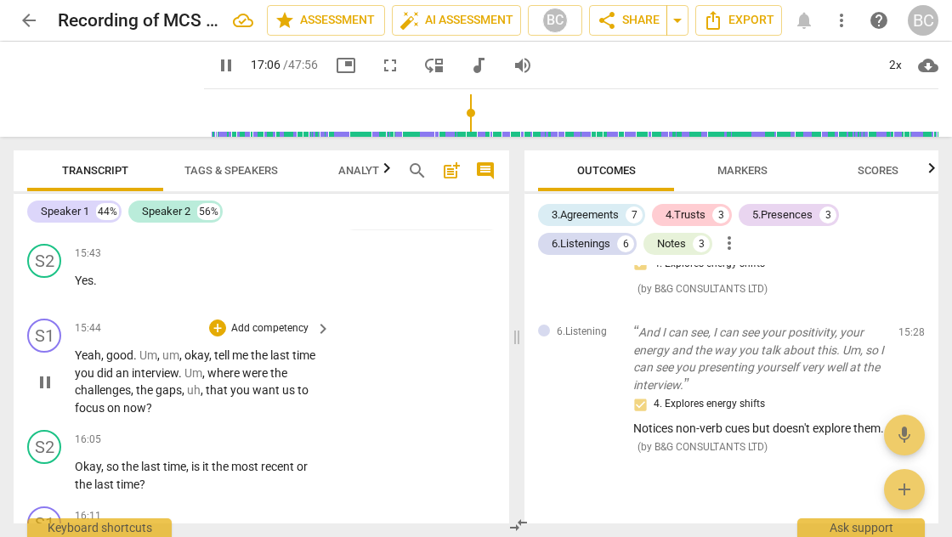
scroll to position [7814, 0]
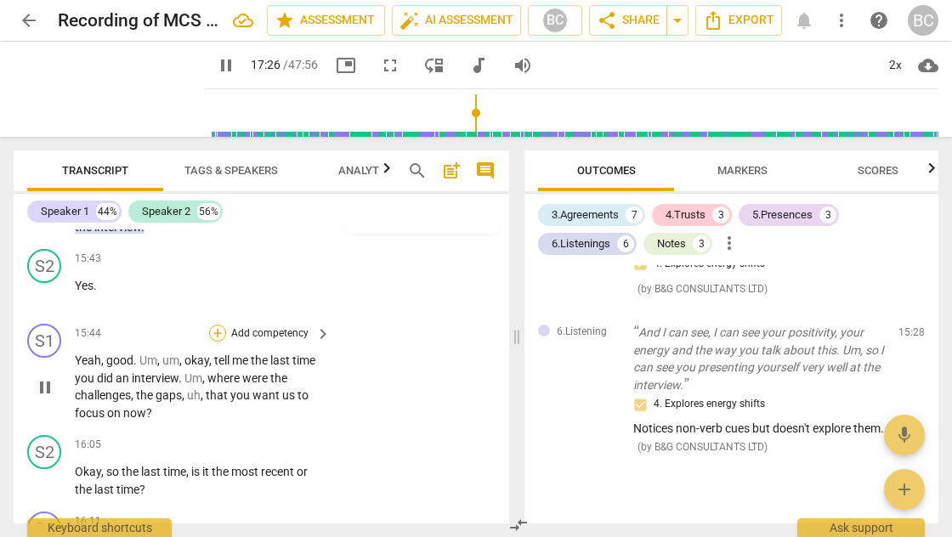
click at [216, 325] on div "+" at bounding box center [217, 333] width 17 height 17
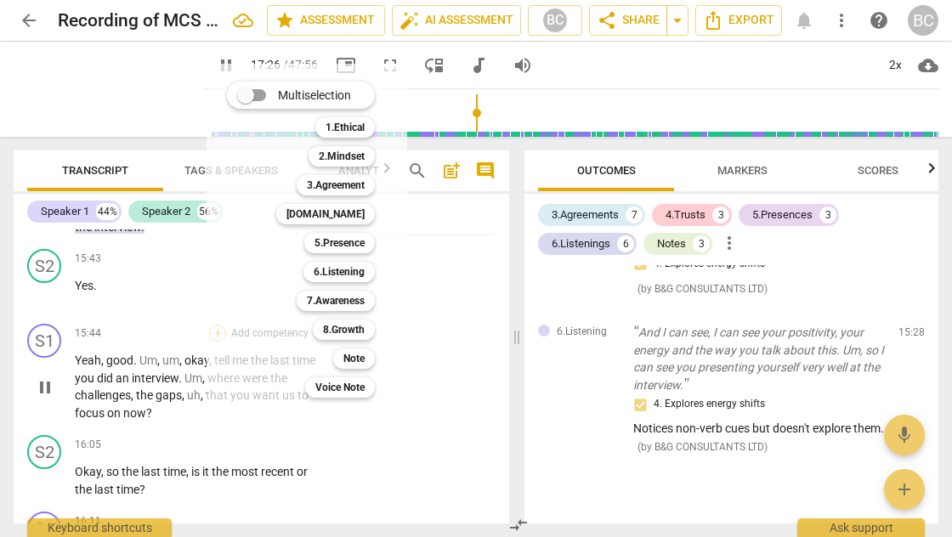
scroll to position [8511, 0]
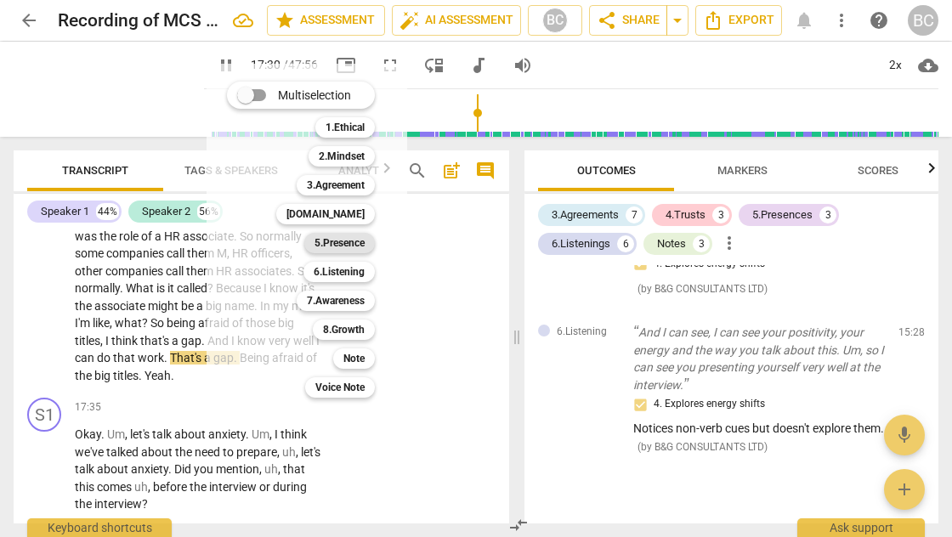
click at [351, 244] on b "5.Presence" at bounding box center [340, 243] width 50 height 20
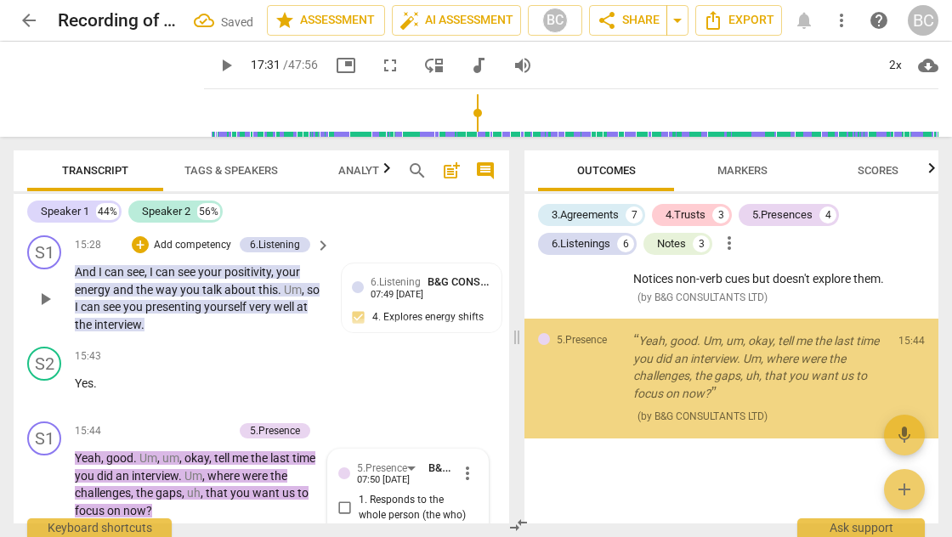
scroll to position [7916, 0]
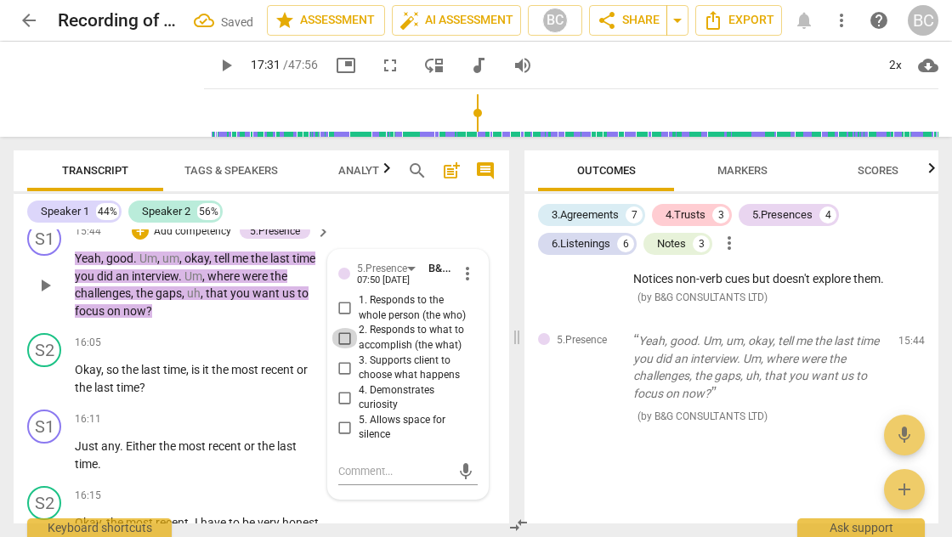
click at [343, 328] on input "2. Responds to what to accomplish (the what)" at bounding box center [345, 338] width 27 height 20
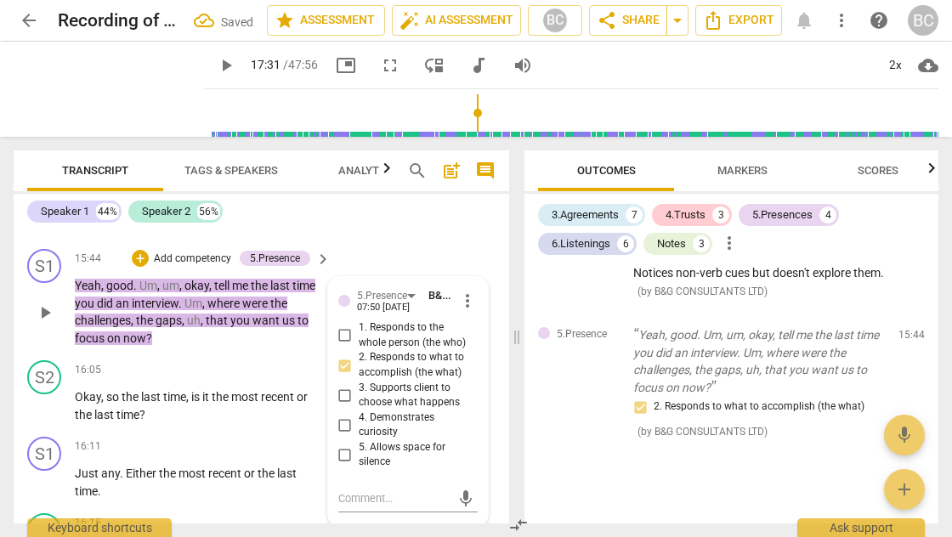
scroll to position [7891, 0]
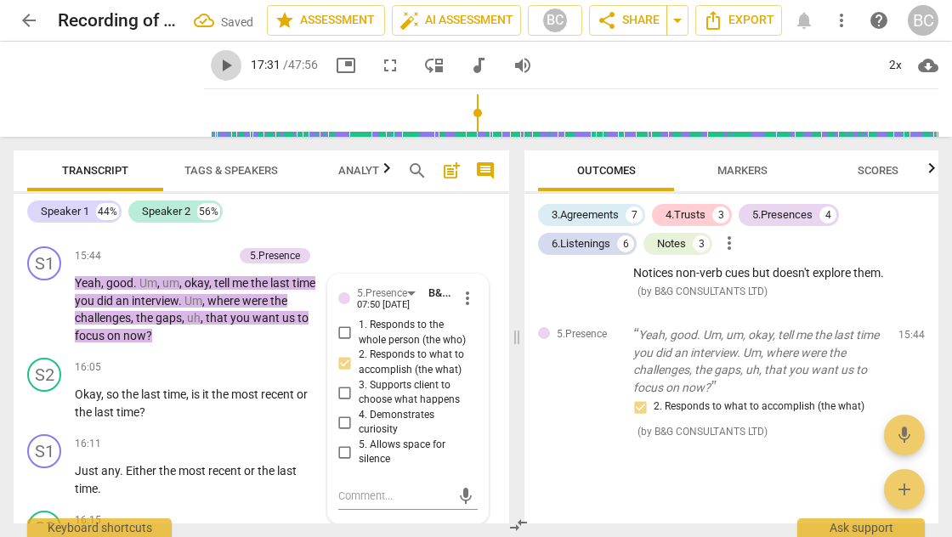
click at [216, 66] on span "play_arrow" at bounding box center [226, 65] width 20 height 20
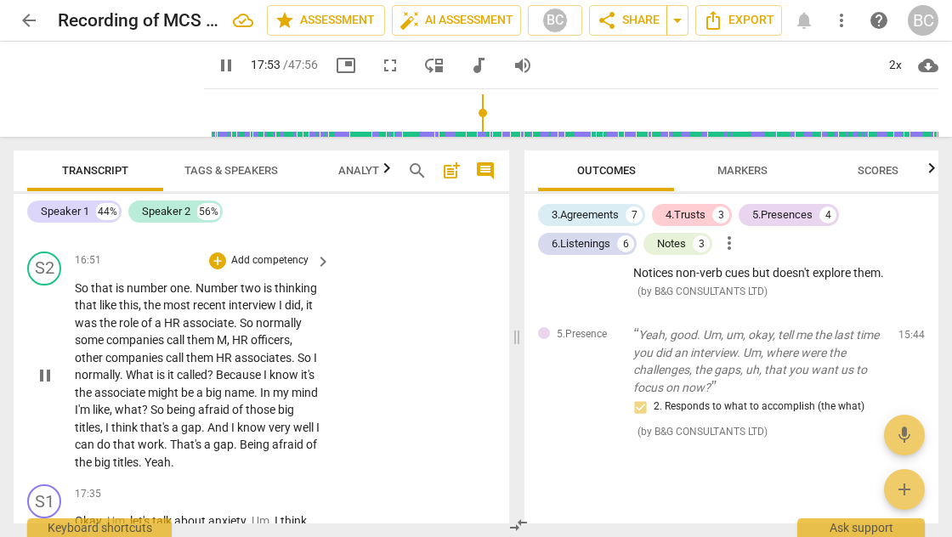
scroll to position [8440, 0]
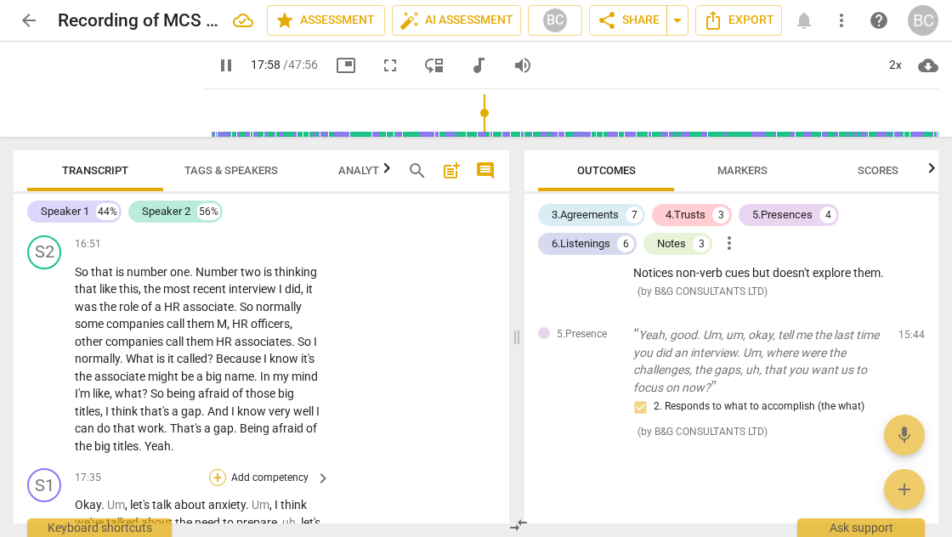
click at [218, 469] on div "+" at bounding box center [217, 477] width 17 height 17
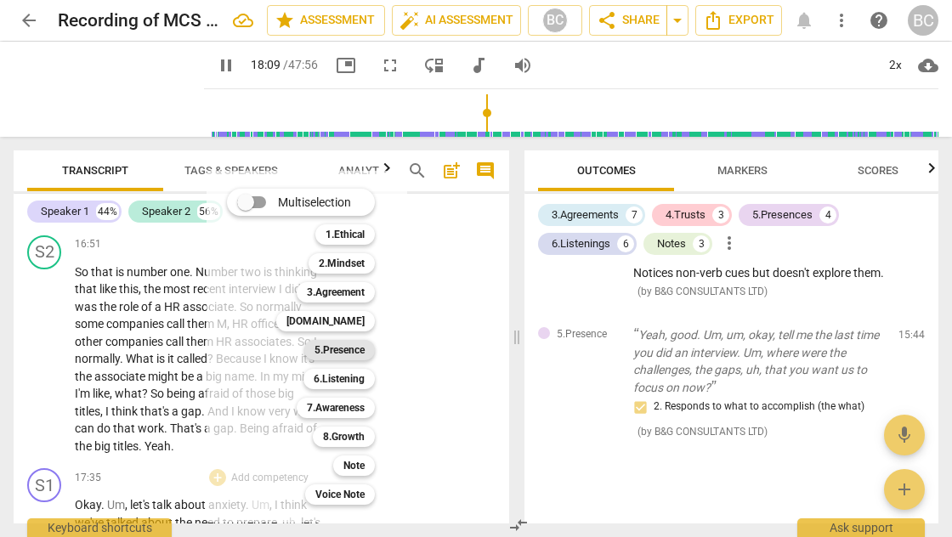
click at [350, 354] on b "5.Presence" at bounding box center [340, 350] width 50 height 20
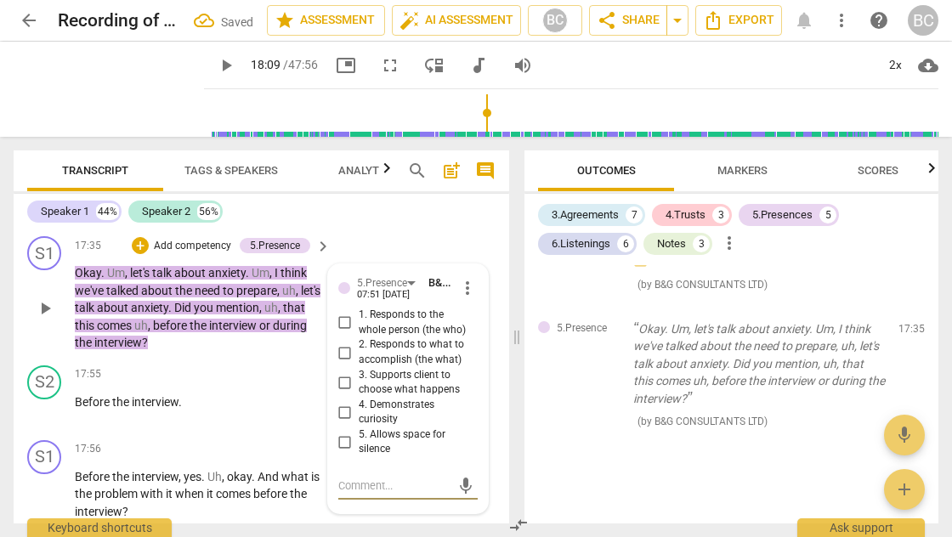
scroll to position [8579, 0]
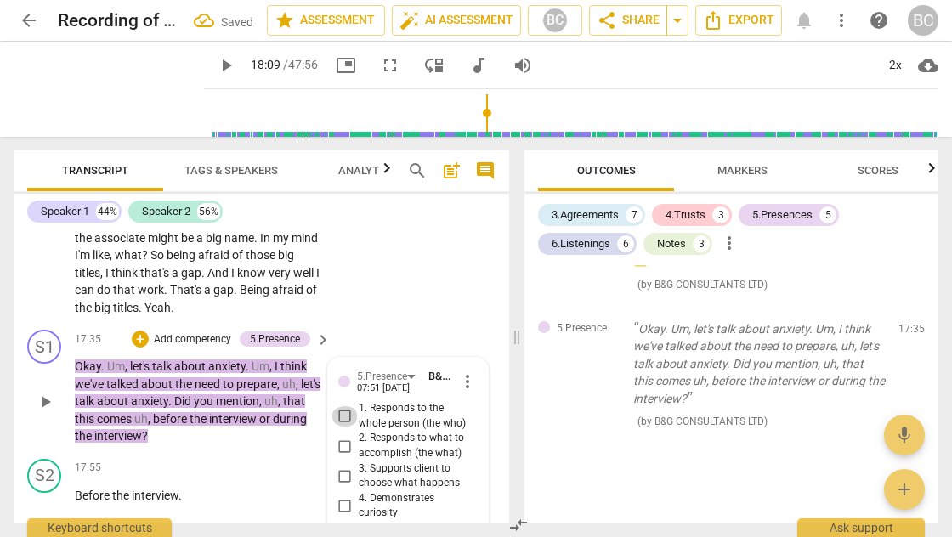
click at [344, 406] on input "1. Responds to the whole person (the who)" at bounding box center [345, 416] width 27 height 20
click at [138, 331] on div "+" at bounding box center [140, 339] width 17 height 17
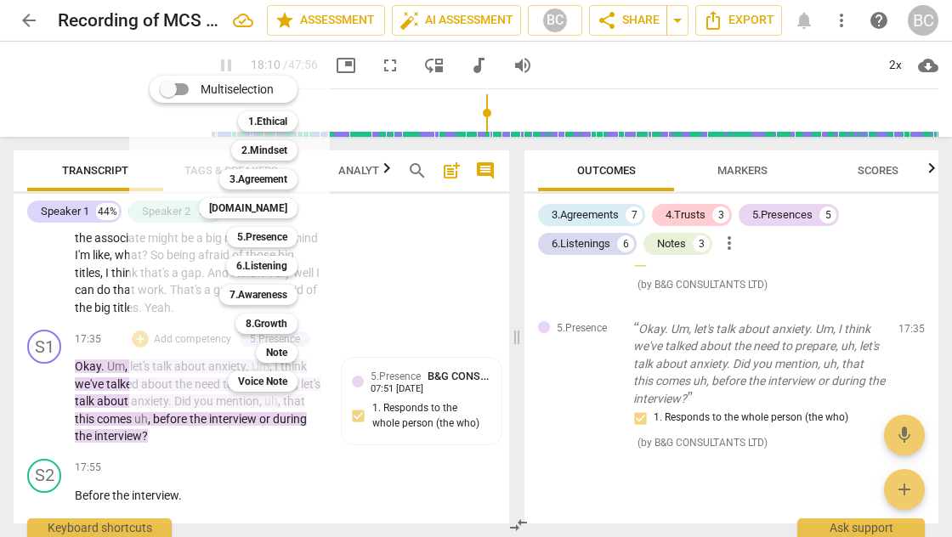
scroll to position [8916, 0]
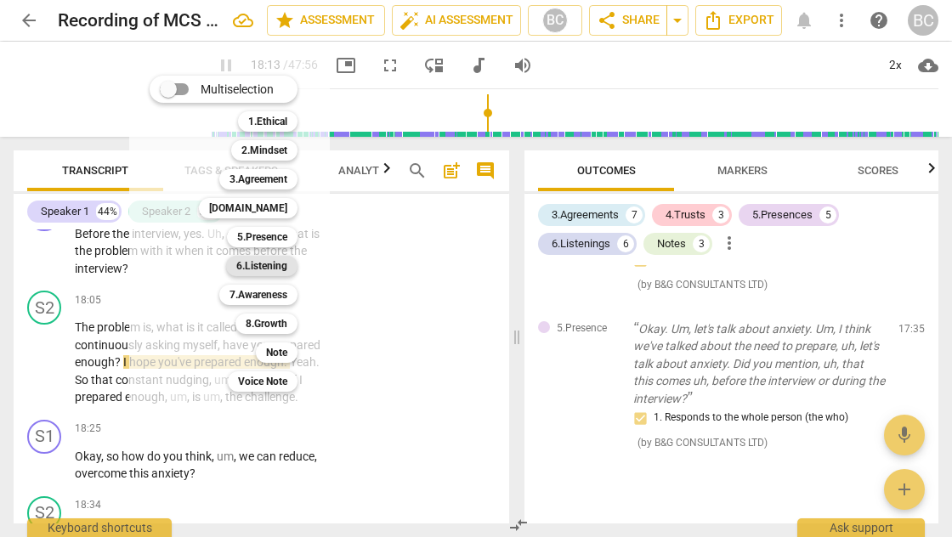
click at [265, 270] on b "6.Listening" at bounding box center [261, 266] width 51 height 20
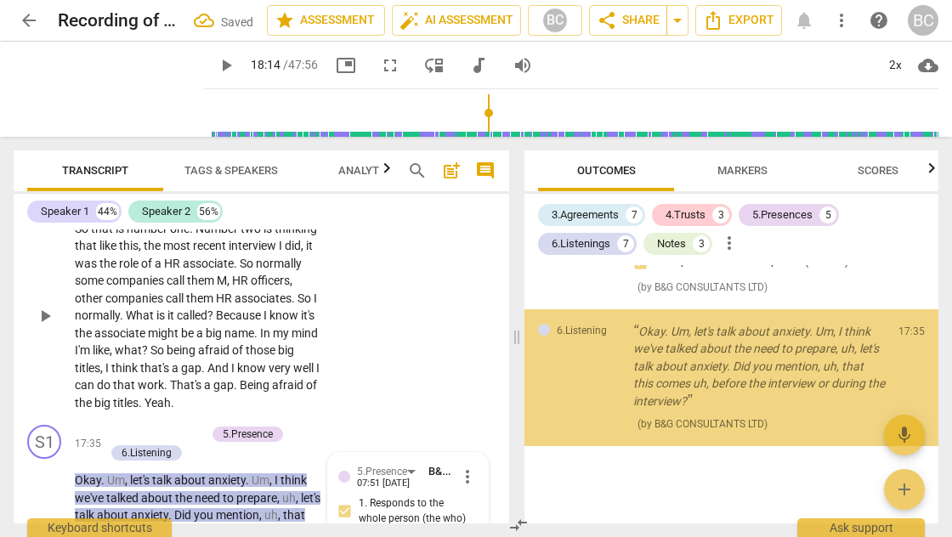
scroll to position [8674, 0]
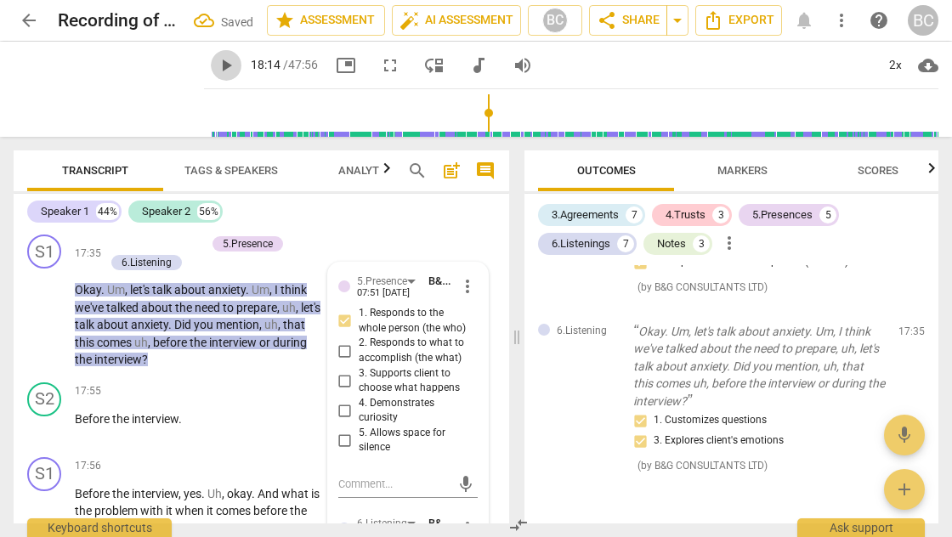
click at [216, 68] on span "play_arrow" at bounding box center [226, 65] width 20 height 20
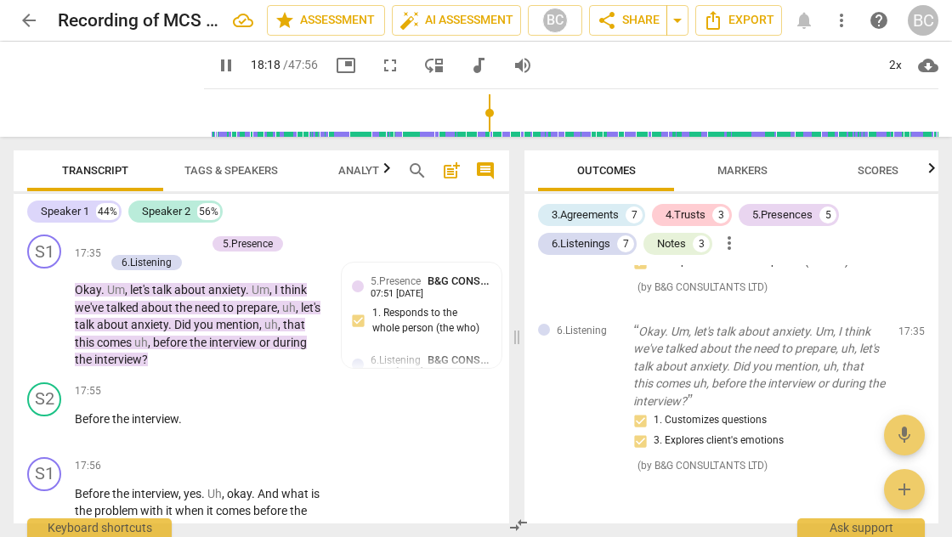
scroll to position [8985, 0]
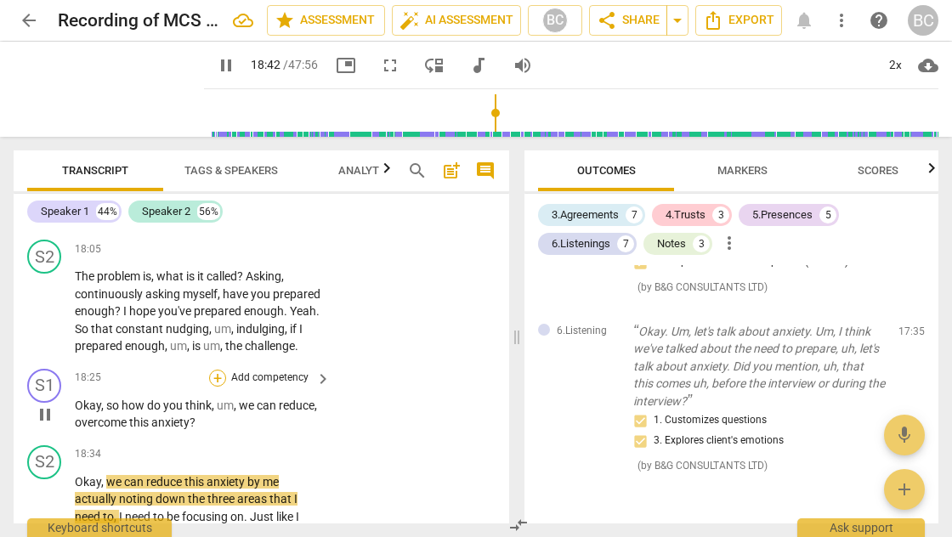
click at [213, 370] on div "+" at bounding box center [217, 378] width 17 height 17
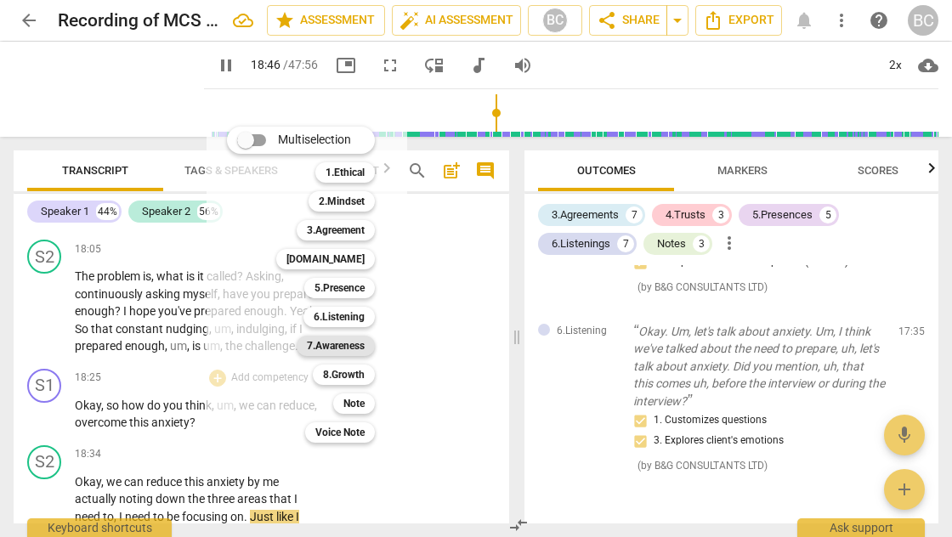
click at [332, 347] on b "7.Awareness" at bounding box center [336, 346] width 58 height 20
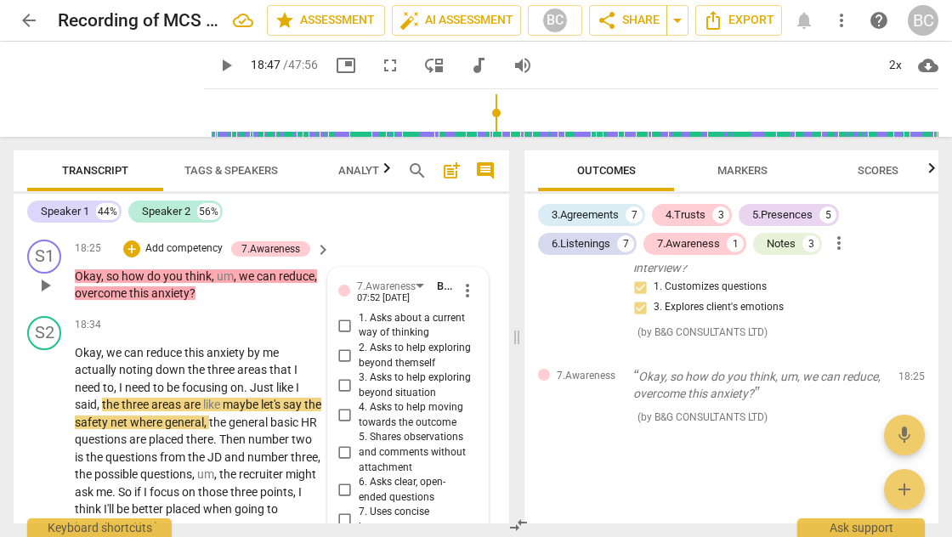
scroll to position [9048, 0]
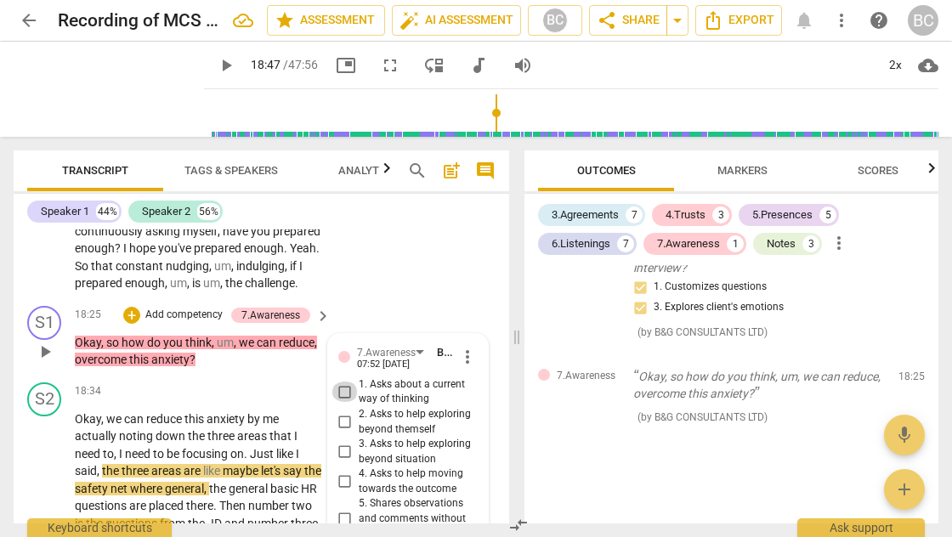
click at [343, 382] on input "1. Asks about a current way of thinking" at bounding box center [345, 392] width 27 height 20
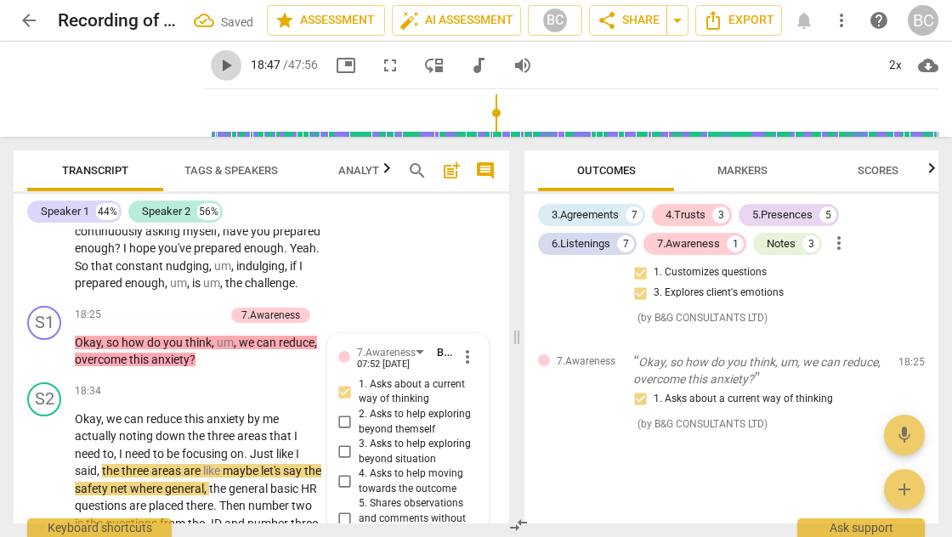
click at [216, 67] on span "play_arrow" at bounding box center [226, 65] width 20 height 20
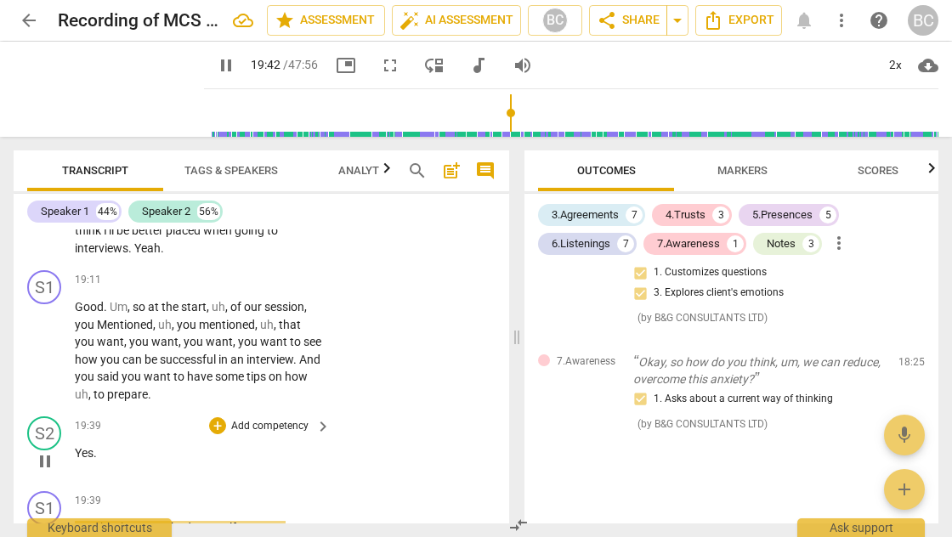
scroll to position [9423, 0]
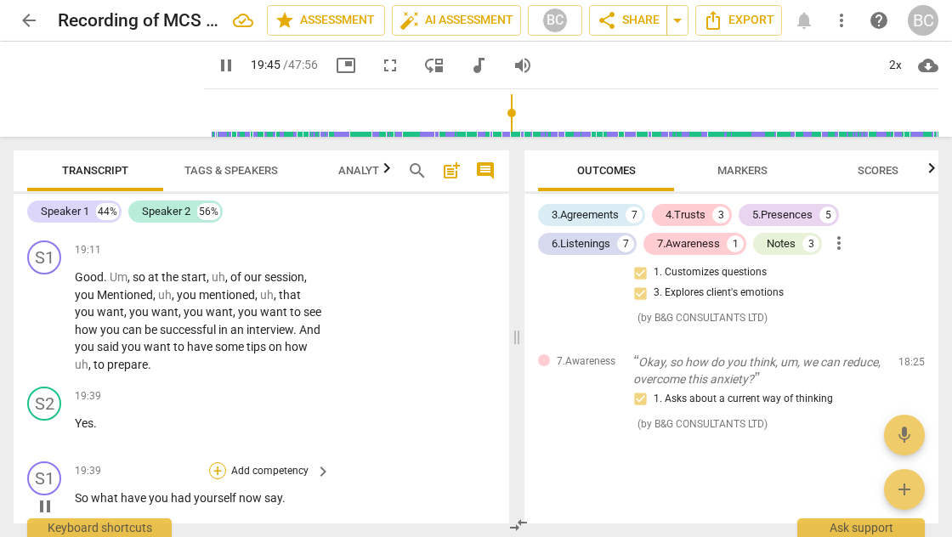
click at [218, 463] on div "+" at bounding box center [217, 471] width 17 height 17
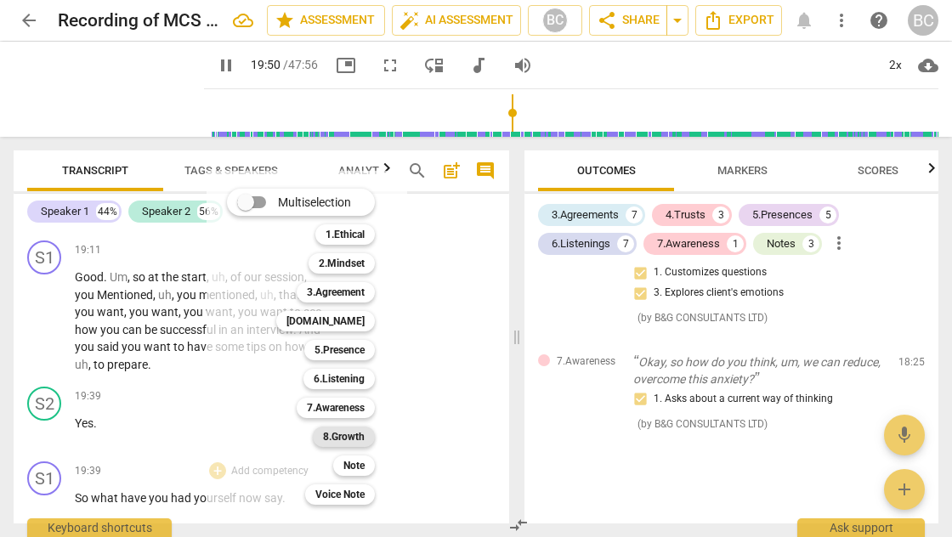
click at [354, 432] on b "8.Growth" at bounding box center [344, 437] width 42 height 20
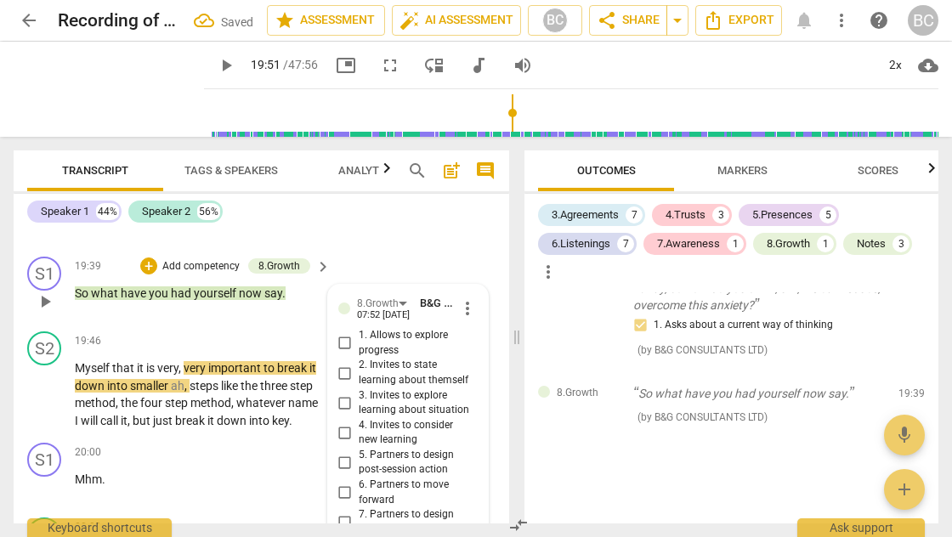
scroll to position [9626, 0]
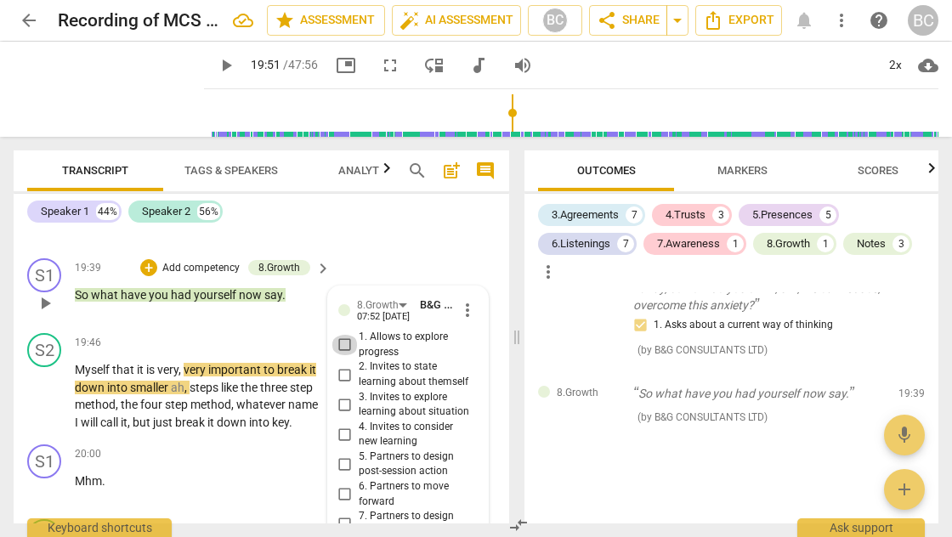
click at [343, 335] on input "1. Allows to explore progress" at bounding box center [345, 345] width 27 height 20
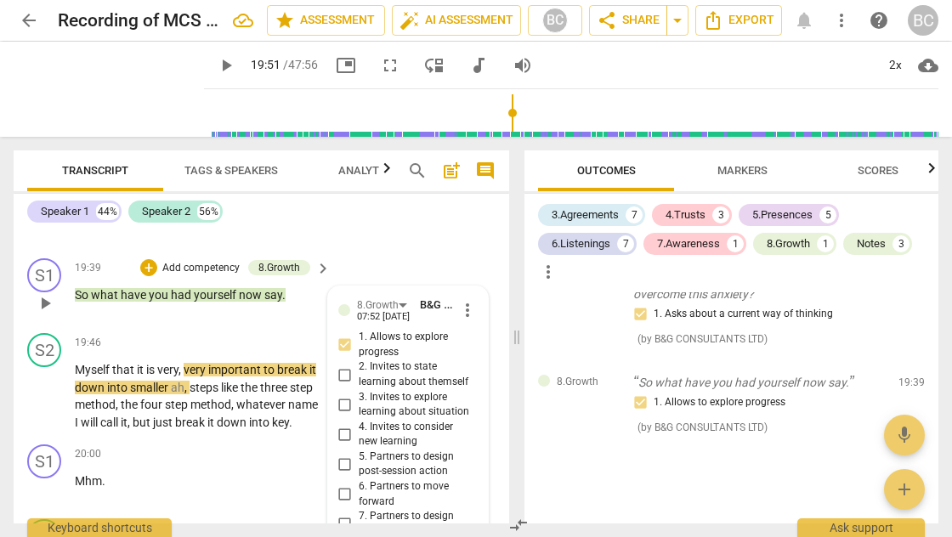
click at [343, 365] on input "2. Invites to state learning about themself" at bounding box center [345, 375] width 27 height 20
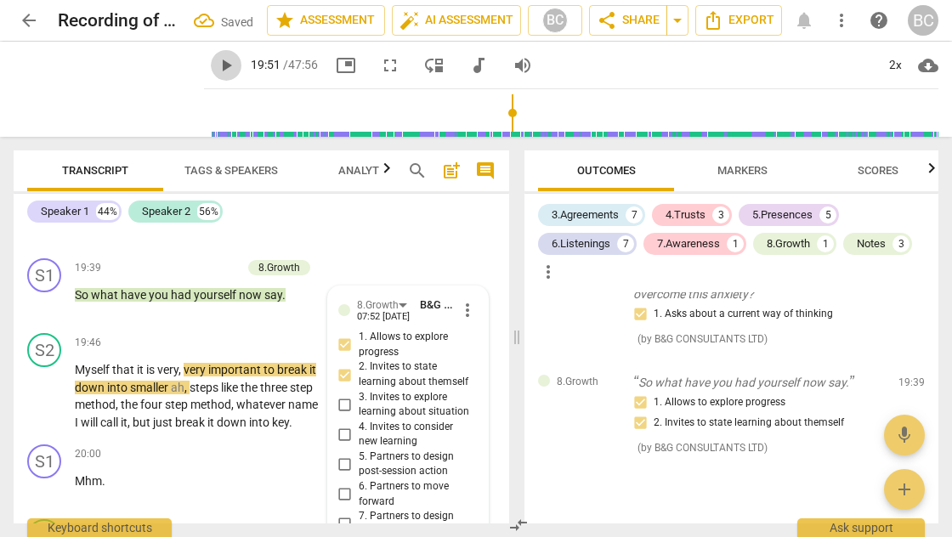
click at [216, 68] on span "play_arrow" at bounding box center [226, 65] width 20 height 20
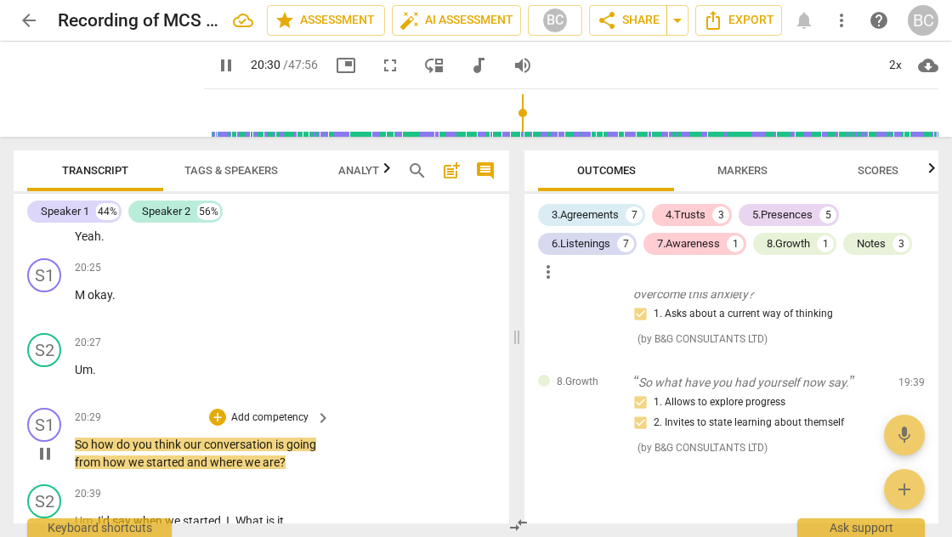
scroll to position [10071, 0]
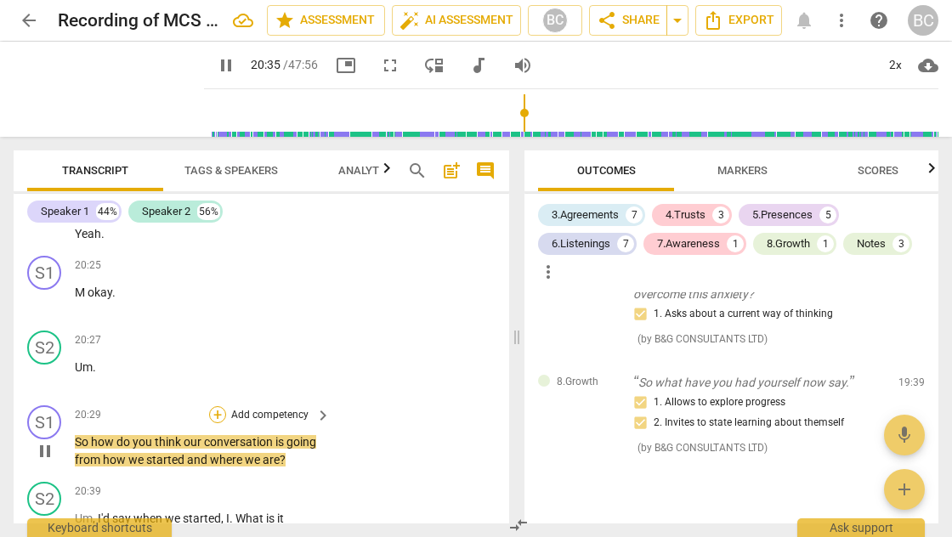
click at [218, 406] on div "+" at bounding box center [217, 414] width 17 height 17
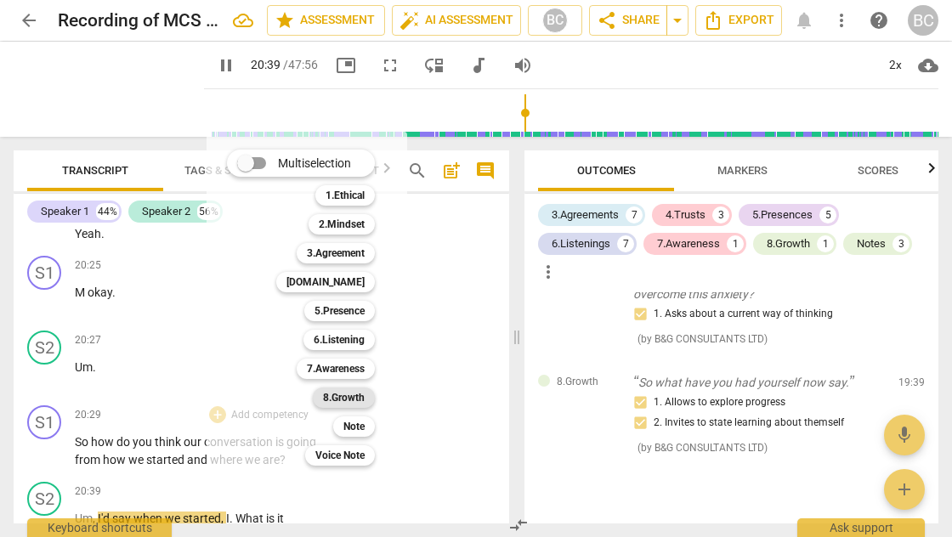
click at [347, 396] on b "8.Growth" at bounding box center [344, 398] width 42 height 20
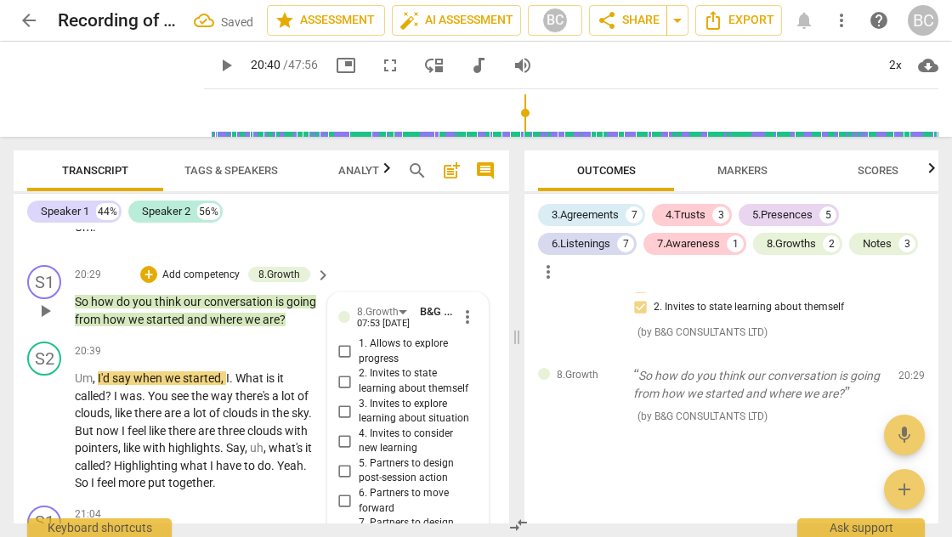
scroll to position [10209, 0]
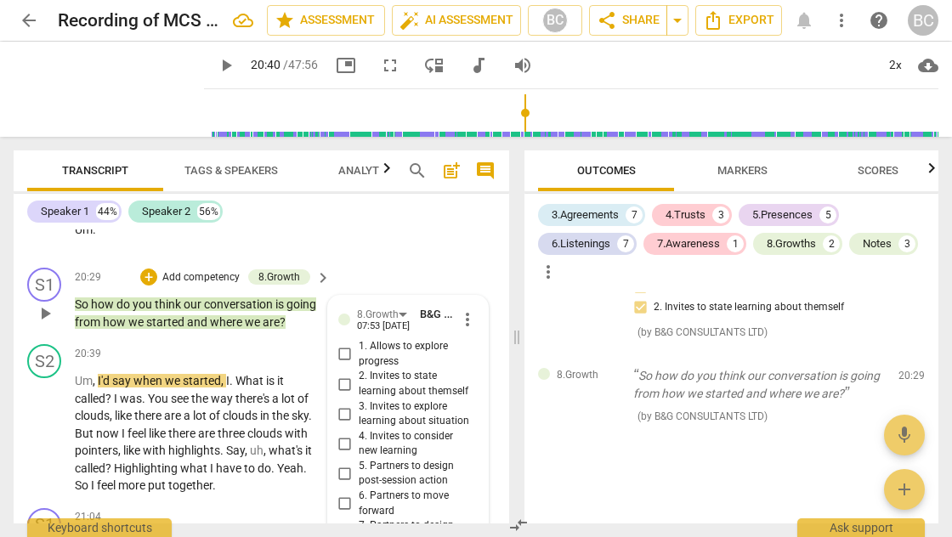
click at [343, 344] on input "1. Allows to explore progress" at bounding box center [345, 354] width 27 height 20
click at [216, 64] on span "play_arrow" at bounding box center [226, 65] width 20 height 20
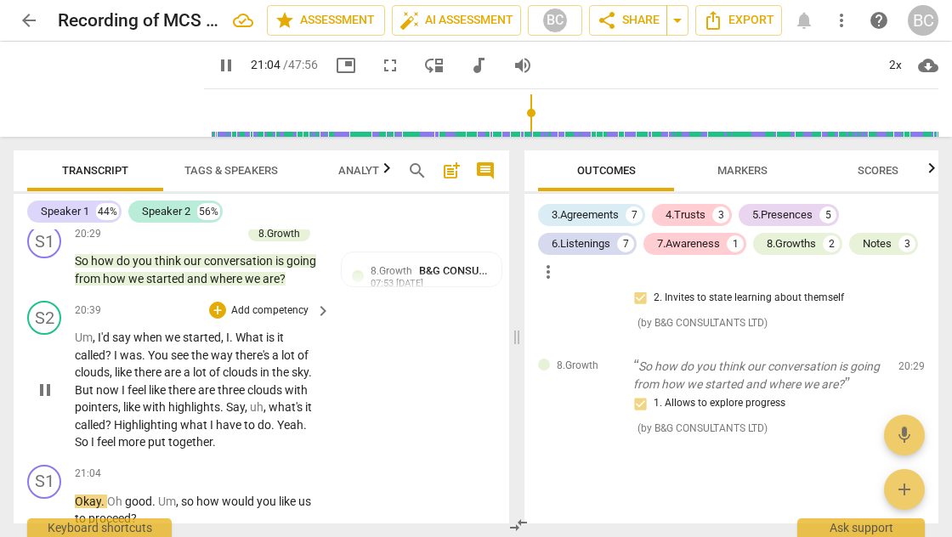
scroll to position [10275, 0]
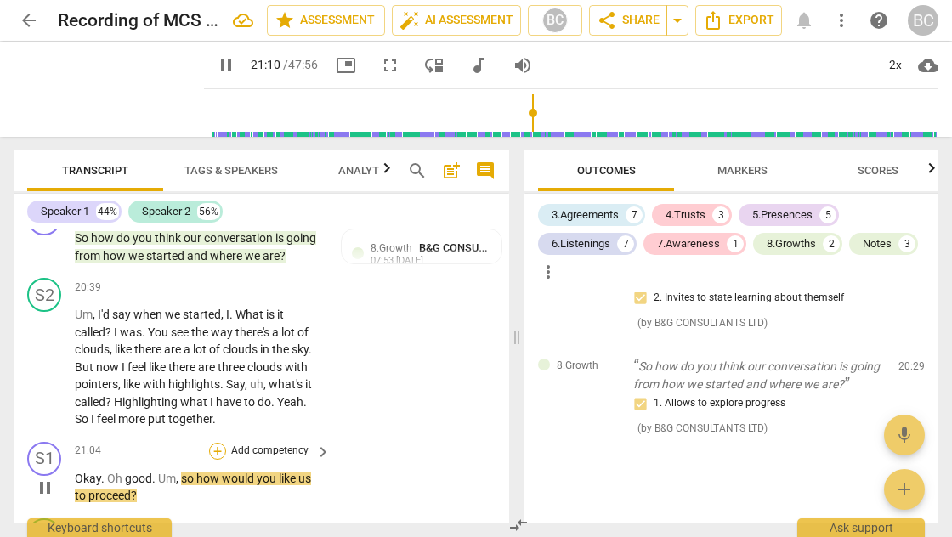
click at [216, 443] on div "+" at bounding box center [217, 451] width 17 height 17
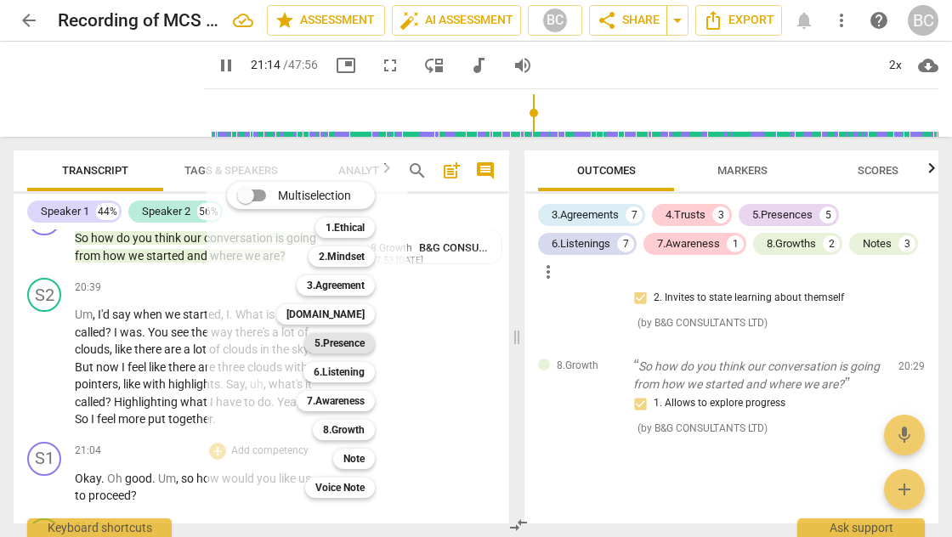
click at [340, 343] on b "5.Presence" at bounding box center [340, 343] width 50 height 20
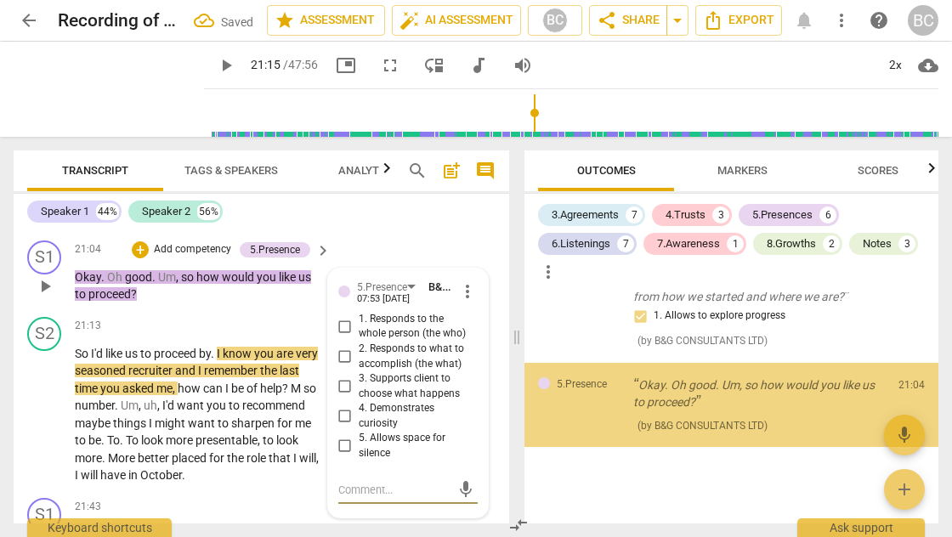
scroll to position [4495, 0]
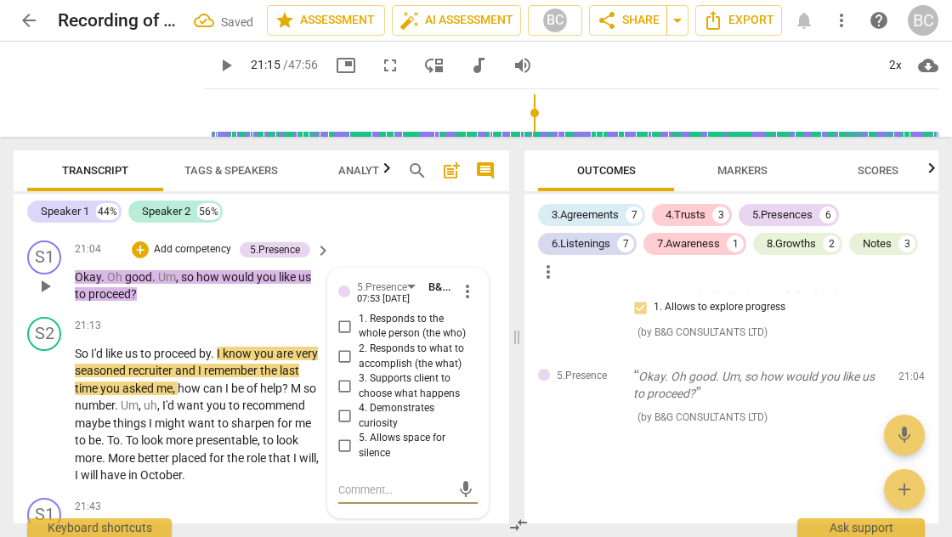
click at [343, 377] on input "3. Supports client to choose what happens" at bounding box center [345, 387] width 27 height 20
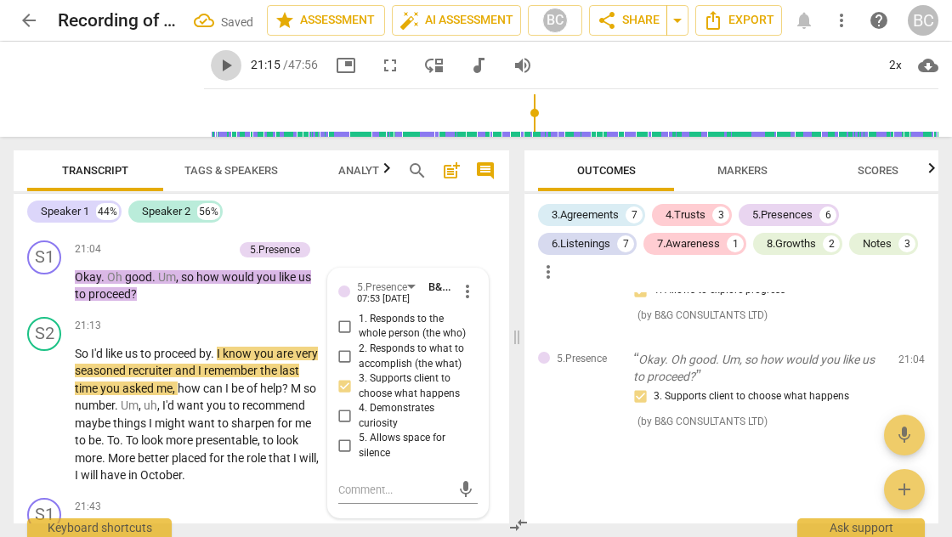
click at [216, 69] on span "play_arrow" at bounding box center [226, 65] width 20 height 20
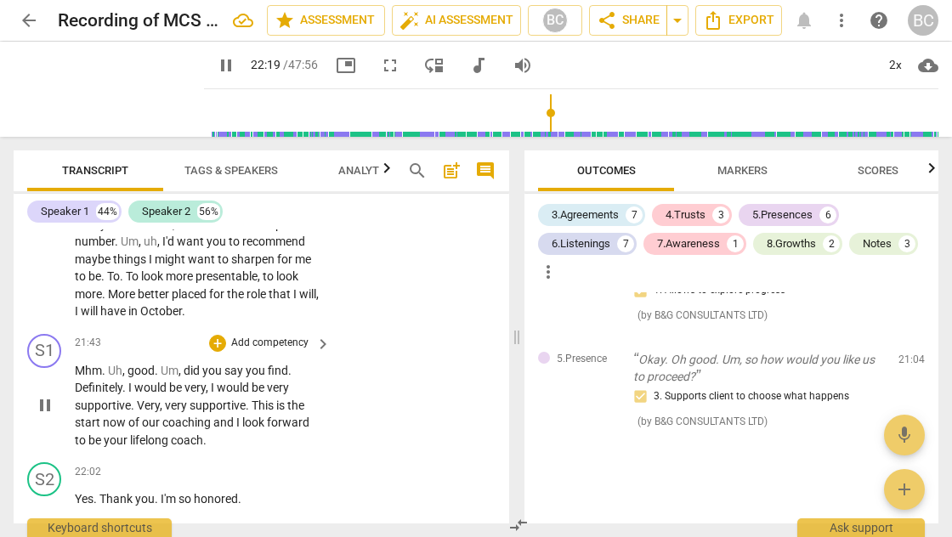
scroll to position [10616, 0]
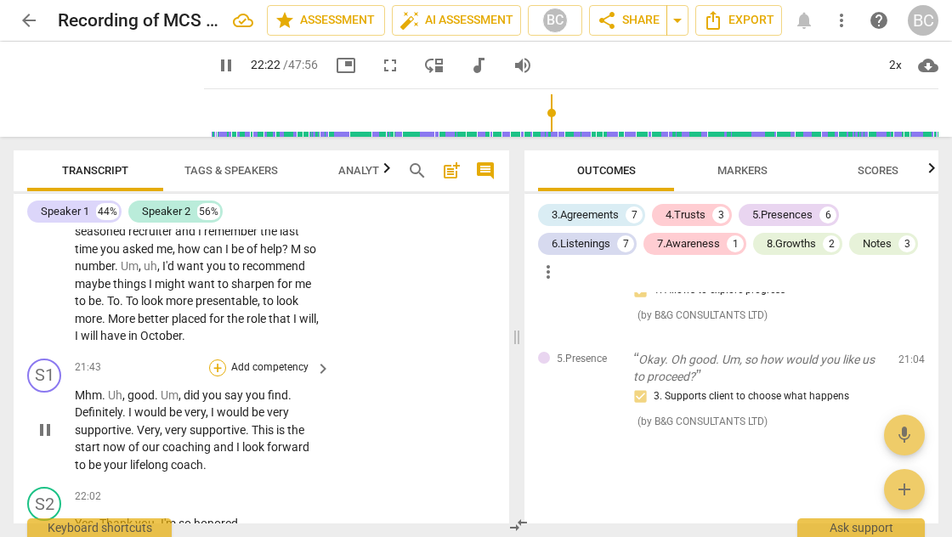
click at [217, 360] on div "+" at bounding box center [217, 368] width 17 height 17
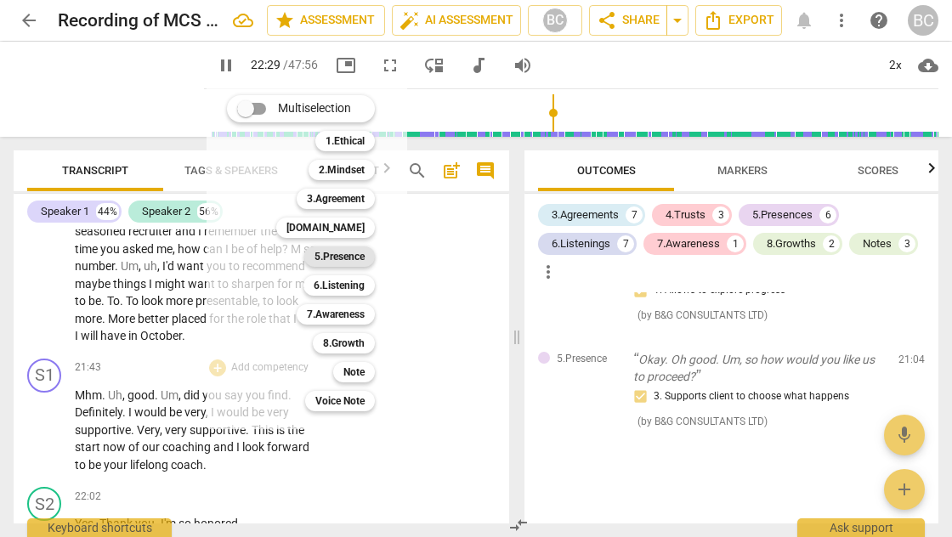
click at [349, 259] on b "5.Presence" at bounding box center [340, 257] width 50 height 20
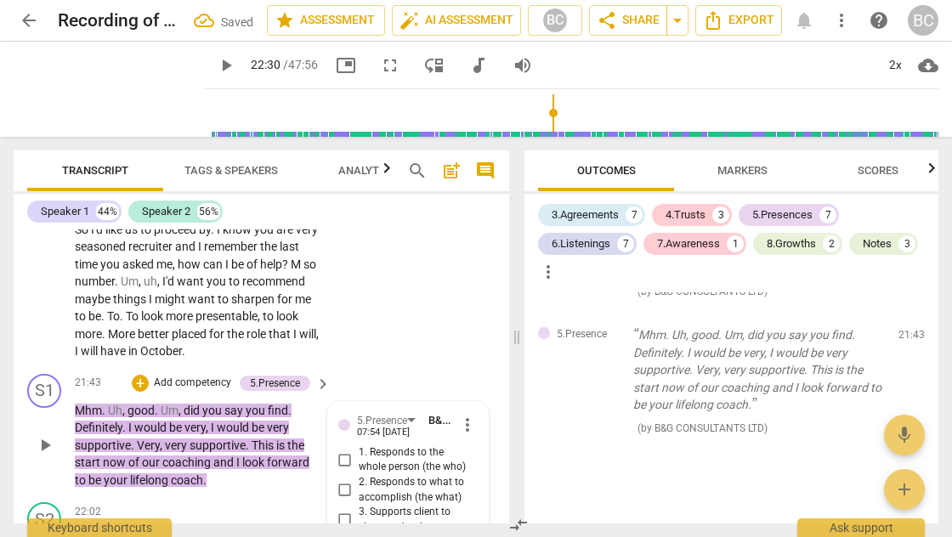
scroll to position [10599, 0]
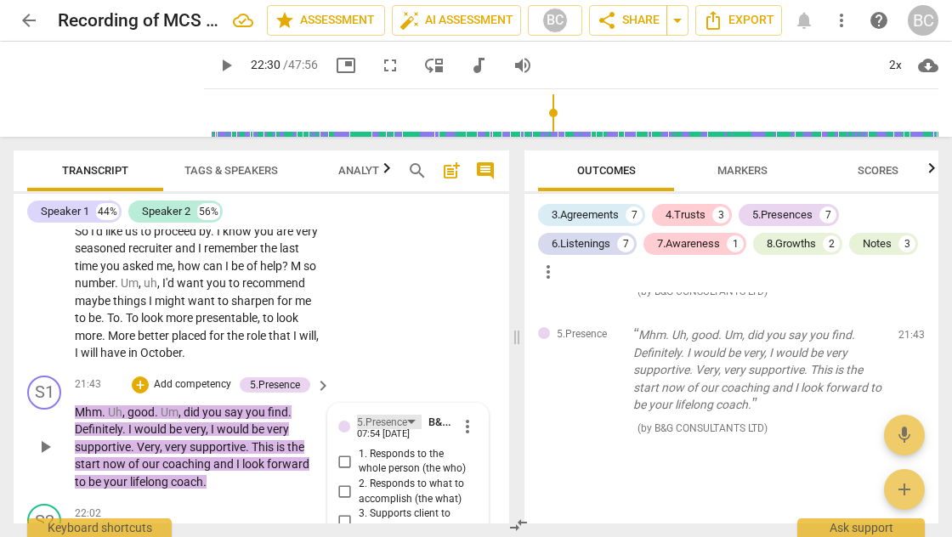
click at [413, 415] on div "5.Presence" at bounding box center [389, 422] width 65 height 14
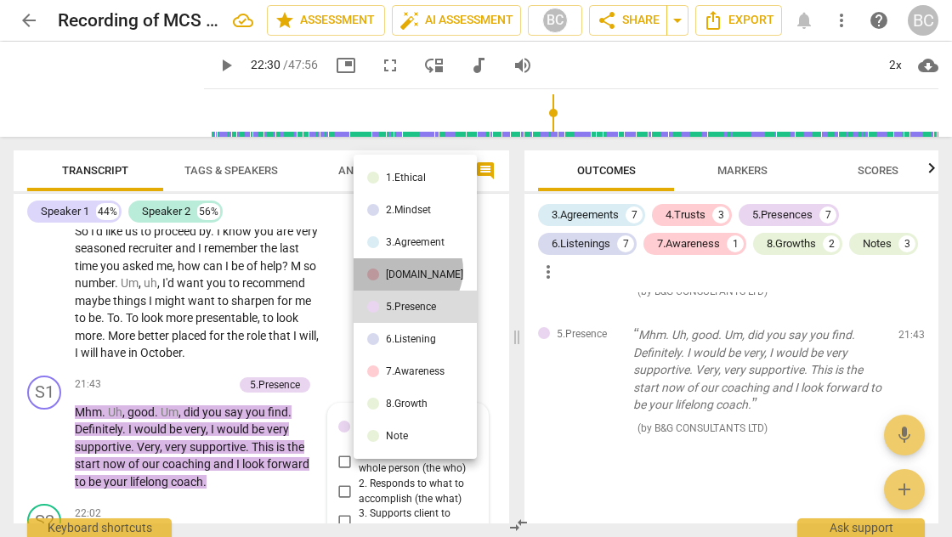
click at [405, 270] on div "[DOMAIN_NAME]" at bounding box center [424, 275] width 77 height 10
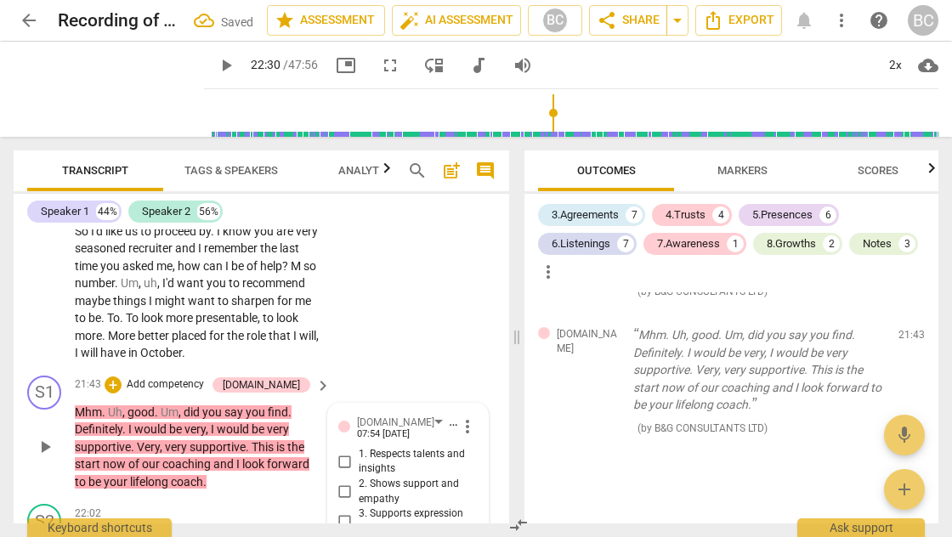
click at [342, 482] on input "2. Shows support and empathy" at bounding box center [345, 492] width 27 height 20
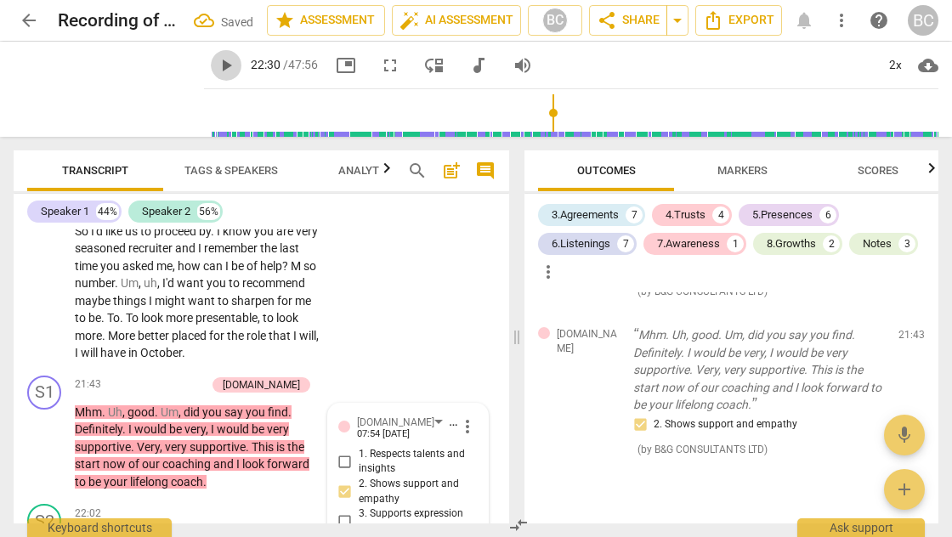
click at [216, 68] on span "play_arrow" at bounding box center [226, 65] width 20 height 20
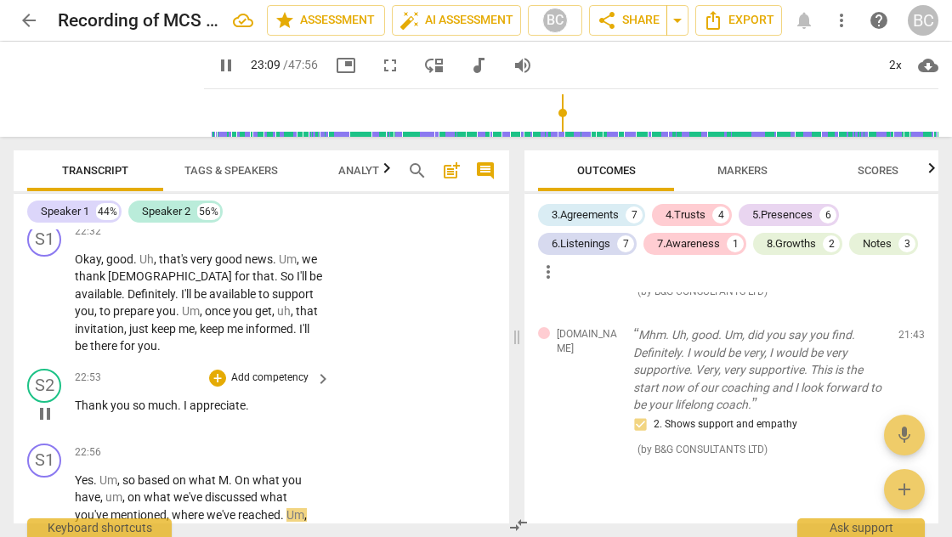
scroll to position [11298, 0]
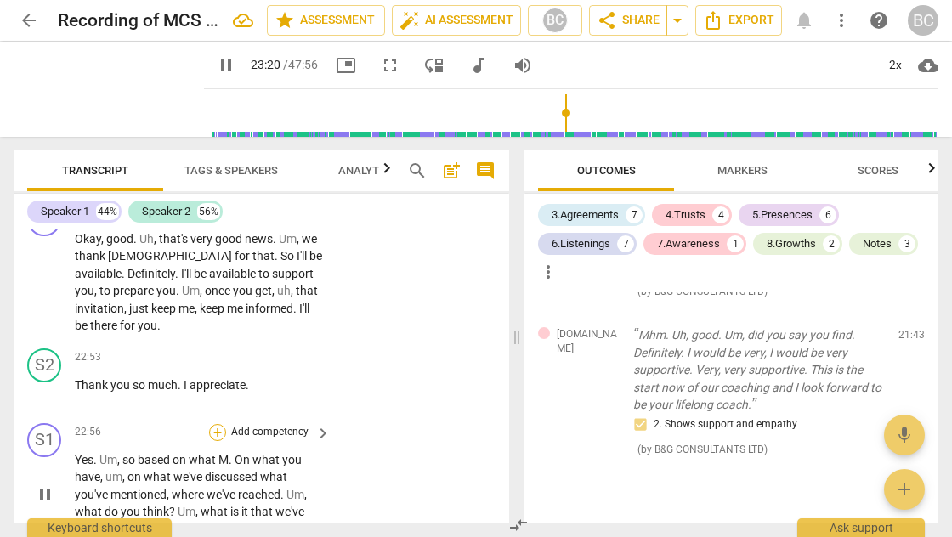
click at [219, 424] on div "+" at bounding box center [217, 432] width 17 height 17
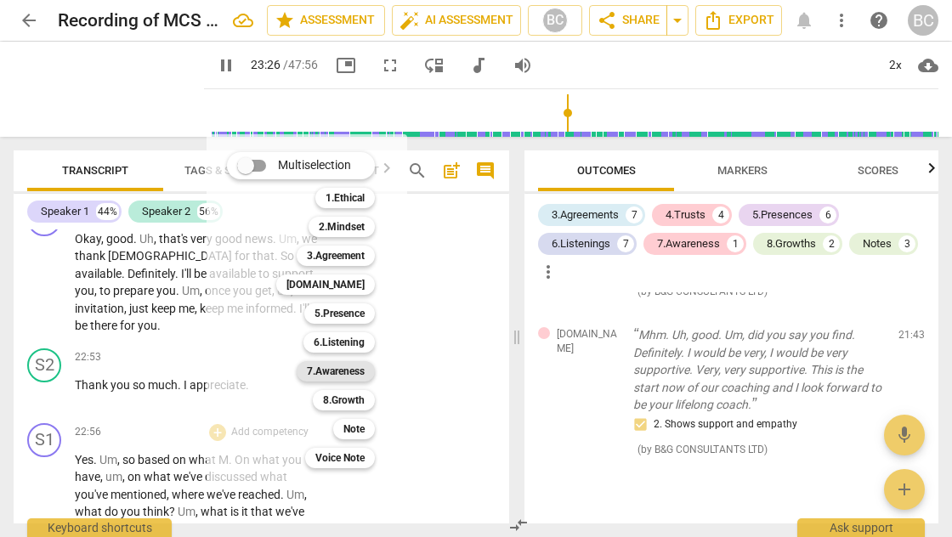
click at [357, 370] on b "7.Awareness" at bounding box center [336, 371] width 58 height 20
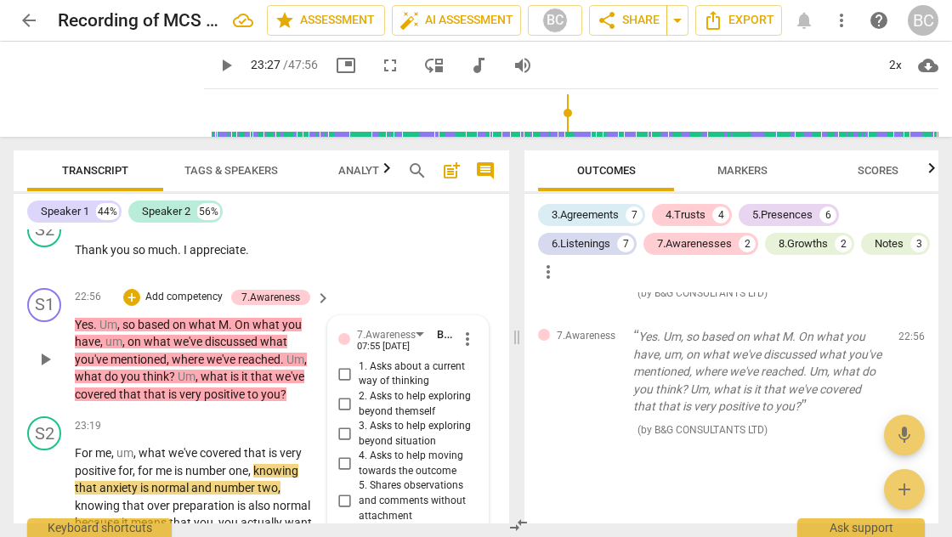
scroll to position [11436, 0]
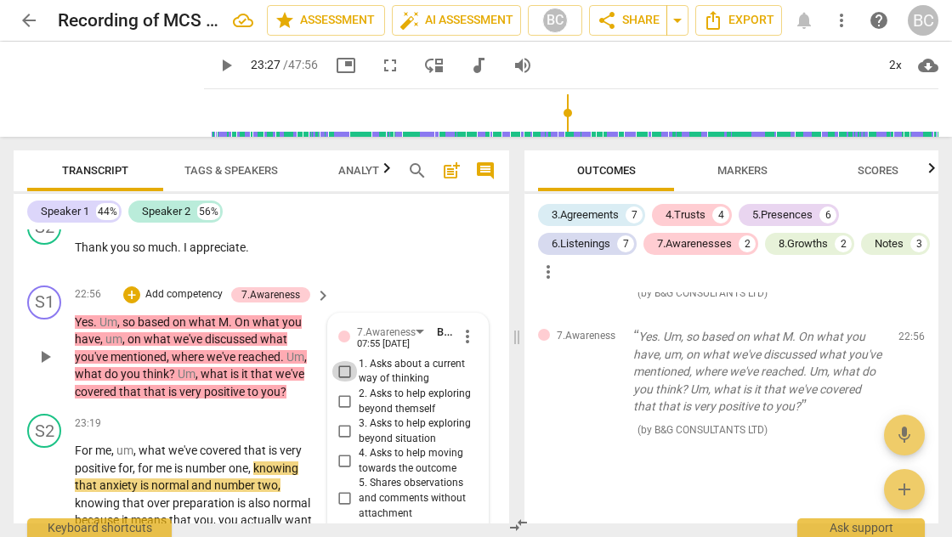
click at [343, 361] on input "1. Asks about a current way of thinking" at bounding box center [345, 371] width 27 height 20
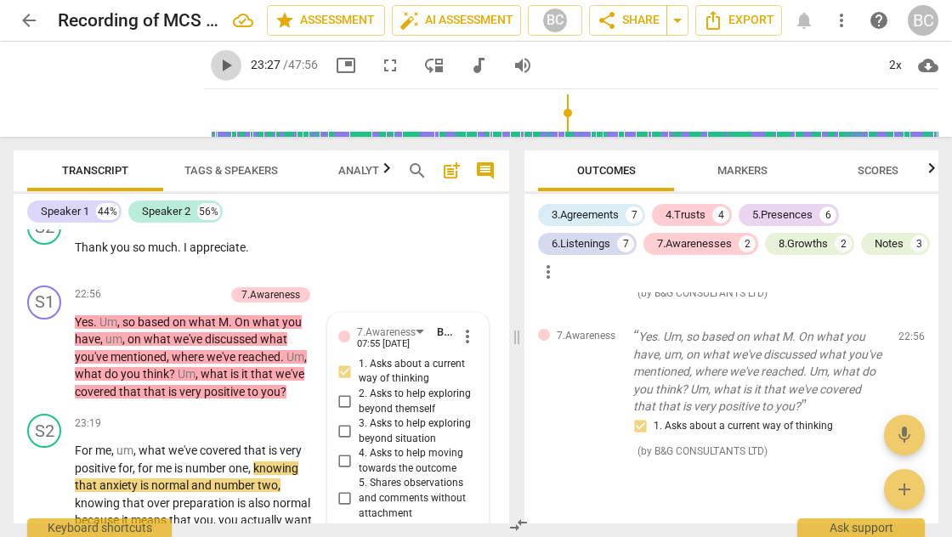
click at [216, 65] on span "play_arrow" at bounding box center [226, 65] width 20 height 20
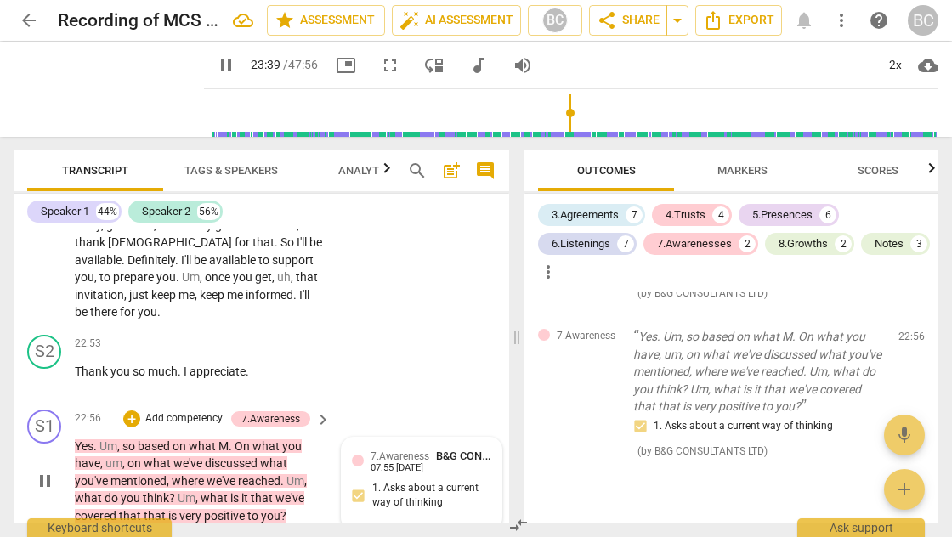
scroll to position [11313, 0]
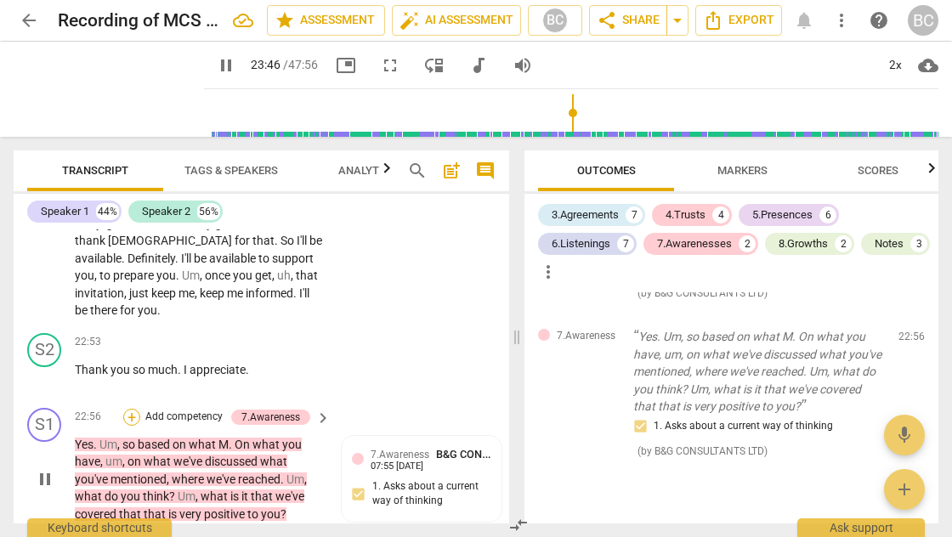
click at [133, 409] on div "+" at bounding box center [131, 417] width 17 height 17
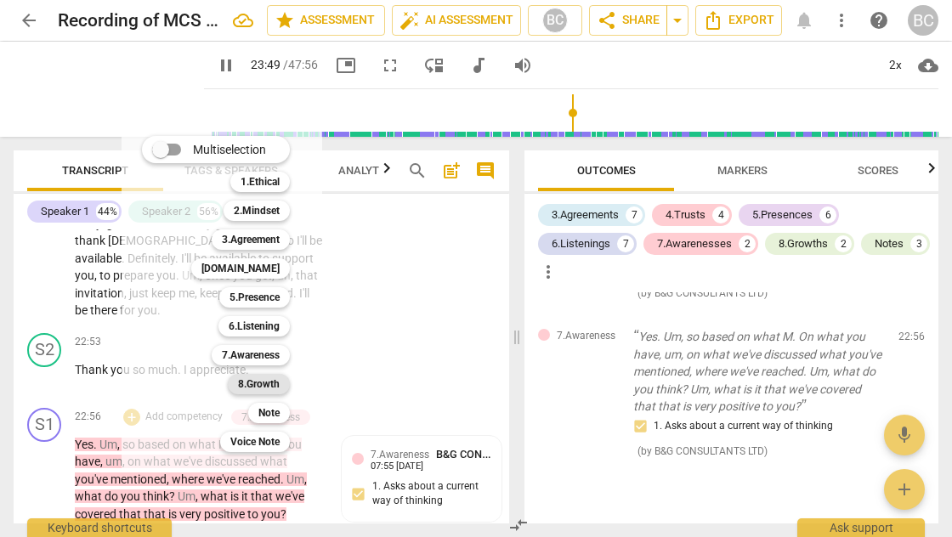
click at [272, 383] on b "8.Growth" at bounding box center [259, 384] width 42 height 20
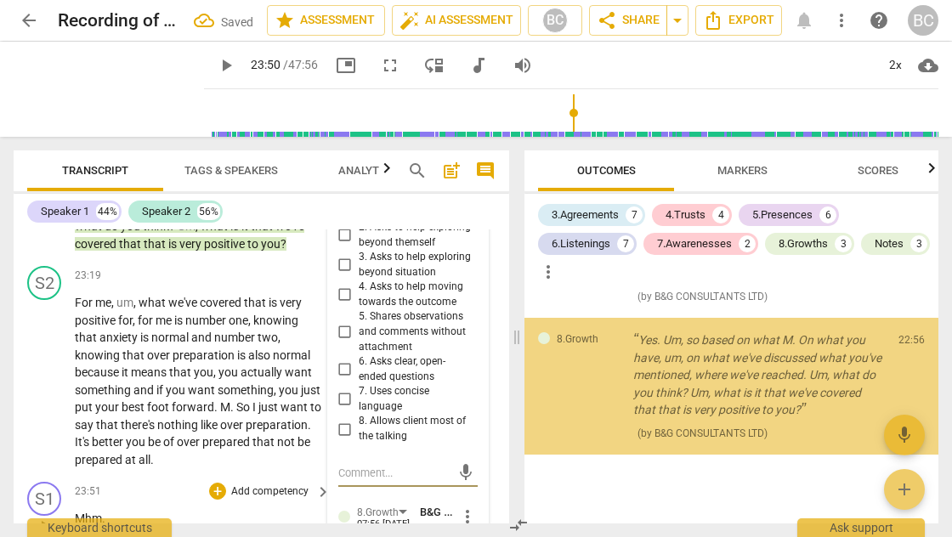
scroll to position [4937, 0]
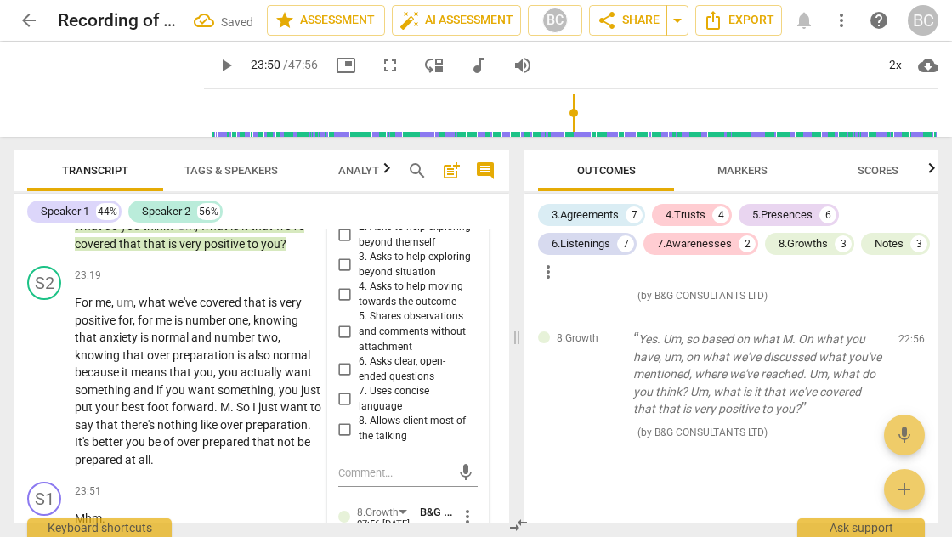
click at [216, 65] on span "play_arrow" at bounding box center [226, 65] width 20 height 20
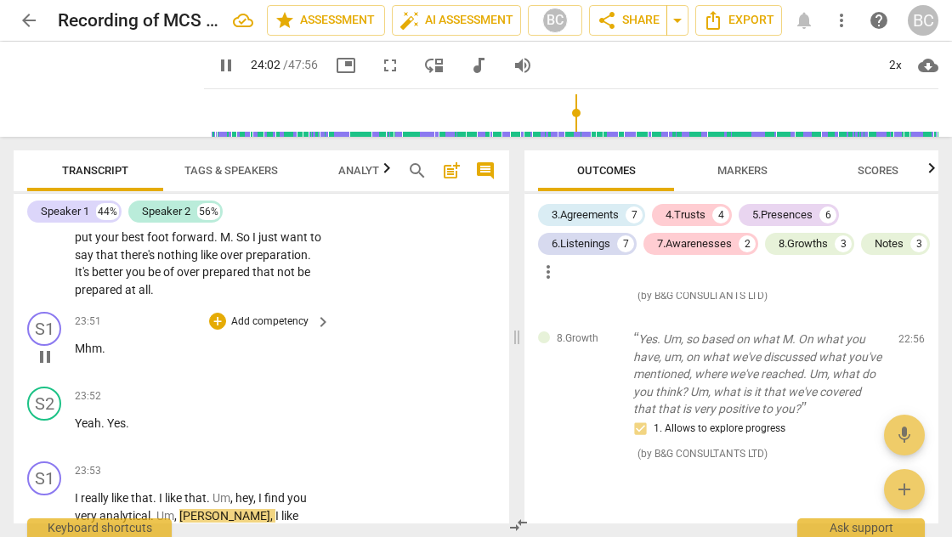
scroll to position [11777, 0]
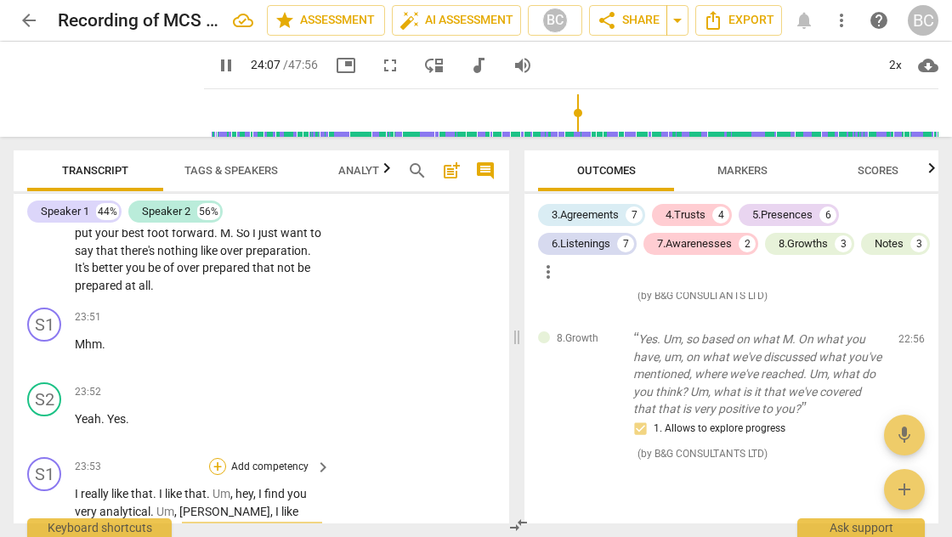
click at [214, 458] on div "+" at bounding box center [217, 466] width 17 height 17
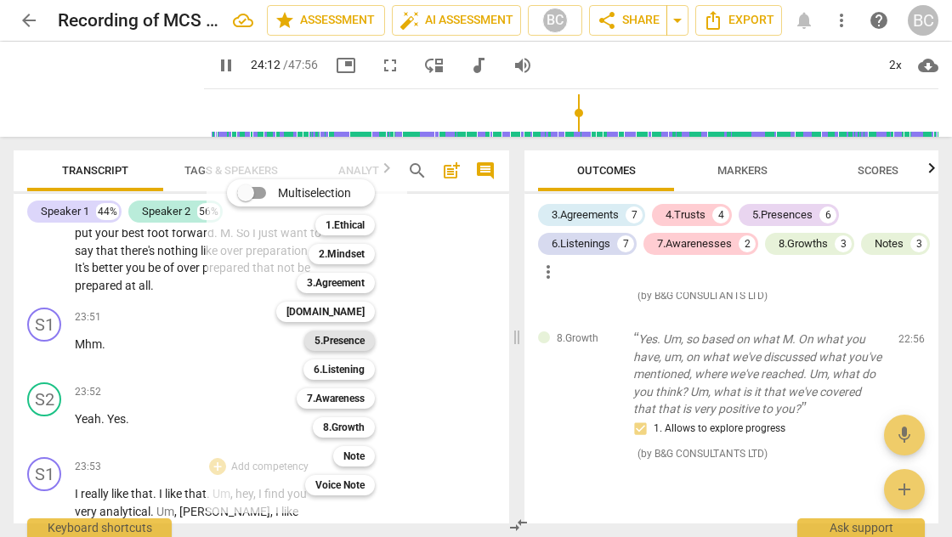
click at [346, 342] on b "5.Presence" at bounding box center [340, 341] width 50 height 20
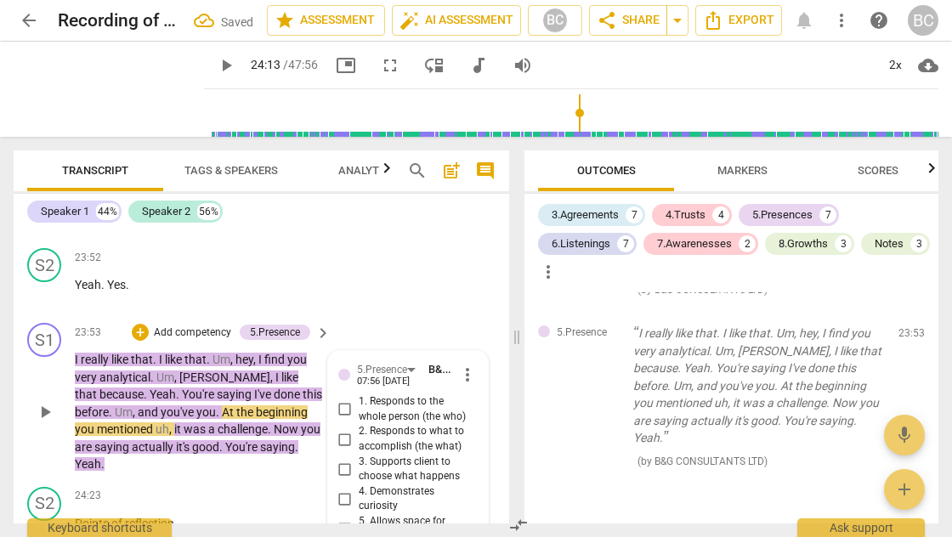
scroll to position [11908, 0]
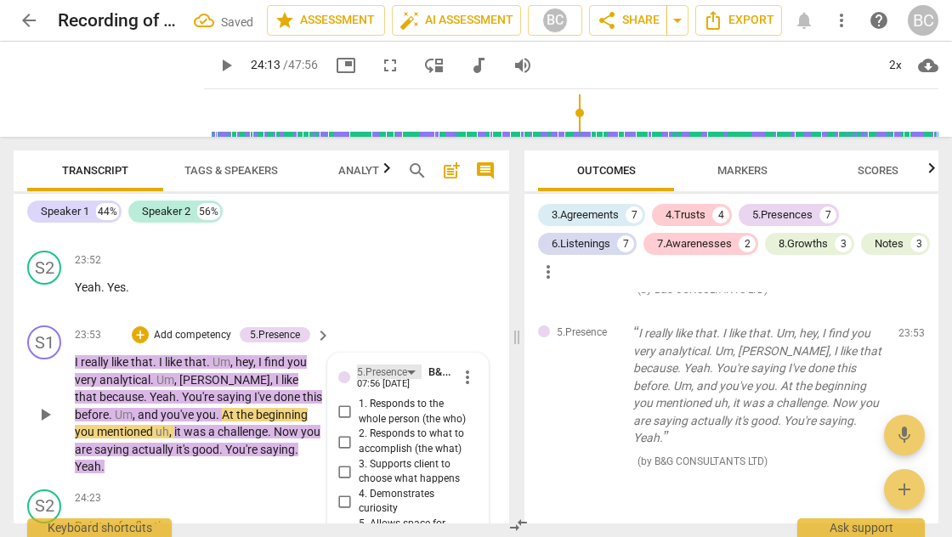
click at [412, 365] on div "5.Presence" at bounding box center [389, 372] width 65 height 14
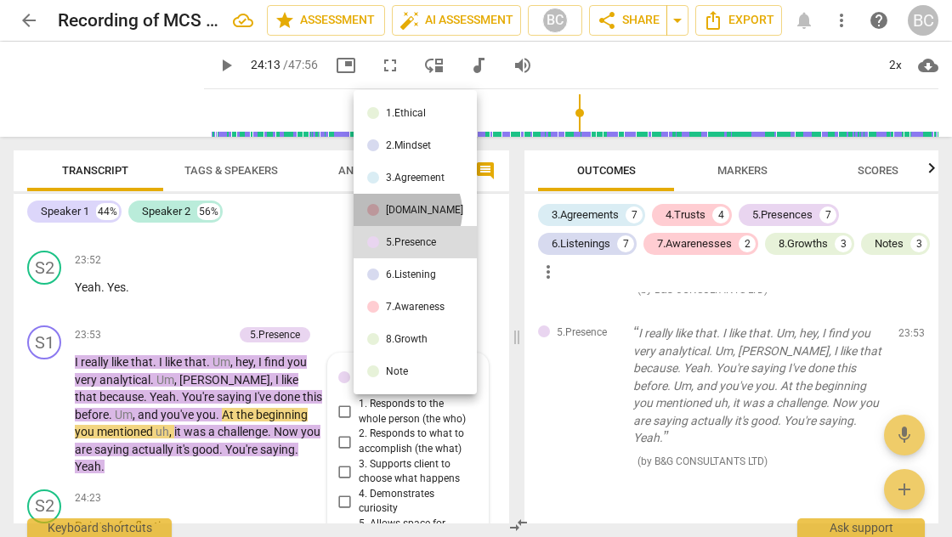
click at [404, 212] on div "[DOMAIN_NAME]" at bounding box center [424, 210] width 77 height 10
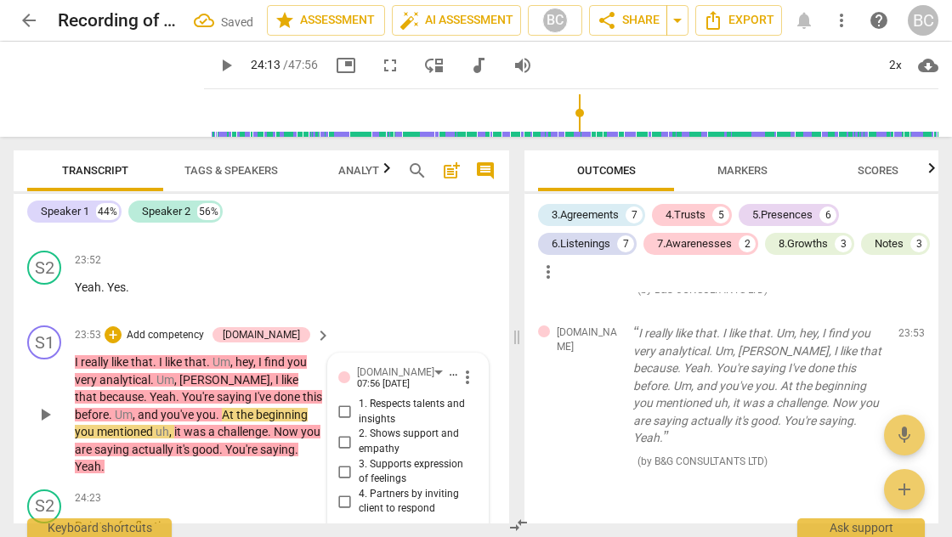
click at [340, 402] on input "1. Respects talents and insights" at bounding box center [345, 412] width 27 height 20
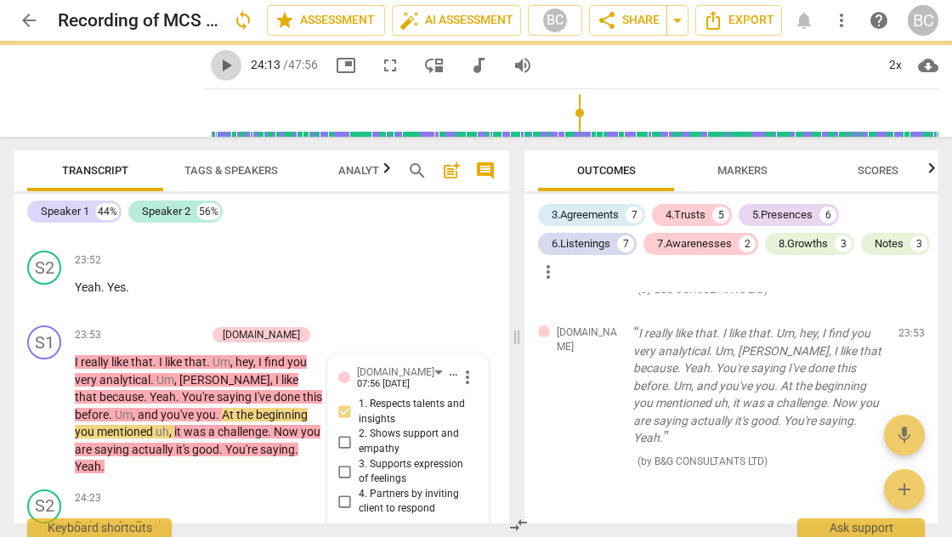
click at [216, 64] on span "play_arrow" at bounding box center [226, 65] width 20 height 20
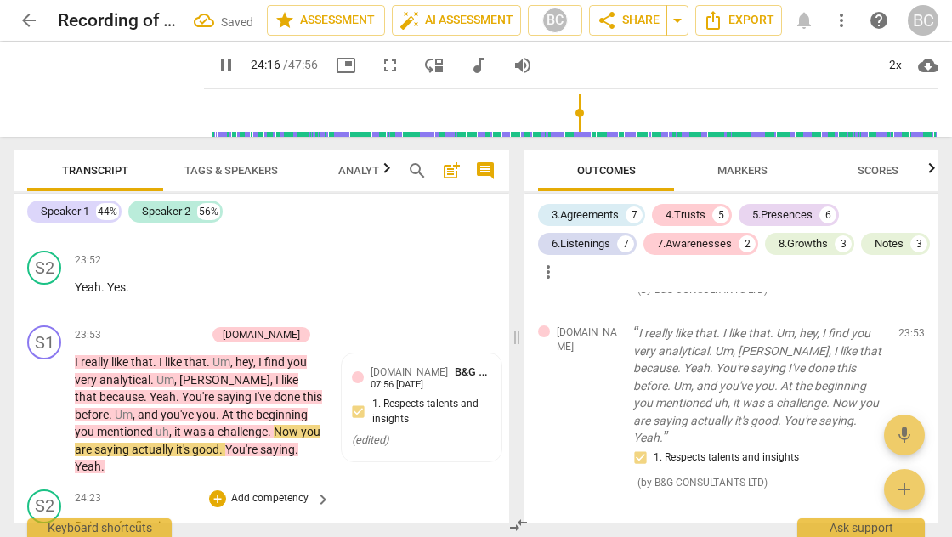
click at [304, 518] on p "Points of reflection ." at bounding box center [198, 527] width 247 height 18
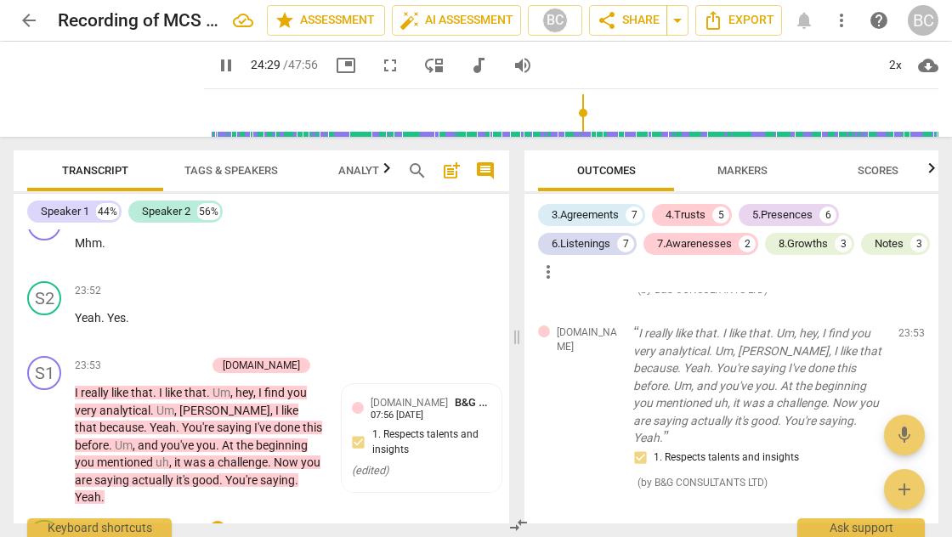
scroll to position [11876, 0]
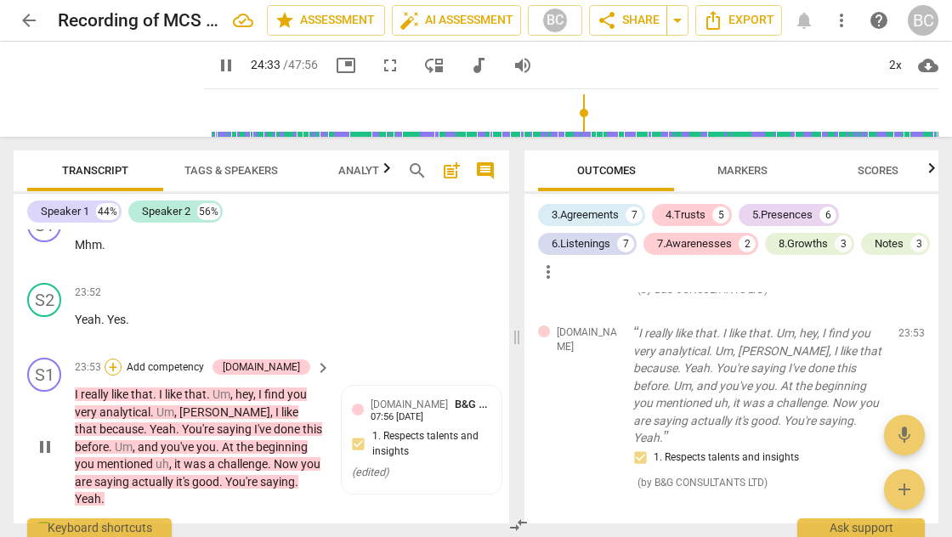
click at [122, 359] on div "+" at bounding box center [113, 367] width 17 height 17
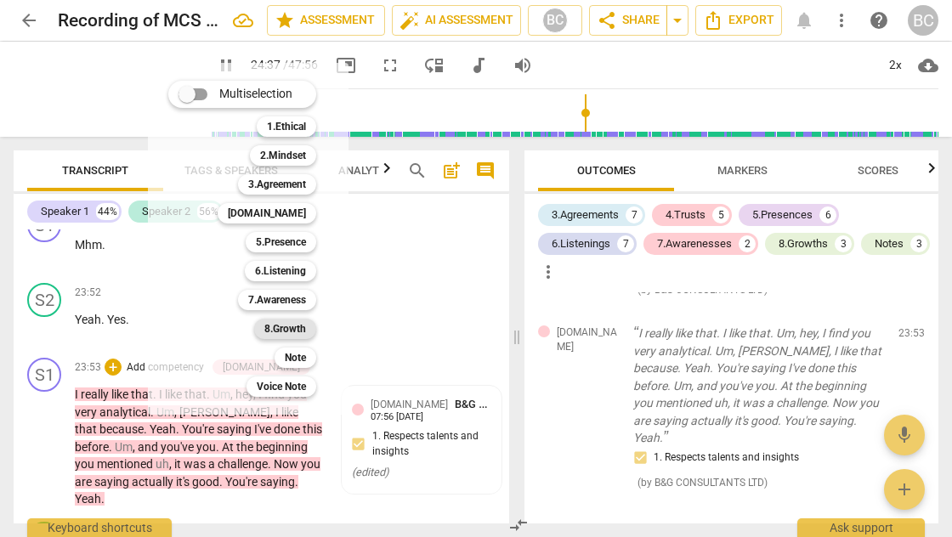
click at [291, 325] on b "8.Growth" at bounding box center [285, 329] width 42 height 20
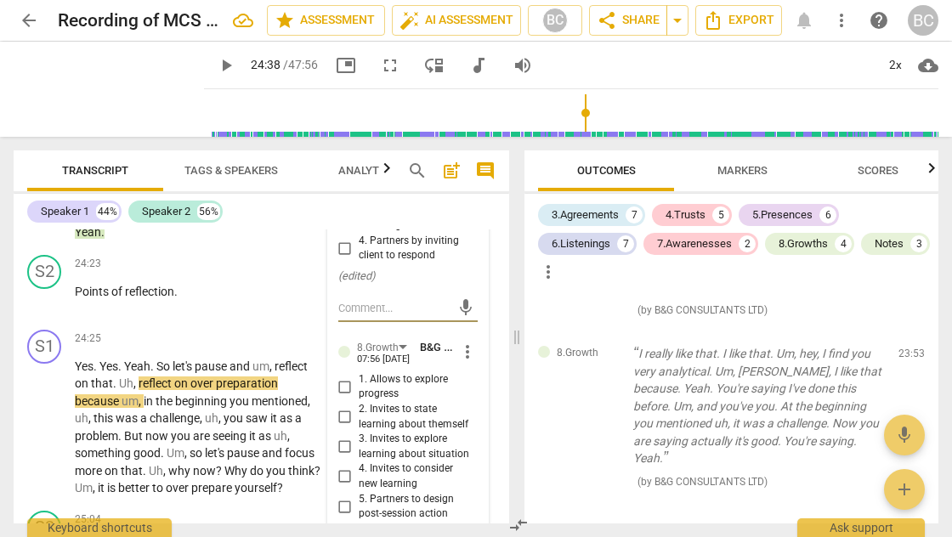
scroll to position [12164, 0]
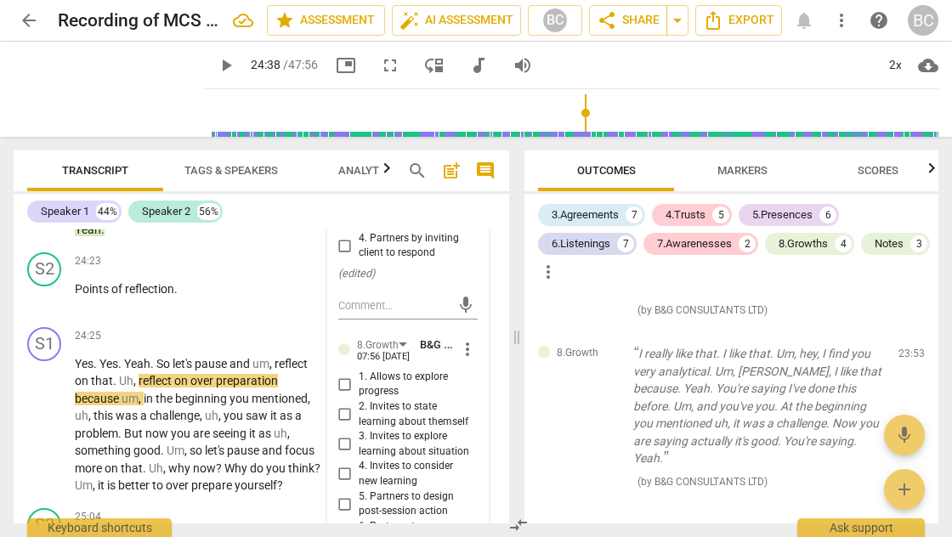
click at [216, 67] on span "play_arrow" at bounding box center [226, 65] width 20 height 20
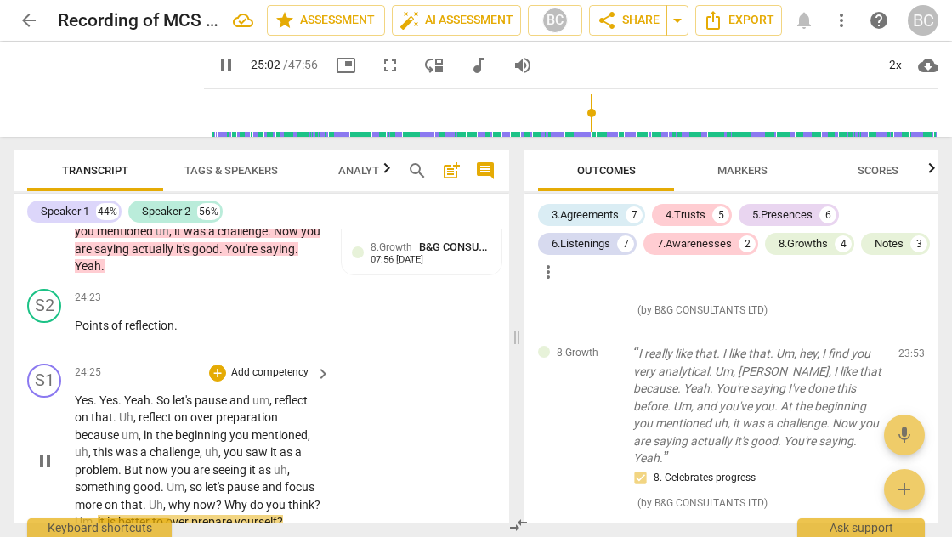
scroll to position [12053, 0]
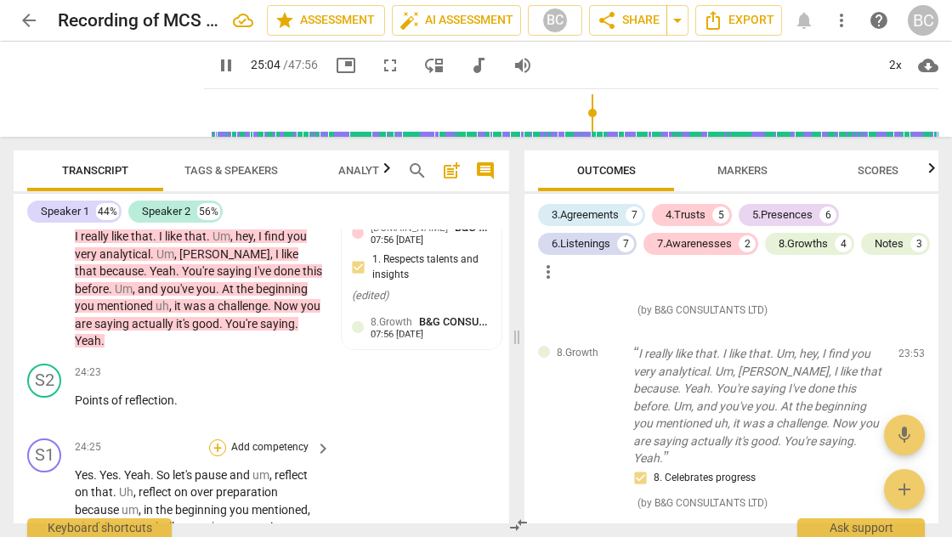
click at [214, 440] on div "+" at bounding box center [217, 448] width 17 height 17
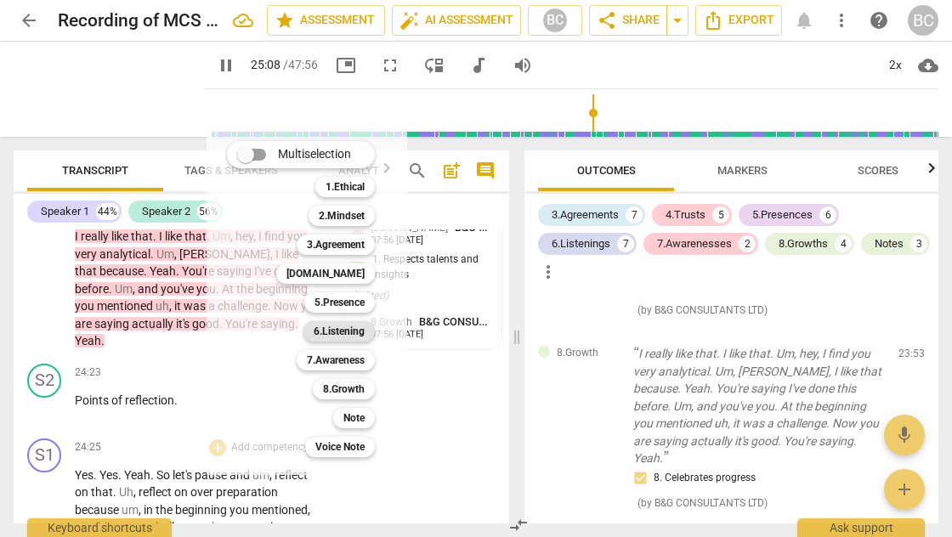
click at [352, 332] on b "6.Listening" at bounding box center [339, 331] width 51 height 20
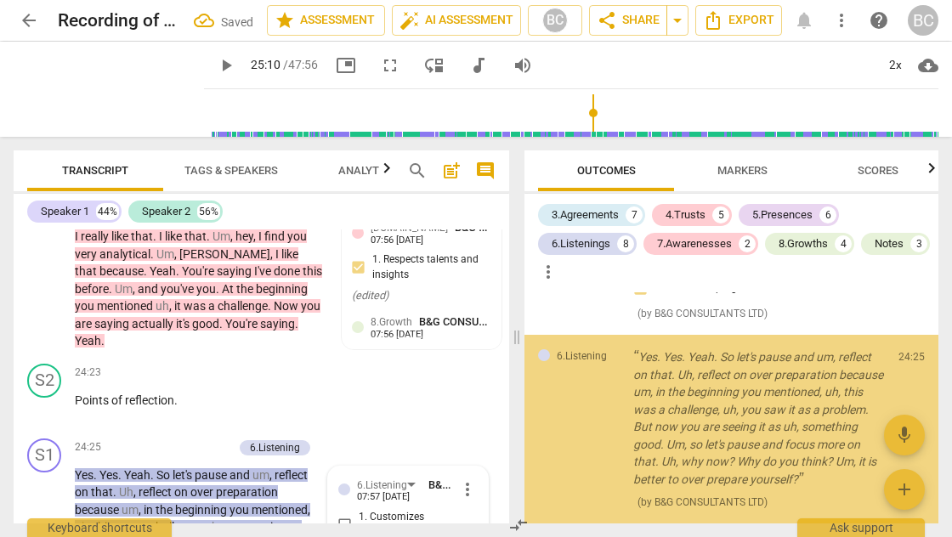
scroll to position [12263, 0]
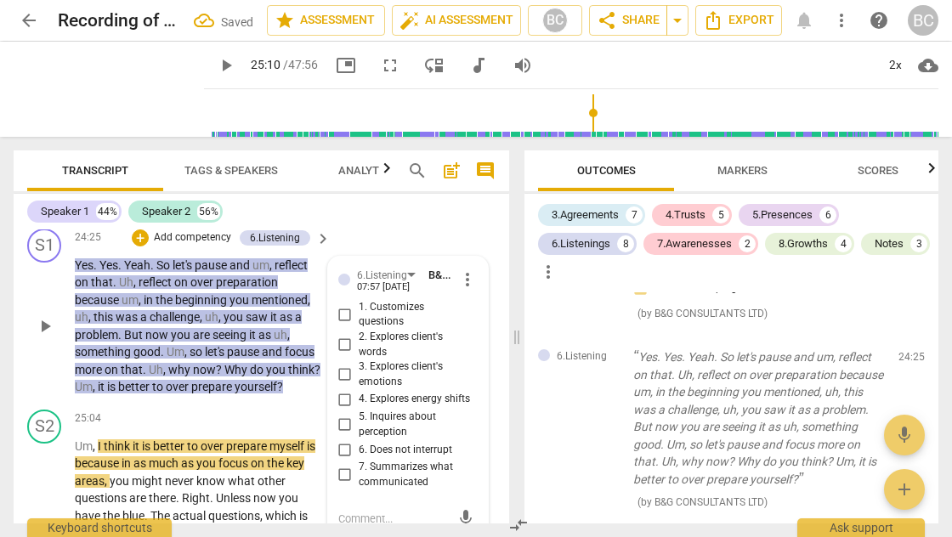
click at [392, 506] on div "mic" at bounding box center [407, 519] width 139 height 27
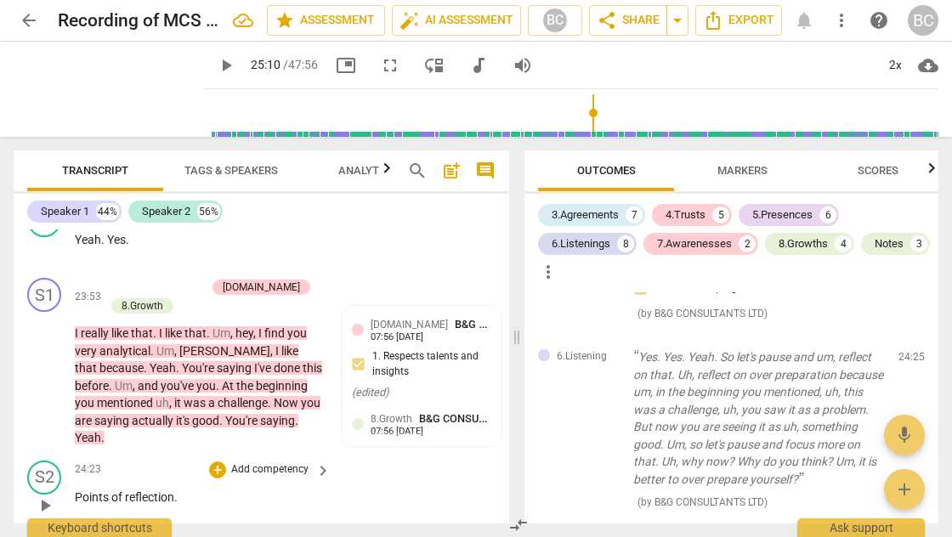
scroll to position [11936, 0]
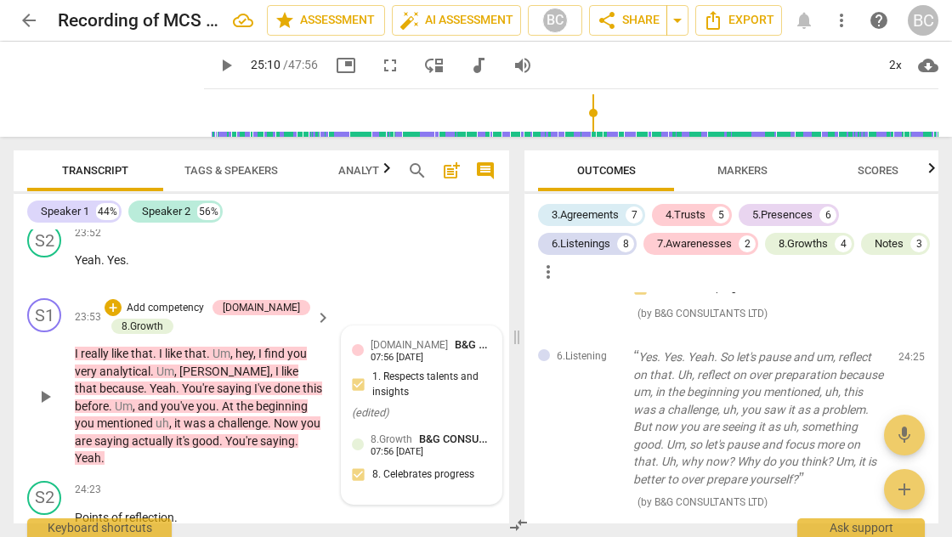
click at [405, 431] on div "8.Growth B&G CONSULTANTS LTD 07:56 [DATE] 8. Celebrates progress" at bounding box center [421, 462] width 139 height 62
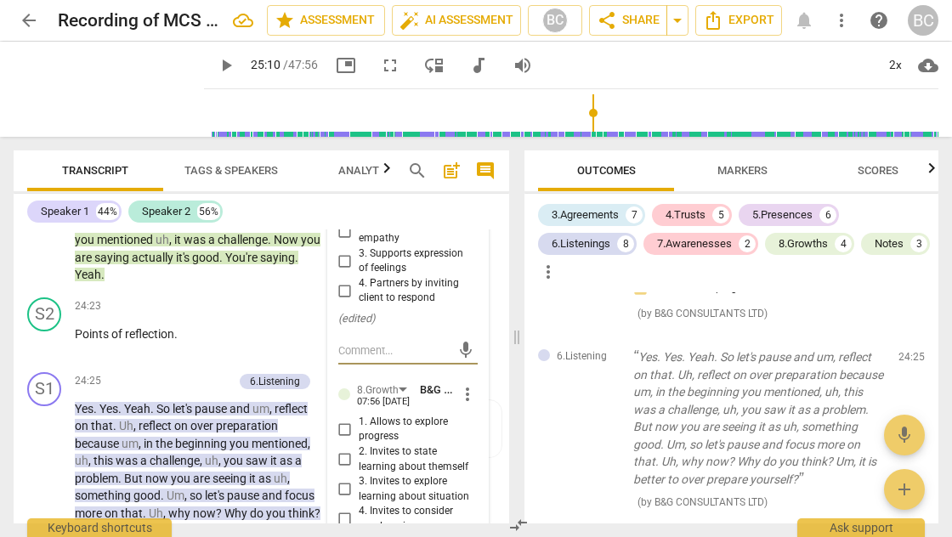
scroll to position [12118, 0]
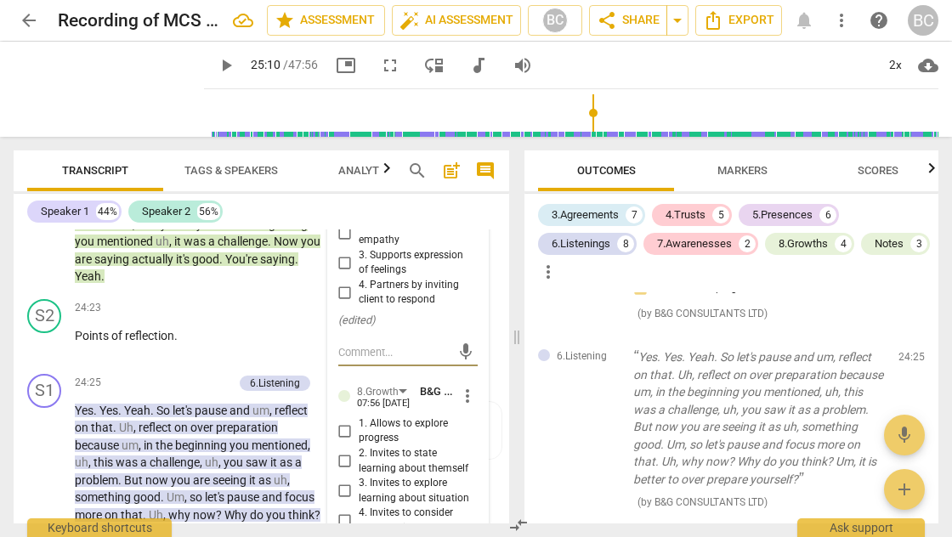
click at [446, 476] on span "3. Invites to explore learning about situation" at bounding box center [415, 491] width 112 height 30
click at [359, 481] on input "3. Invites to explore learning about situation" at bounding box center [345, 491] width 27 height 20
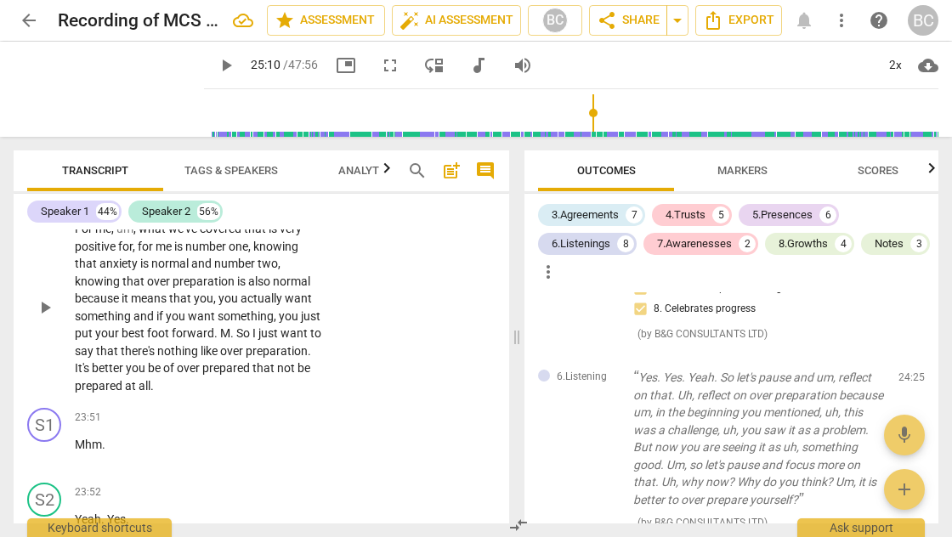
scroll to position [11818, 0]
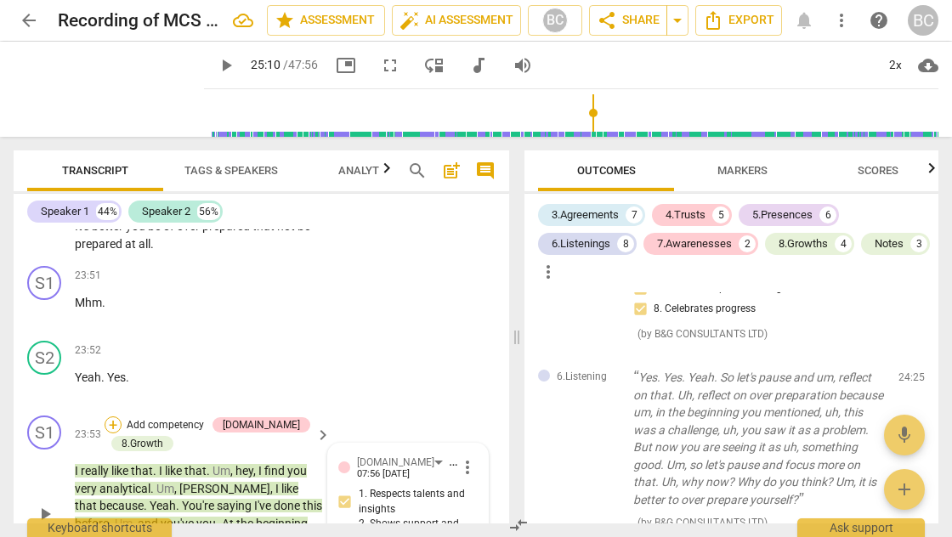
click at [114, 417] on div "+" at bounding box center [113, 425] width 17 height 17
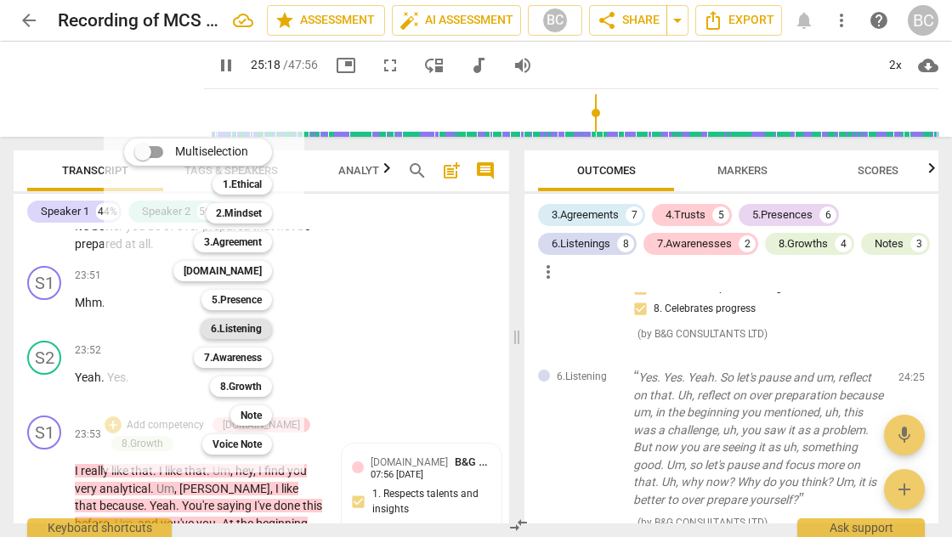
click at [240, 328] on b "6.Listening" at bounding box center [236, 329] width 51 height 20
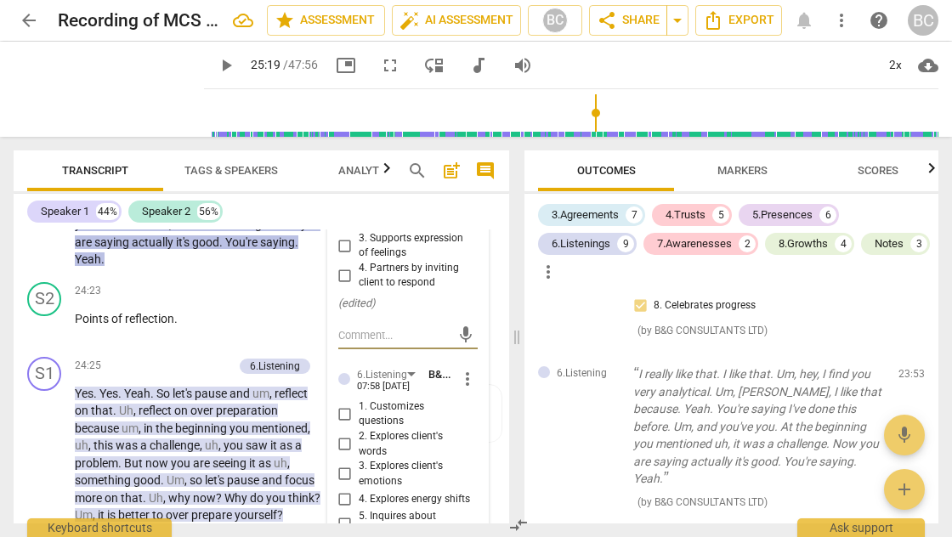
scroll to position [12106, 0]
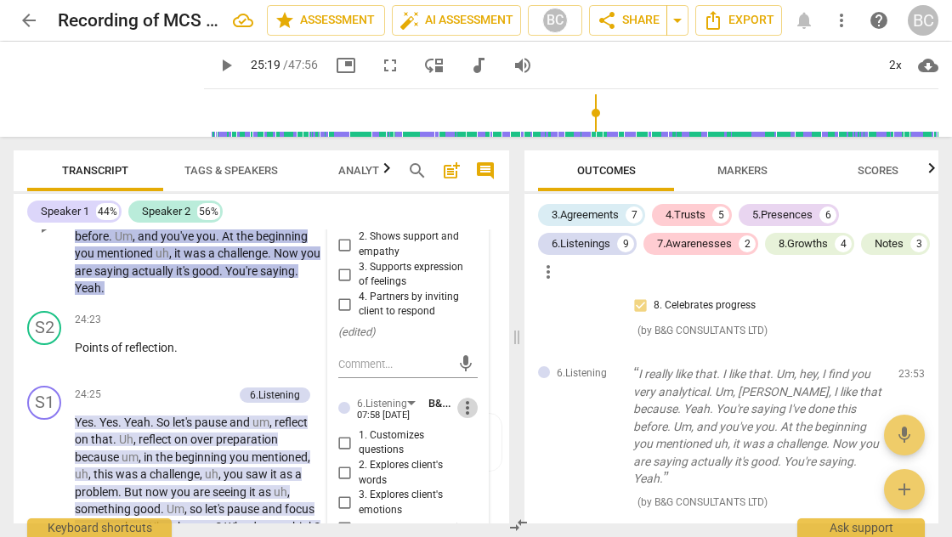
click at [463, 398] on span "more_vert" at bounding box center [467, 408] width 20 height 20
click at [478, 303] on li "Delete" at bounding box center [480, 309] width 59 height 32
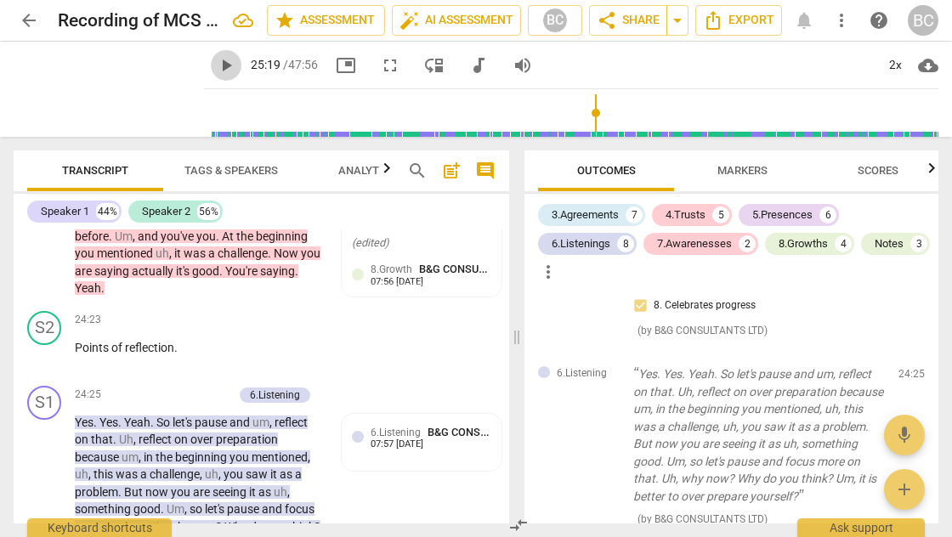
click at [216, 66] on span "play_arrow" at bounding box center [226, 65] width 20 height 20
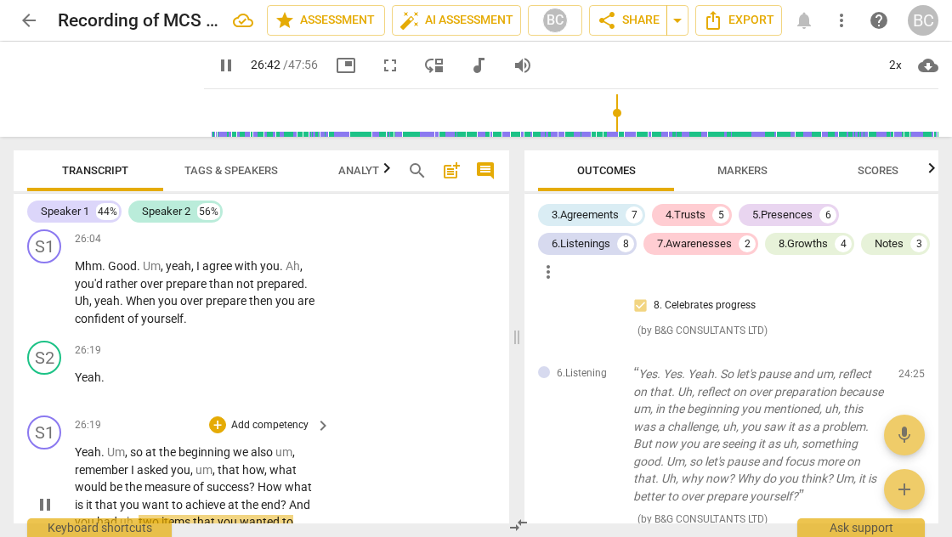
scroll to position [13016, 0]
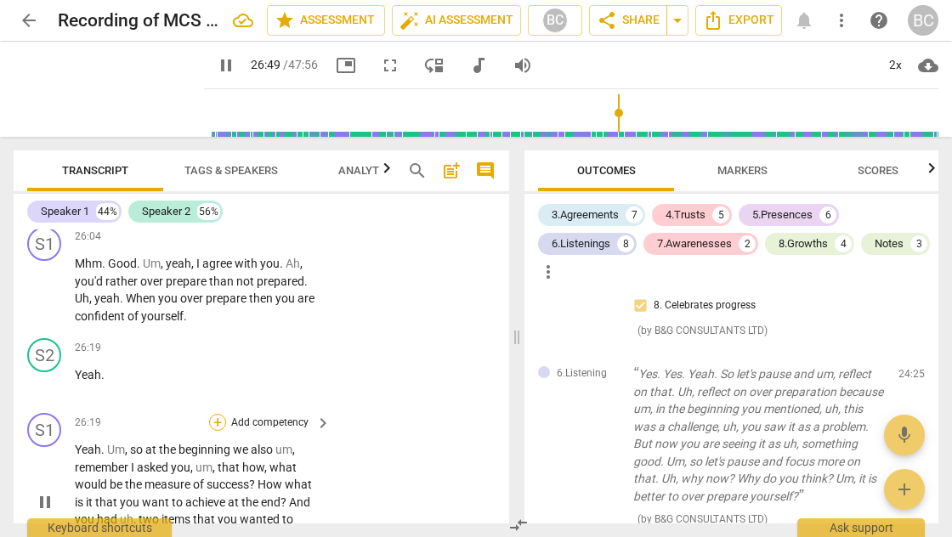
click at [215, 414] on div "+" at bounding box center [217, 422] width 17 height 17
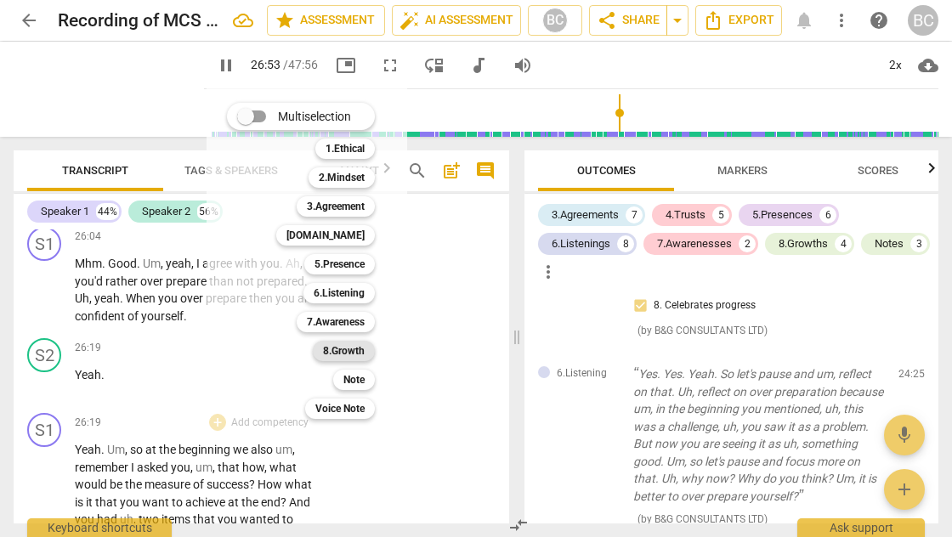
click at [340, 352] on b "8.Growth" at bounding box center [344, 351] width 42 height 20
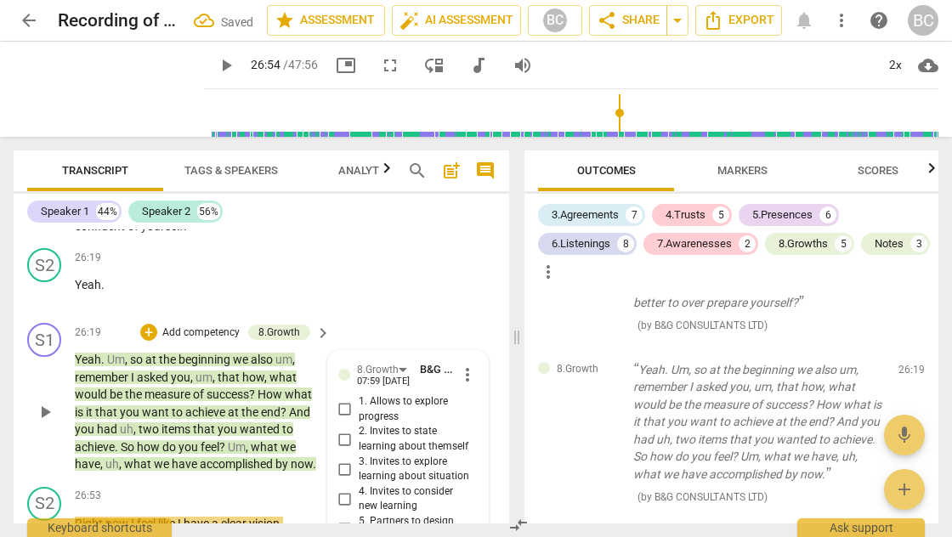
scroll to position [13104, 0]
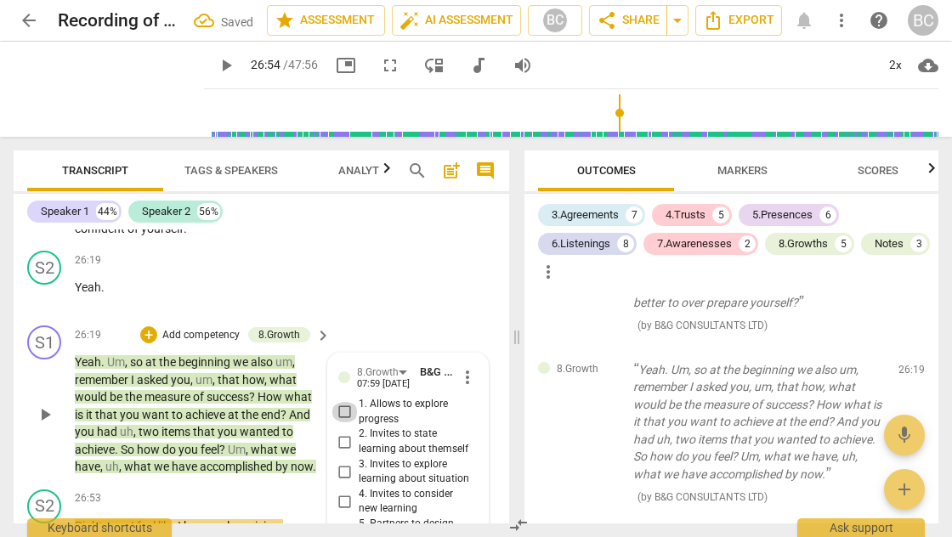
click at [343, 402] on input "1. Allows to explore progress" at bounding box center [345, 412] width 27 height 20
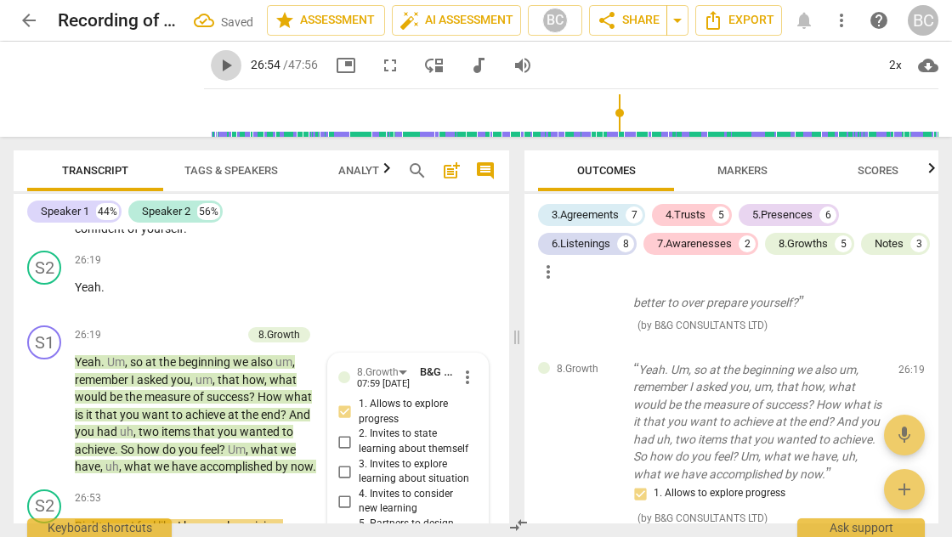
click at [216, 62] on span "play_arrow" at bounding box center [226, 65] width 20 height 20
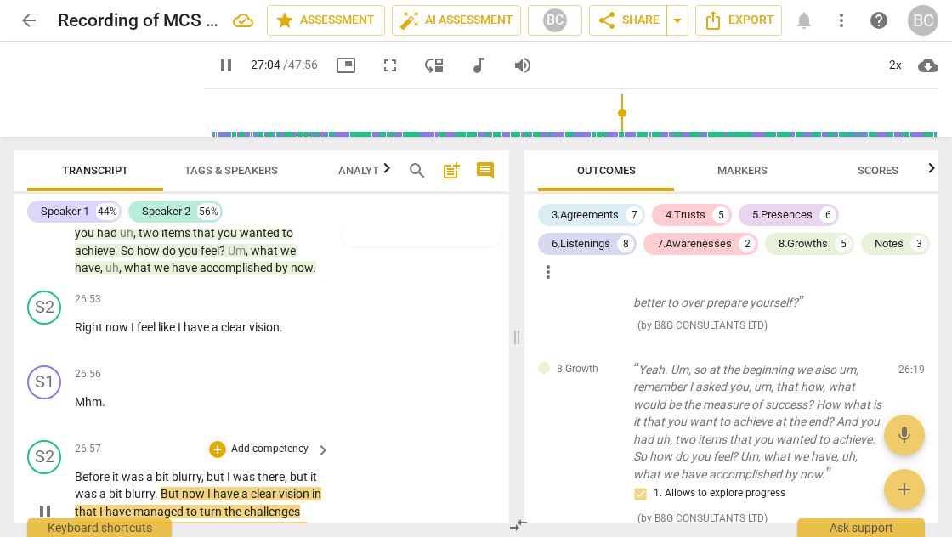
scroll to position [13358, 0]
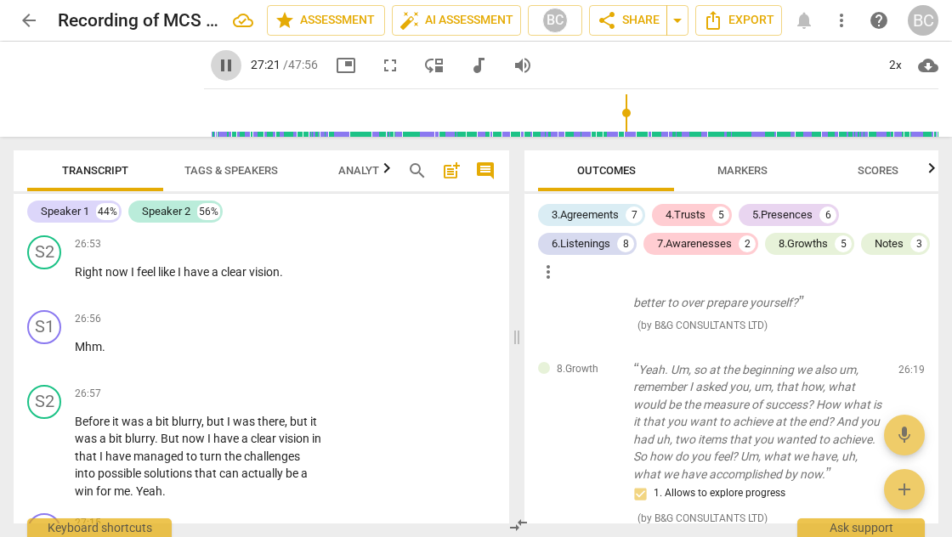
click at [216, 66] on span "pause" at bounding box center [226, 65] width 20 height 20
click at [27, 16] on span "arrow_back" at bounding box center [29, 20] width 20 height 20
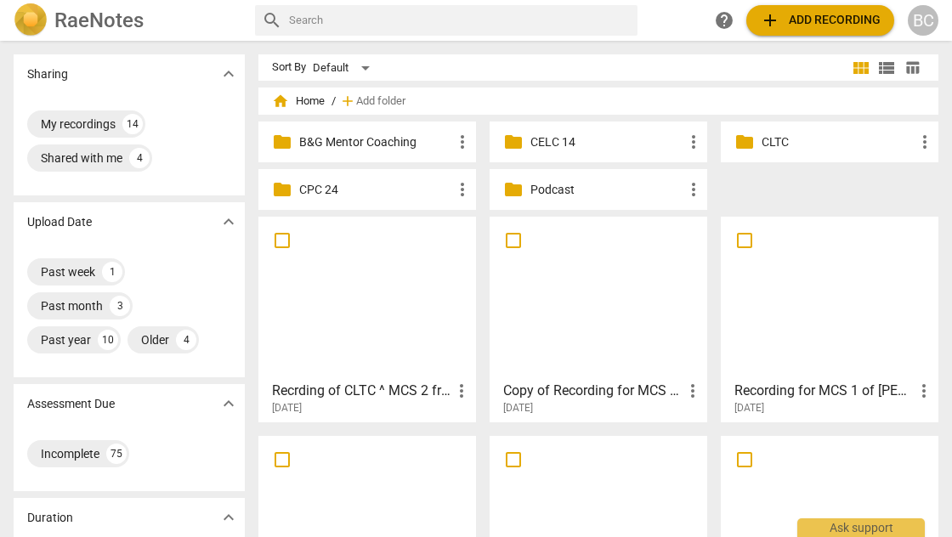
click at [772, 141] on p "CLTC" at bounding box center [838, 142] width 153 height 18
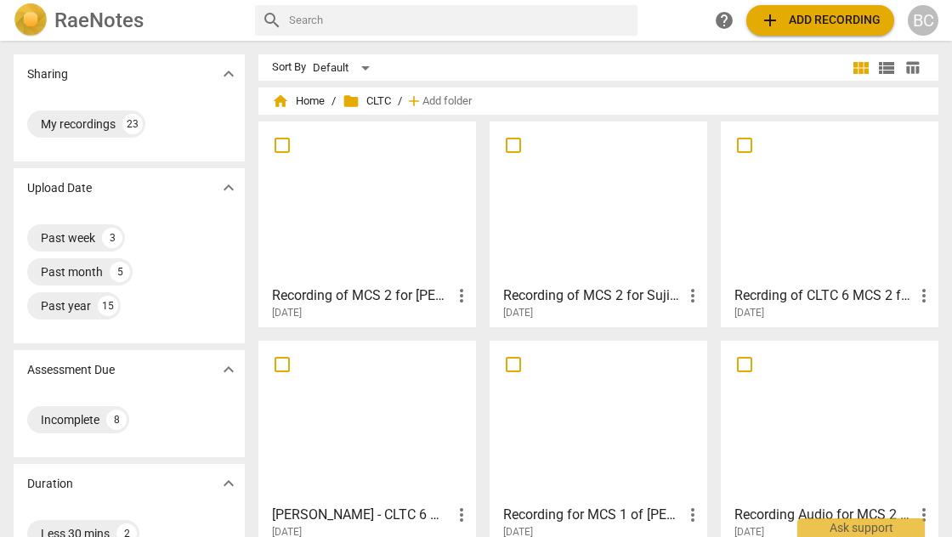
click at [631, 298] on h3 "Recording of MCS 2 for Suji on [DATE]" at bounding box center [592, 296] width 179 height 20
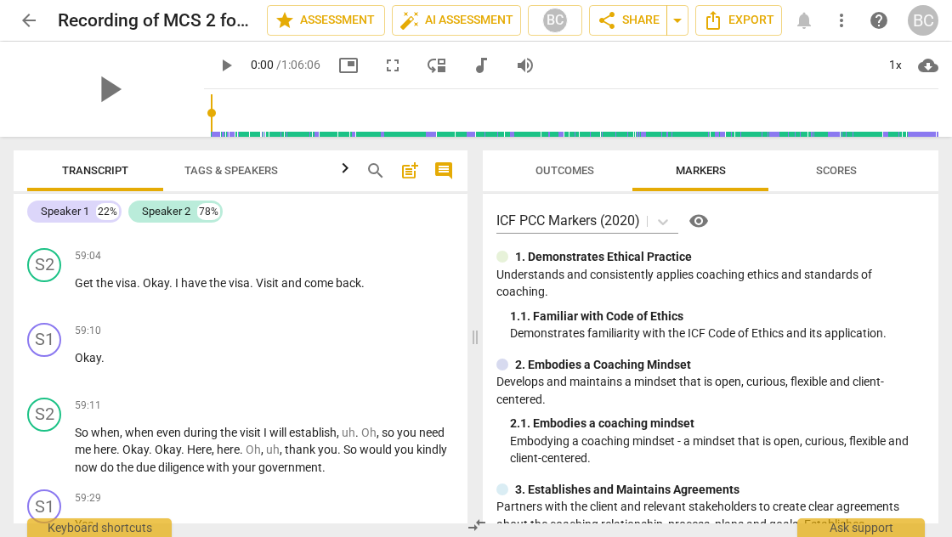
scroll to position [29394, 0]
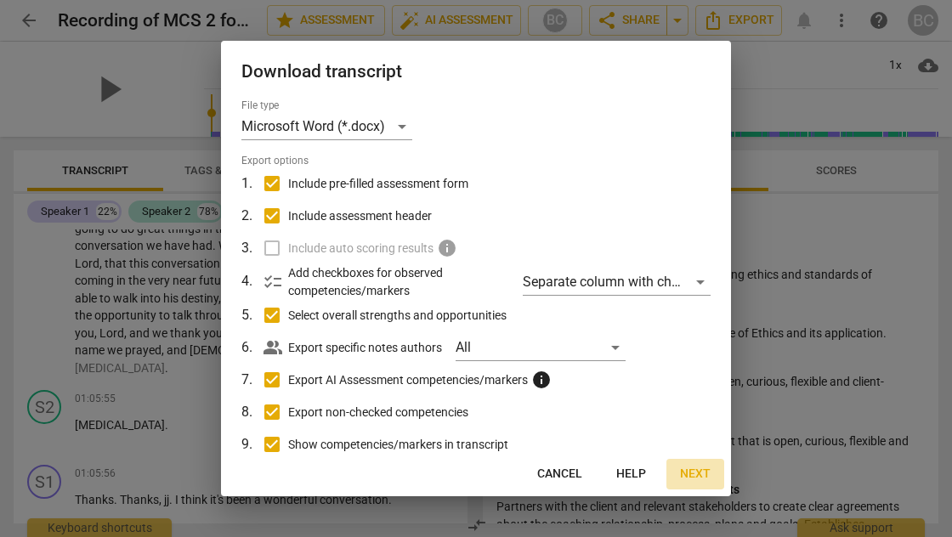
click at [702, 474] on span "Next" at bounding box center [695, 474] width 31 height 17
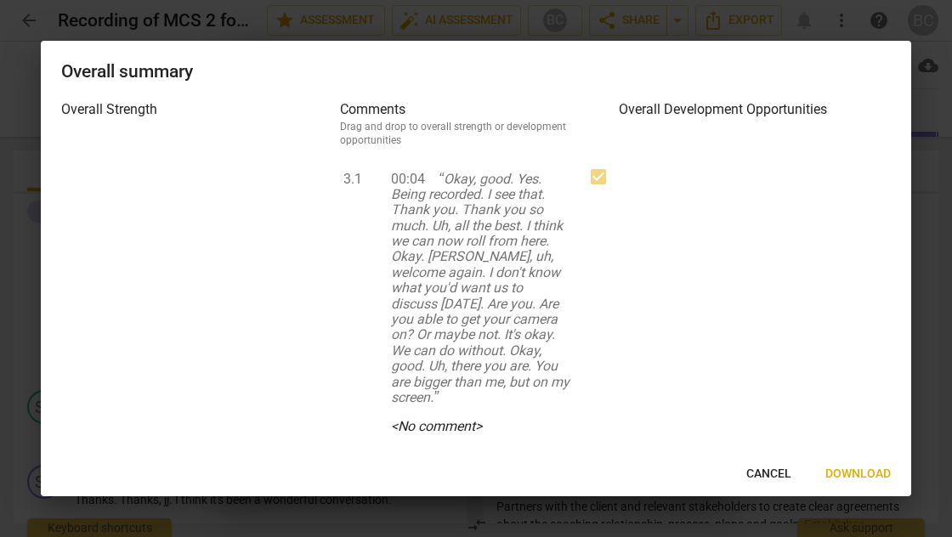
click at [852, 473] on span "Download" at bounding box center [858, 474] width 65 height 17
